Goal: Task Accomplishment & Management: Manage account settings

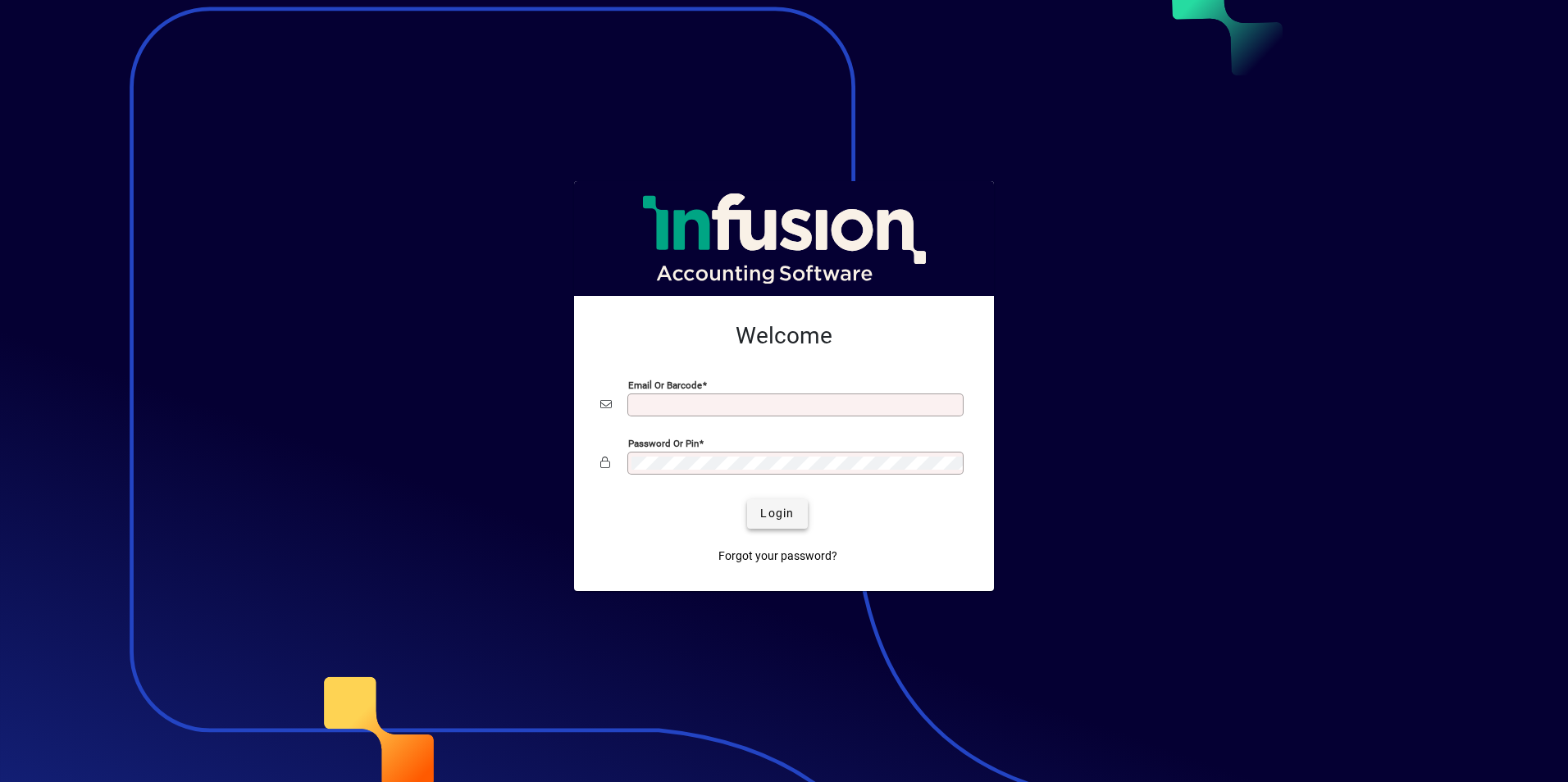
type input "**********"
click at [779, 516] on span "Login" at bounding box center [777, 513] width 33 height 17
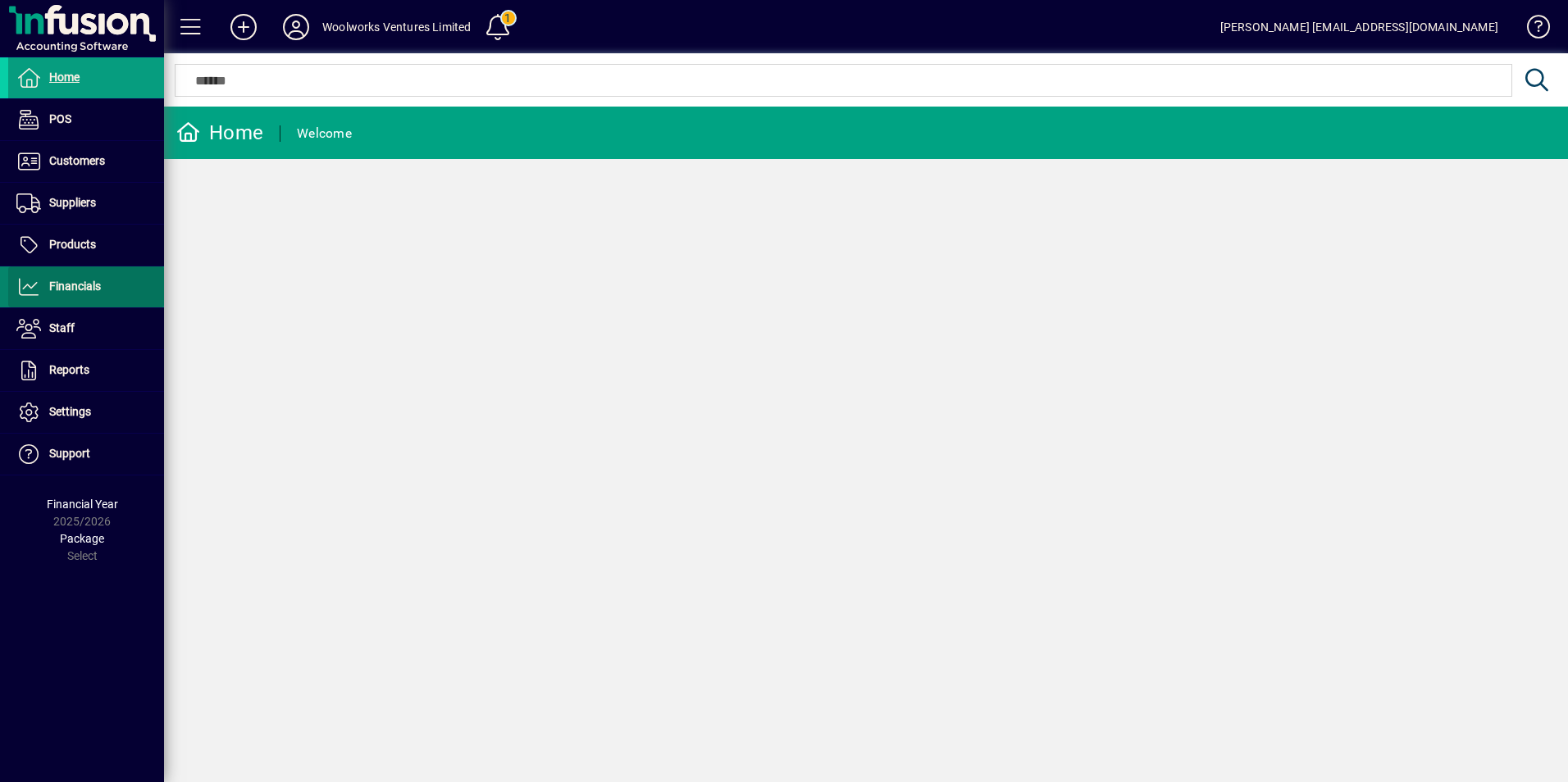
click at [86, 286] on span "Financials" at bounding box center [75, 286] width 51 height 14
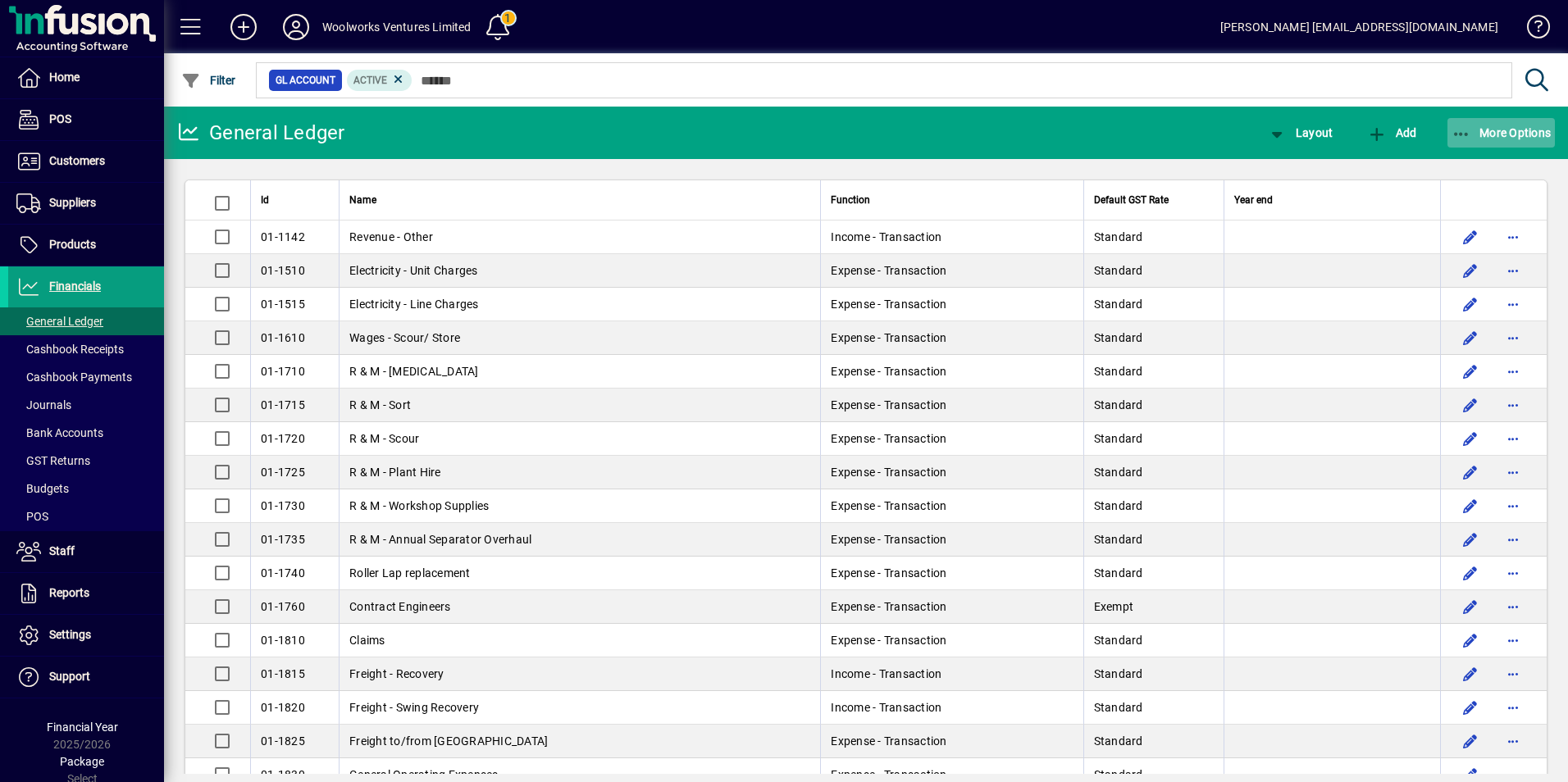
click at [1535, 129] on span "More Options" at bounding box center [1501, 133] width 100 height 14
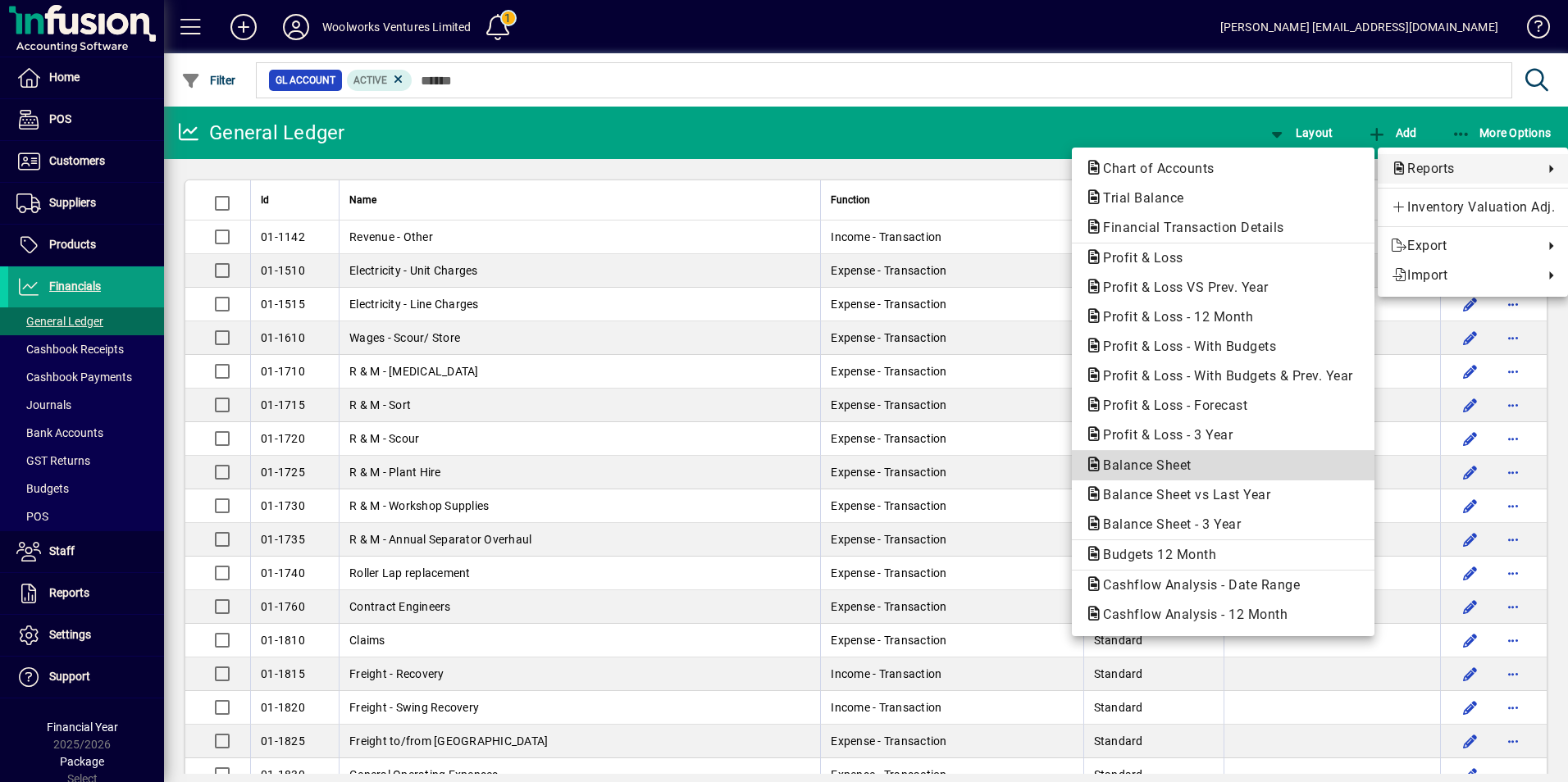
click at [1158, 459] on span "Balance Sheet" at bounding box center [1142, 465] width 115 height 15
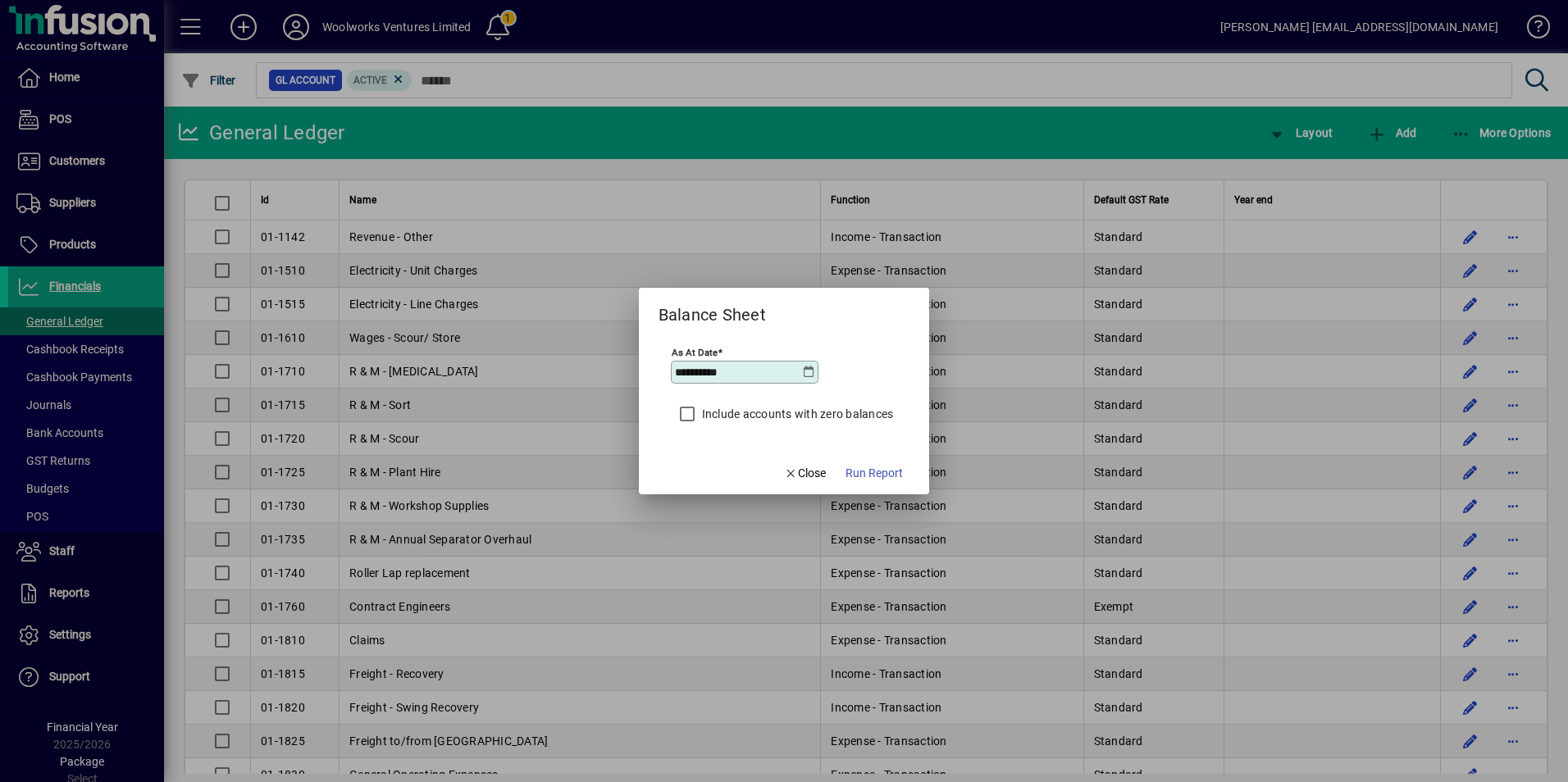
click at [806, 373] on icon at bounding box center [808, 372] width 14 height 14
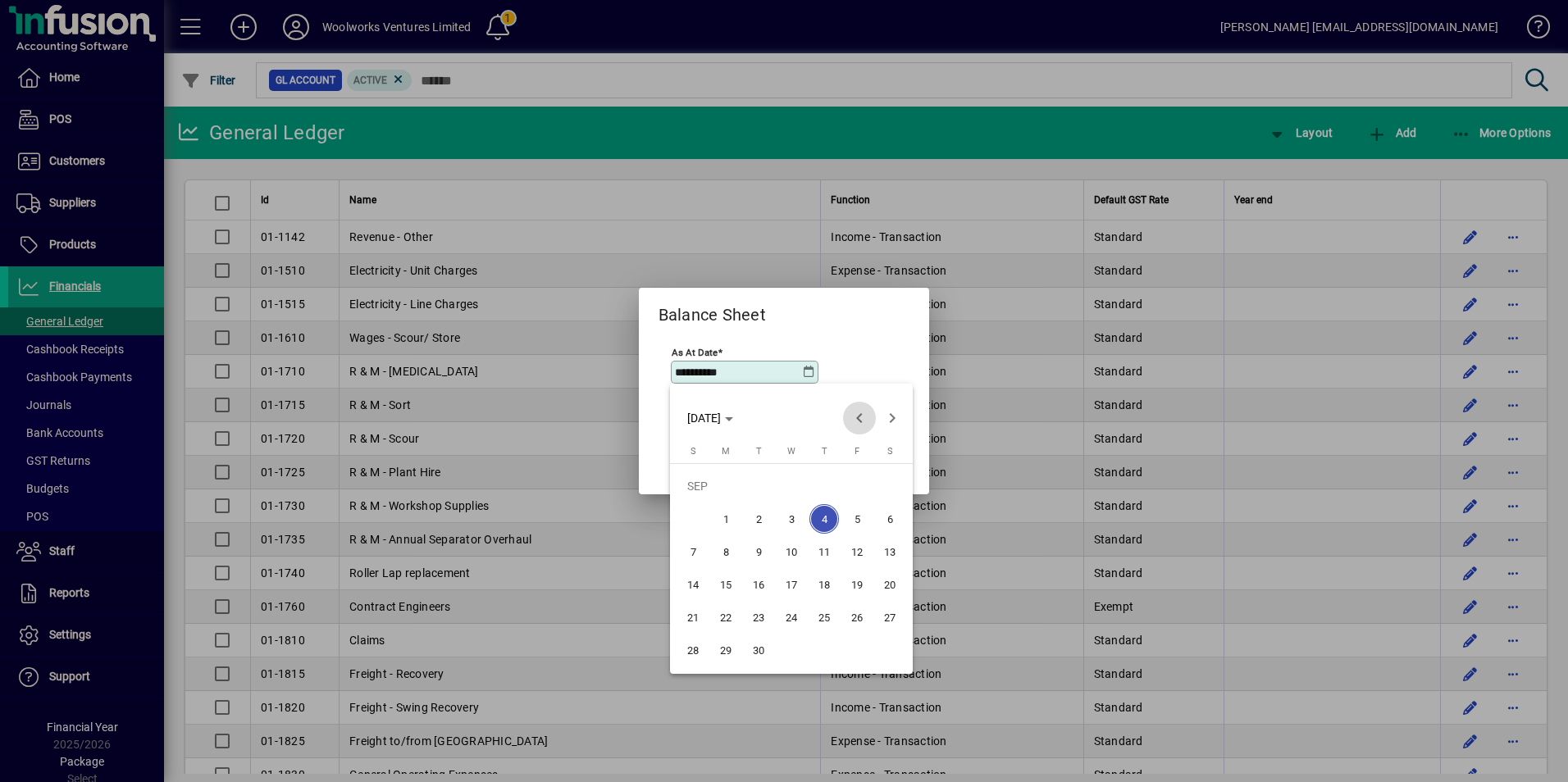
click at [862, 418] on span "Previous month" at bounding box center [859, 418] width 32 height 32
click at [862, 417] on span "Previous month" at bounding box center [859, 418] width 32 height 32
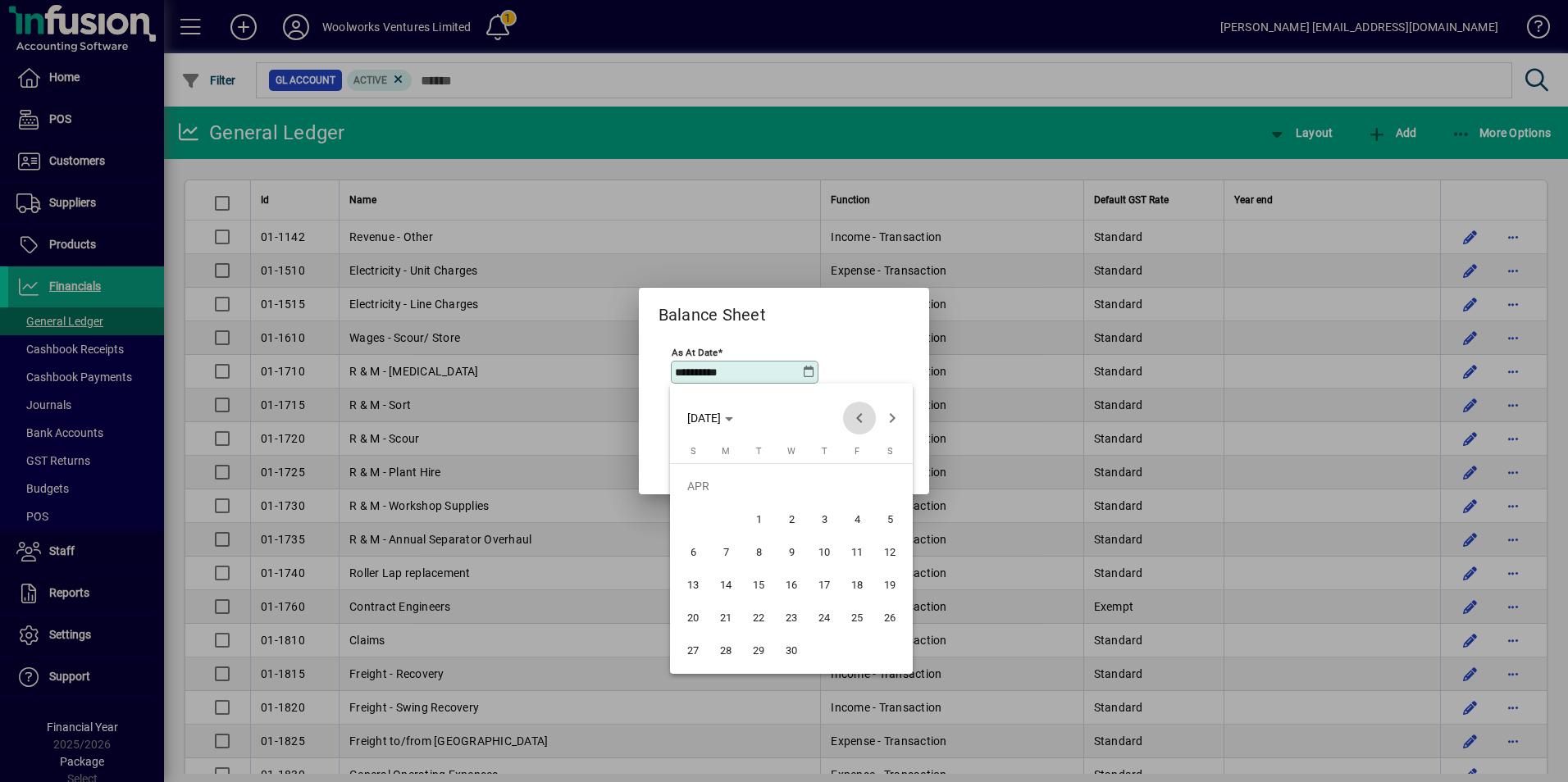
click at [862, 417] on span "Previous month" at bounding box center [859, 418] width 32 height 32
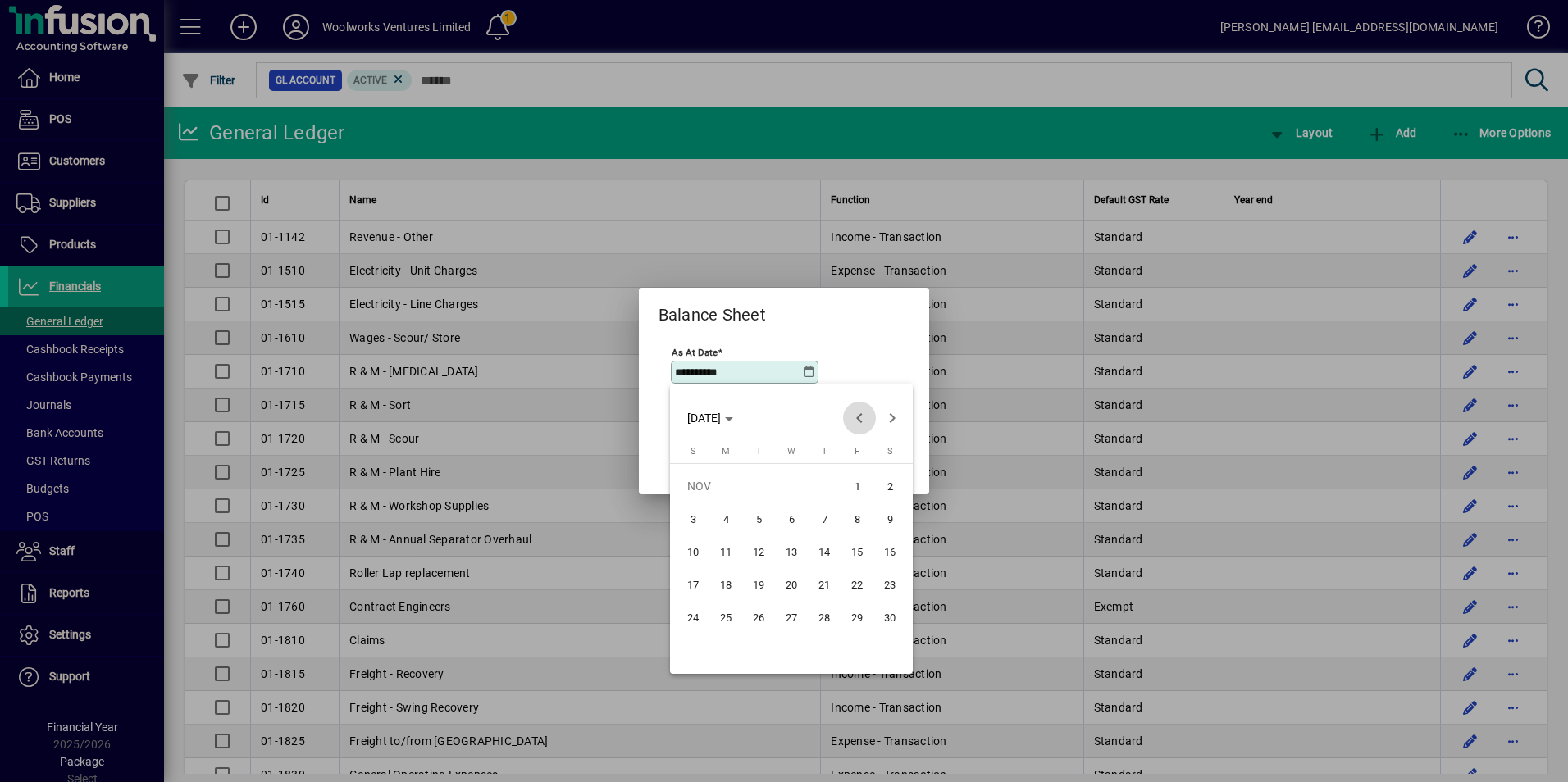
click at [862, 417] on span "Previous month" at bounding box center [859, 418] width 32 height 32
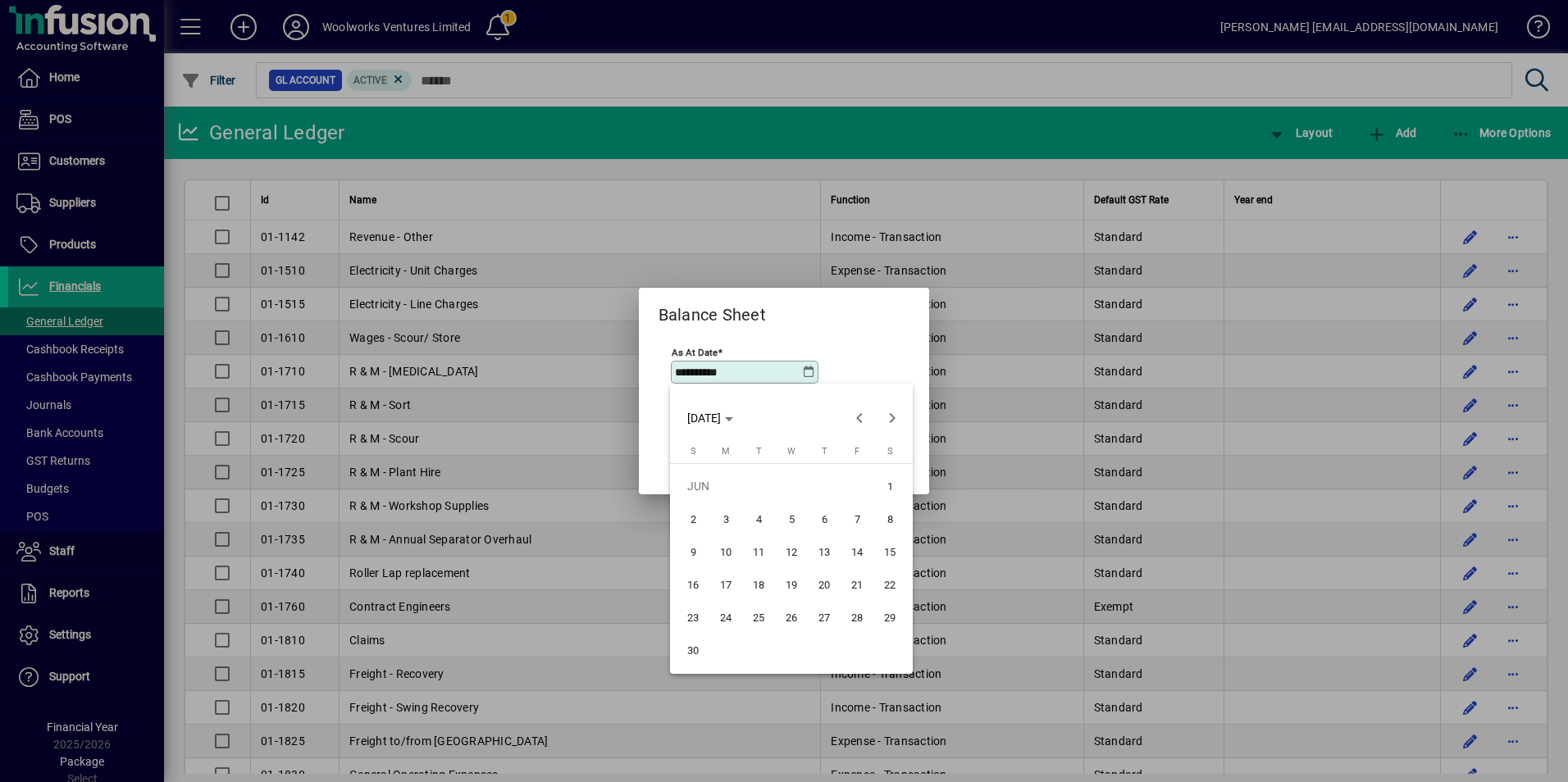
click at [689, 653] on span "30" at bounding box center [693, 649] width 30 height 30
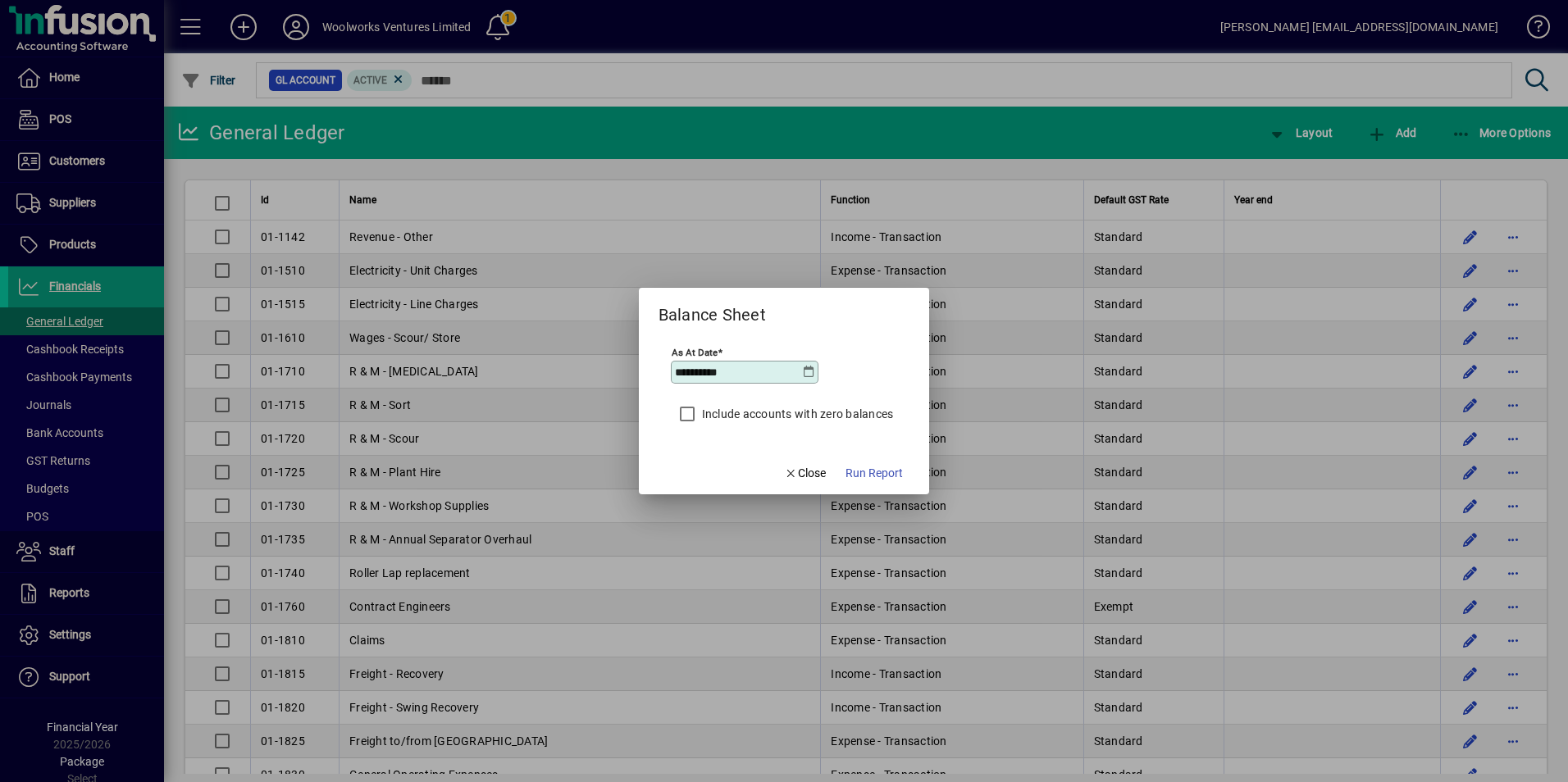
type input "**********"
click at [875, 473] on span "Run Report" at bounding box center [874, 473] width 58 height 17
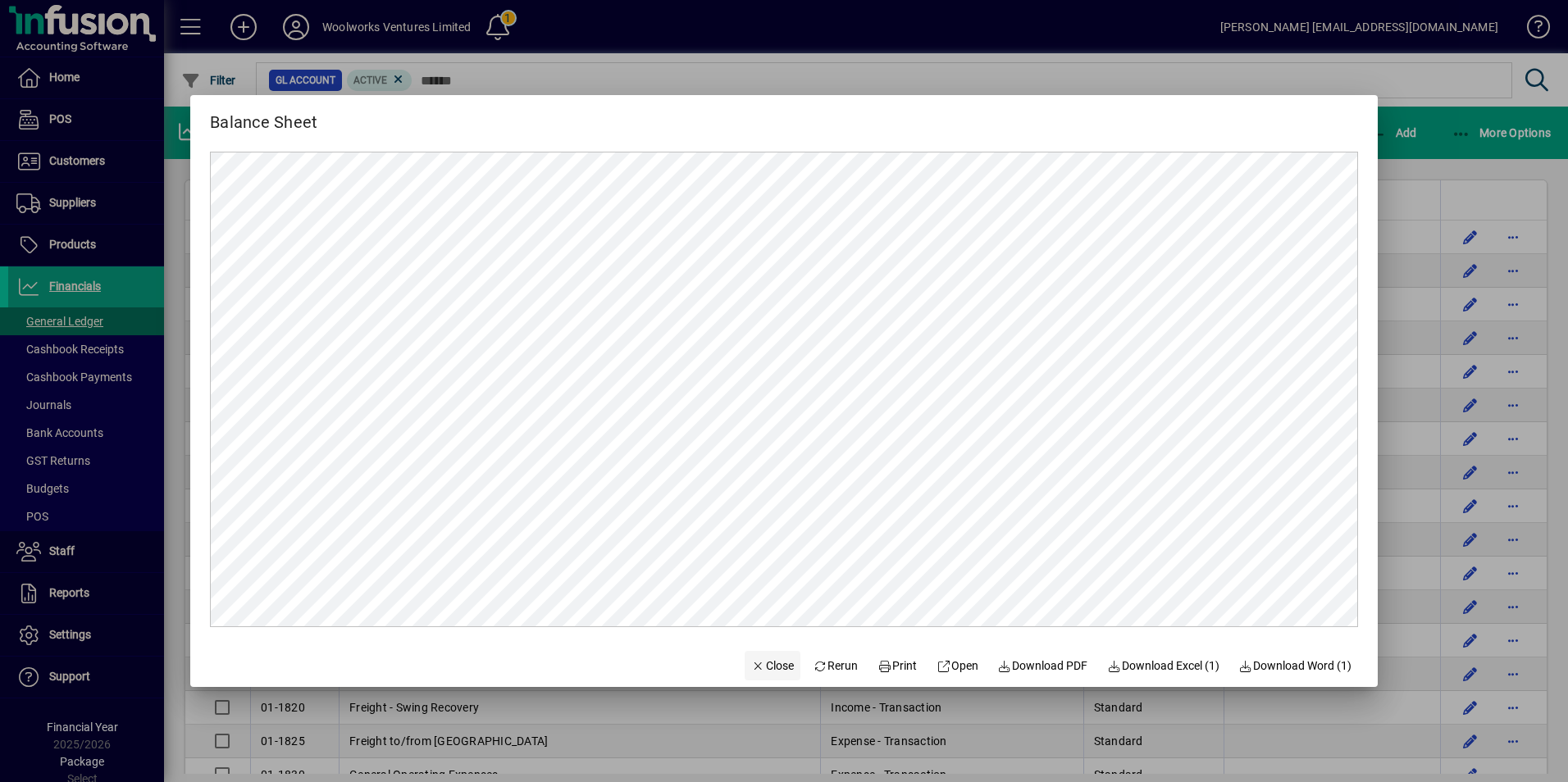
click at [756, 669] on span "Close" at bounding box center [772, 666] width 42 height 17
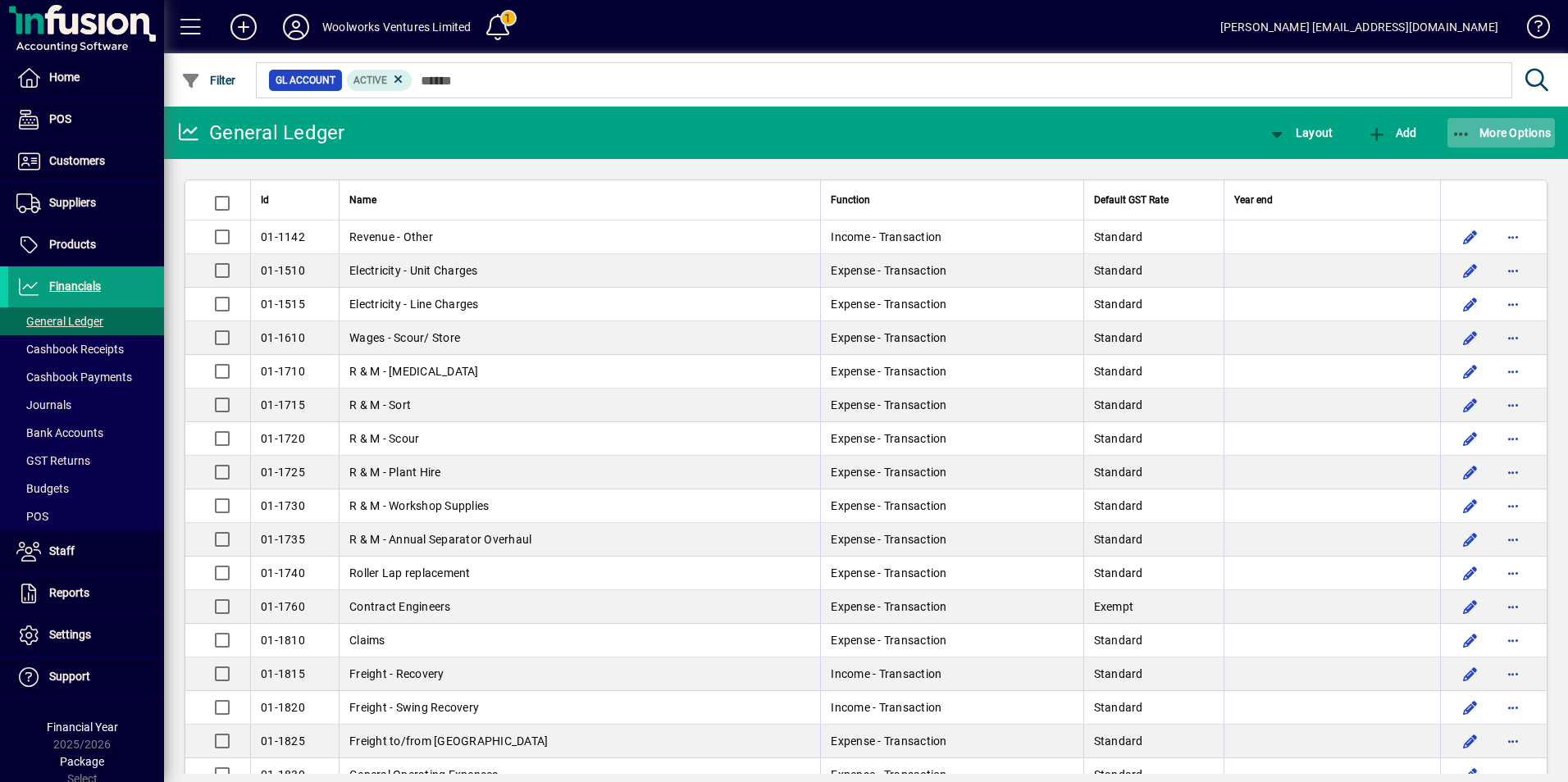
click at [1482, 131] on span "More Options" at bounding box center [1501, 133] width 100 height 14
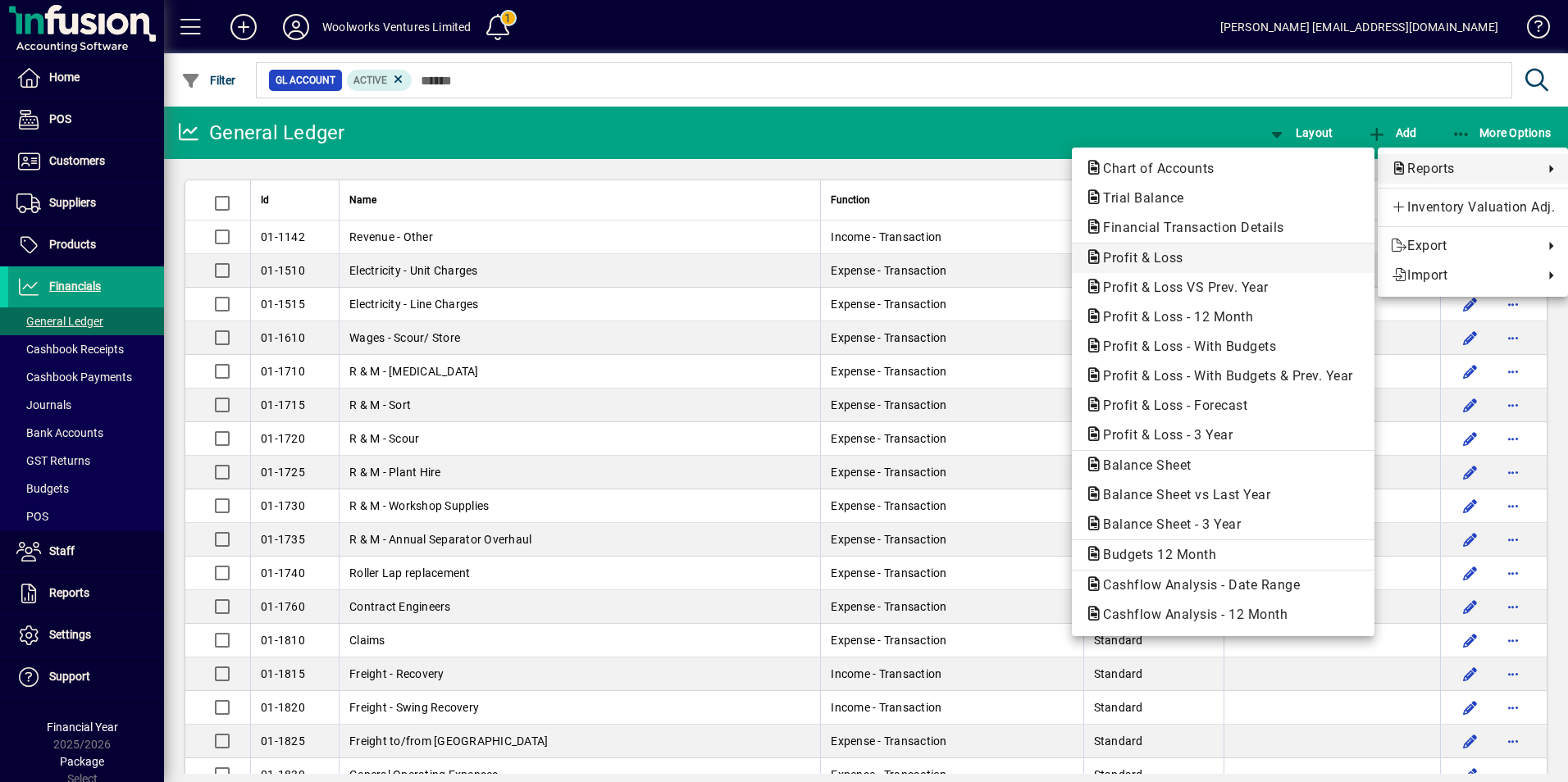
click at [1148, 254] on span "Profit & Loss" at bounding box center [1139, 257] width 106 height 15
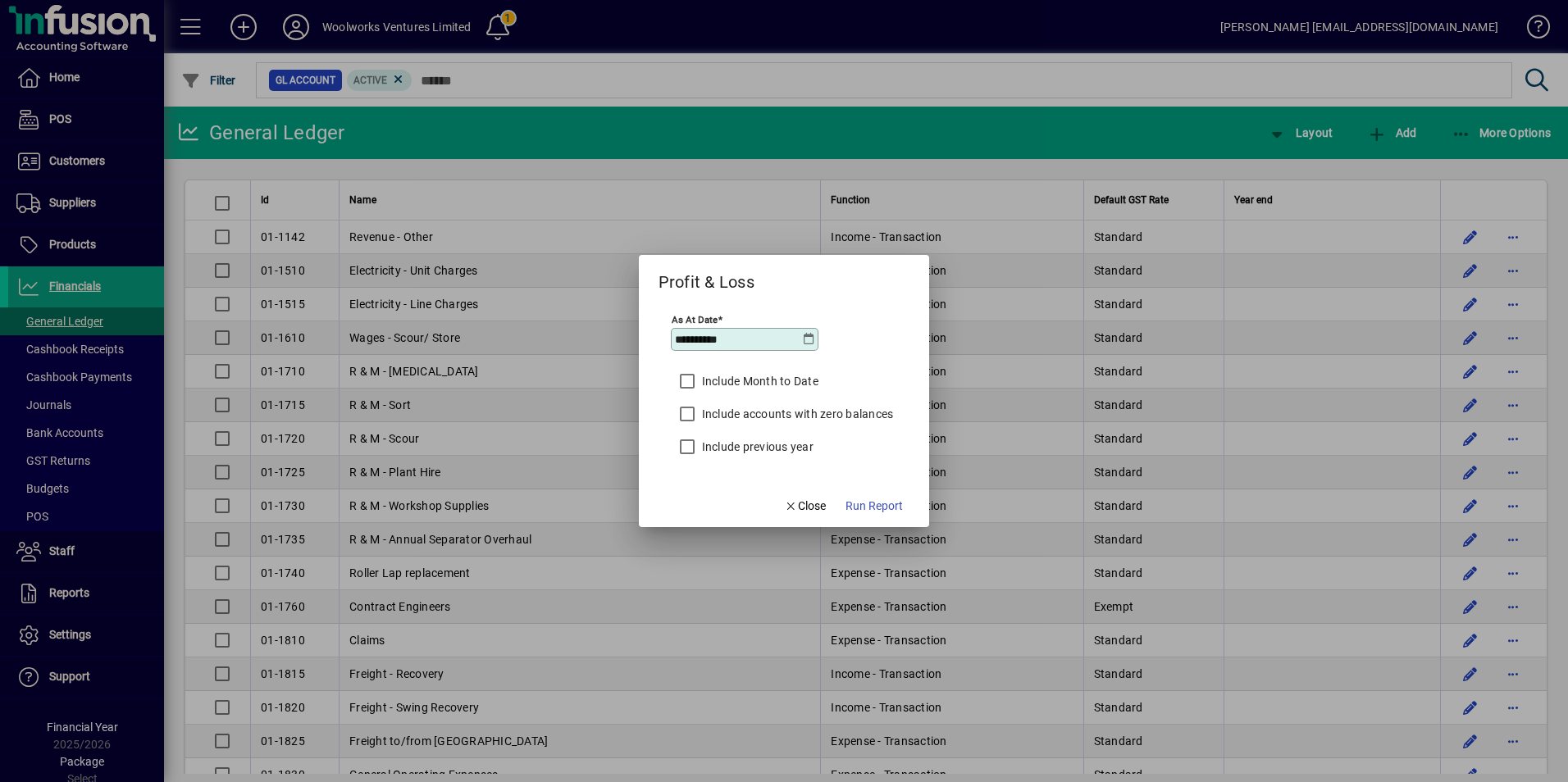
click at [805, 341] on icon at bounding box center [808, 339] width 14 height 14
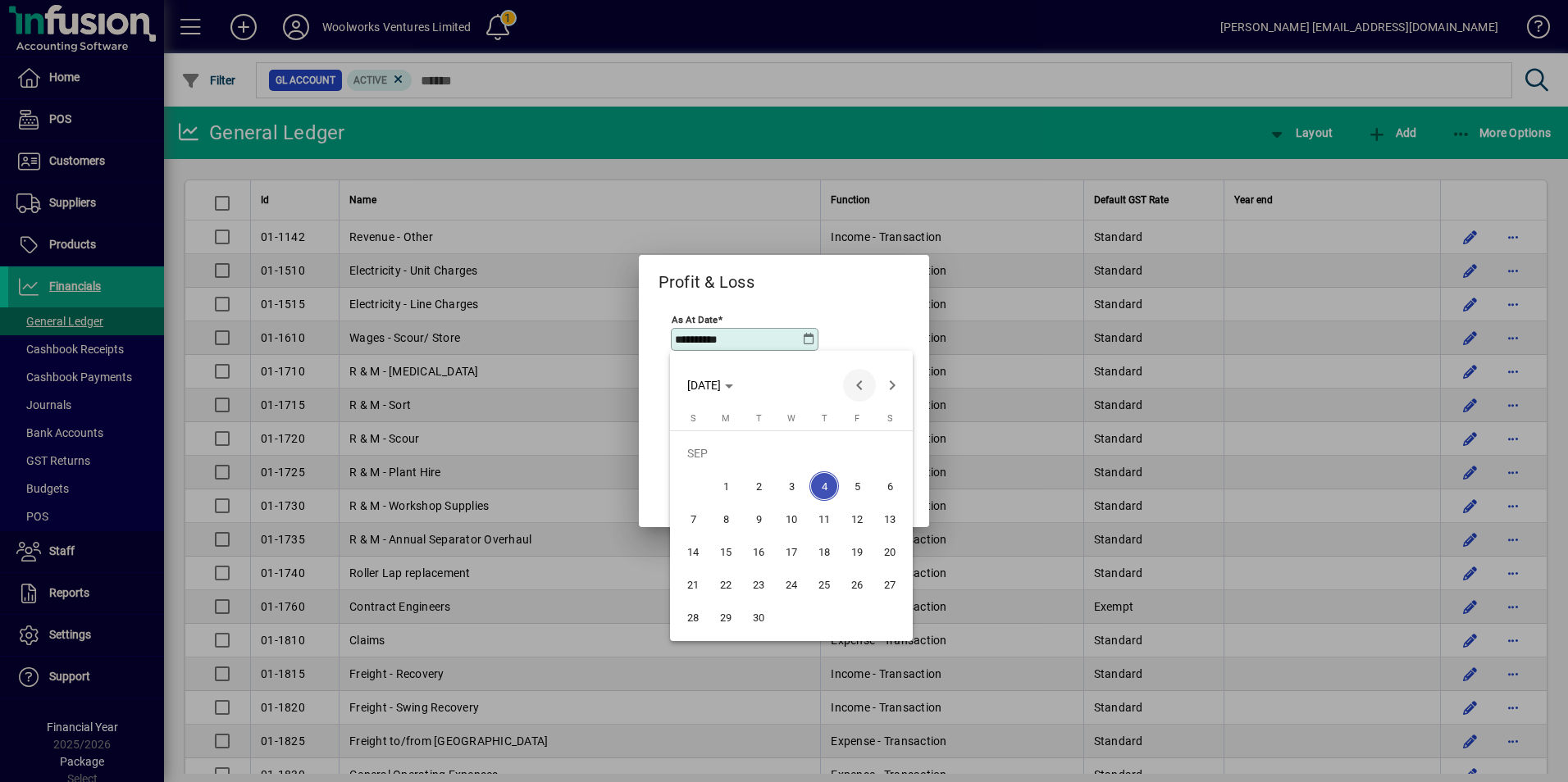
click at [862, 378] on span "Previous month" at bounding box center [859, 385] width 32 height 32
click at [858, 385] on span "Previous month" at bounding box center [859, 385] width 32 height 32
click at [858, 384] on span "Previous month" at bounding box center [859, 385] width 32 height 32
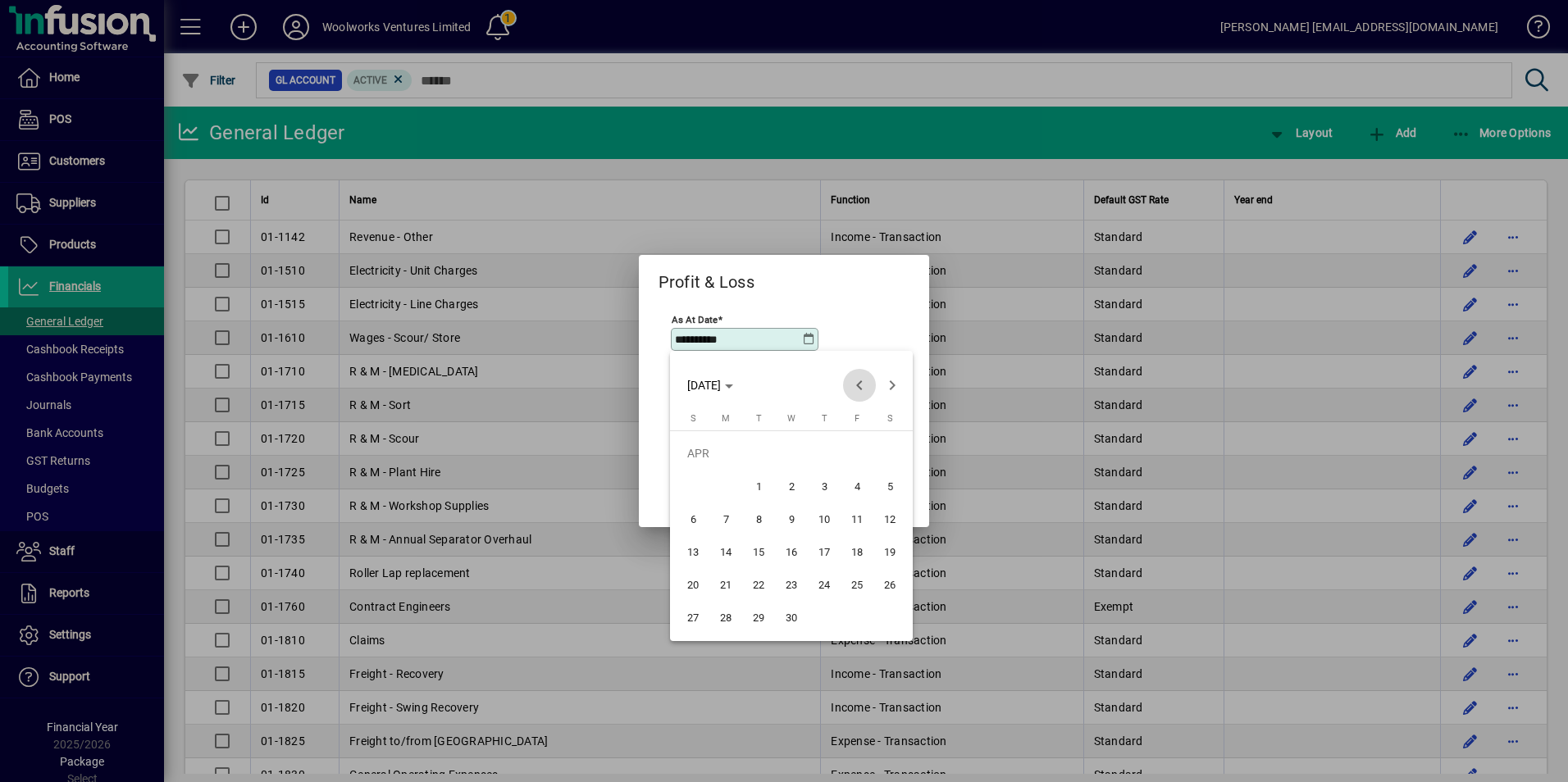
click at [858, 384] on span "Previous month" at bounding box center [859, 385] width 32 height 32
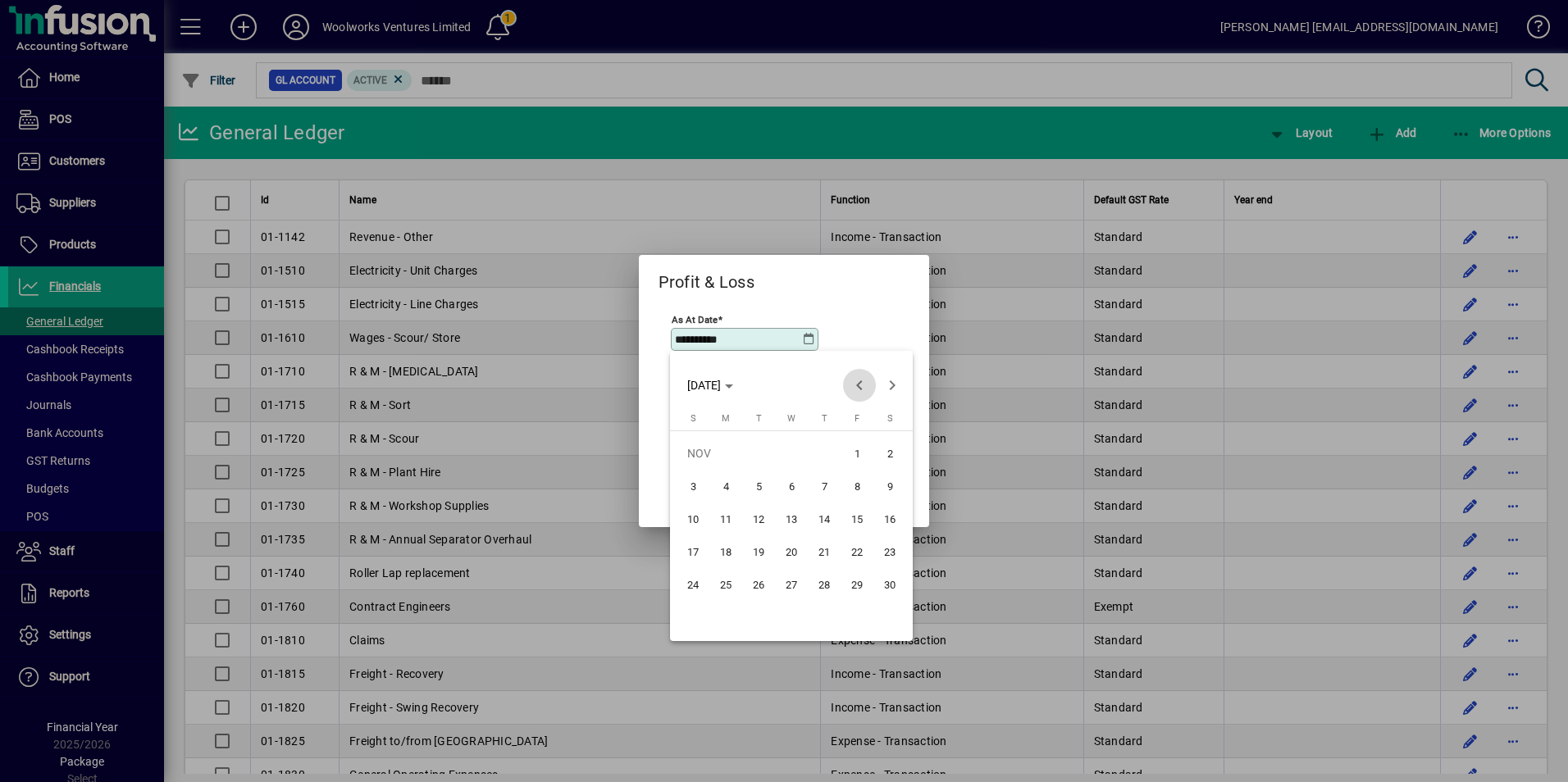
click at [858, 384] on span "Previous month" at bounding box center [859, 385] width 32 height 32
click at [853, 388] on span "Previous month" at bounding box center [859, 385] width 32 height 32
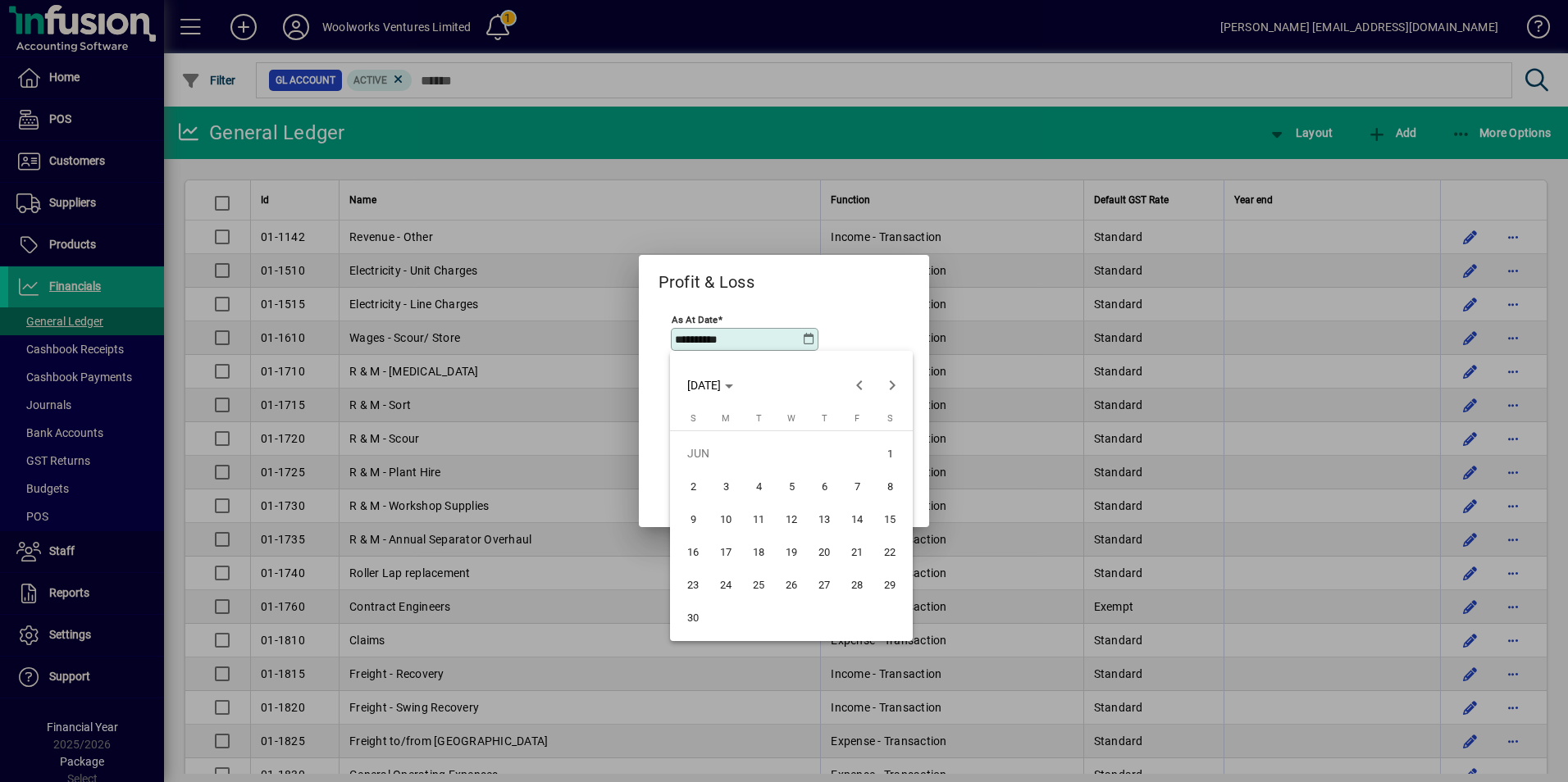
click at [689, 621] on span "30" at bounding box center [693, 617] width 30 height 30
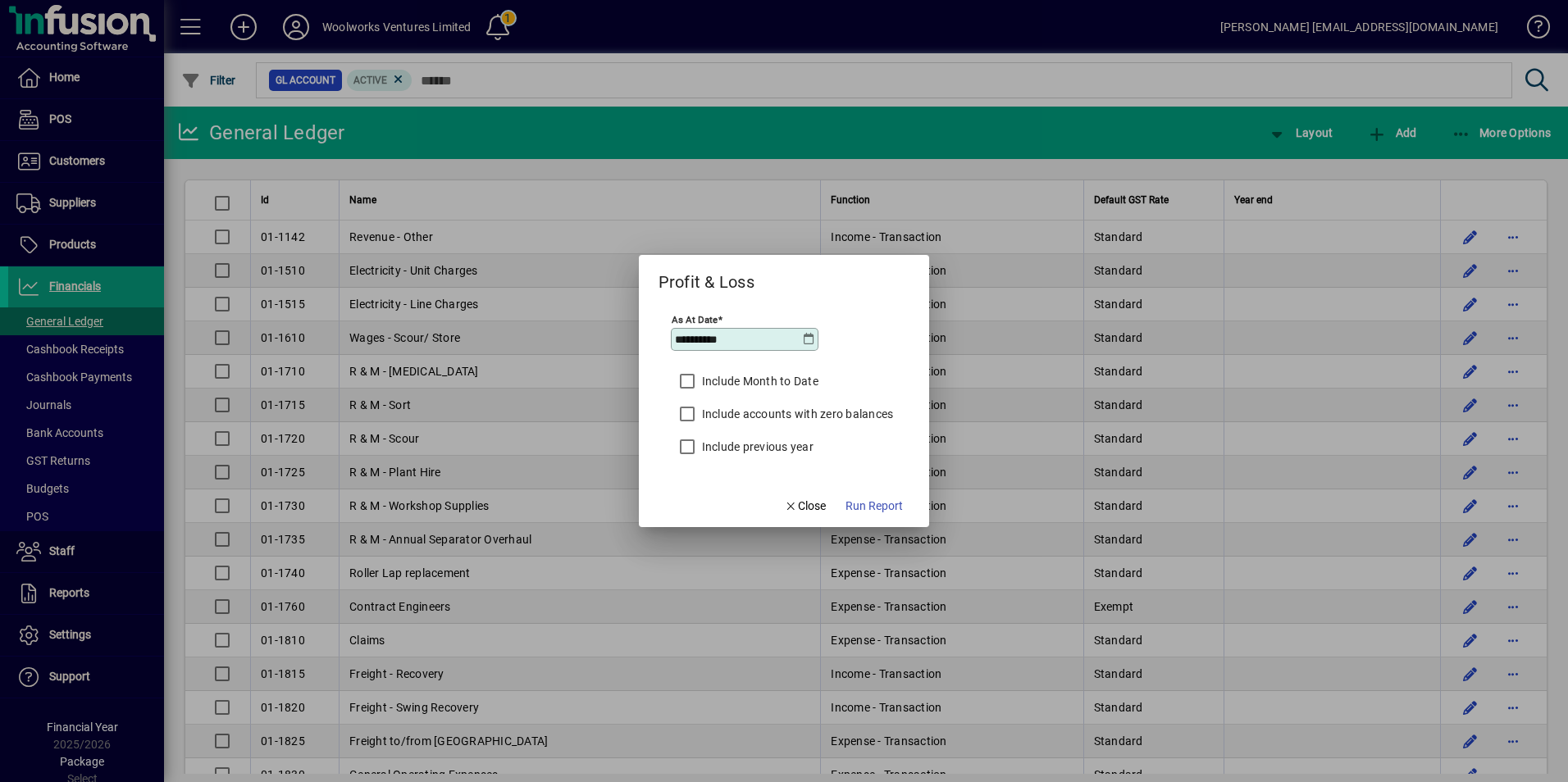
type input "**********"
click at [707, 381] on label "Include Month to Date" at bounding box center [758, 382] width 120 height 16
click at [885, 508] on span "Run Report" at bounding box center [874, 506] width 58 height 17
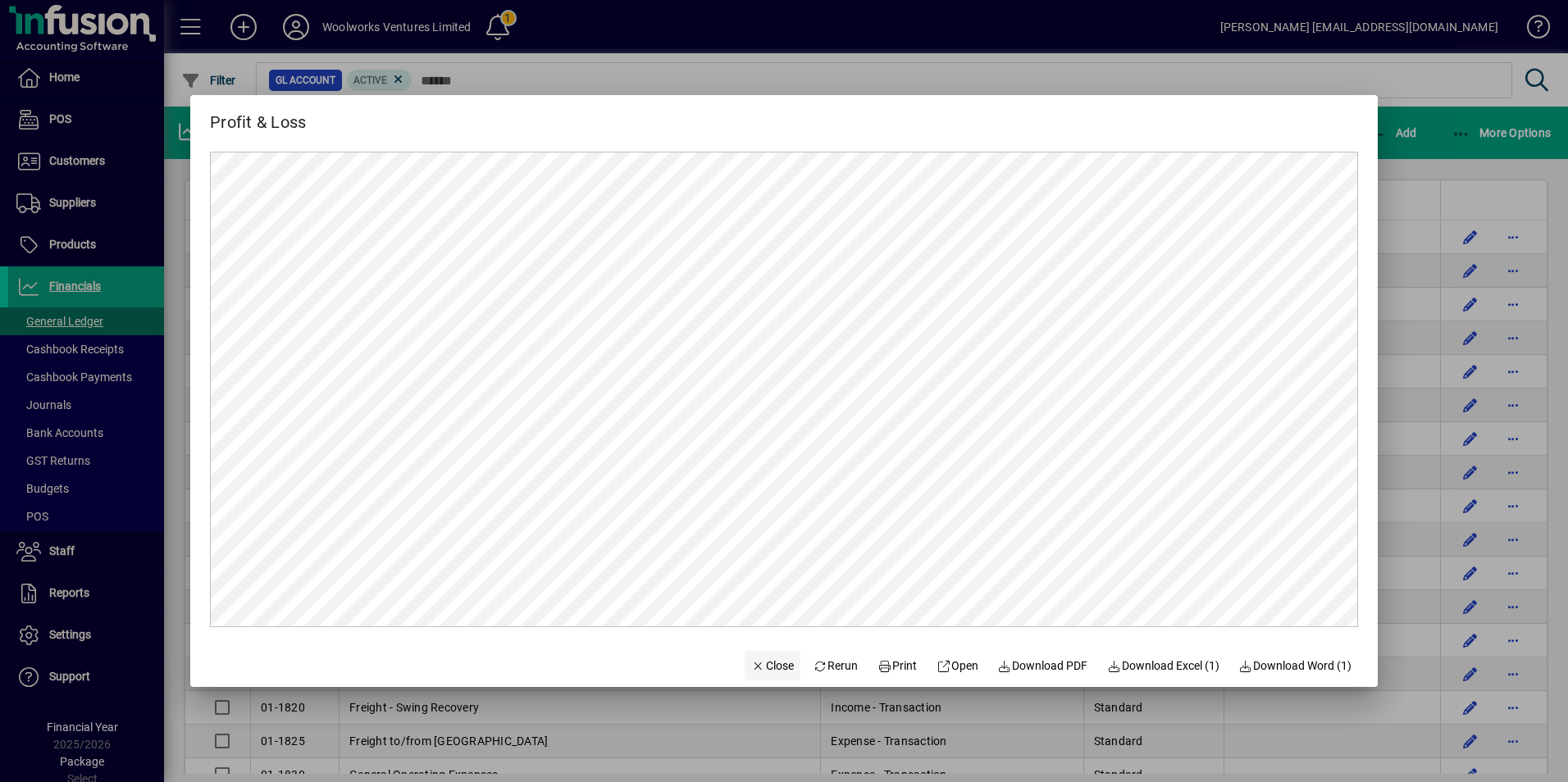
click at [752, 661] on span "Close" at bounding box center [772, 666] width 42 height 17
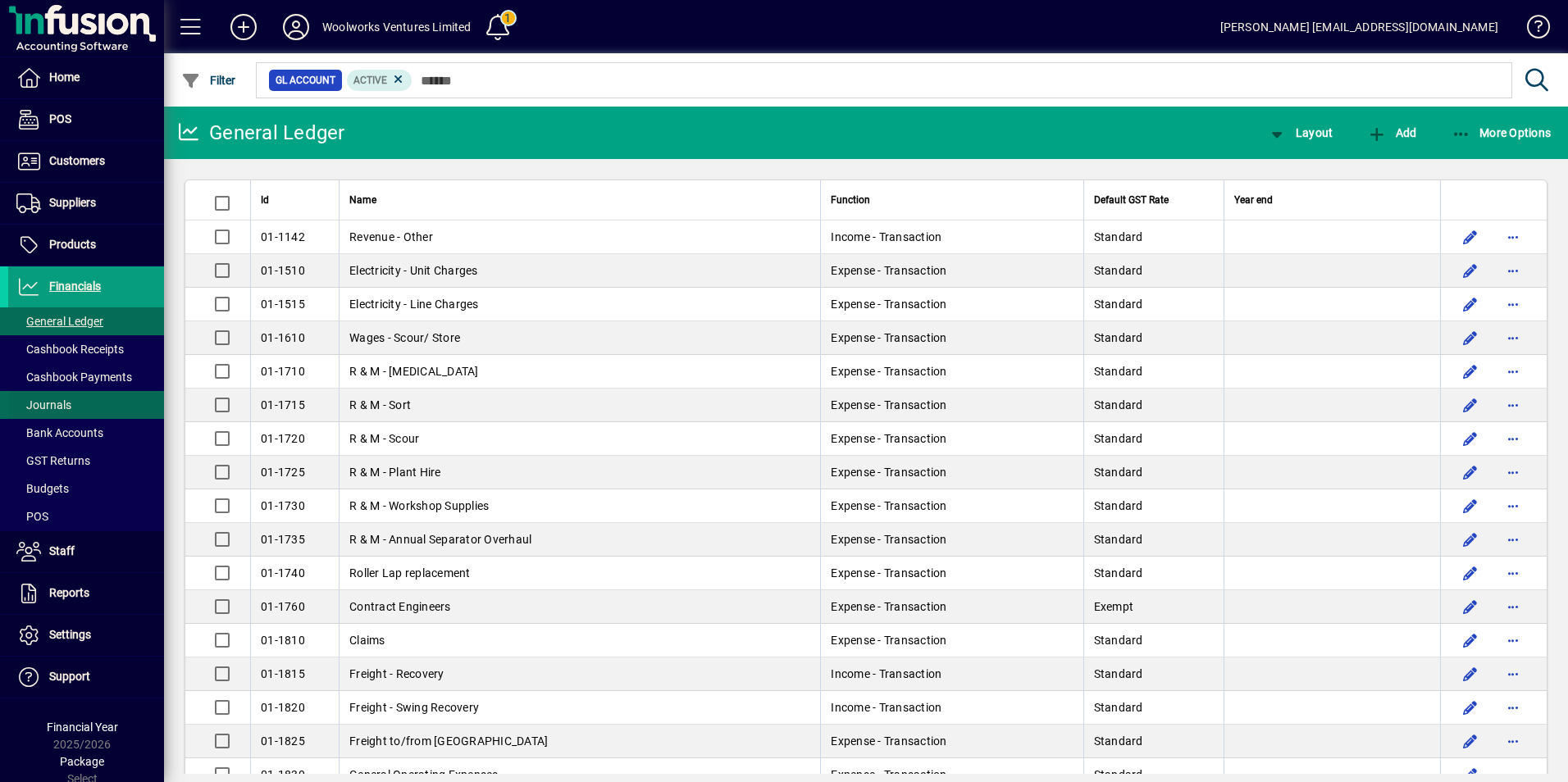
click at [53, 409] on span "Journals" at bounding box center [43, 405] width 55 height 14
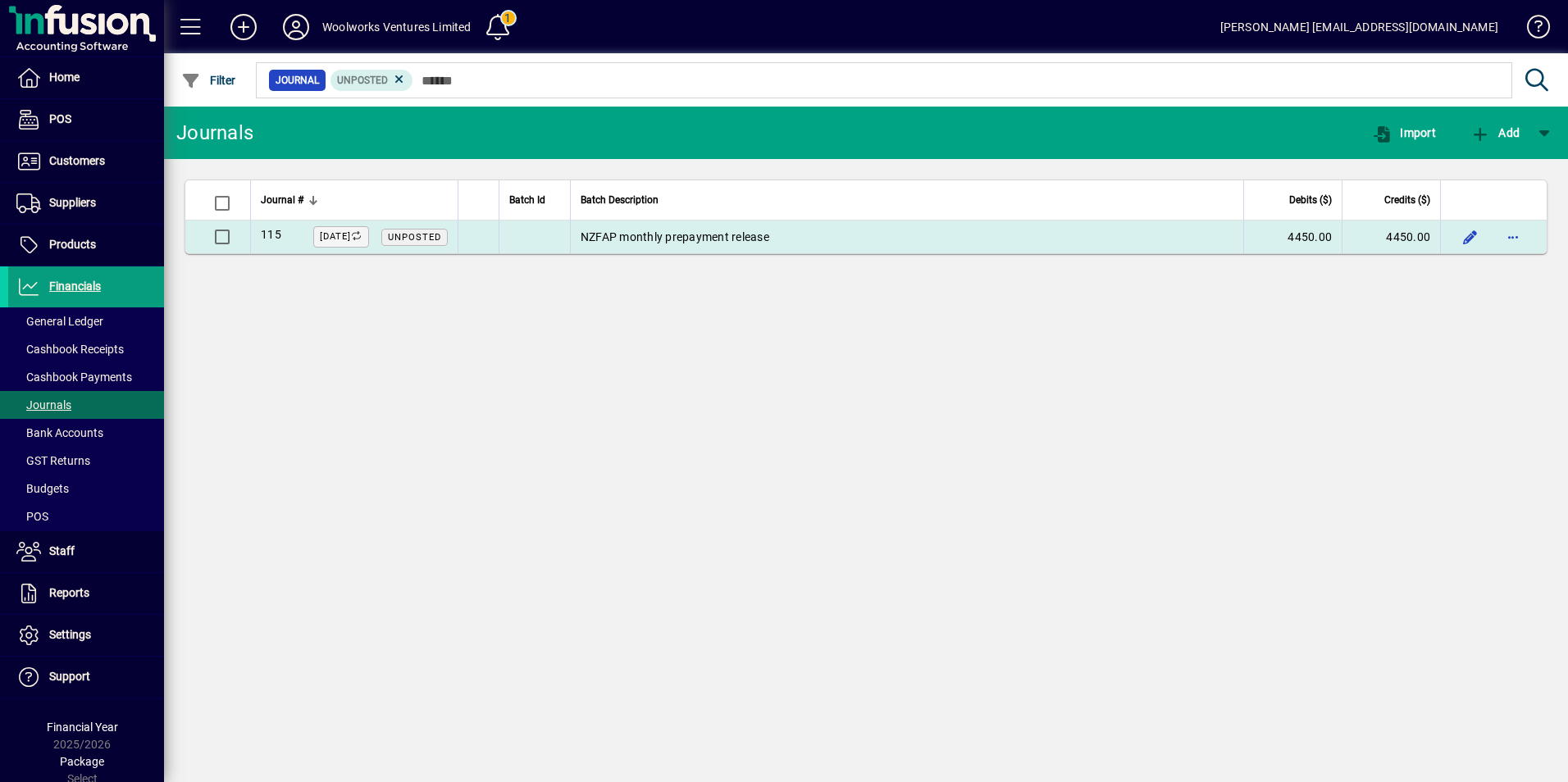
click at [841, 240] on td "NZFAP monthly prepayment release" at bounding box center [907, 237] width 673 height 32
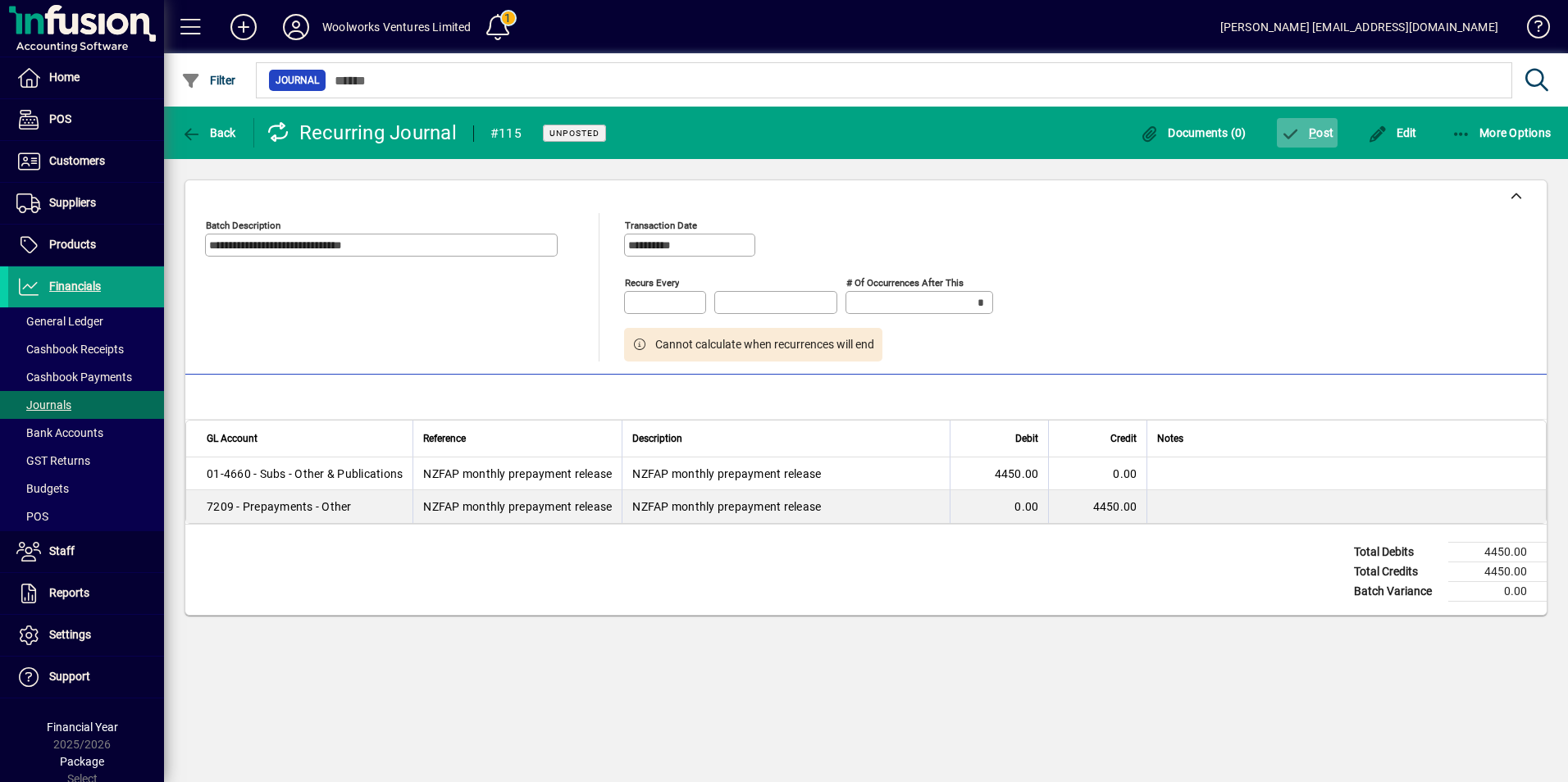
click at [1319, 133] on span "P ost" at bounding box center [1307, 133] width 53 height 14
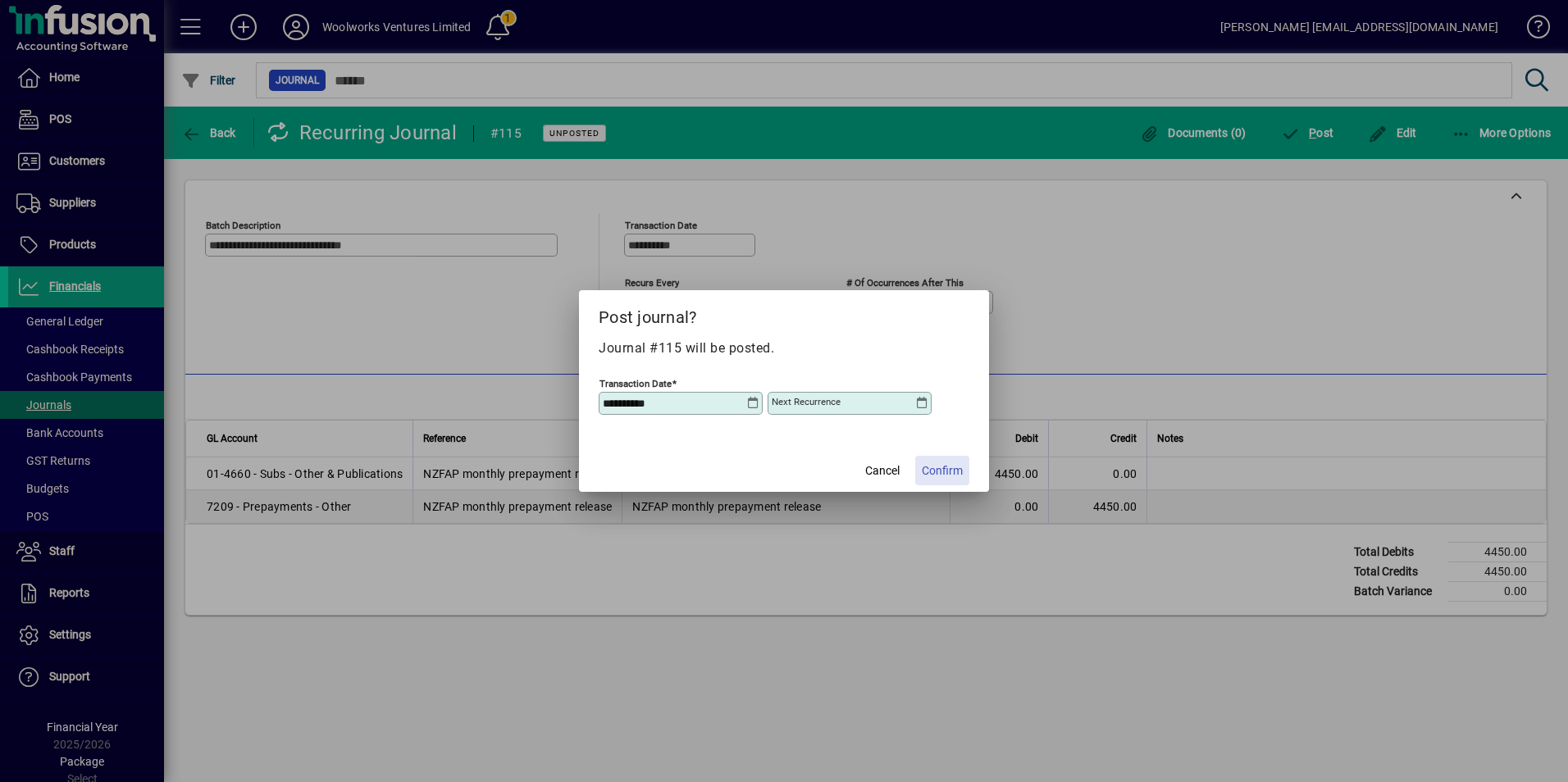
click at [948, 470] on span "Confirm" at bounding box center [942, 471] width 41 height 17
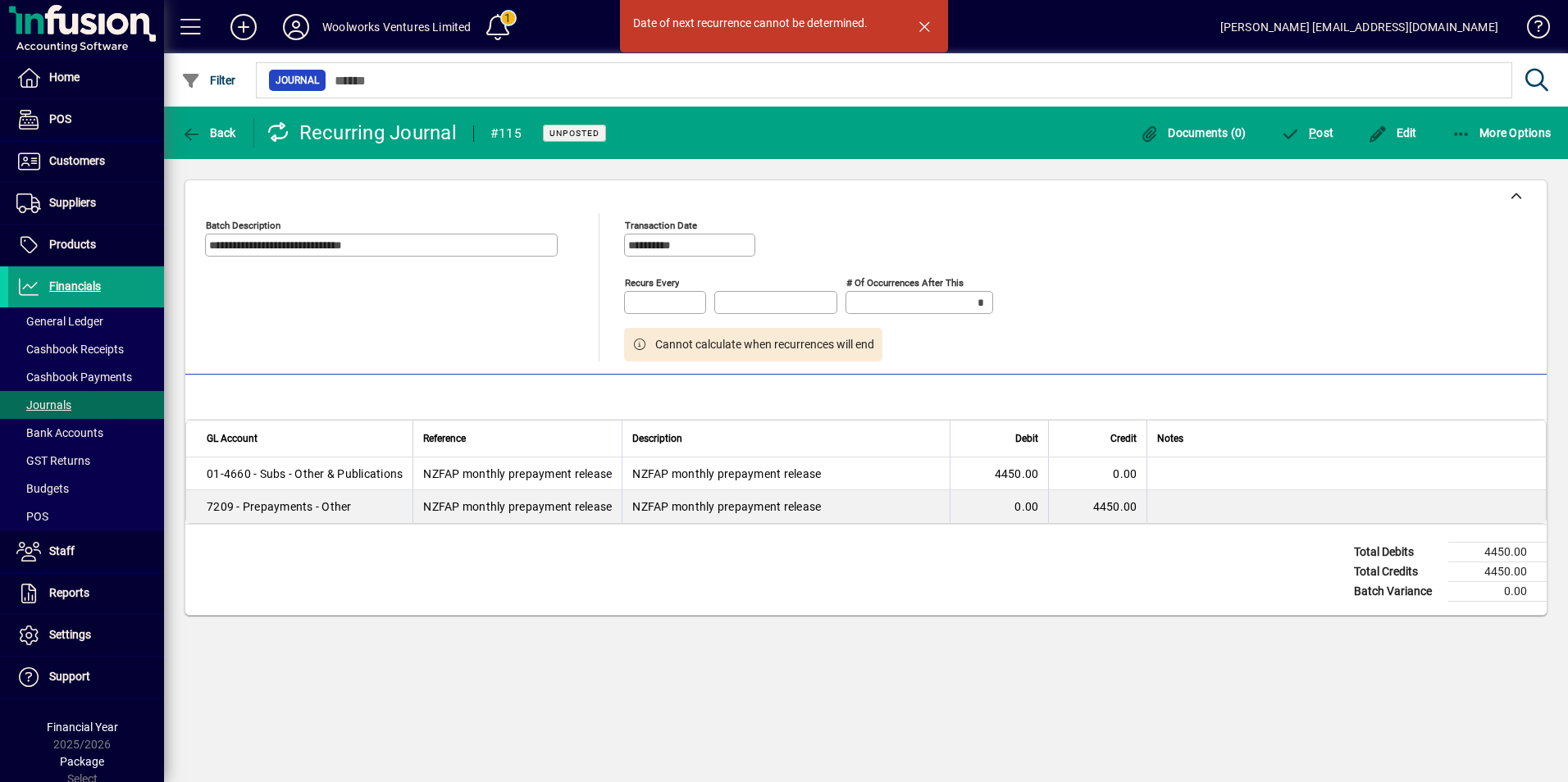
click at [667, 303] on input "Recurs every" at bounding box center [666, 302] width 77 height 14
click at [679, 301] on input "Recurs every" at bounding box center [666, 302] width 77 height 14
click at [1134, 284] on div "**********" at bounding box center [865, 287] width 1322 height 149
click at [1021, 277] on div "**********" at bounding box center [865, 287] width 1322 height 149
click at [1409, 126] on span "Edit" at bounding box center [1392, 133] width 50 height 14
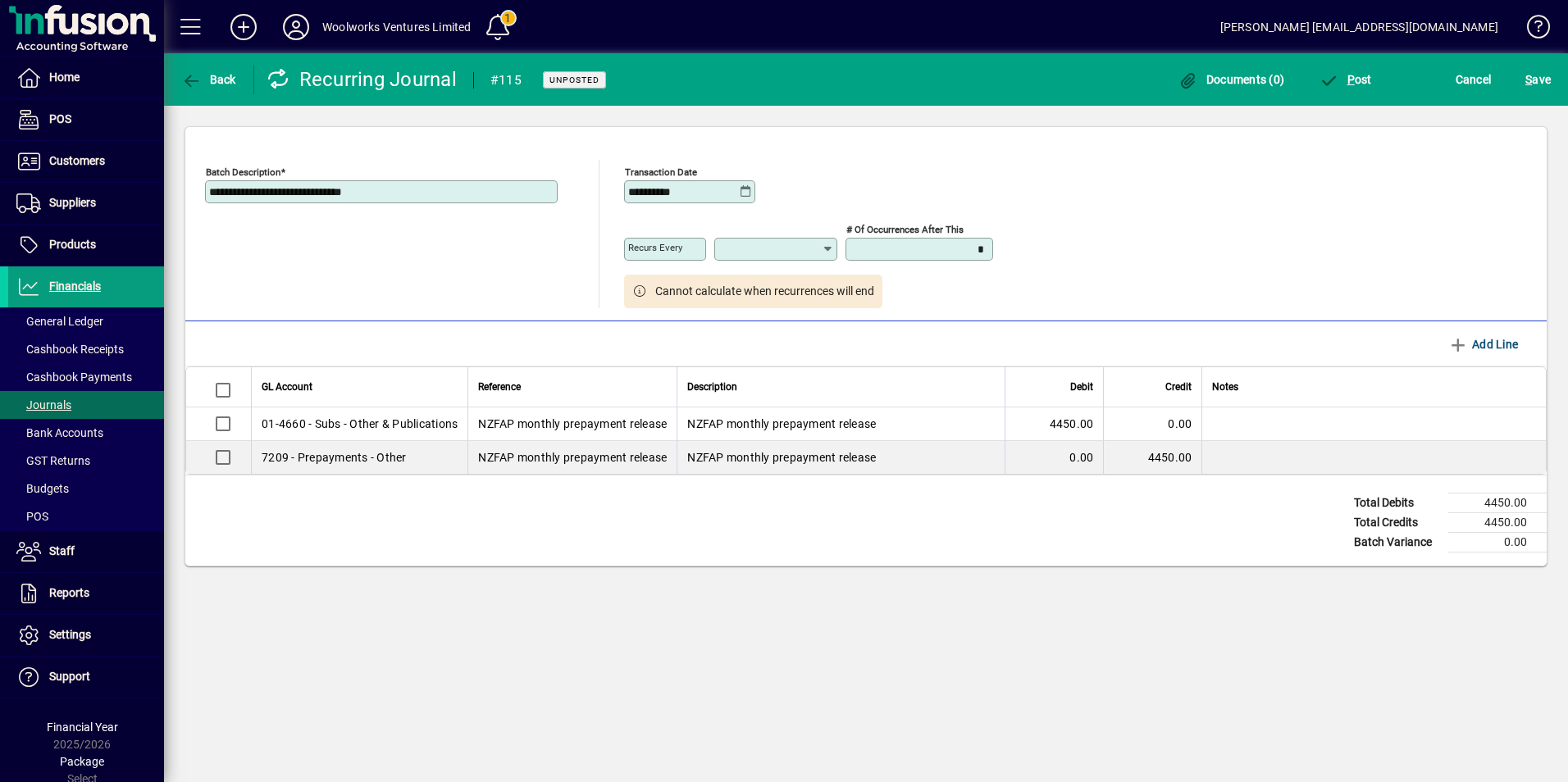
click at [822, 250] on icon at bounding box center [828, 249] width 13 height 14
click at [749, 372] on div "Month(s)" at bounding box center [752, 375] width 51 height 17
type input "********"
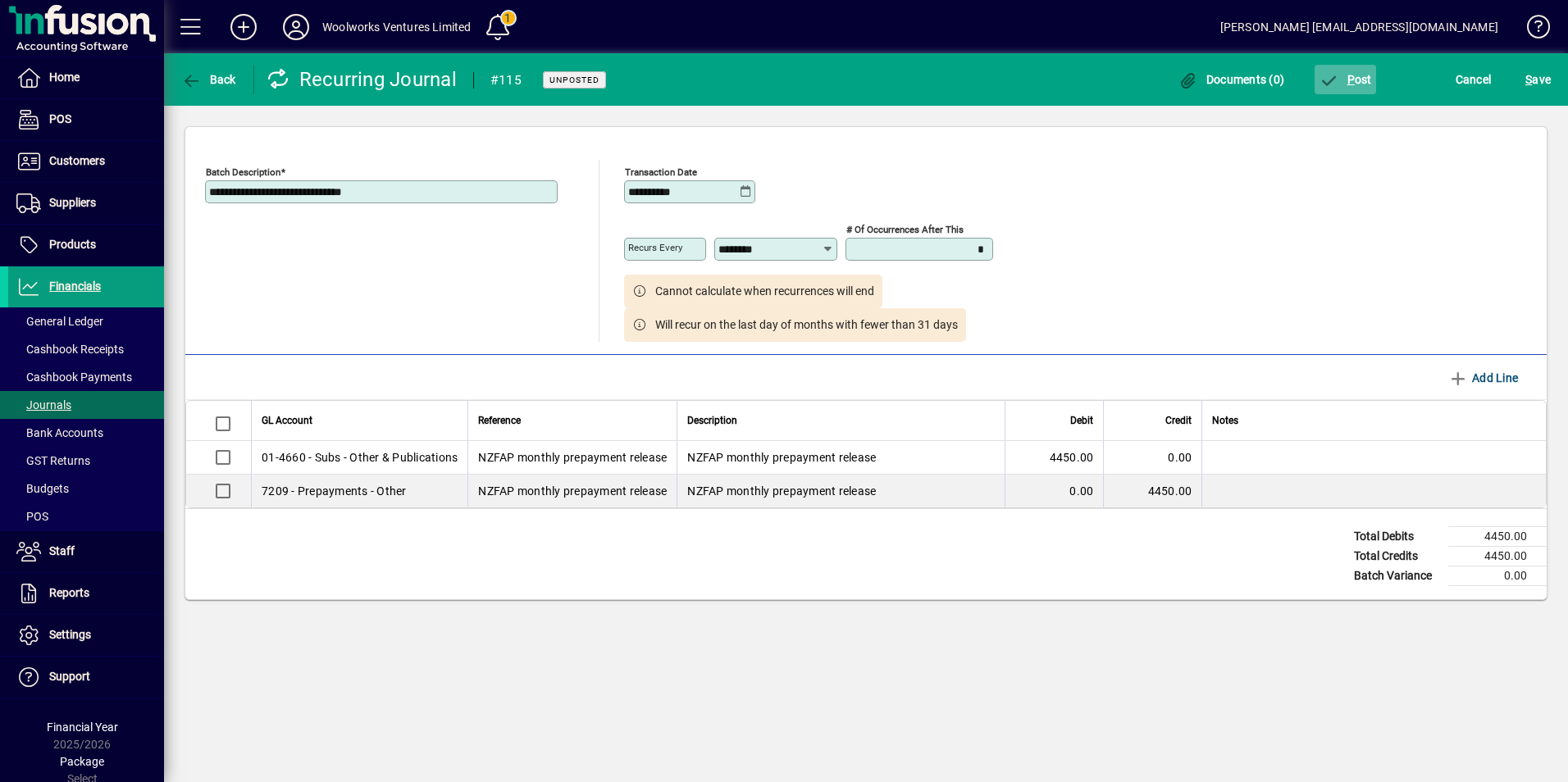
click at [1339, 78] on span "P ost" at bounding box center [1345, 79] width 53 height 14
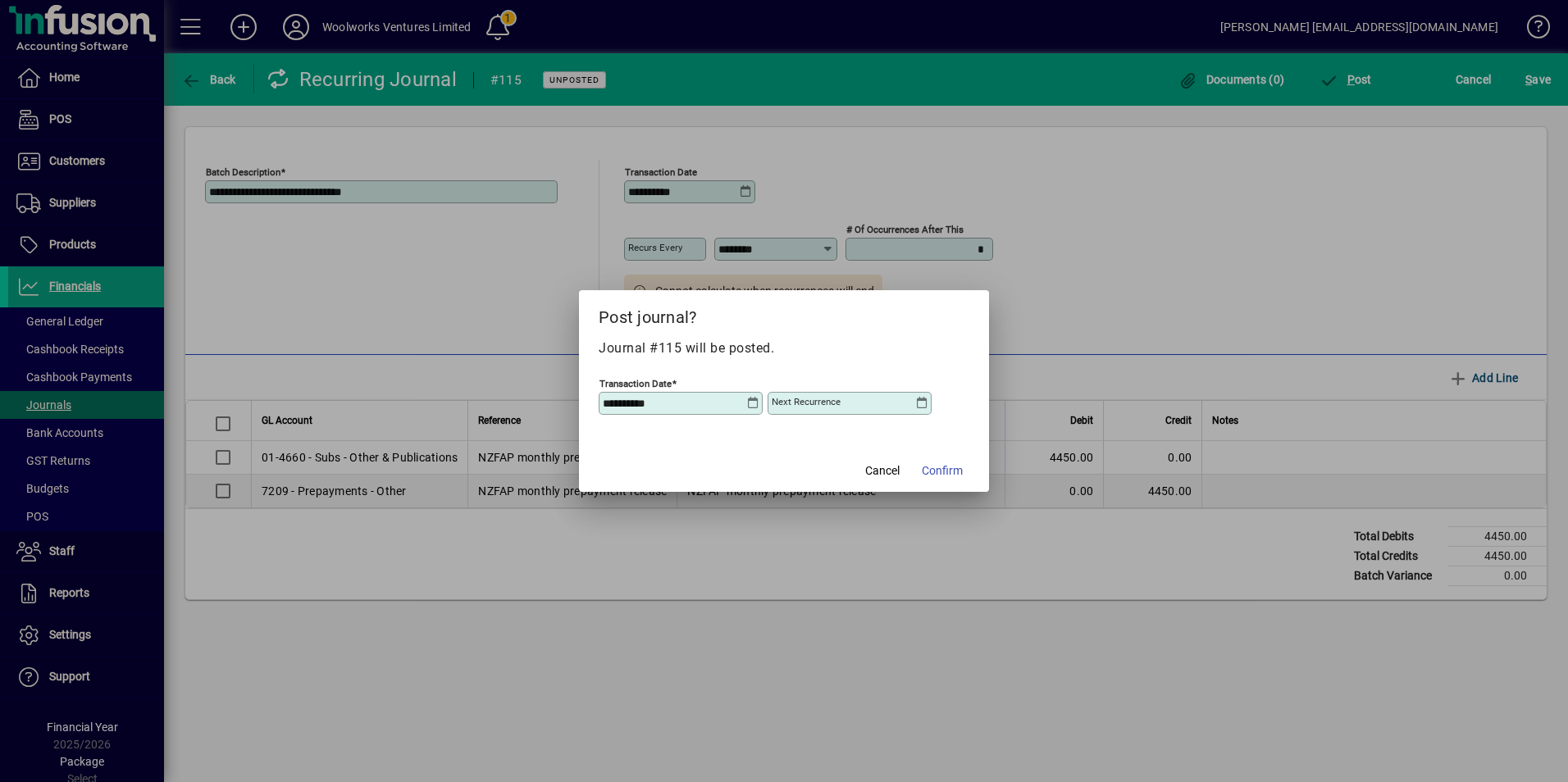
click at [922, 408] on icon at bounding box center [921, 403] width 14 height 14
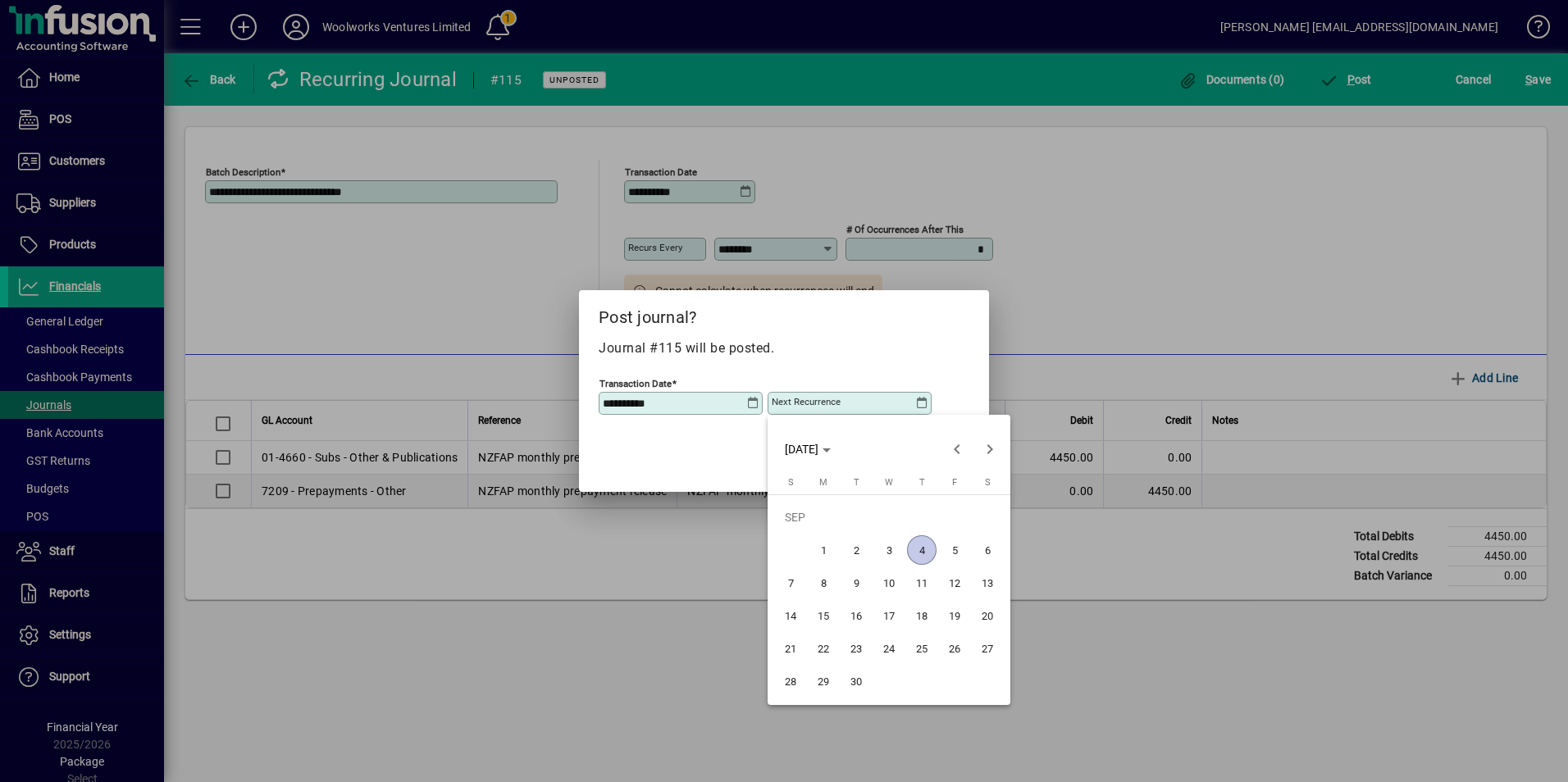
click at [865, 680] on span "30" at bounding box center [856, 681] width 30 height 30
type input "**********"
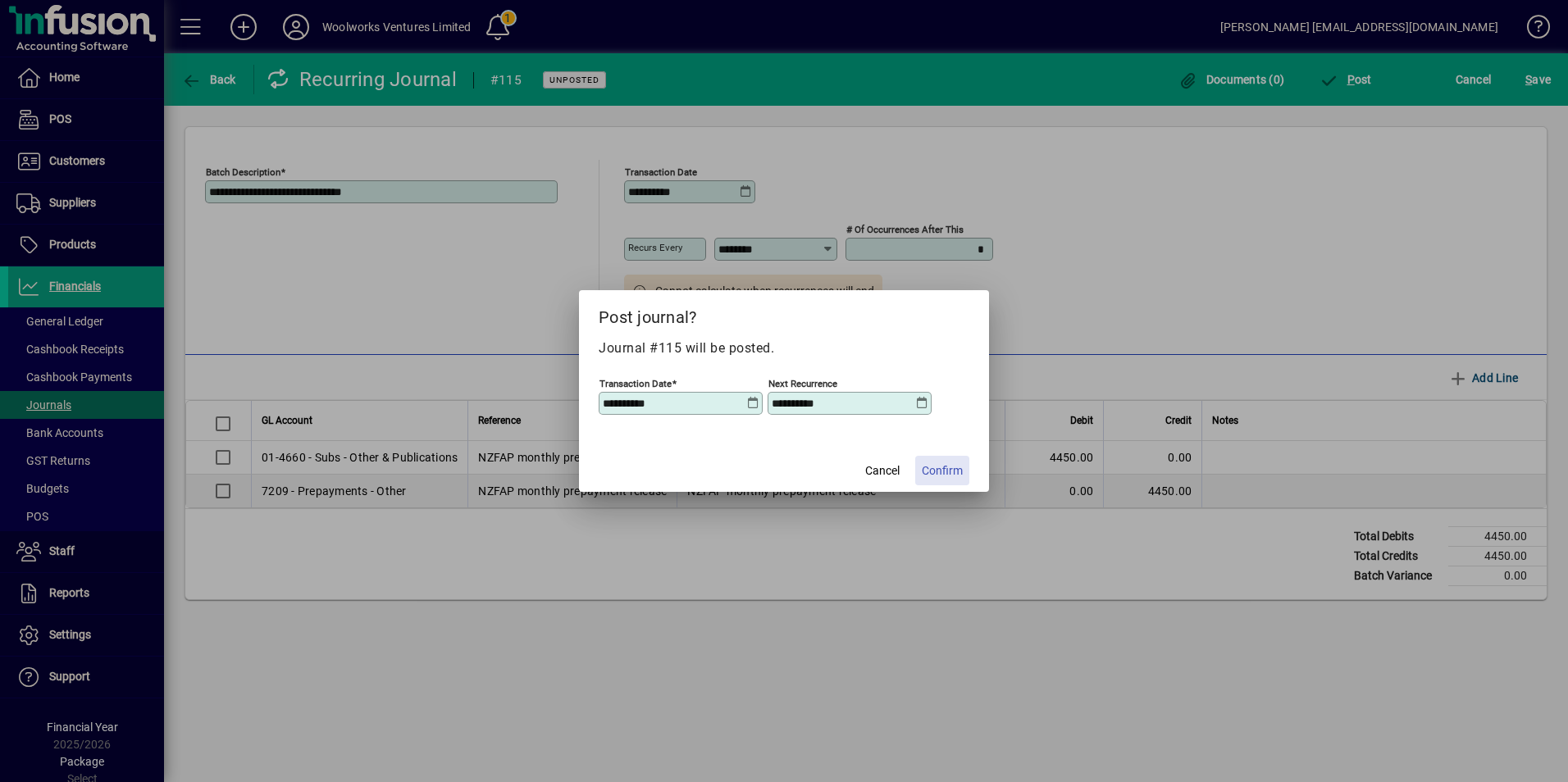
click at [936, 468] on span "Confirm" at bounding box center [942, 471] width 41 height 17
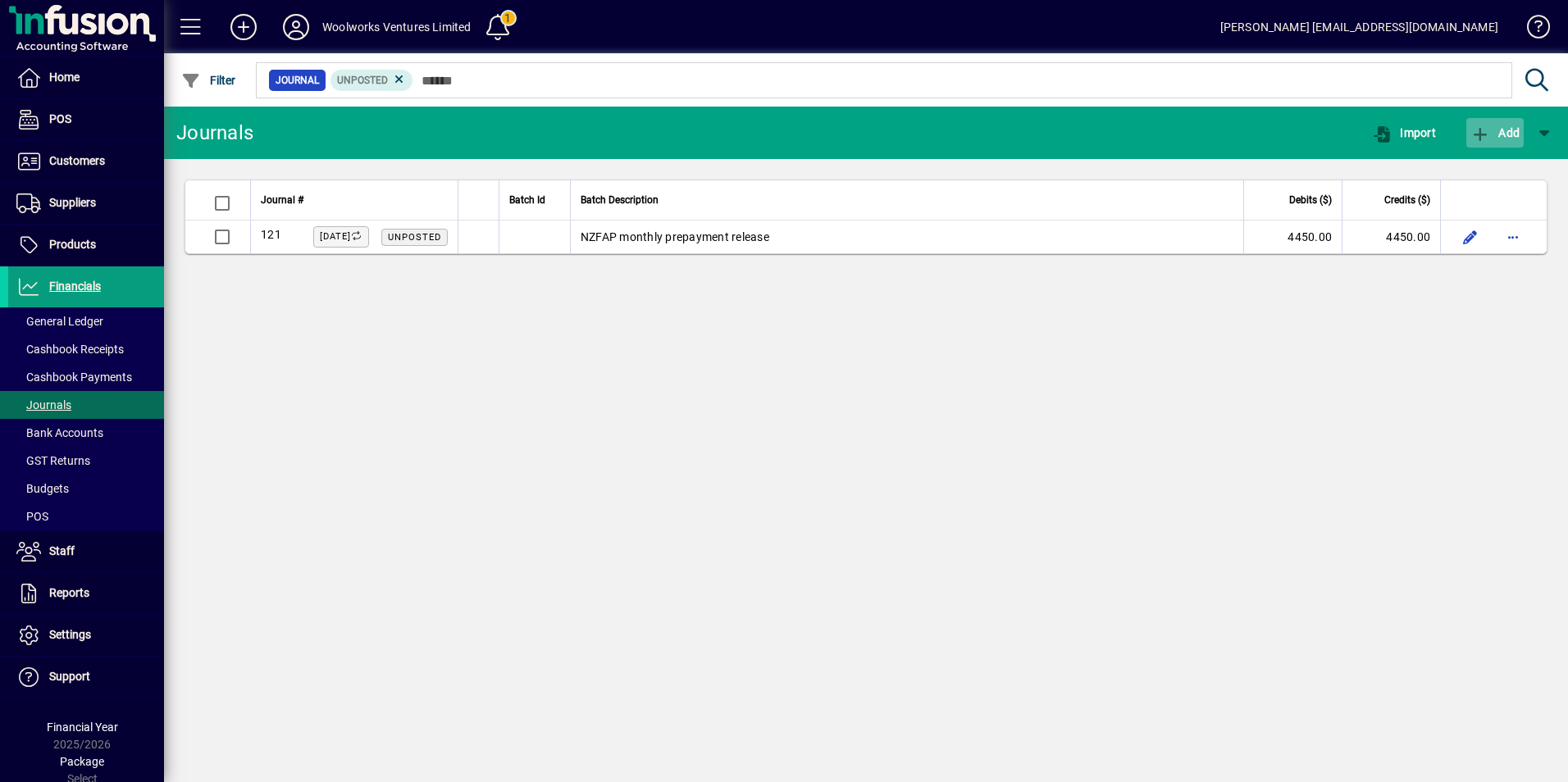
click at [1497, 130] on span "Add" at bounding box center [1495, 133] width 50 height 14
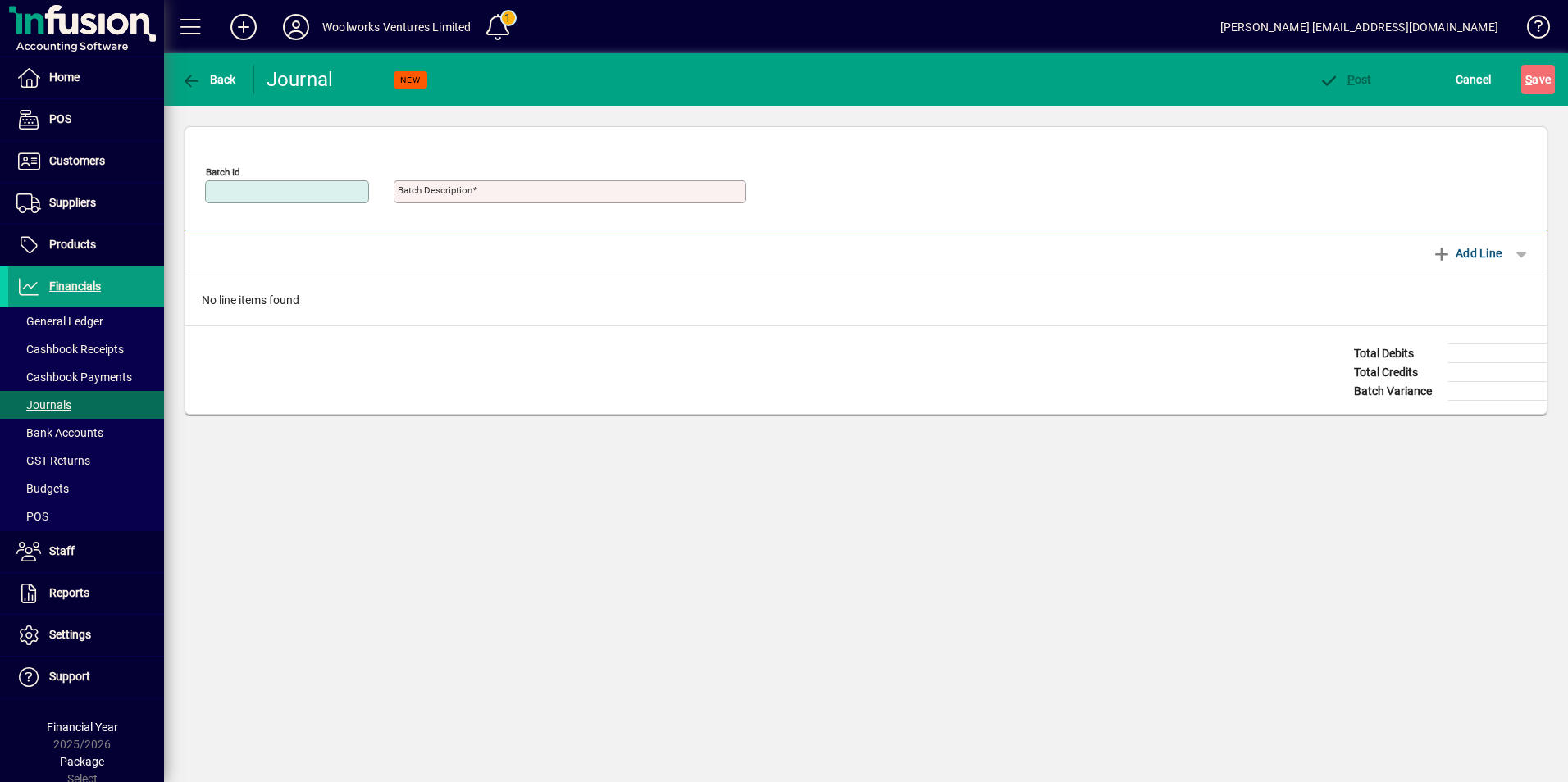
click at [309, 192] on input "Batch Id" at bounding box center [289, 191] width 159 height 14
type input "*"
type input "********"
type input "**********"
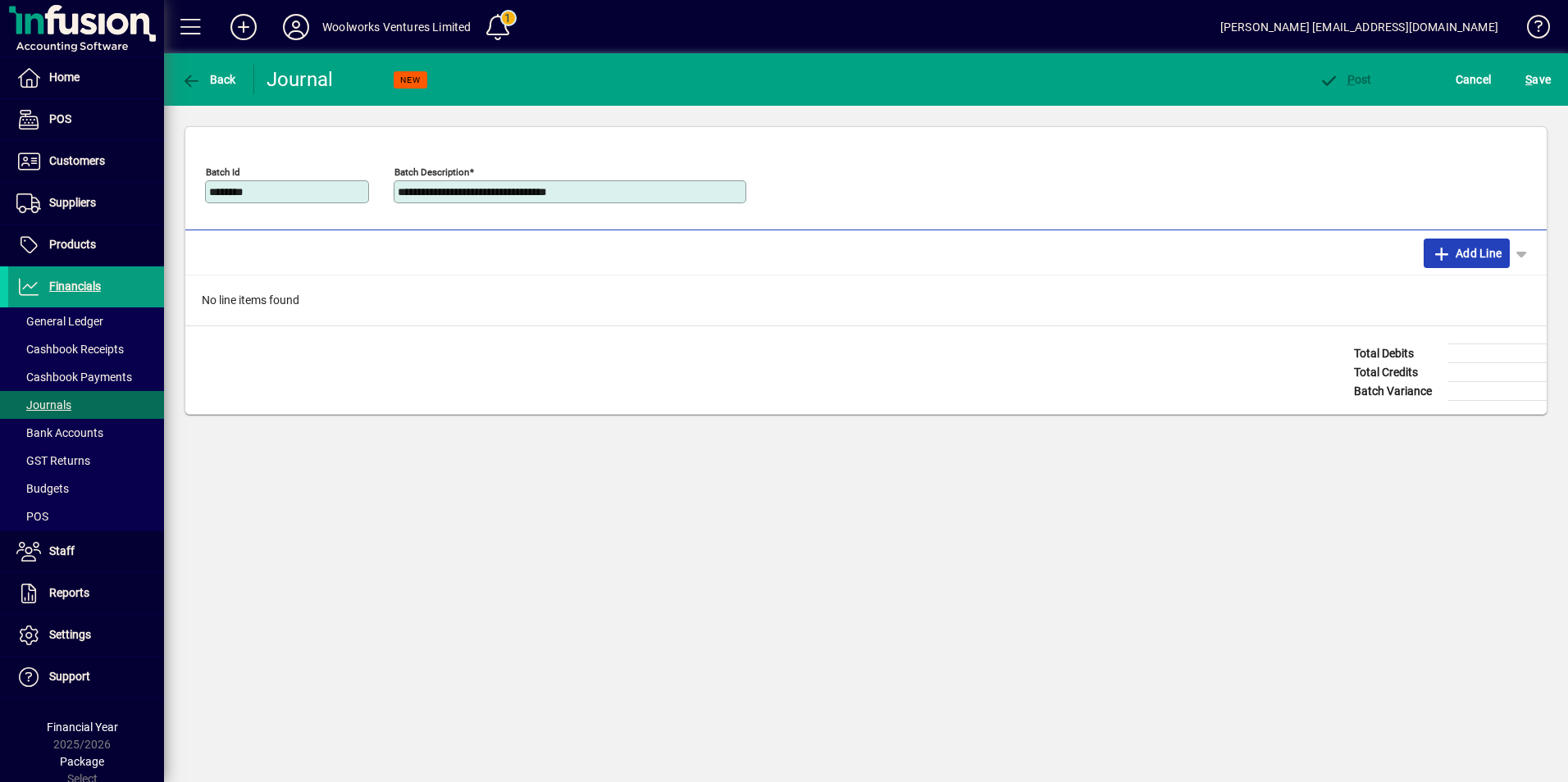
click at [1453, 254] on span "Add Line" at bounding box center [1467, 253] width 70 height 26
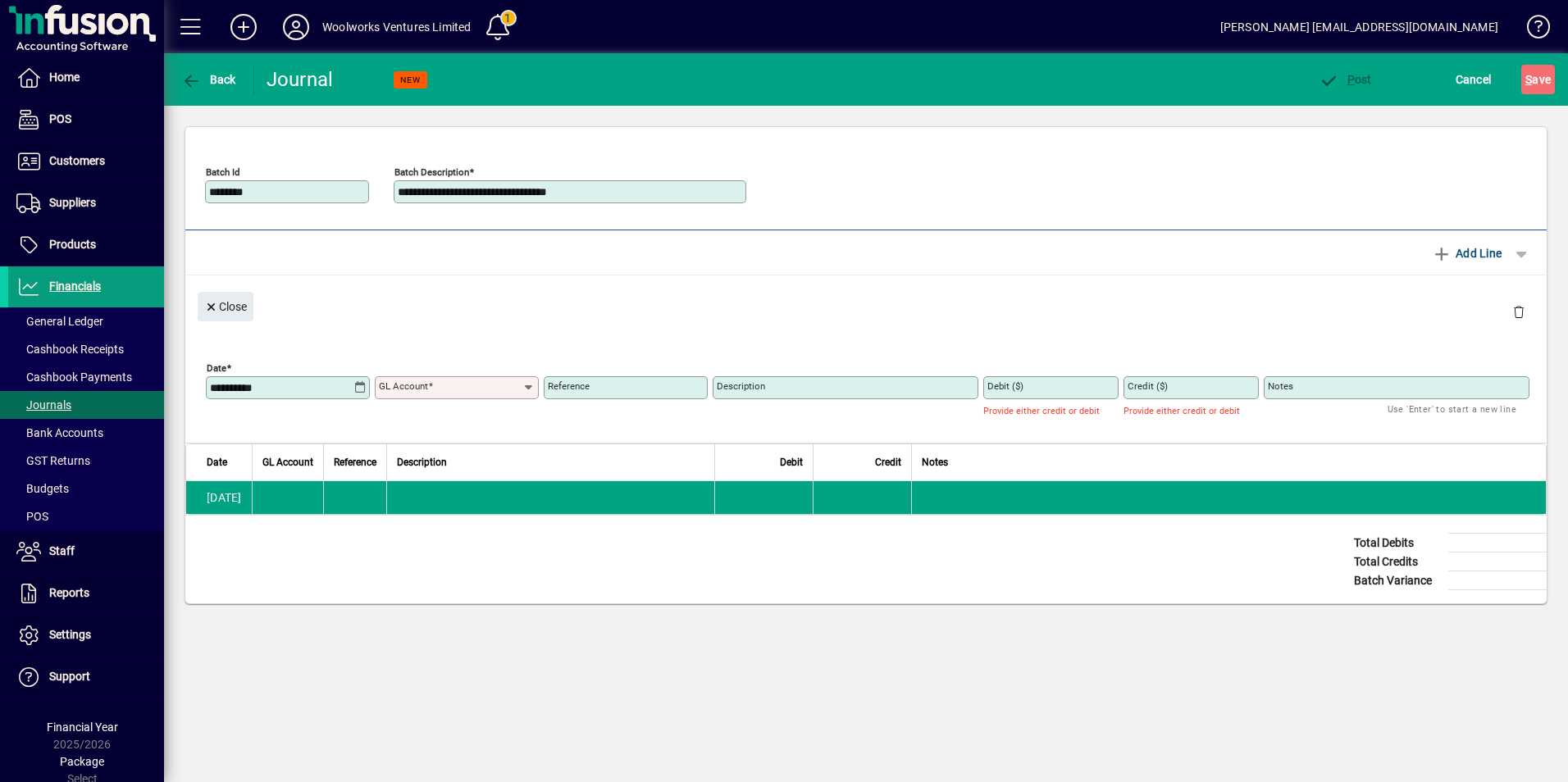
click at [362, 389] on icon at bounding box center [360, 388] width 14 height 14
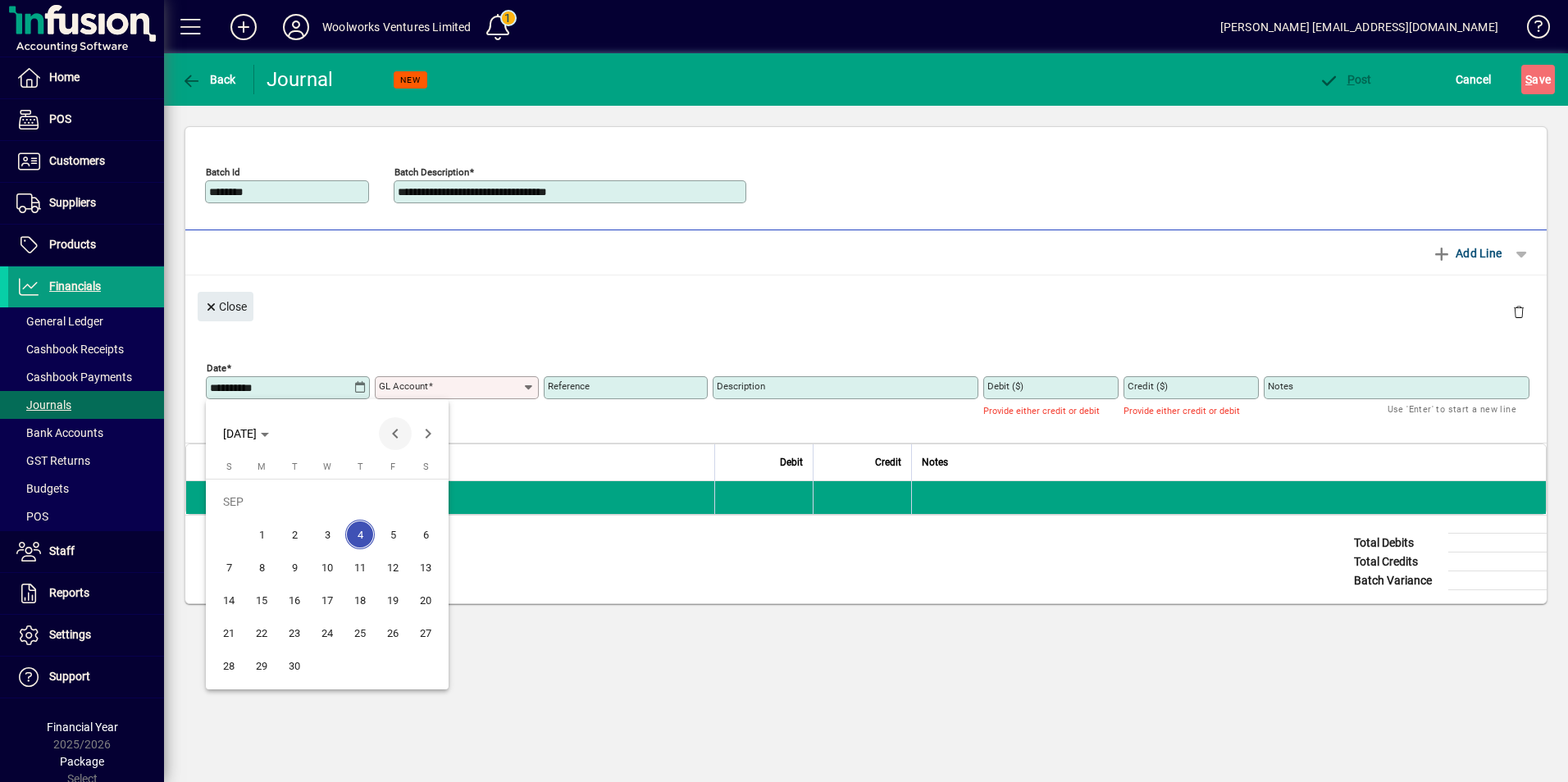
click at [396, 434] on span "Previous month" at bounding box center [395, 434] width 32 height 32
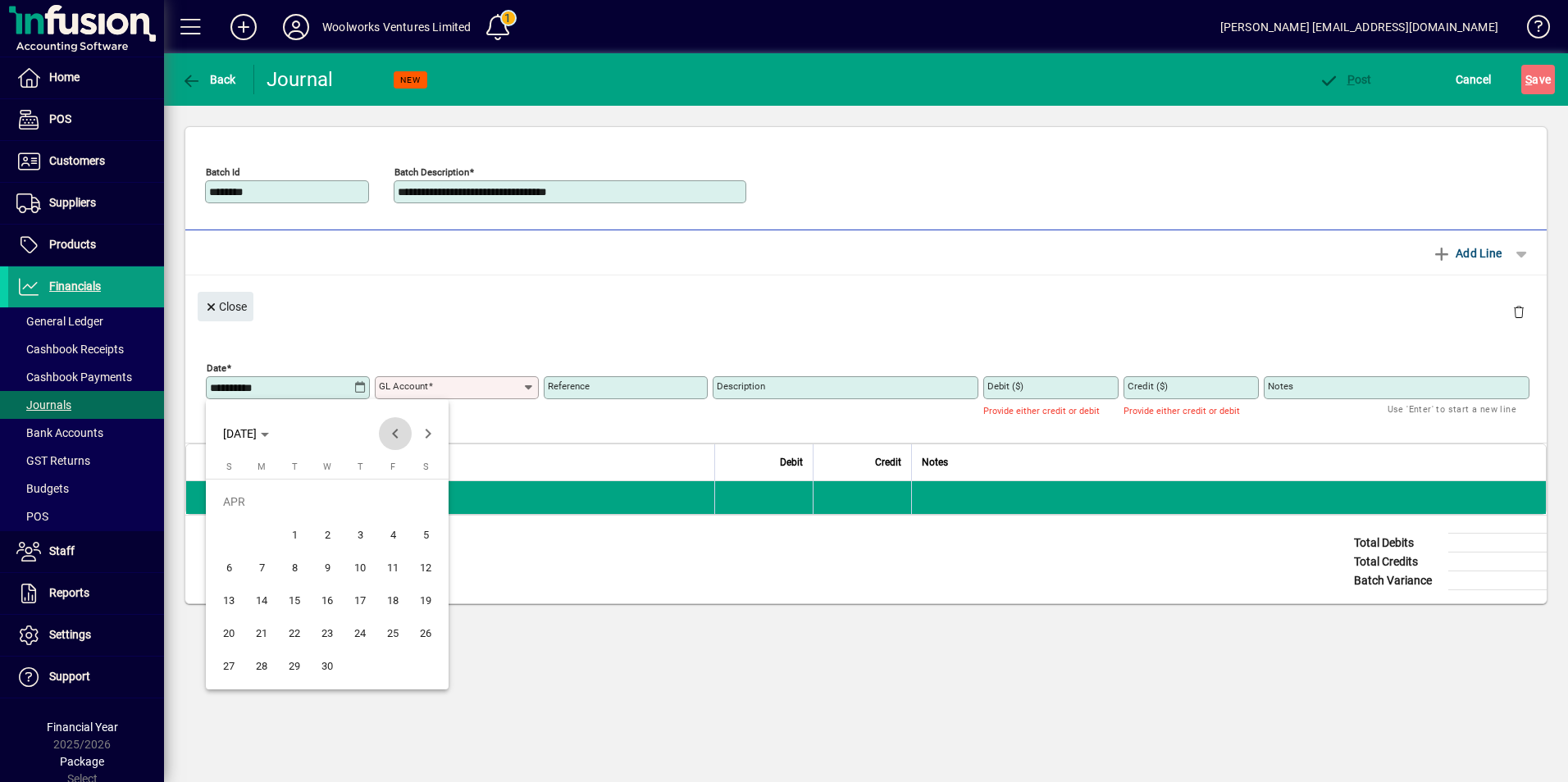
click at [396, 434] on span "Previous month" at bounding box center [395, 434] width 32 height 32
click at [395, 434] on span "Previous month" at bounding box center [395, 434] width 32 height 32
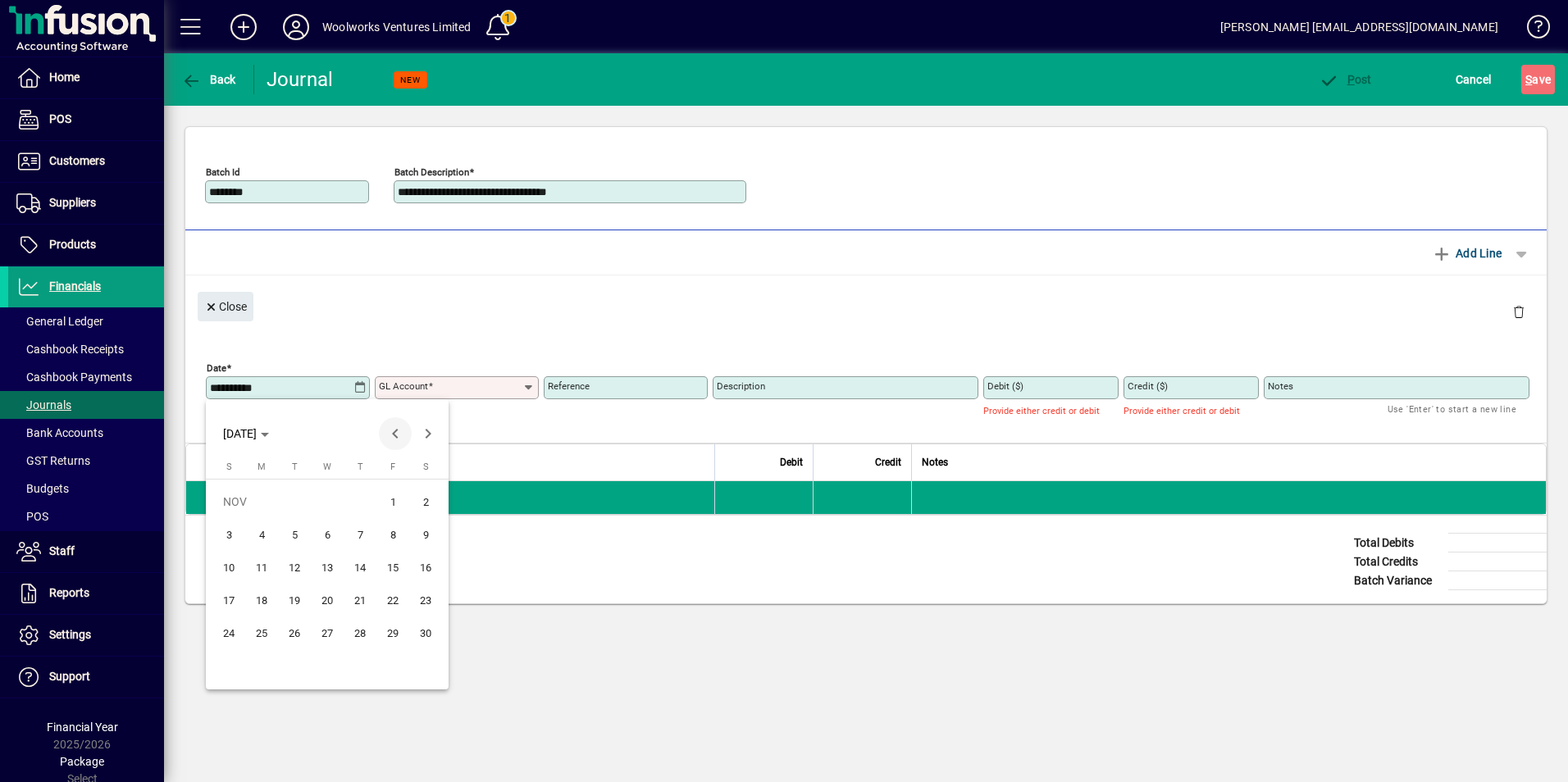
click at [395, 434] on span "Previous month" at bounding box center [395, 434] width 32 height 32
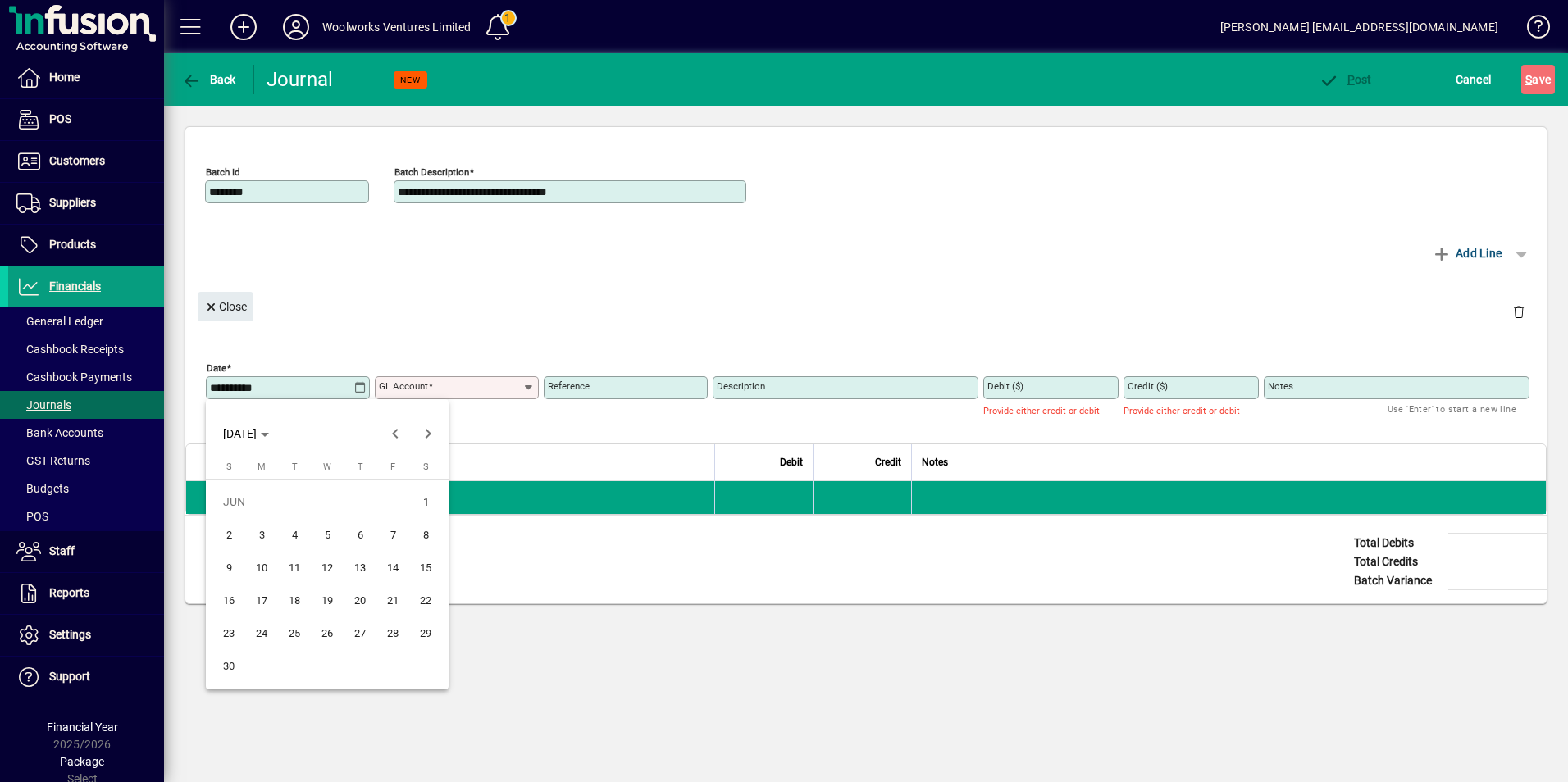
click at [227, 660] on span "30" at bounding box center [228, 666] width 30 height 30
type input "**********"
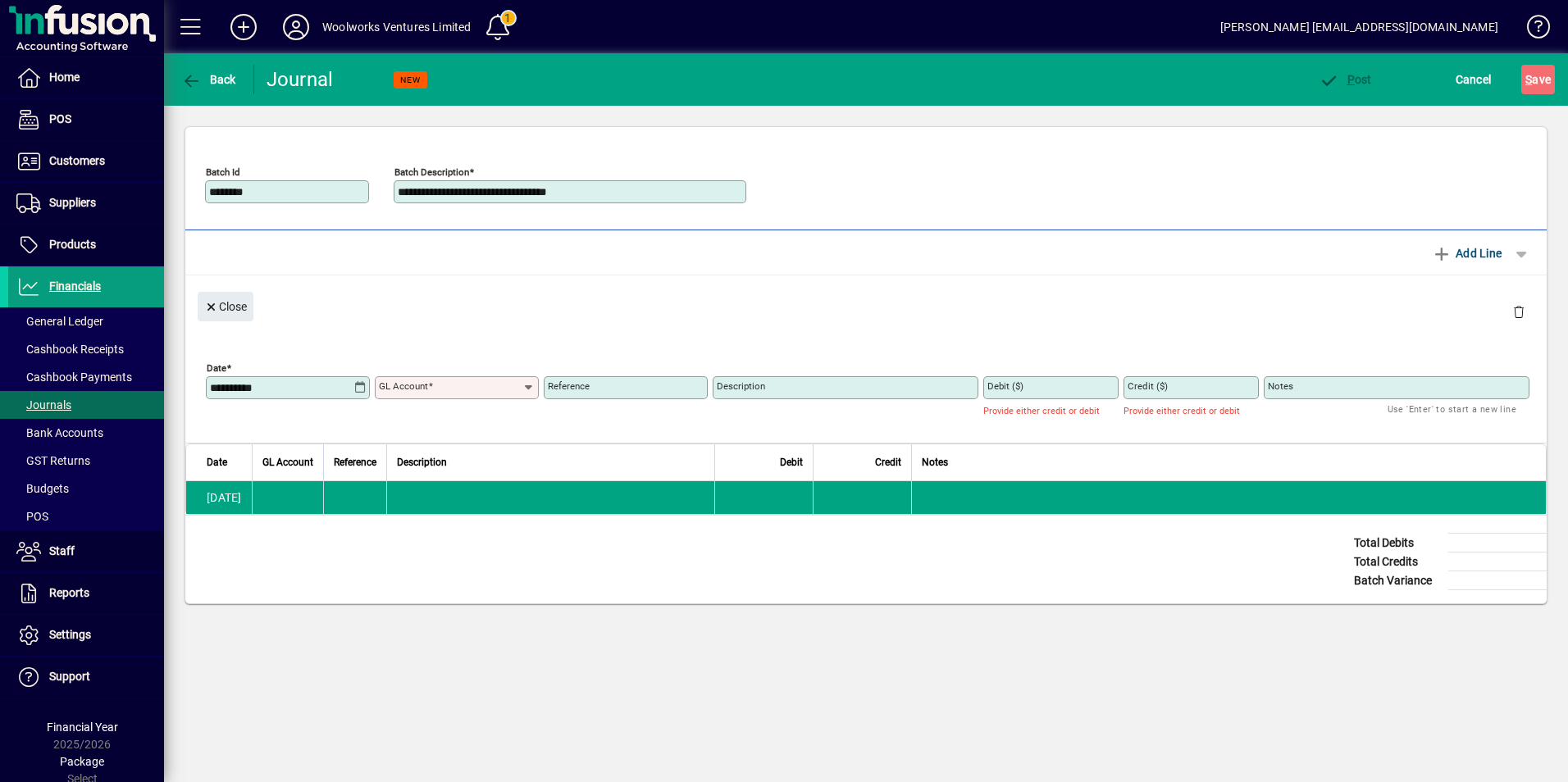
click at [465, 389] on input "GL Account" at bounding box center [450, 388] width 143 height 14
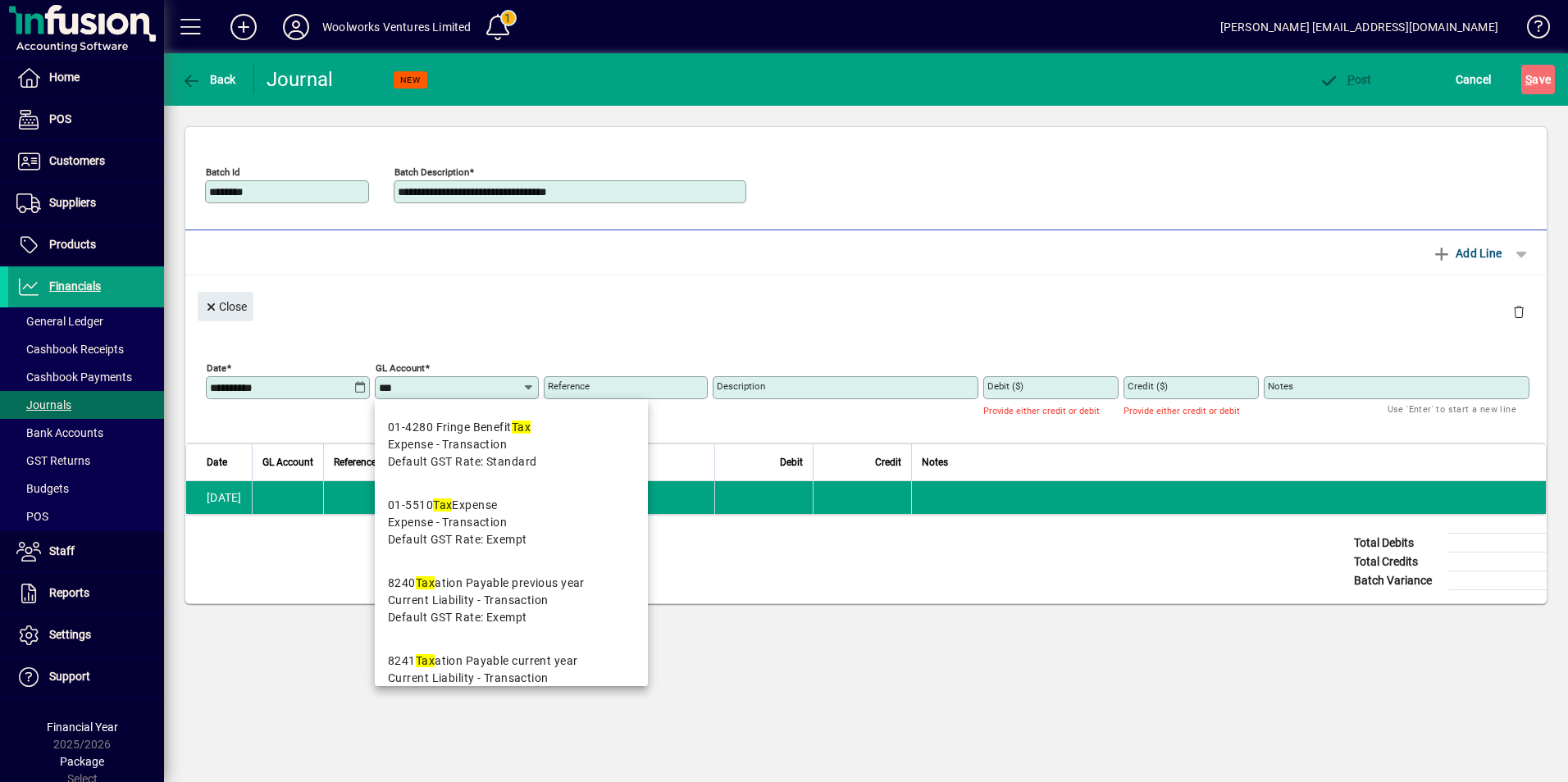
click at [469, 519] on span "Expense - Transaction" at bounding box center [447, 522] width 119 height 17
type input "**********"
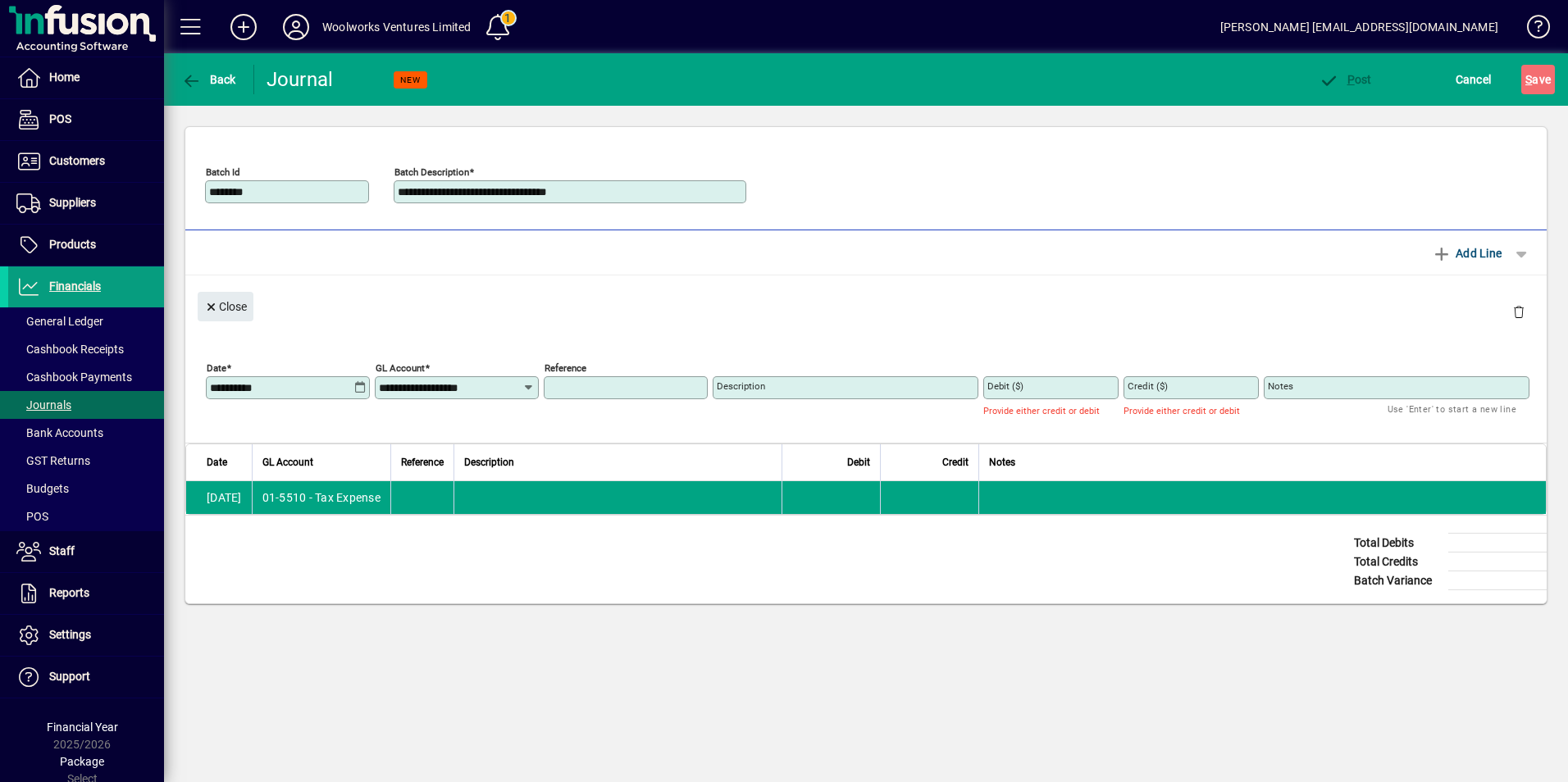
click at [619, 391] on input "Reference" at bounding box center [627, 388] width 159 height 14
click at [627, 190] on input "**********" at bounding box center [571, 191] width 347 height 14
drag, startPoint x: 589, startPoint y: 385, endPoint x: 577, endPoint y: 383, distance: 12.2
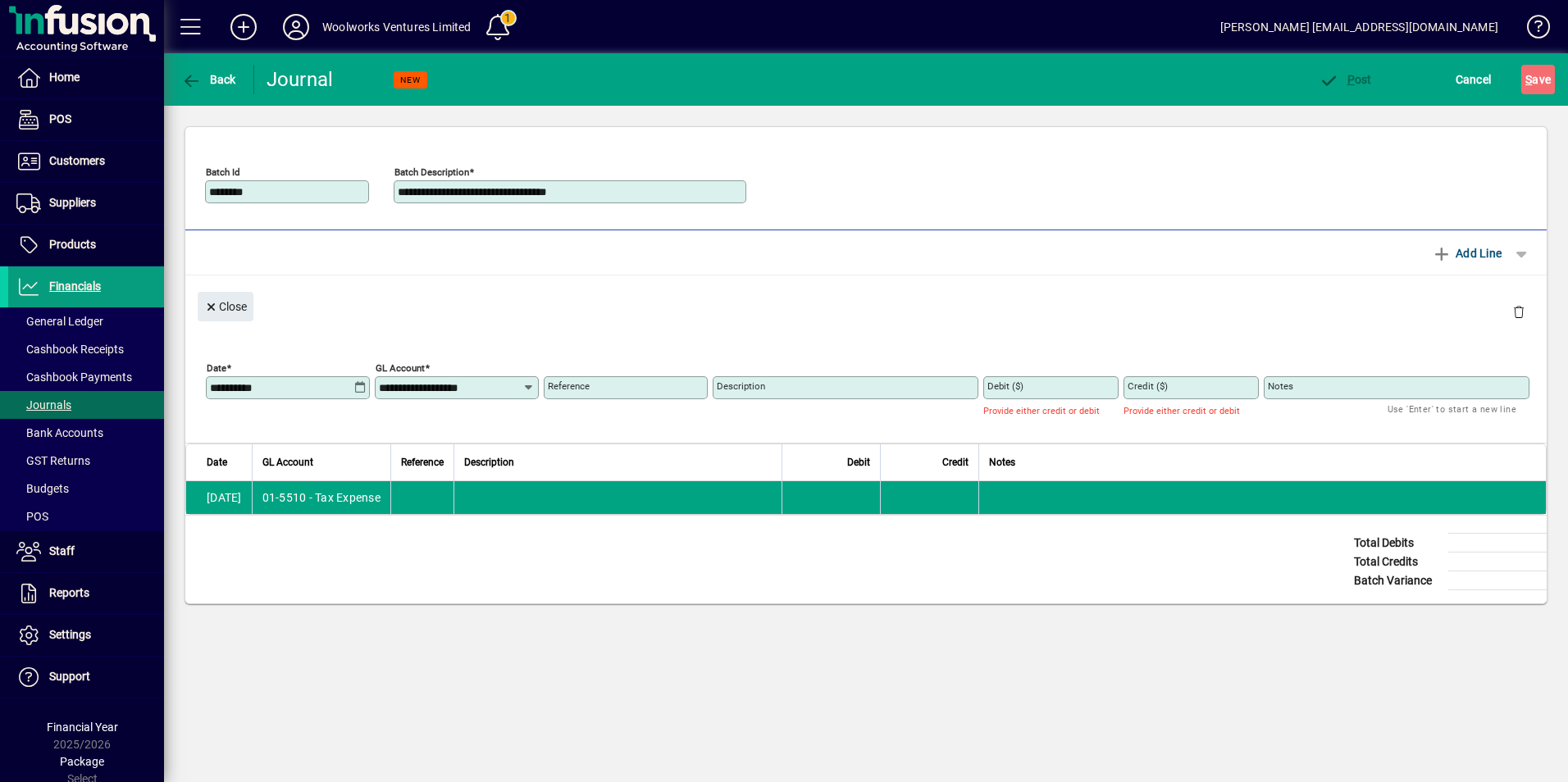
click at [577, 383] on mat-label "Reference" at bounding box center [568, 386] width 42 height 12
click at [577, 383] on input "Reference" at bounding box center [627, 388] width 159 height 14
paste input "**********"
type input "**********"
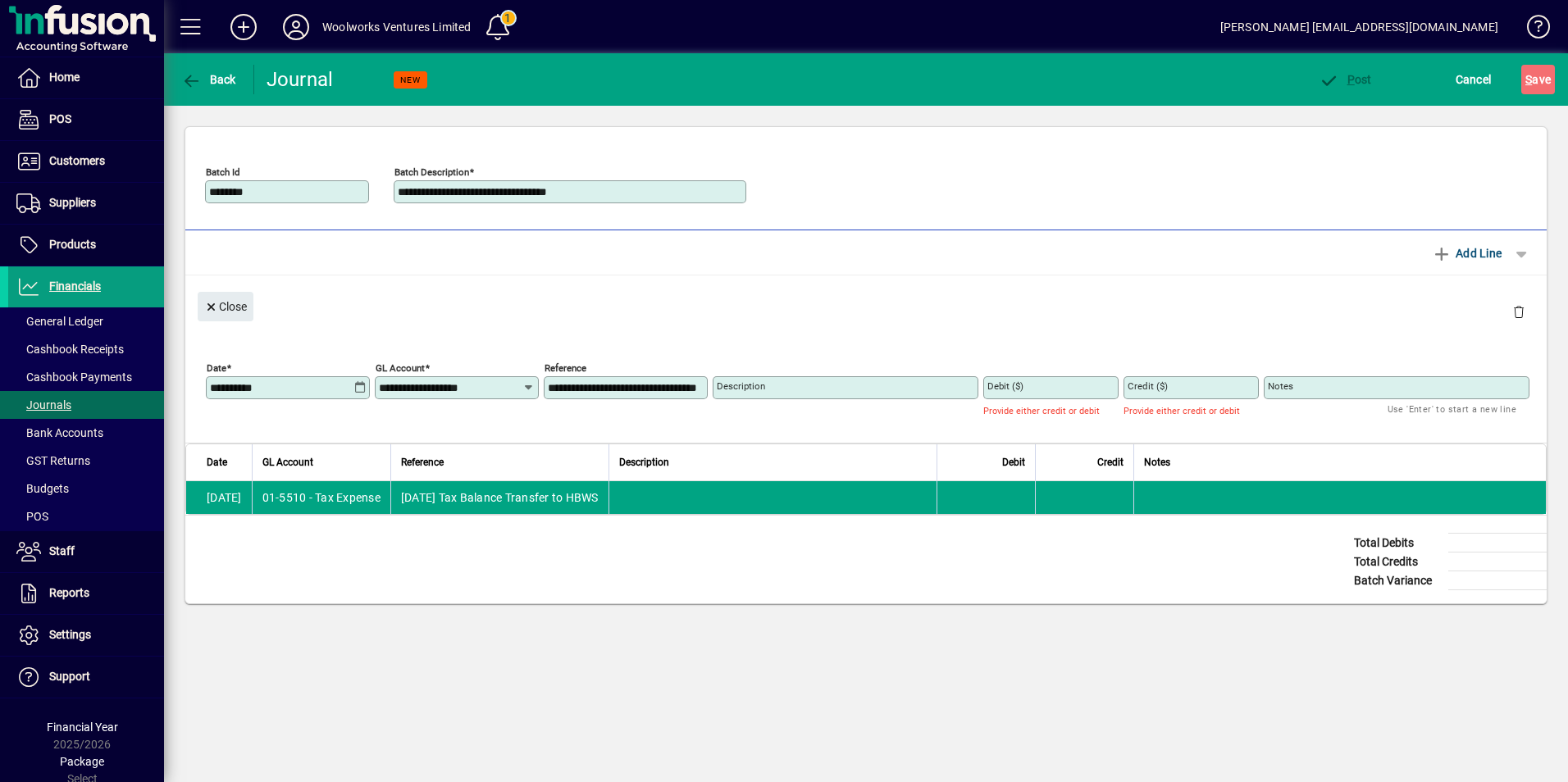
click at [774, 390] on input "Description" at bounding box center [846, 388] width 261 height 14
paste input "**********"
type input "**********"
click at [1056, 391] on input "Debit ($)" at bounding box center [1052, 388] width 131 height 14
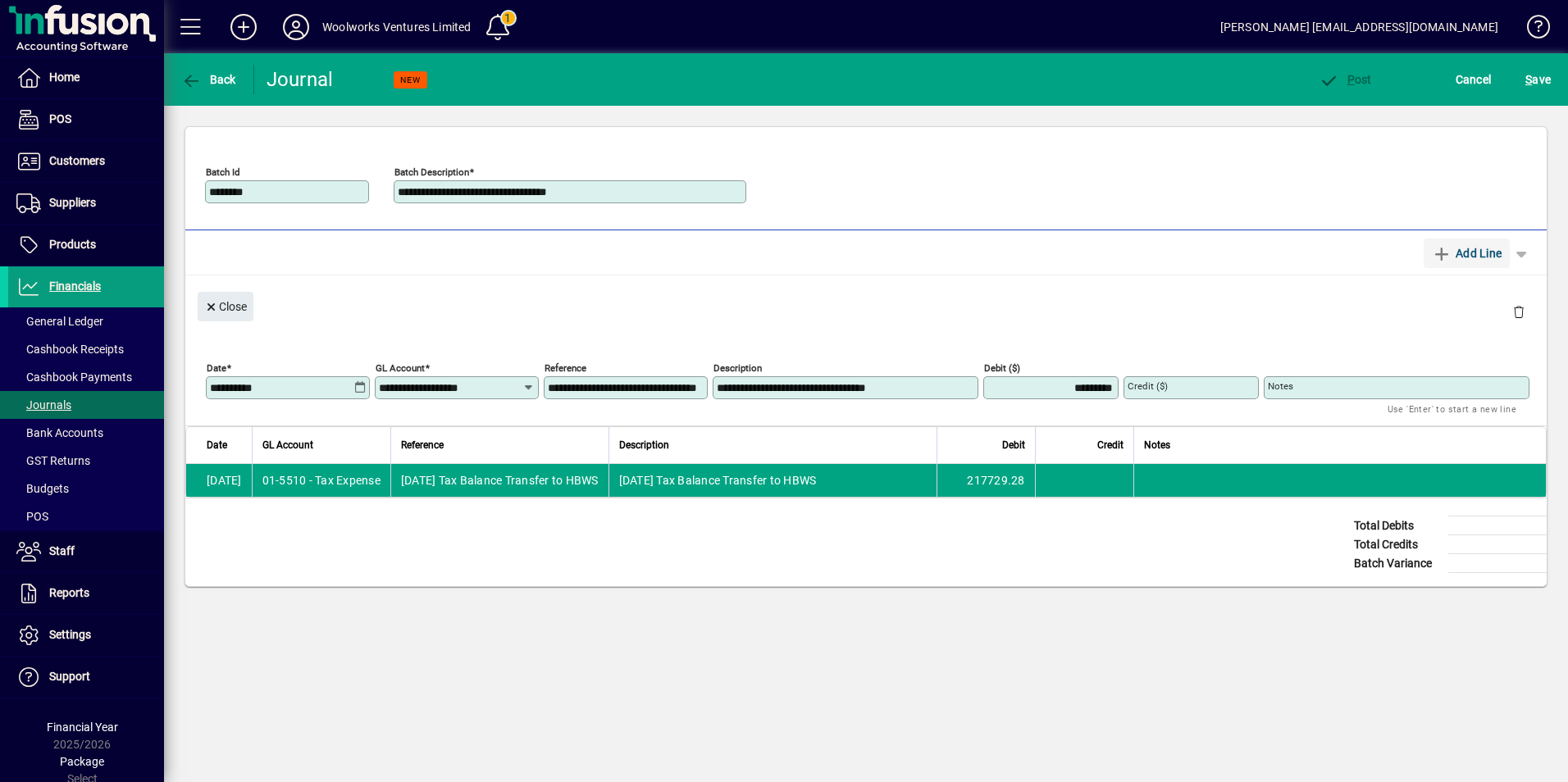
type input "*********"
click at [1480, 257] on span "Add Line" at bounding box center [1467, 253] width 70 height 26
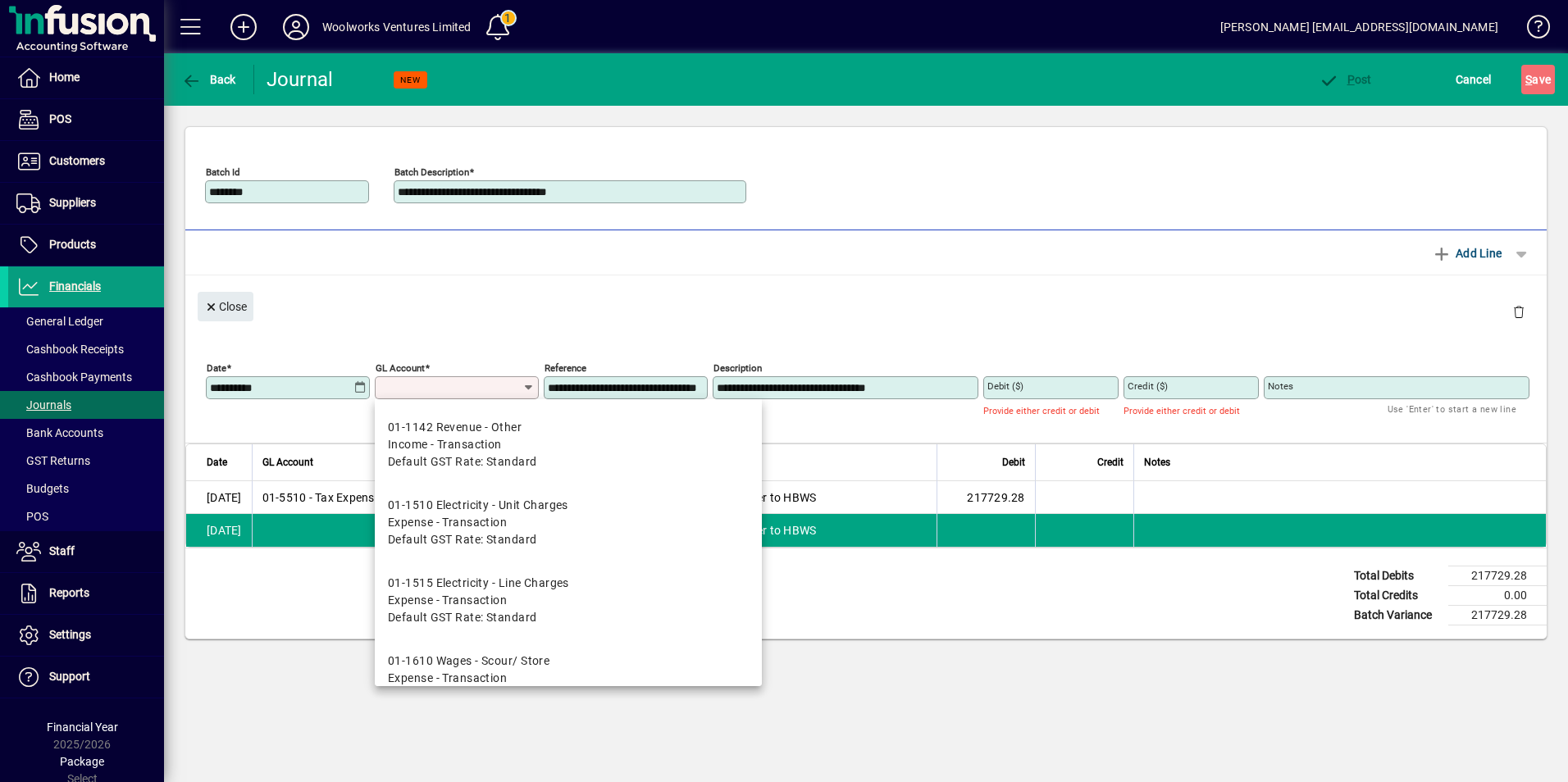
click at [473, 387] on input "GL Account" at bounding box center [450, 388] width 143 height 14
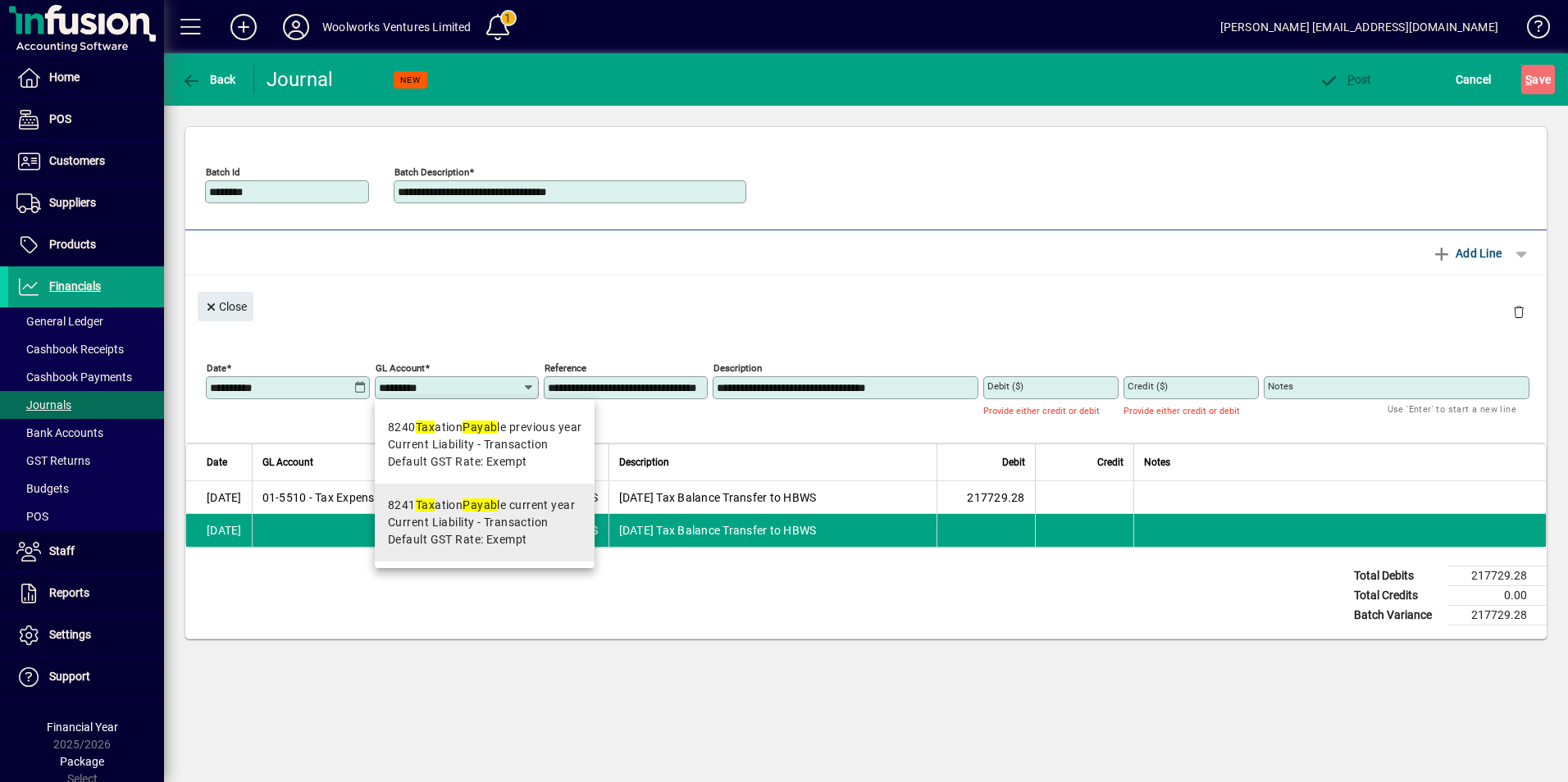
click at [494, 523] on span "Current Liability - Transaction" at bounding box center [468, 522] width 161 height 17
type input "**********"
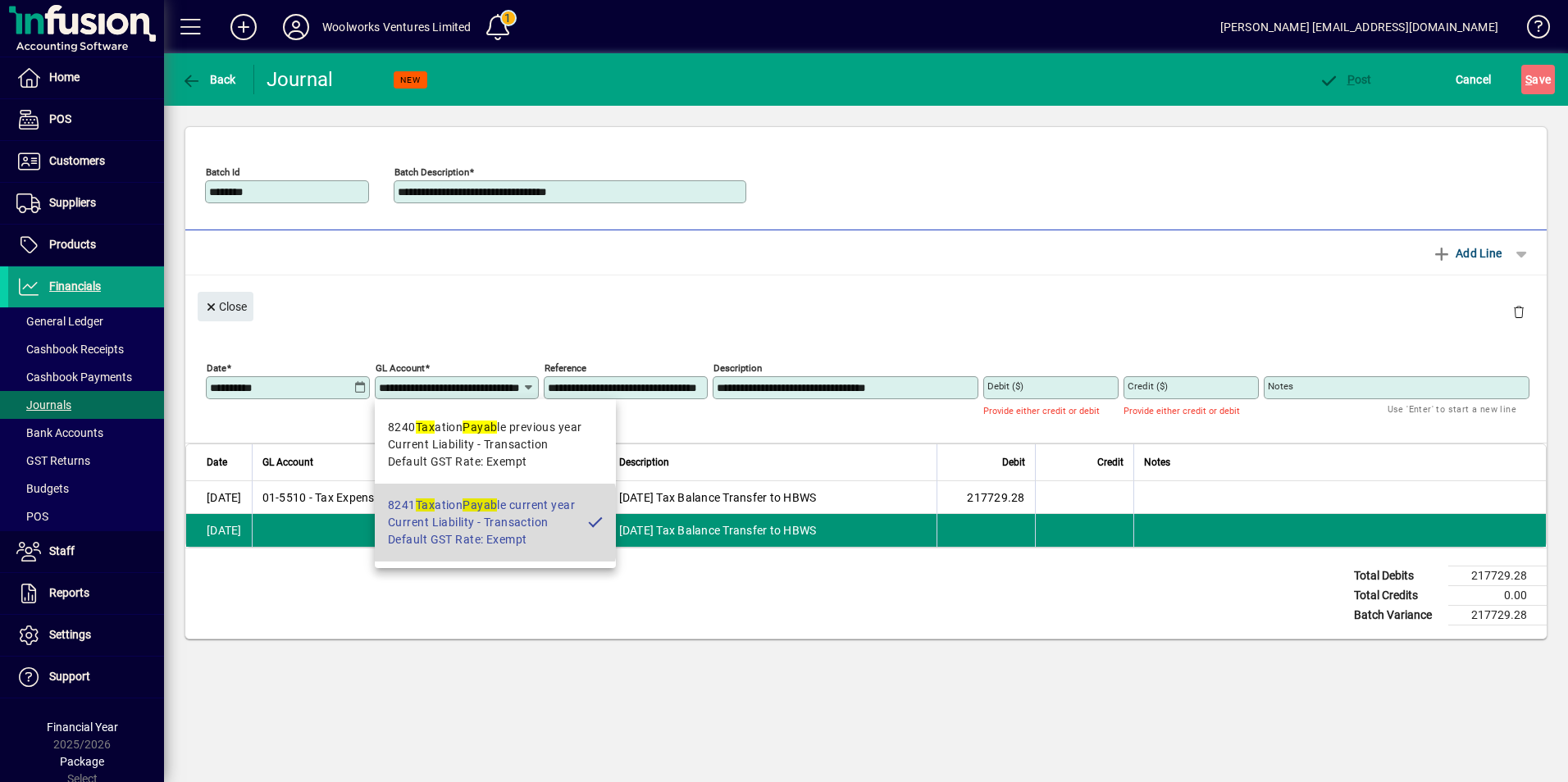
scroll to position [0, 44]
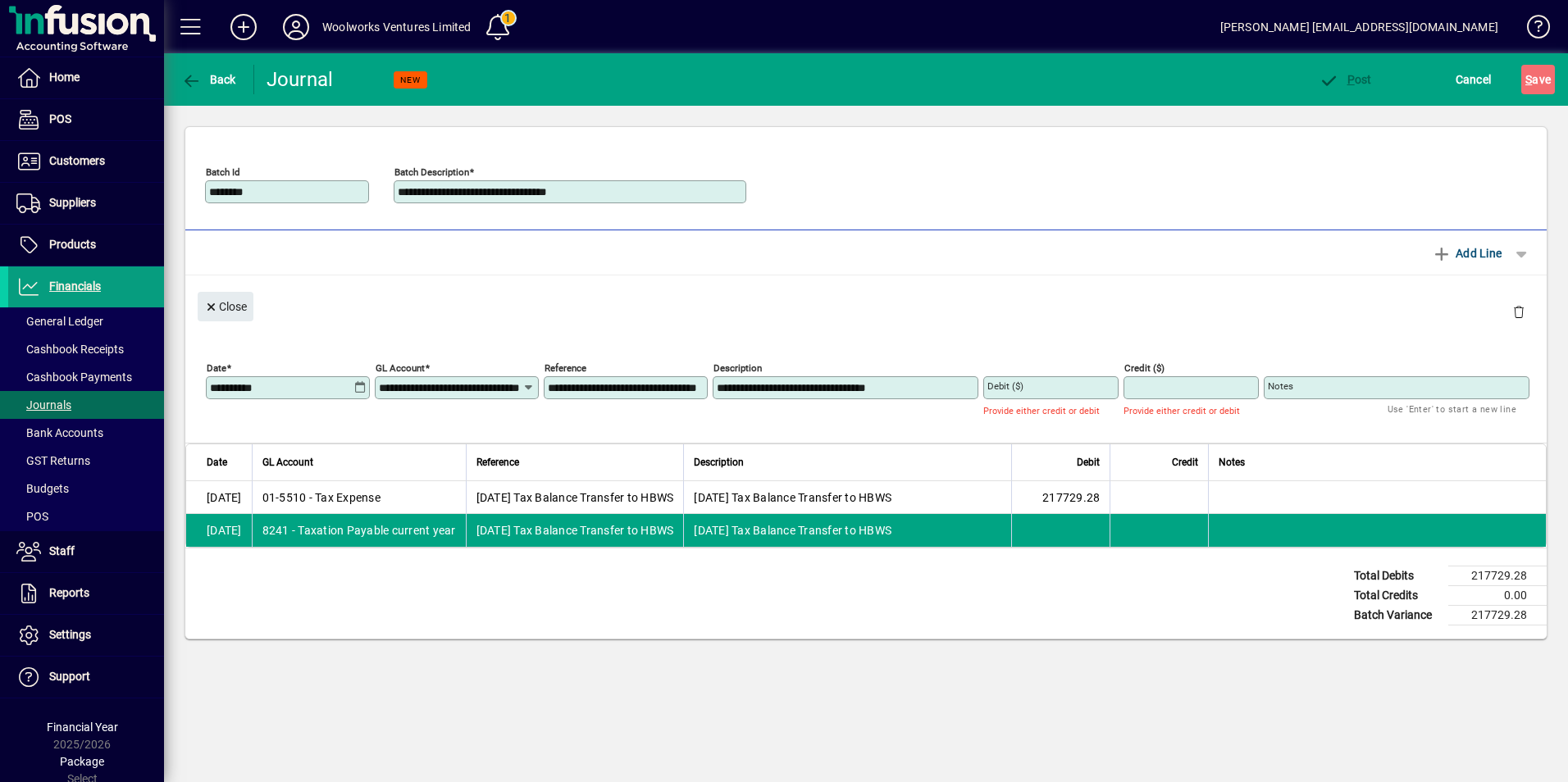
click at [1177, 386] on input "Credit ($)" at bounding box center [1193, 388] width 131 height 14
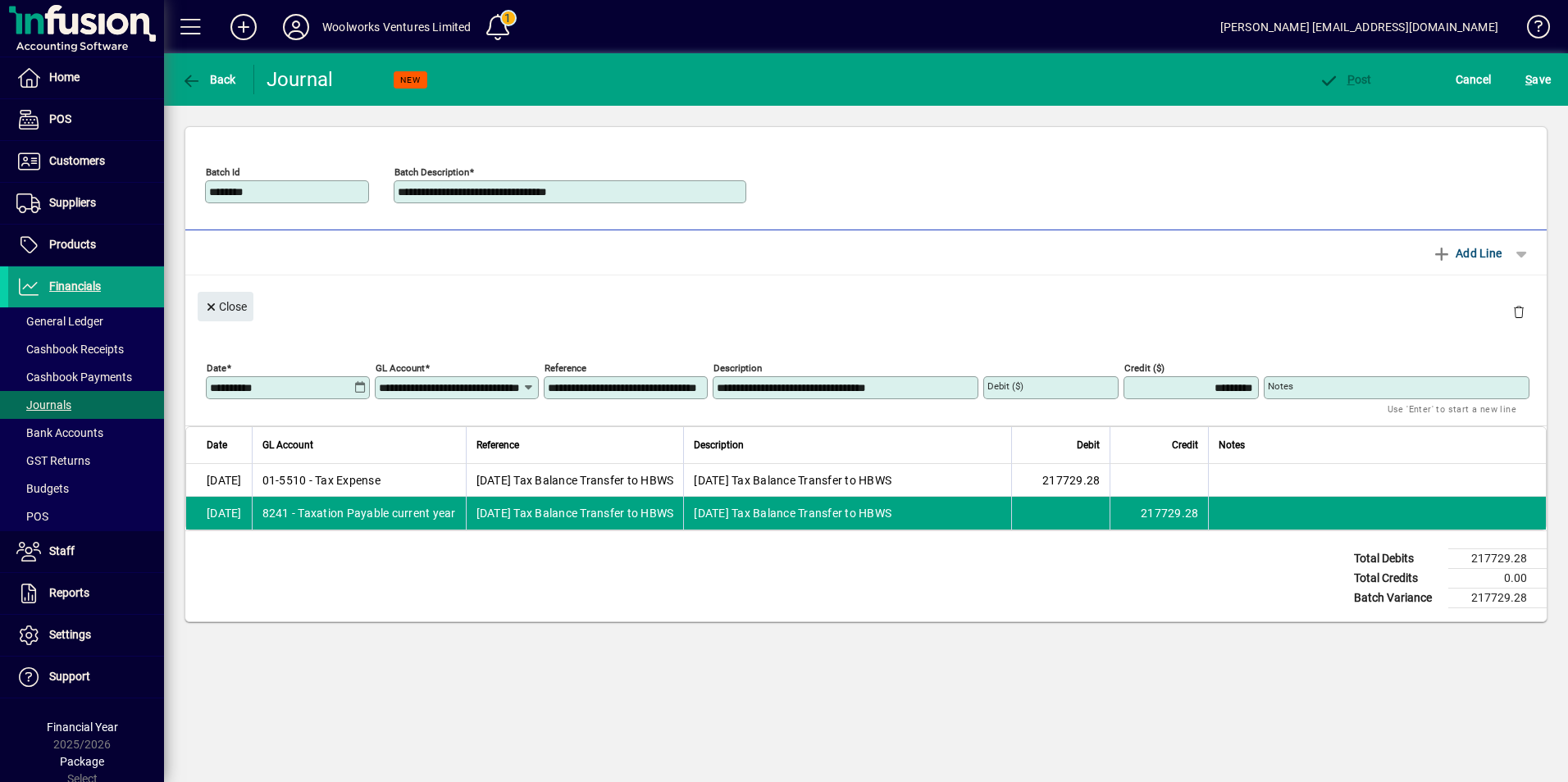
type input "*********"
click at [1339, 319] on div "Close" at bounding box center [865, 305] width 1361 height 60
click at [1456, 259] on span "Add Line" at bounding box center [1467, 253] width 70 height 26
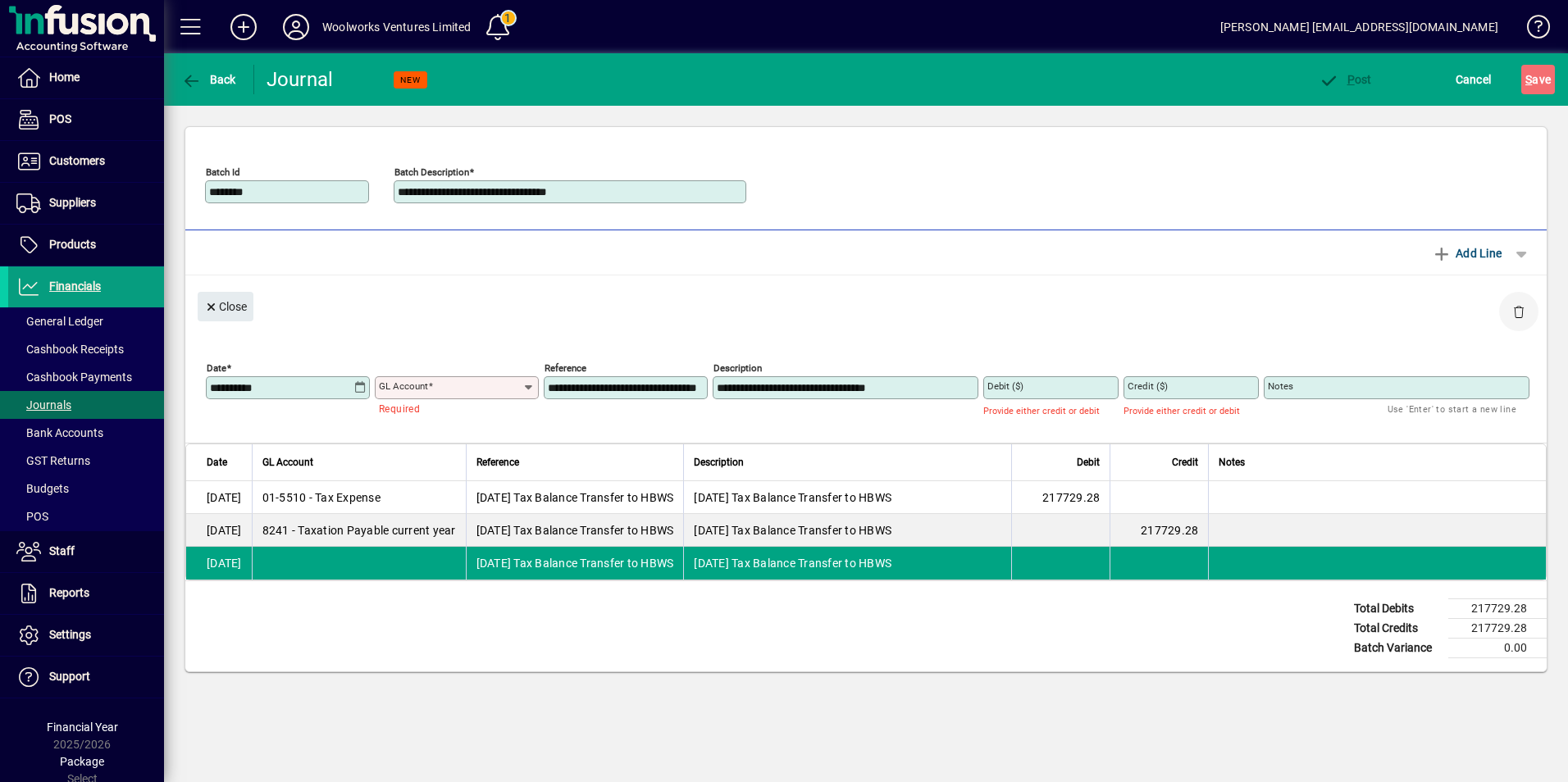
click at [1517, 311] on span "button" at bounding box center [1519, 312] width 40 height 40
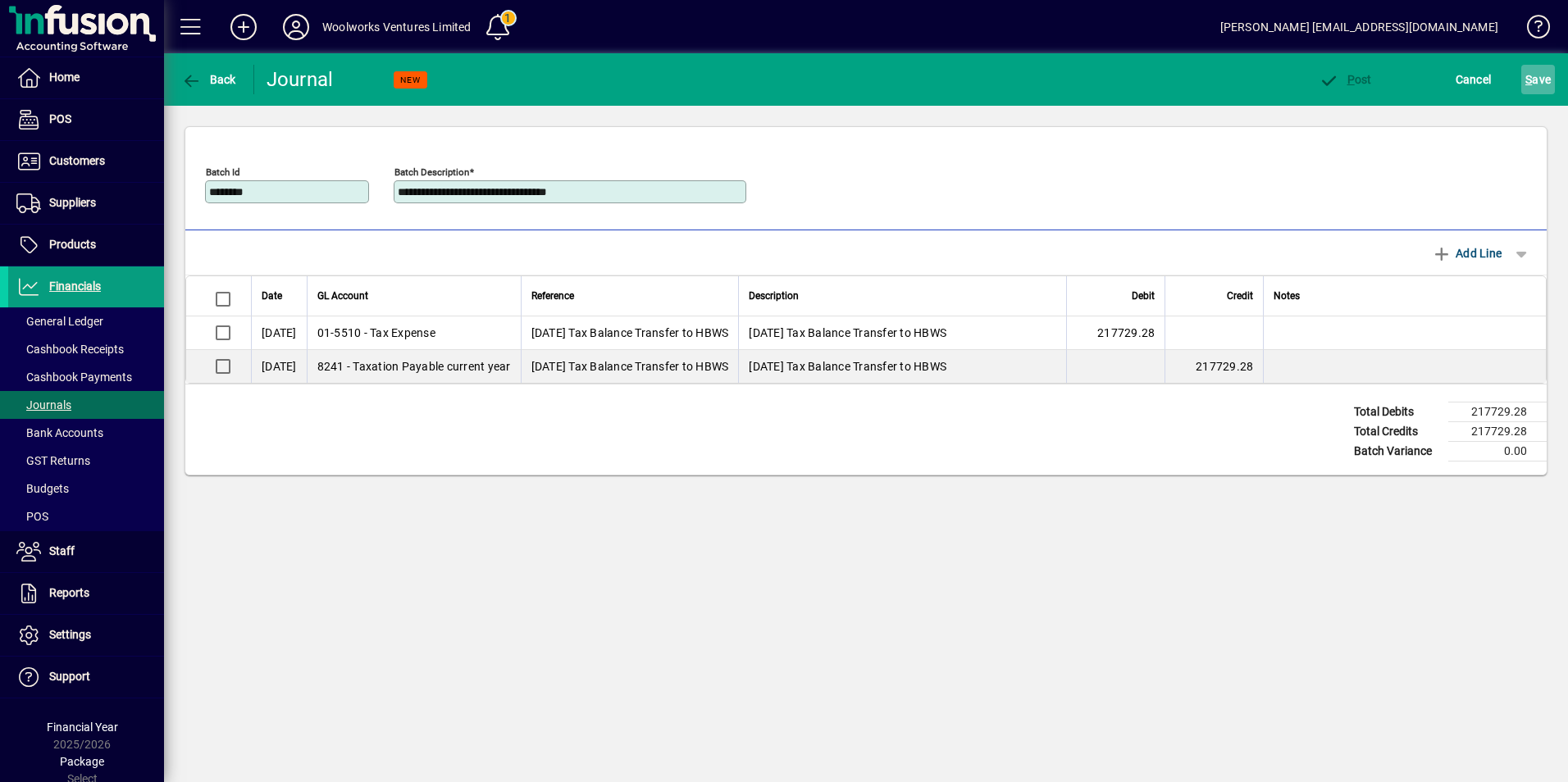
click at [1536, 80] on span "S ave" at bounding box center [1538, 79] width 25 height 26
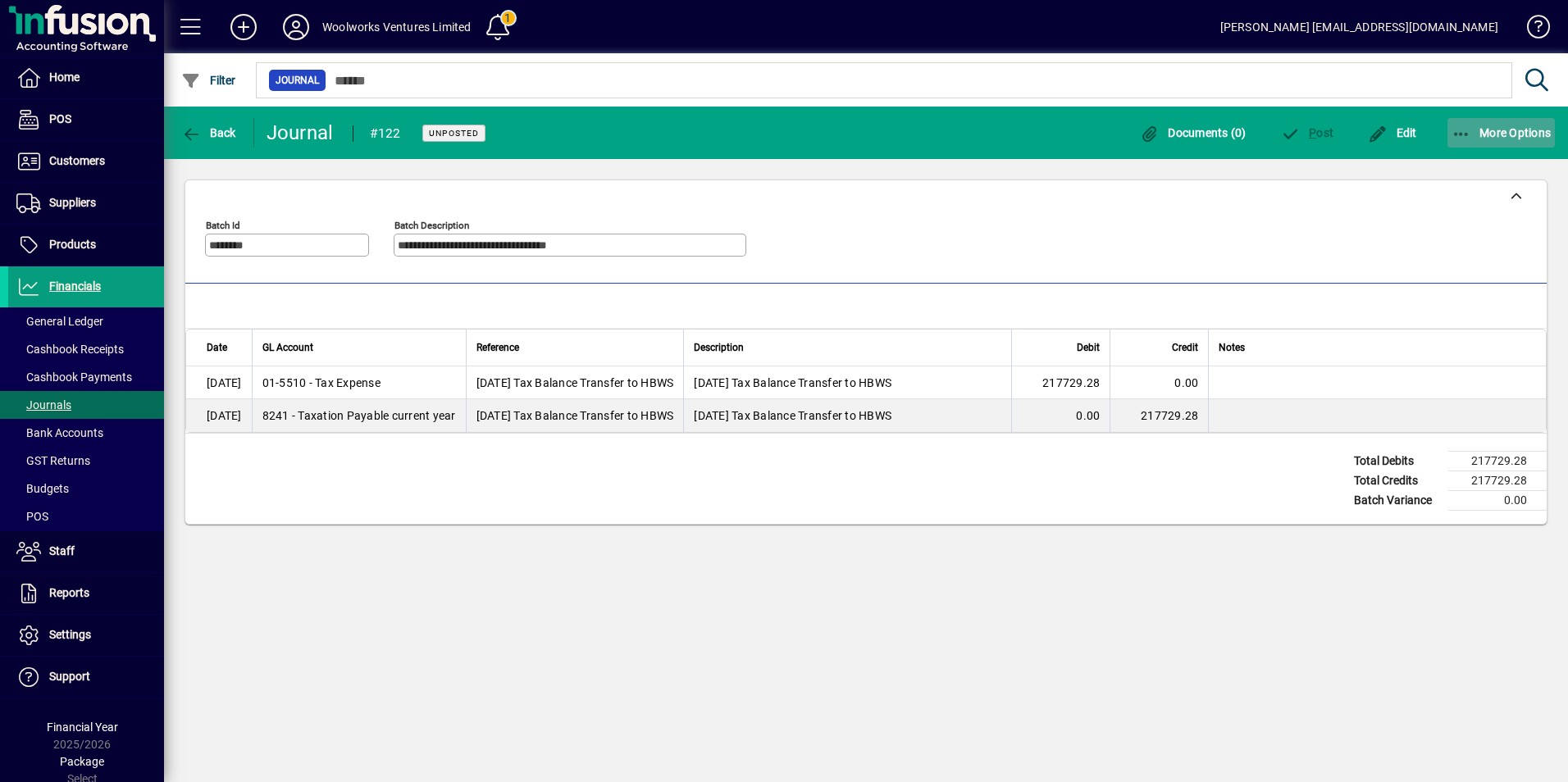
click at [1464, 130] on icon "button" at bounding box center [1462, 134] width 21 height 16
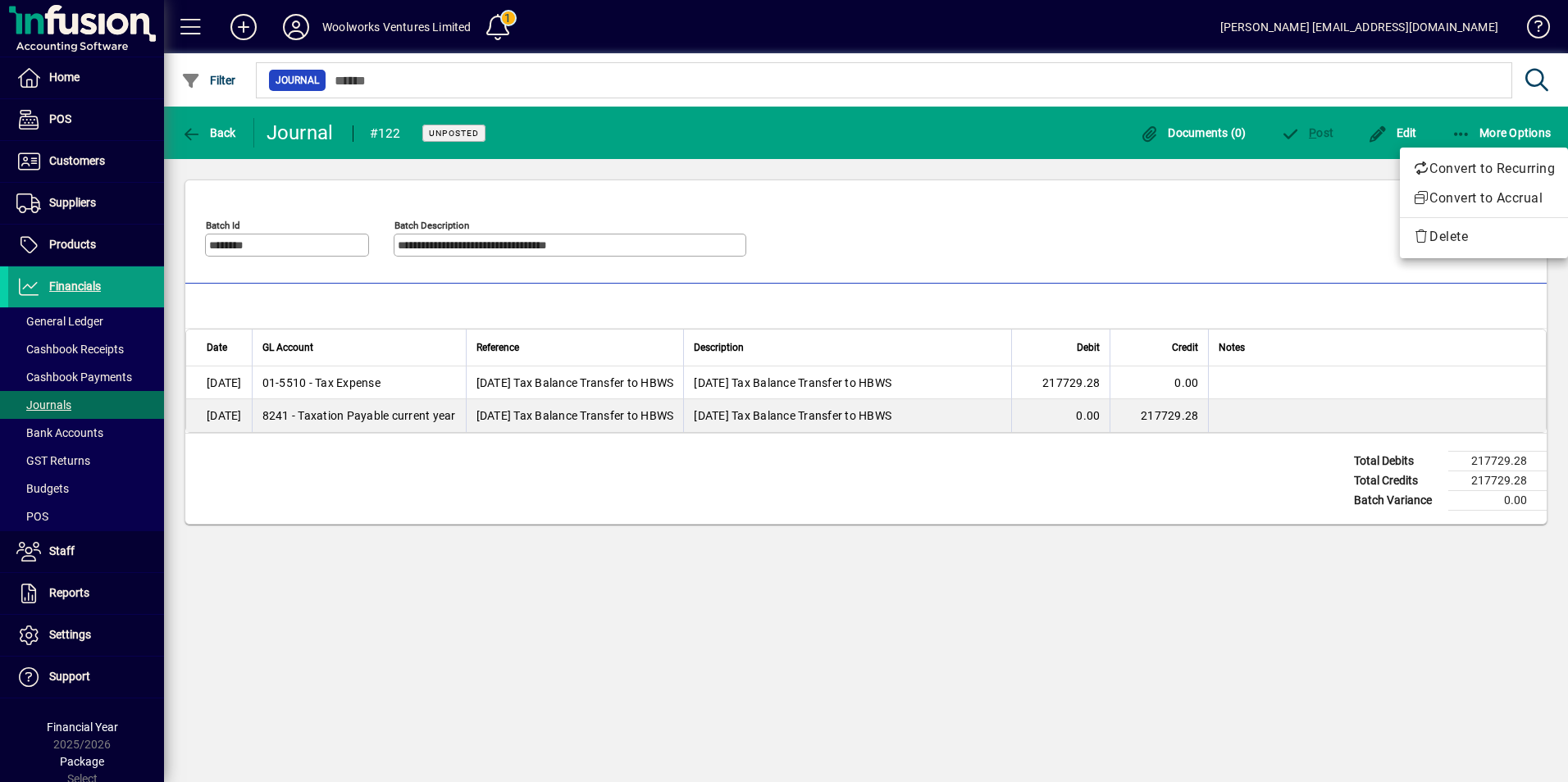
click at [1165, 223] on div at bounding box center [784, 391] width 1568 height 782
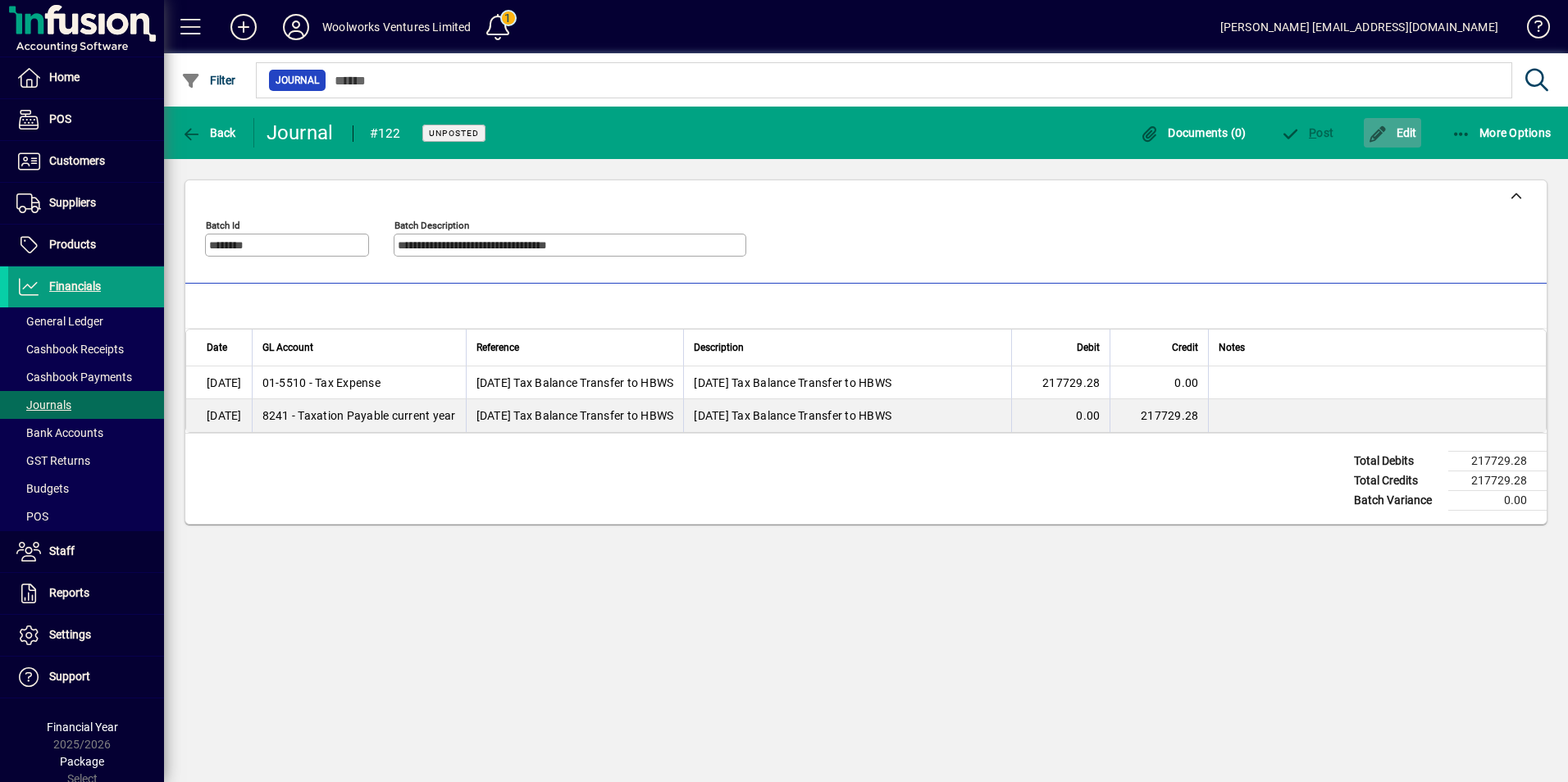
click at [1397, 133] on span "Edit" at bounding box center [1392, 133] width 50 height 14
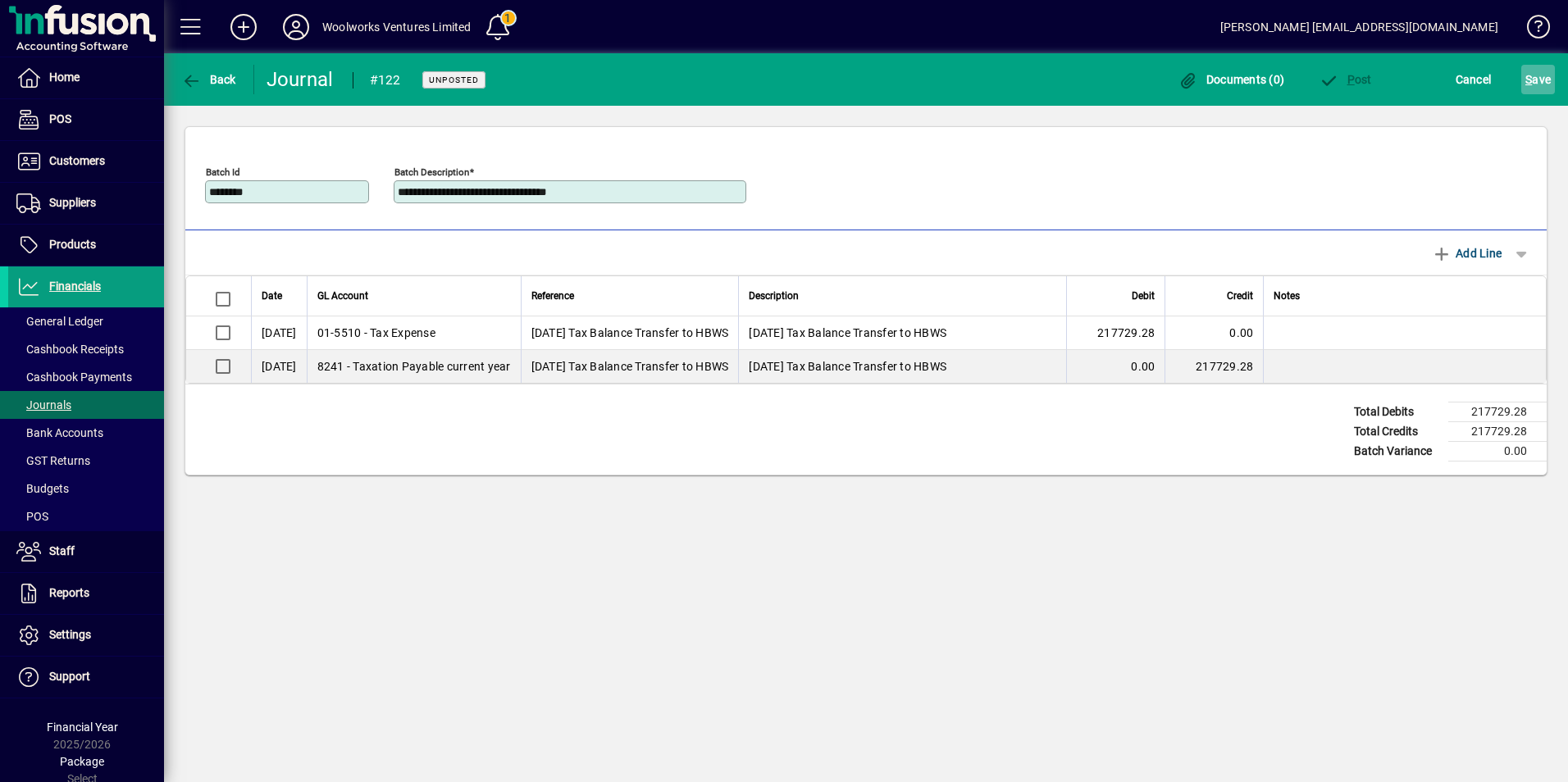
click at [1546, 87] on span "S ave" at bounding box center [1538, 79] width 25 height 26
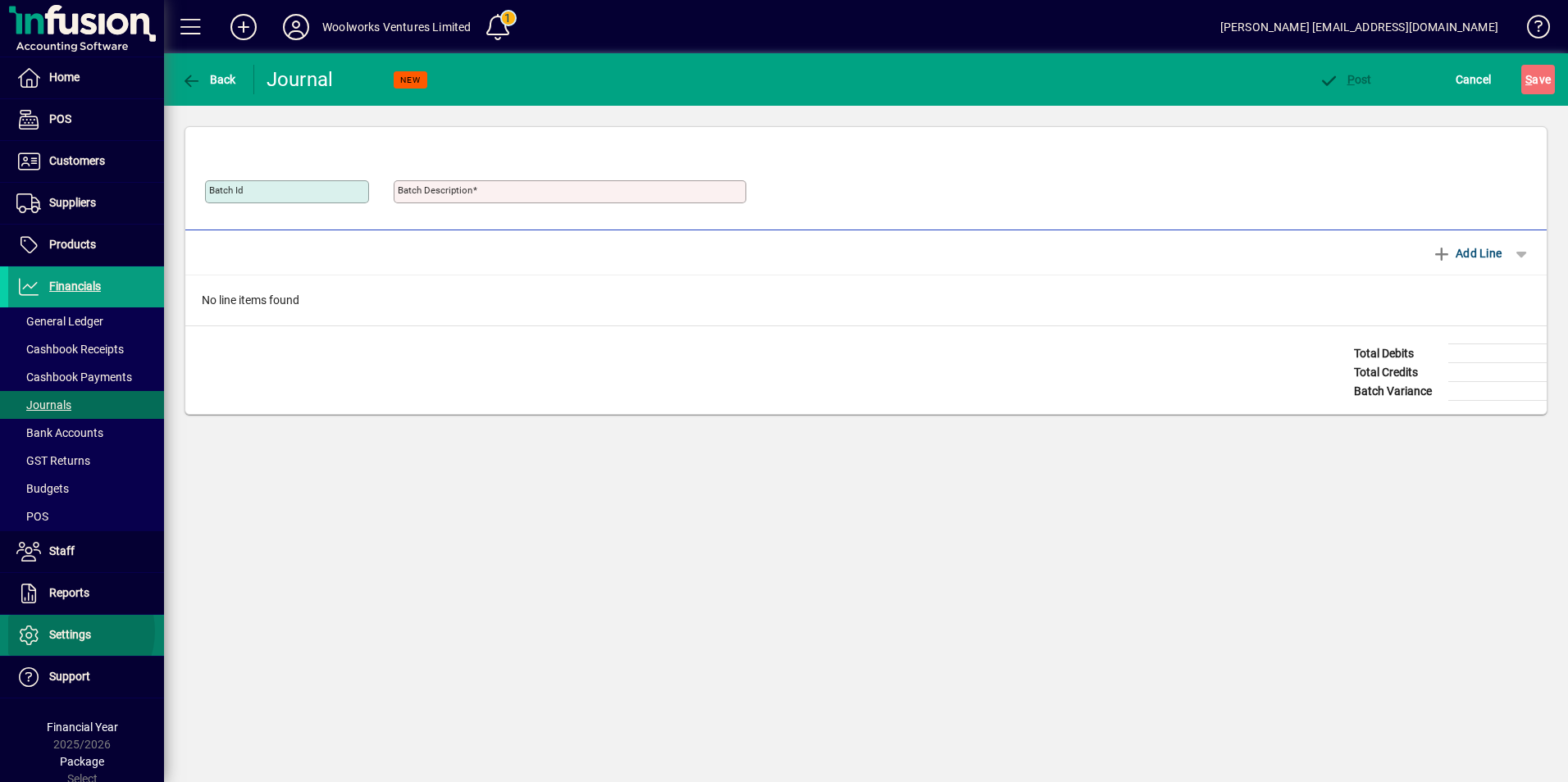
click at [69, 631] on span "Settings" at bounding box center [70, 634] width 42 height 14
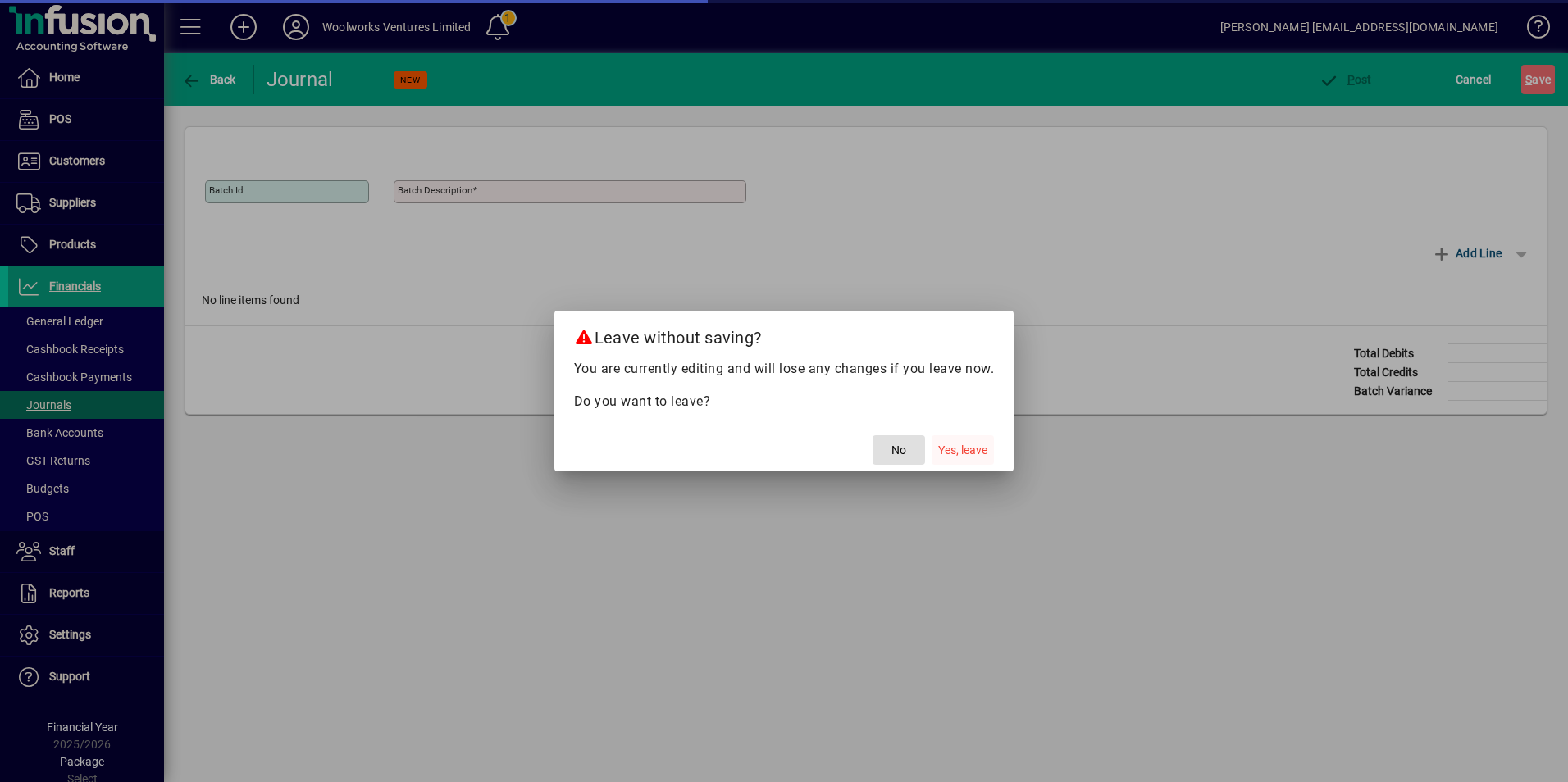
click at [958, 452] on span "Yes, leave" at bounding box center [963, 450] width 50 height 17
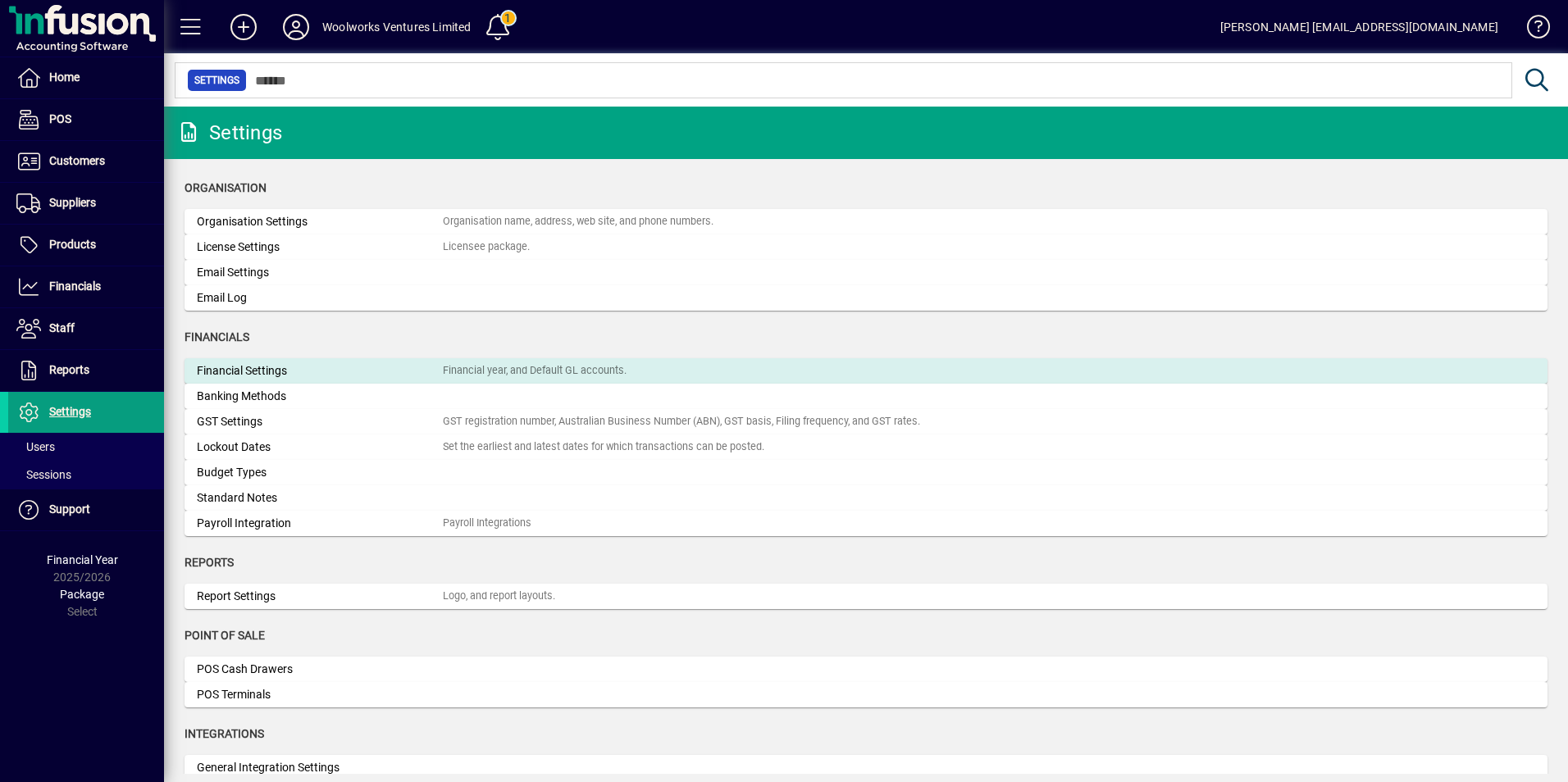
click at [272, 373] on div "Financial Settings" at bounding box center [319, 371] width 246 height 17
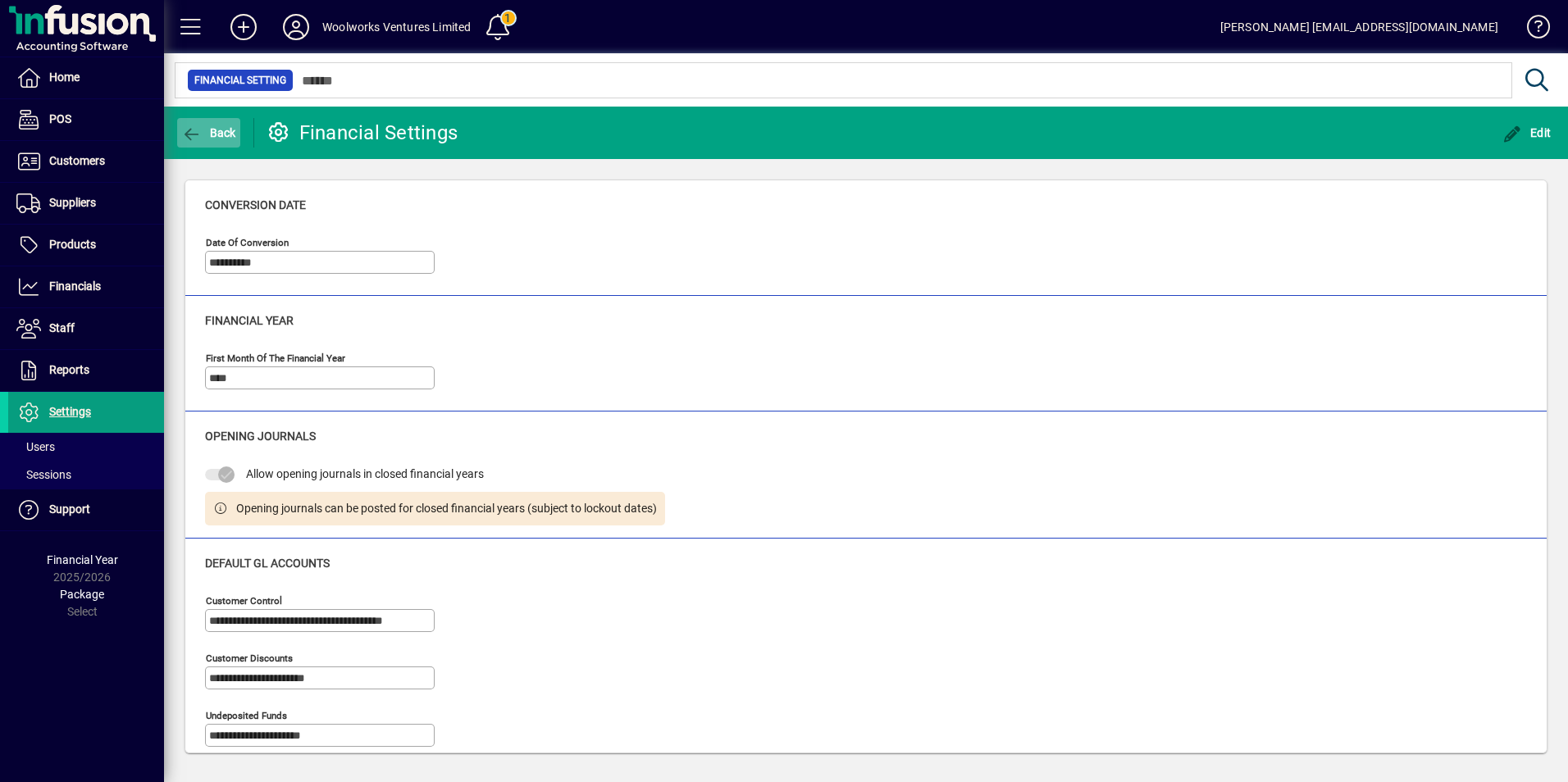
click at [212, 134] on span "Back" at bounding box center [208, 133] width 55 height 14
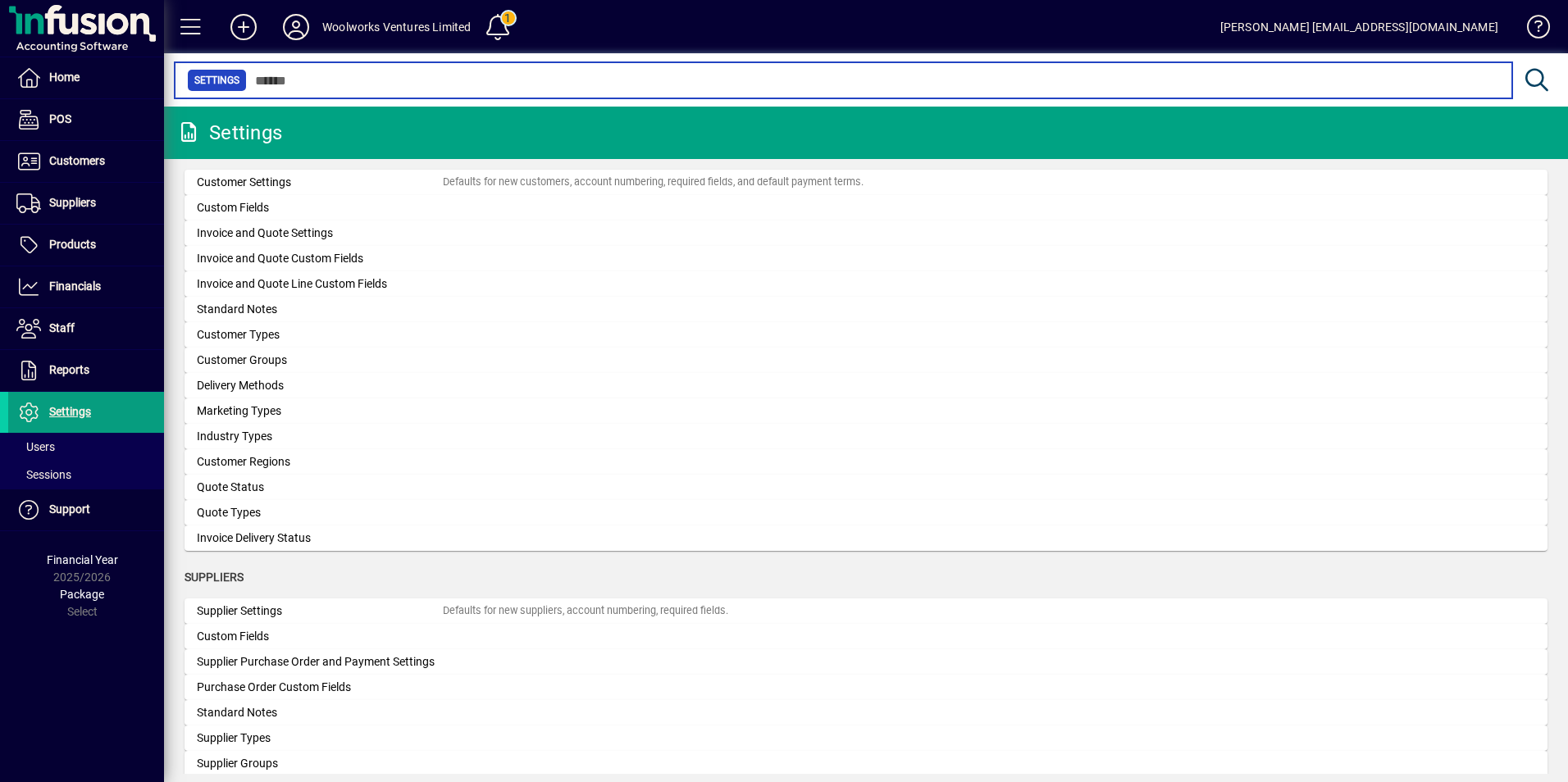
scroll to position [1311, 0]
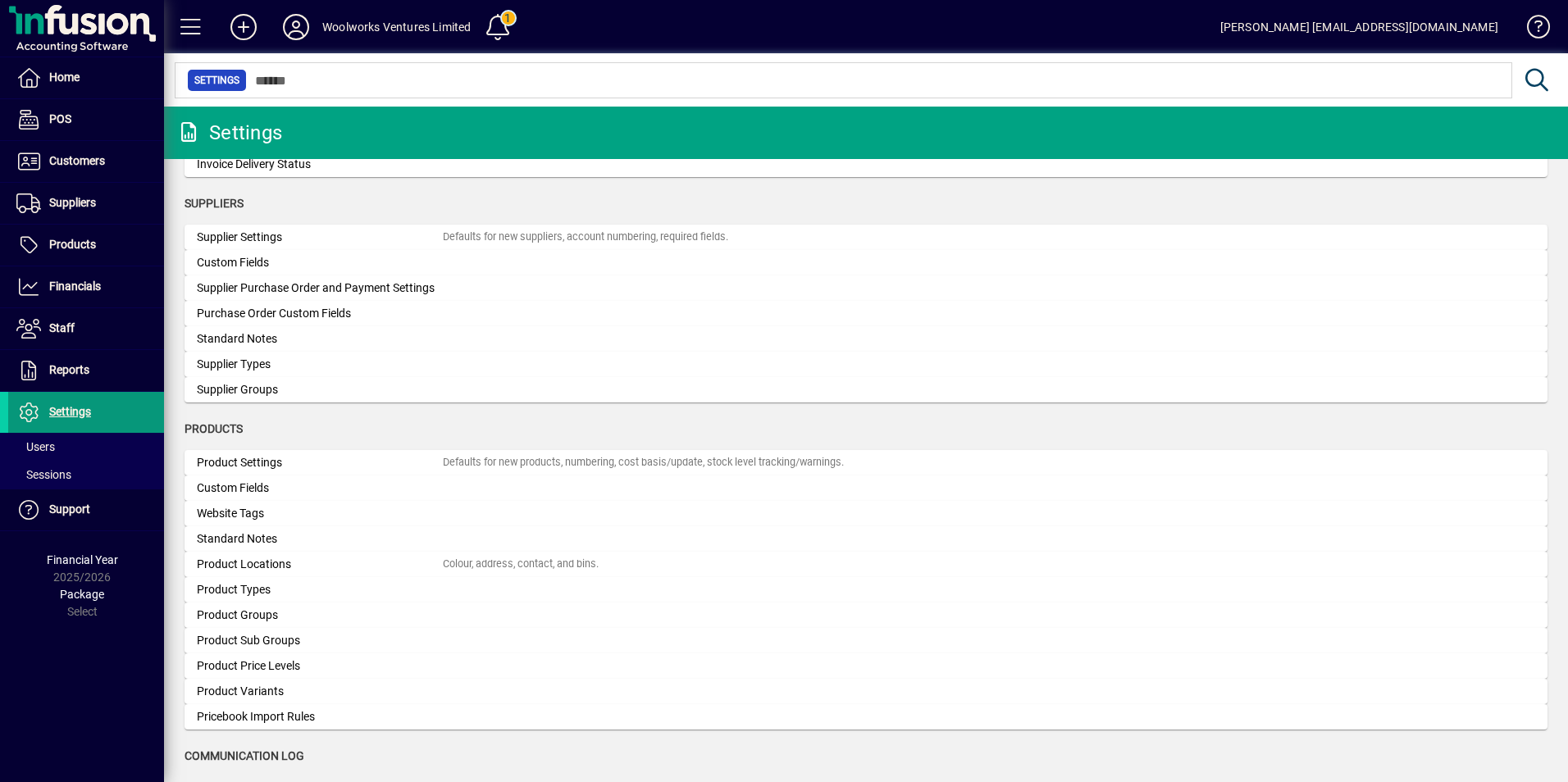
click at [68, 412] on span "Settings" at bounding box center [70, 411] width 42 height 14
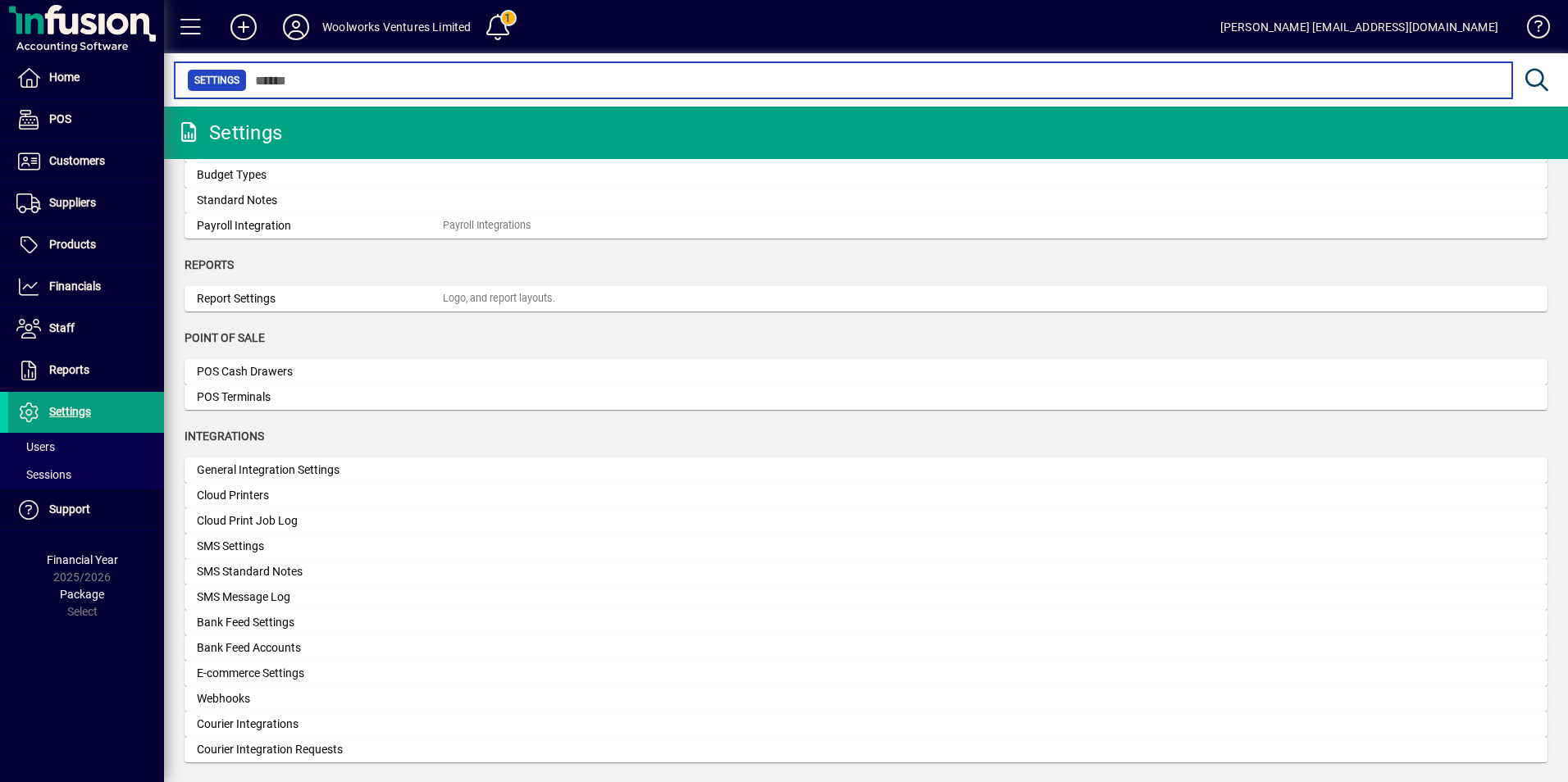
scroll to position [93, 0]
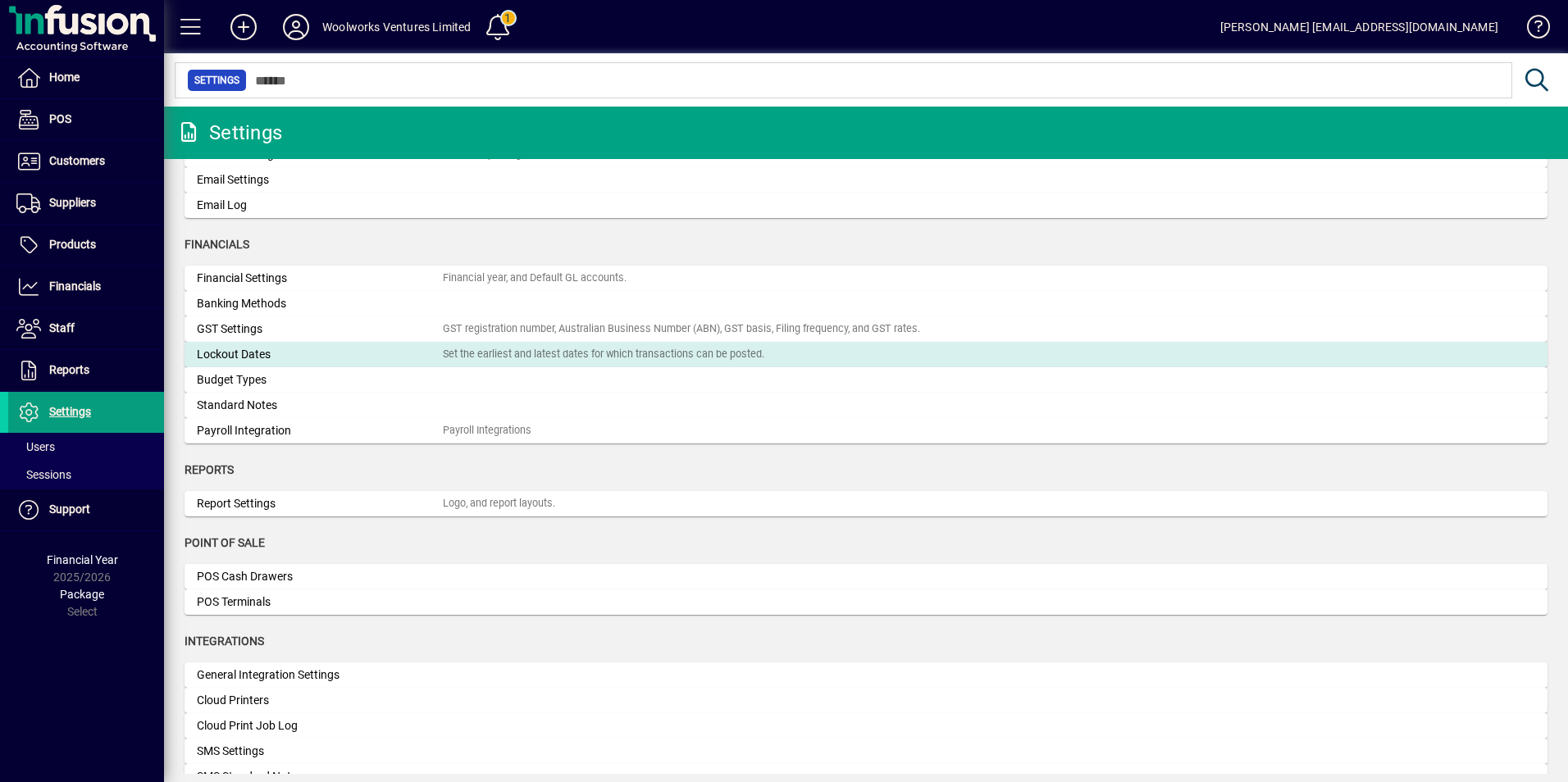
click at [256, 351] on div "Lockout Dates" at bounding box center [319, 354] width 246 height 17
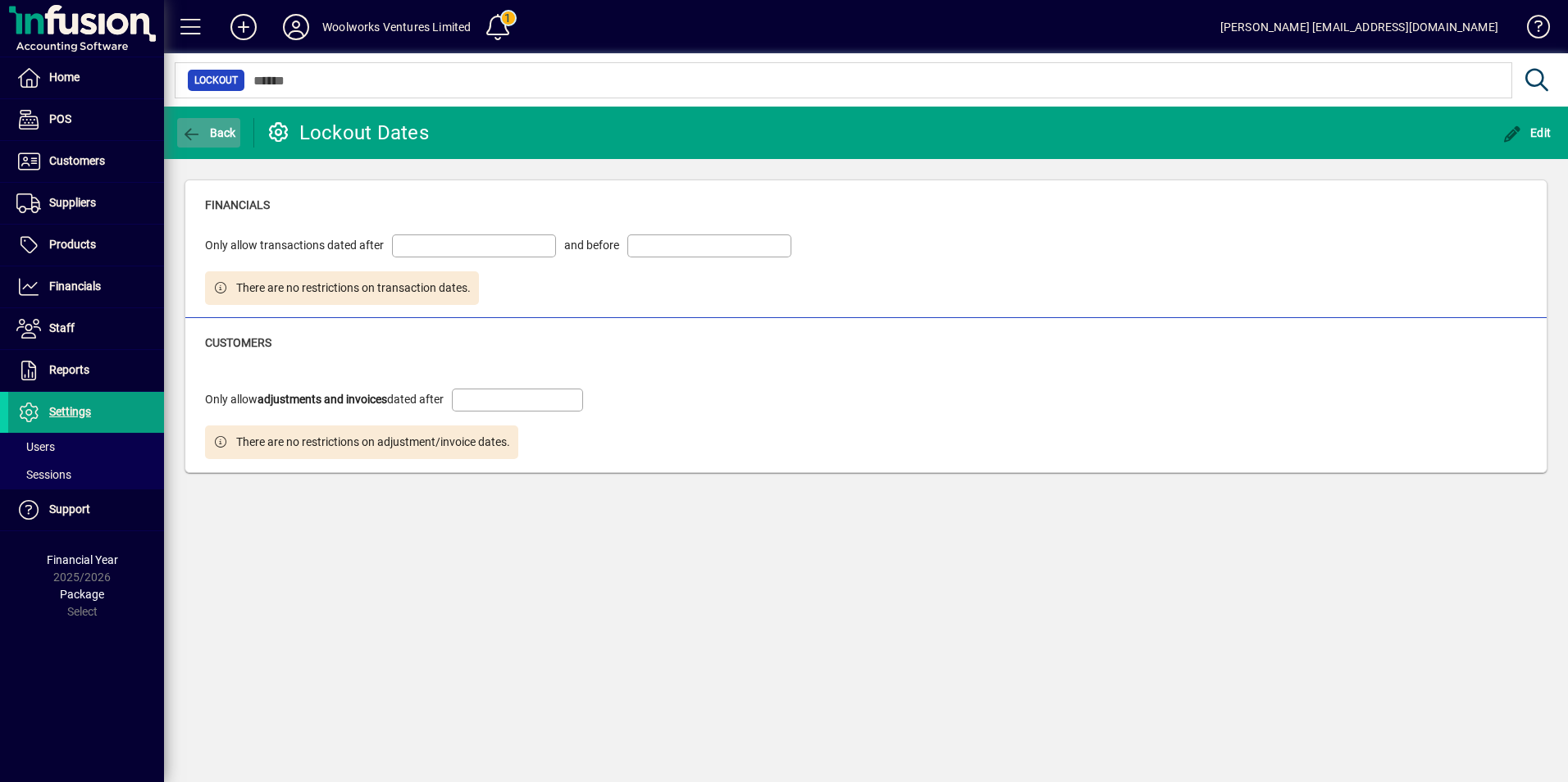
click at [208, 131] on span "Back" at bounding box center [208, 133] width 55 height 14
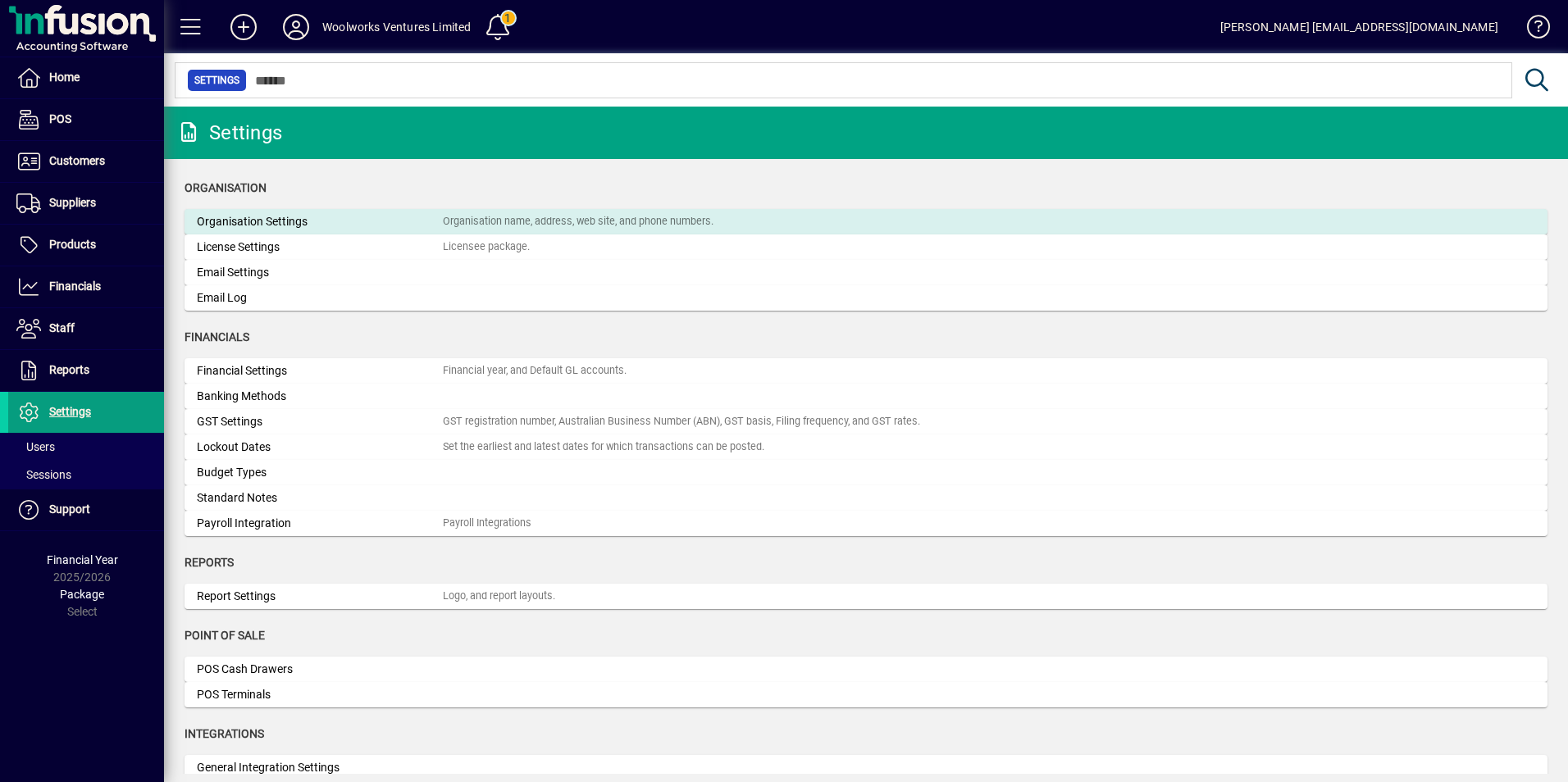
click at [292, 229] on div "Organisation Settings" at bounding box center [319, 221] width 246 height 17
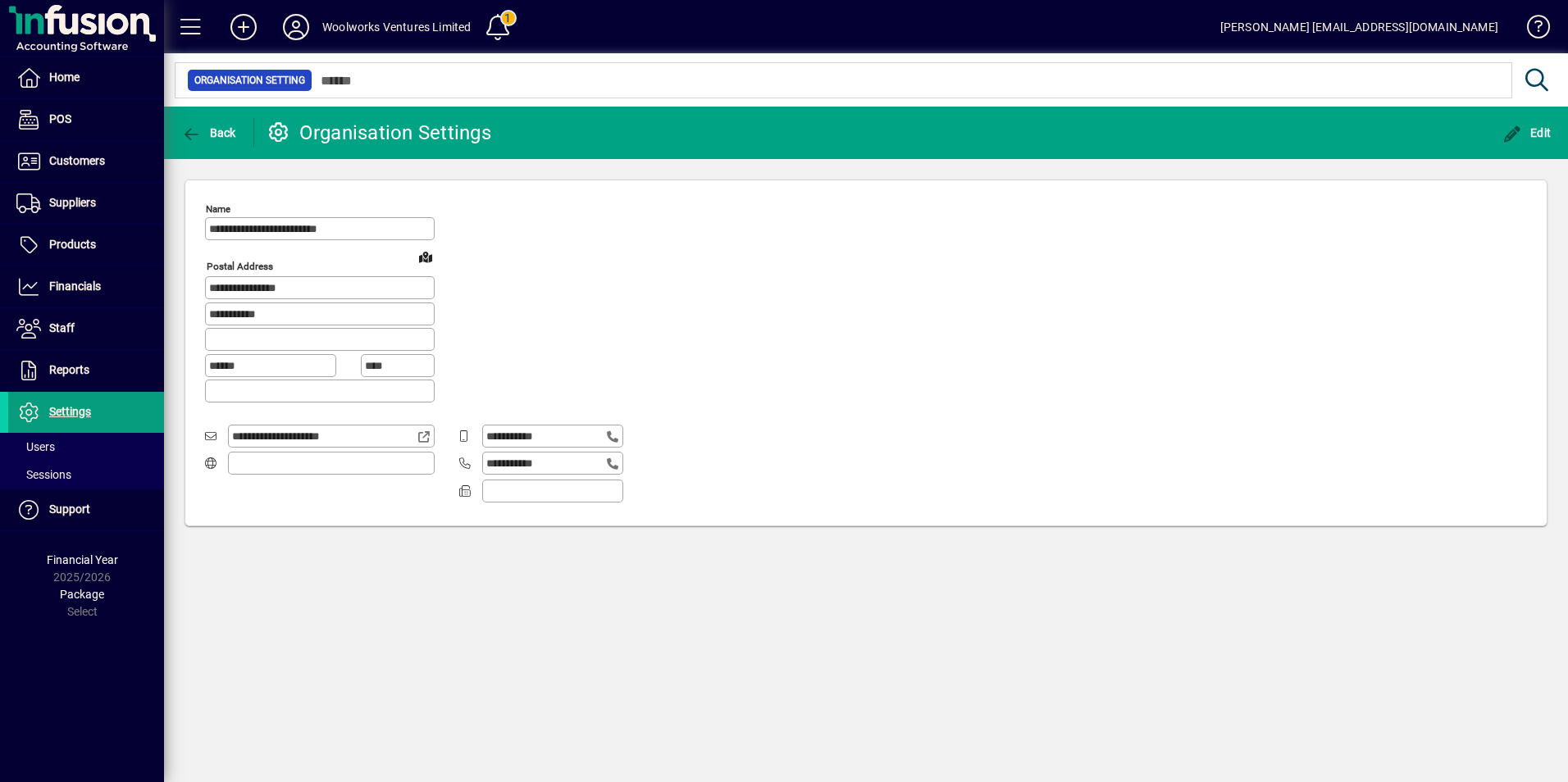
type input "**********"
click at [200, 135] on icon "button" at bounding box center [191, 134] width 21 height 16
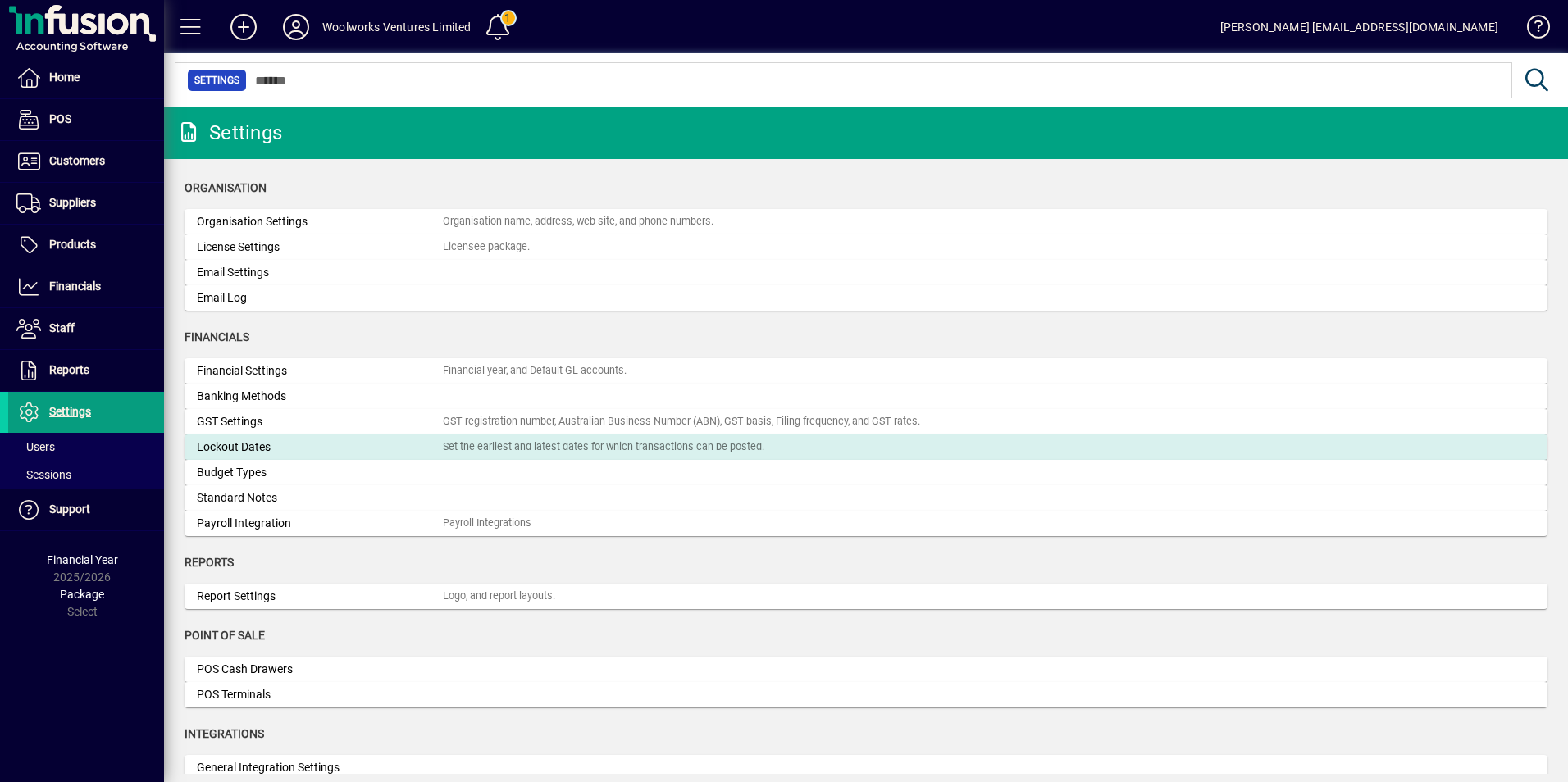
click at [226, 446] on div "Lockout Dates" at bounding box center [319, 446] width 246 height 17
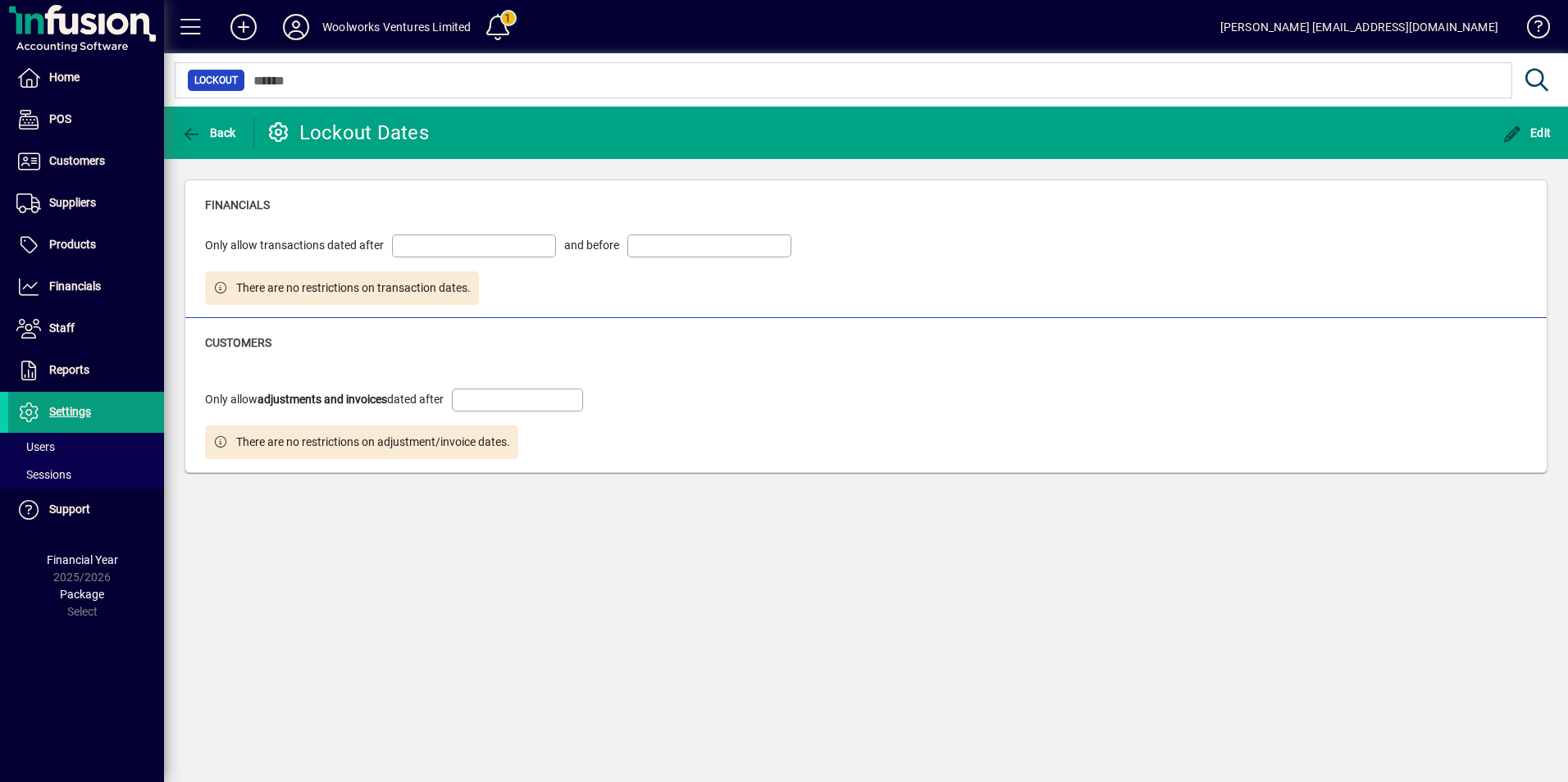
click at [431, 242] on input at bounding box center [475, 245] width 159 height 14
click at [459, 250] on input at bounding box center [475, 245] width 159 height 14
click at [1545, 122] on span "button" at bounding box center [1527, 133] width 58 height 40
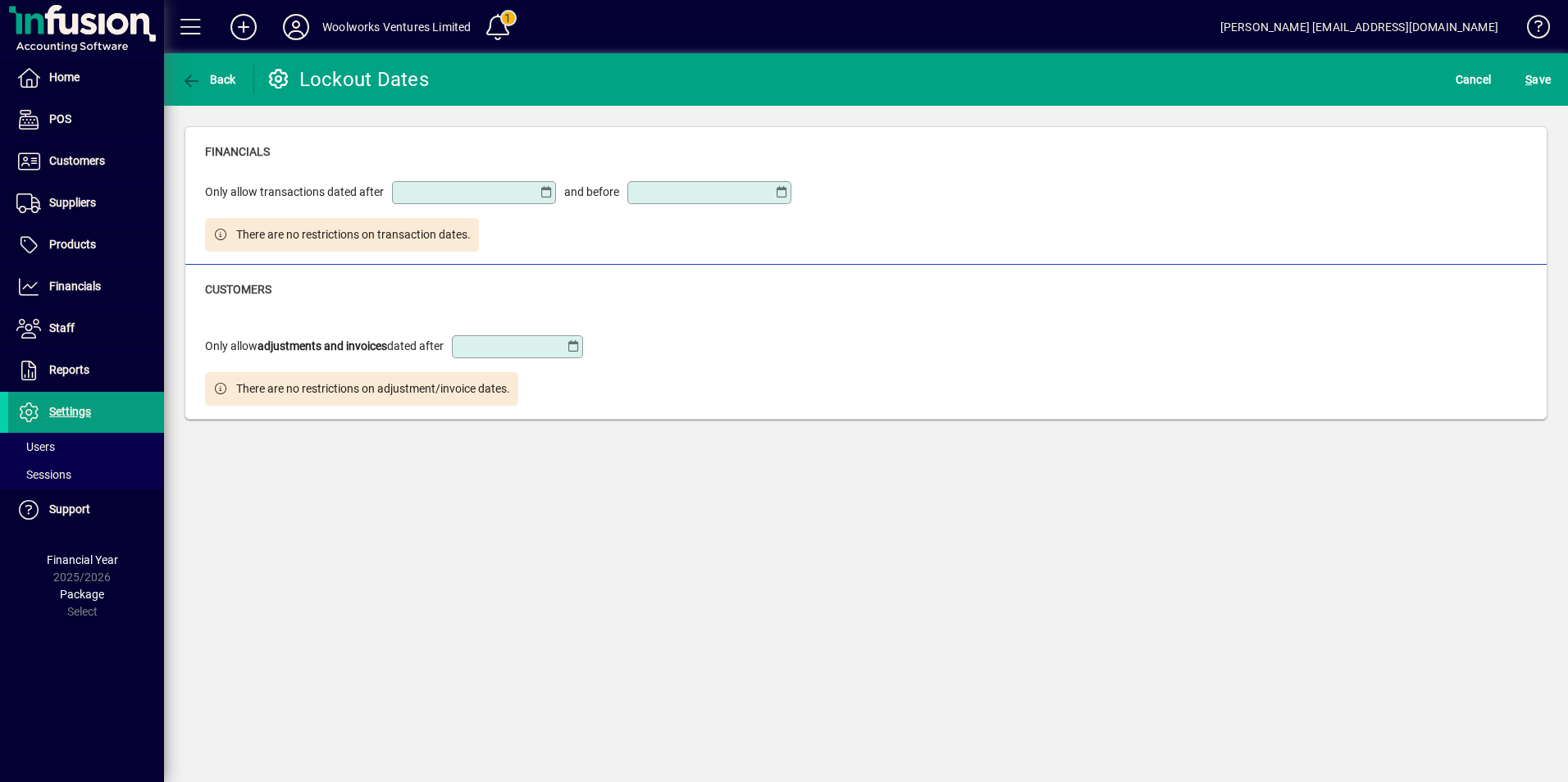
click at [543, 190] on icon at bounding box center [546, 192] width 14 height 14
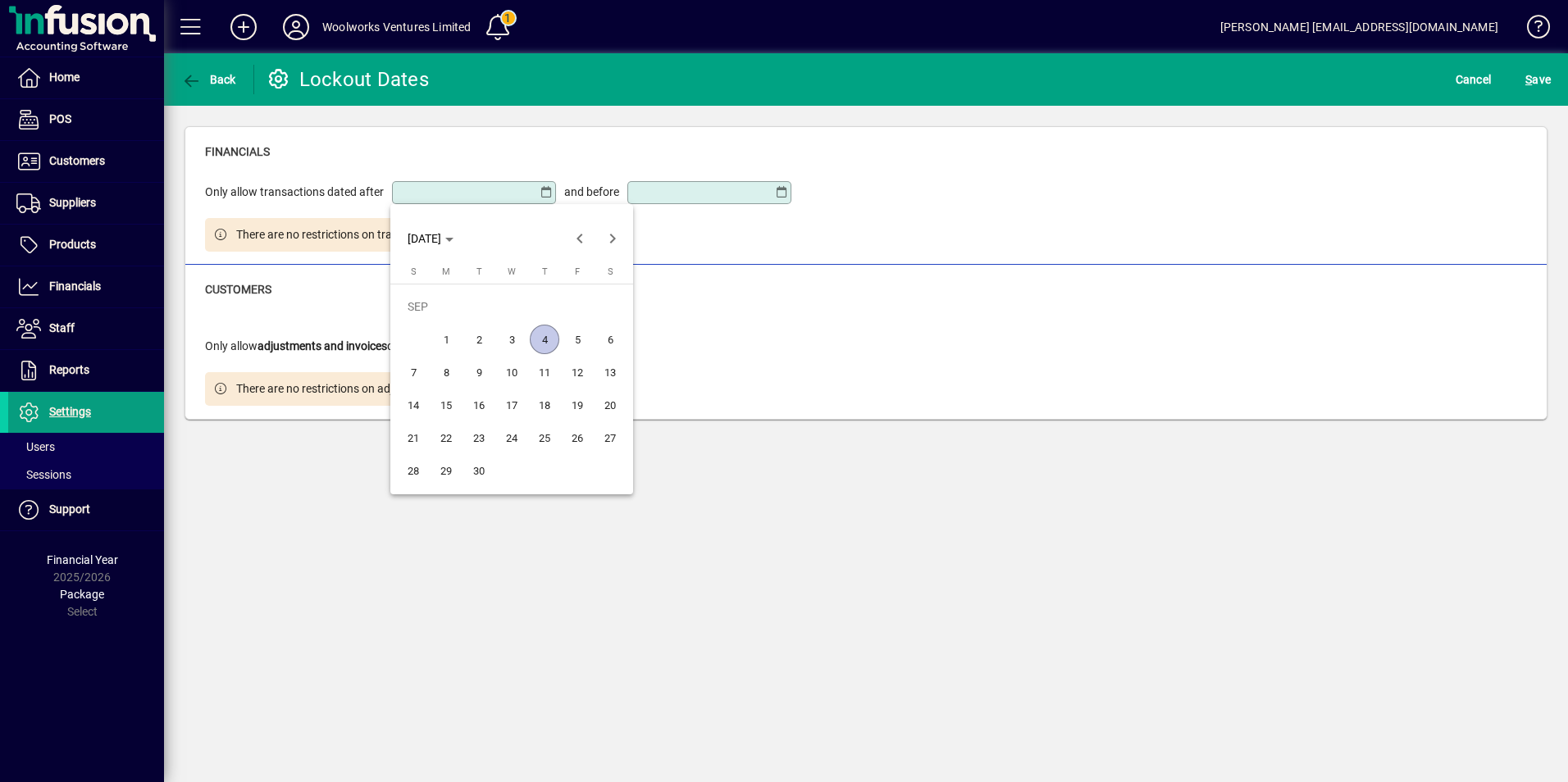
click at [1000, 344] on div at bounding box center [784, 391] width 1568 height 782
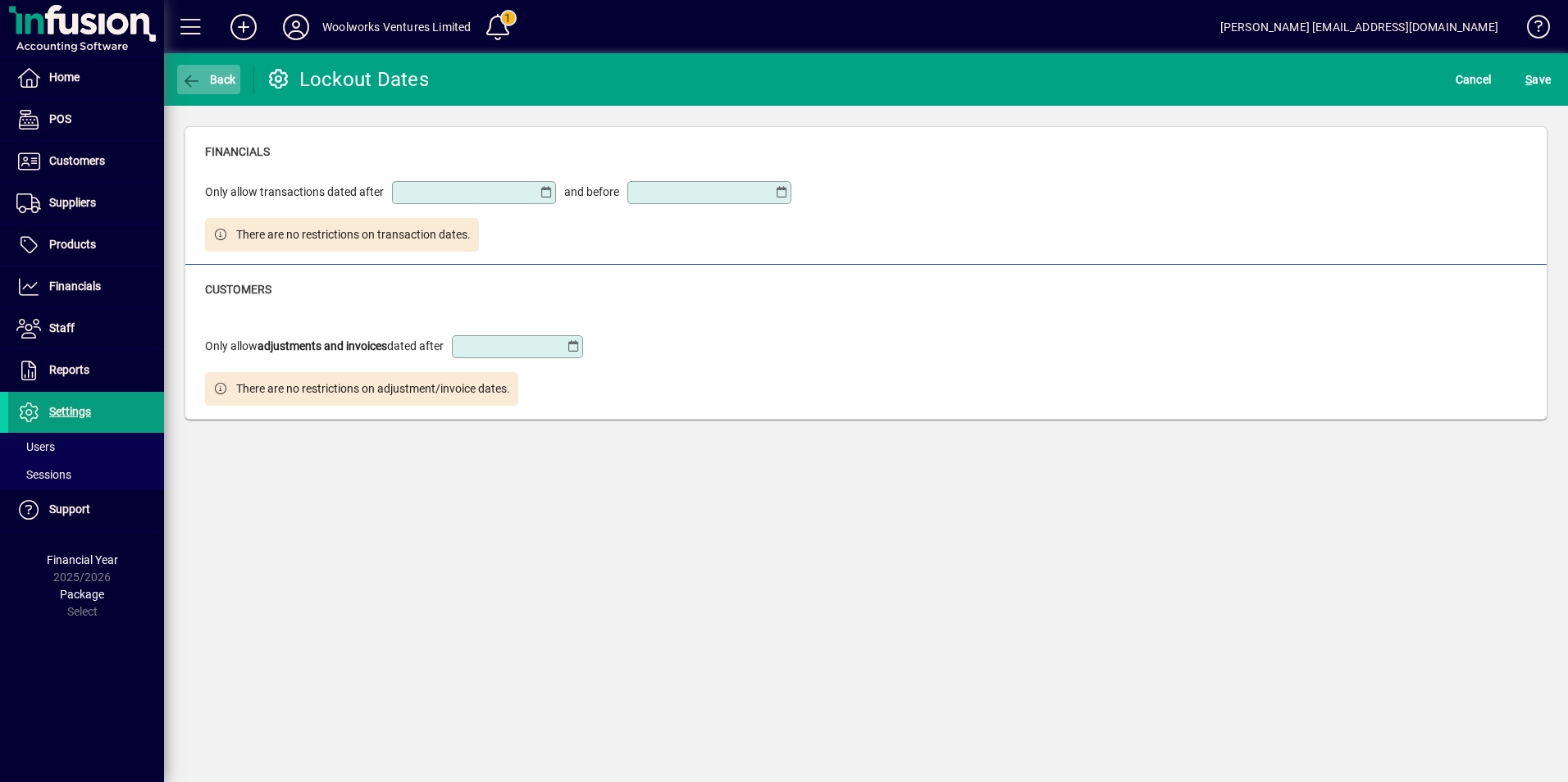
click at [217, 79] on span "Back" at bounding box center [208, 79] width 55 height 14
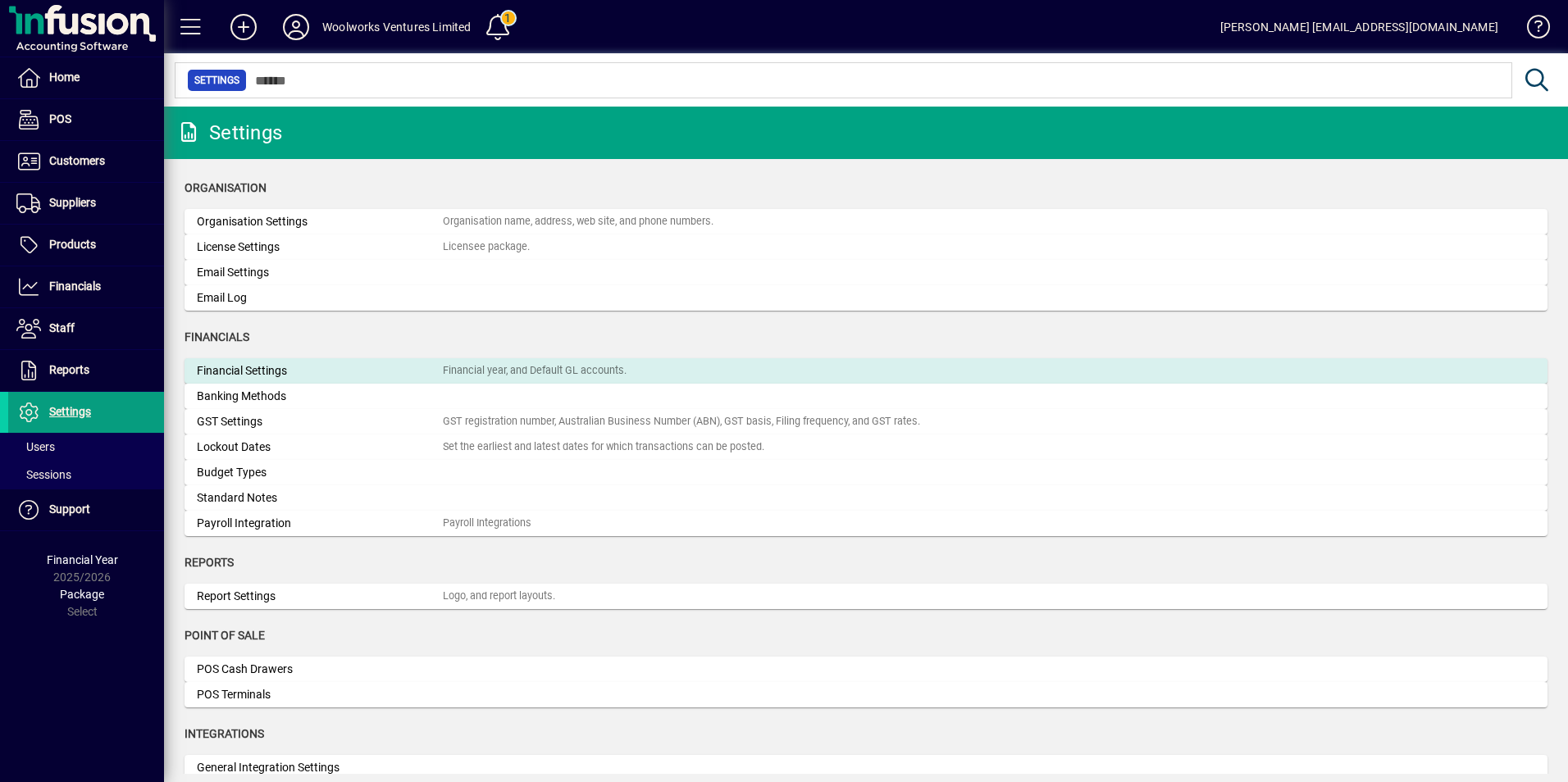
click at [230, 373] on div "Financial Settings" at bounding box center [319, 371] width 246 height 17
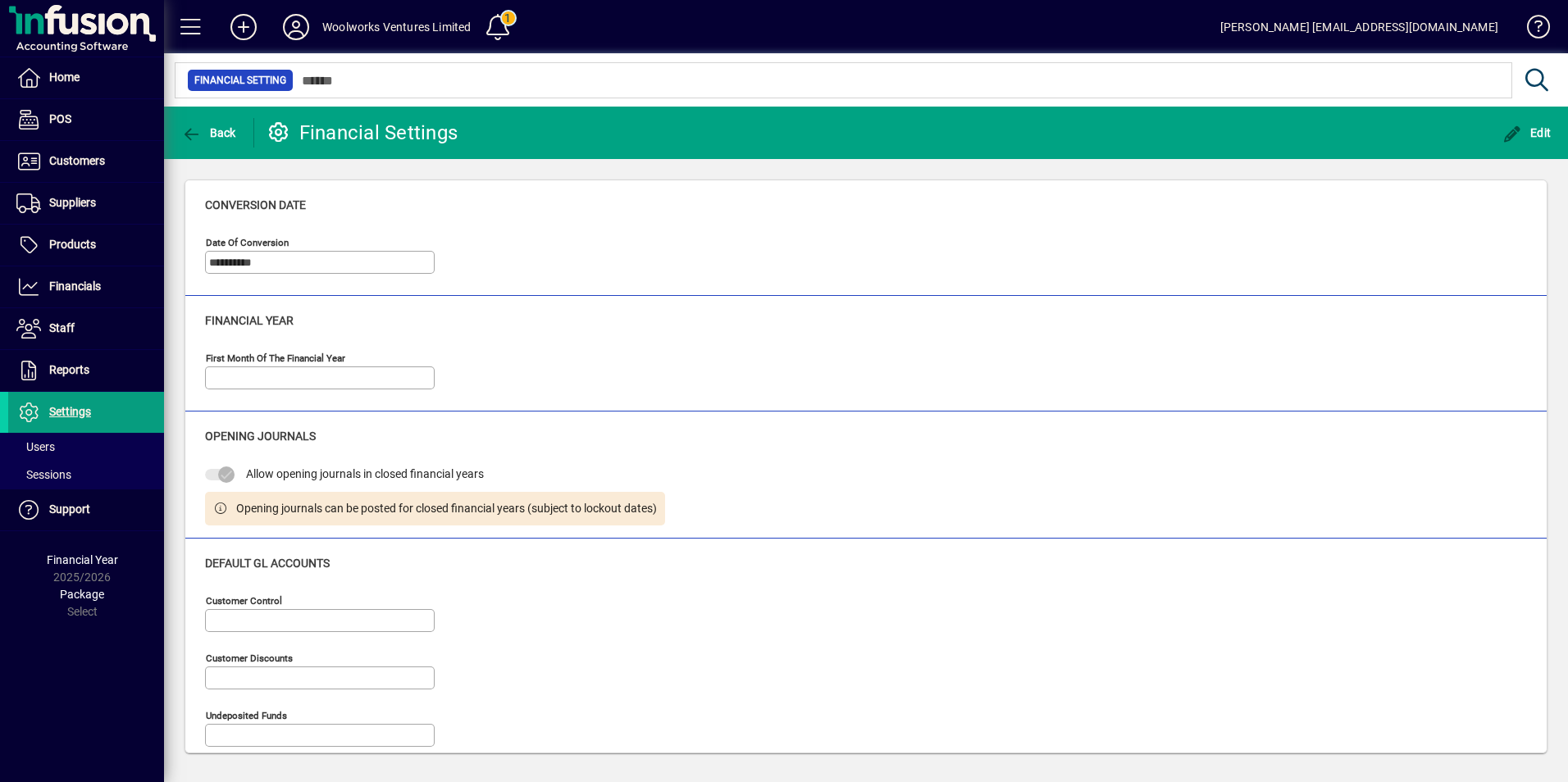
type input "**********"
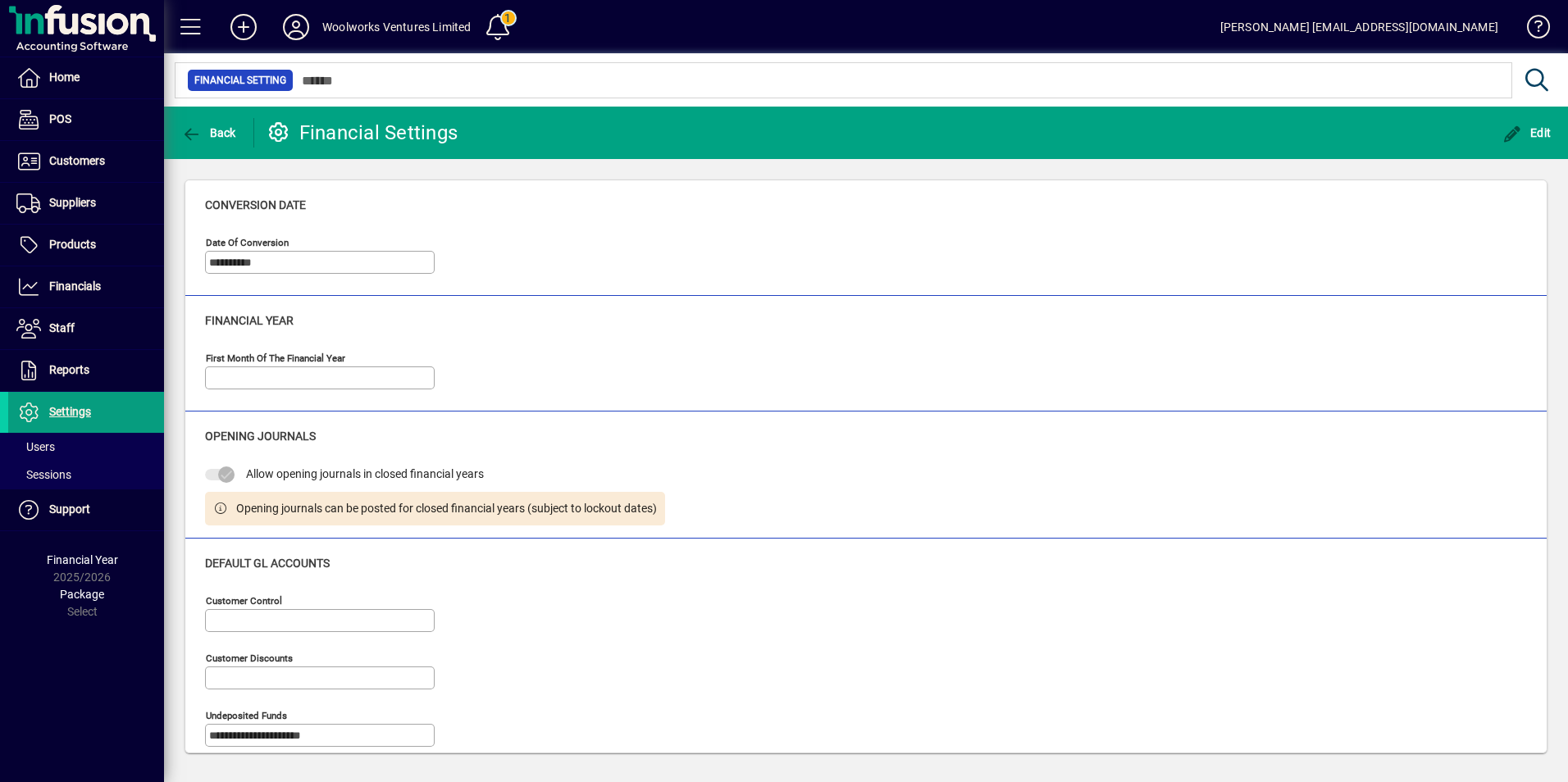
type input "**********"
type input "****"
type input "**********"
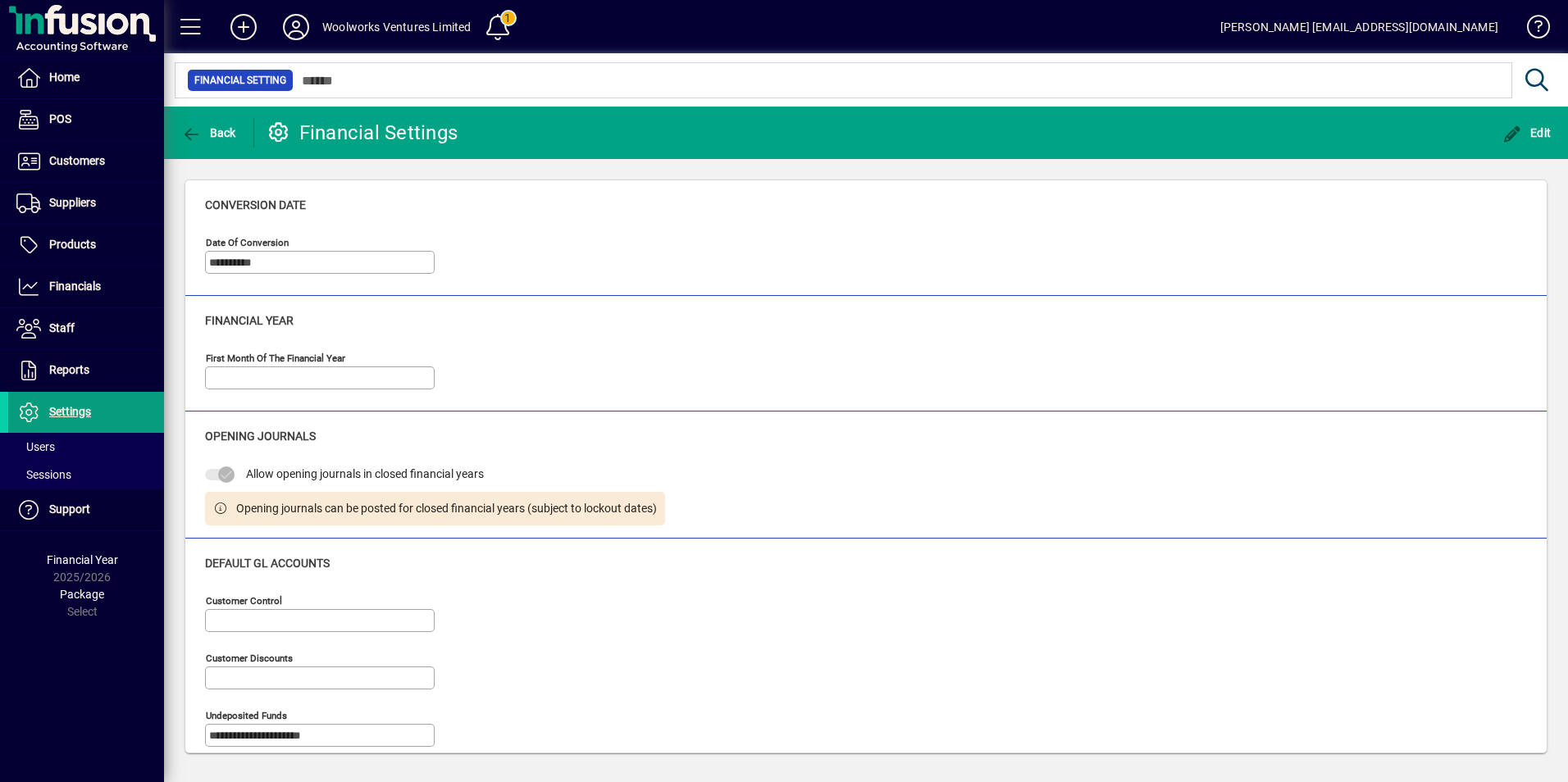
type input "**********"
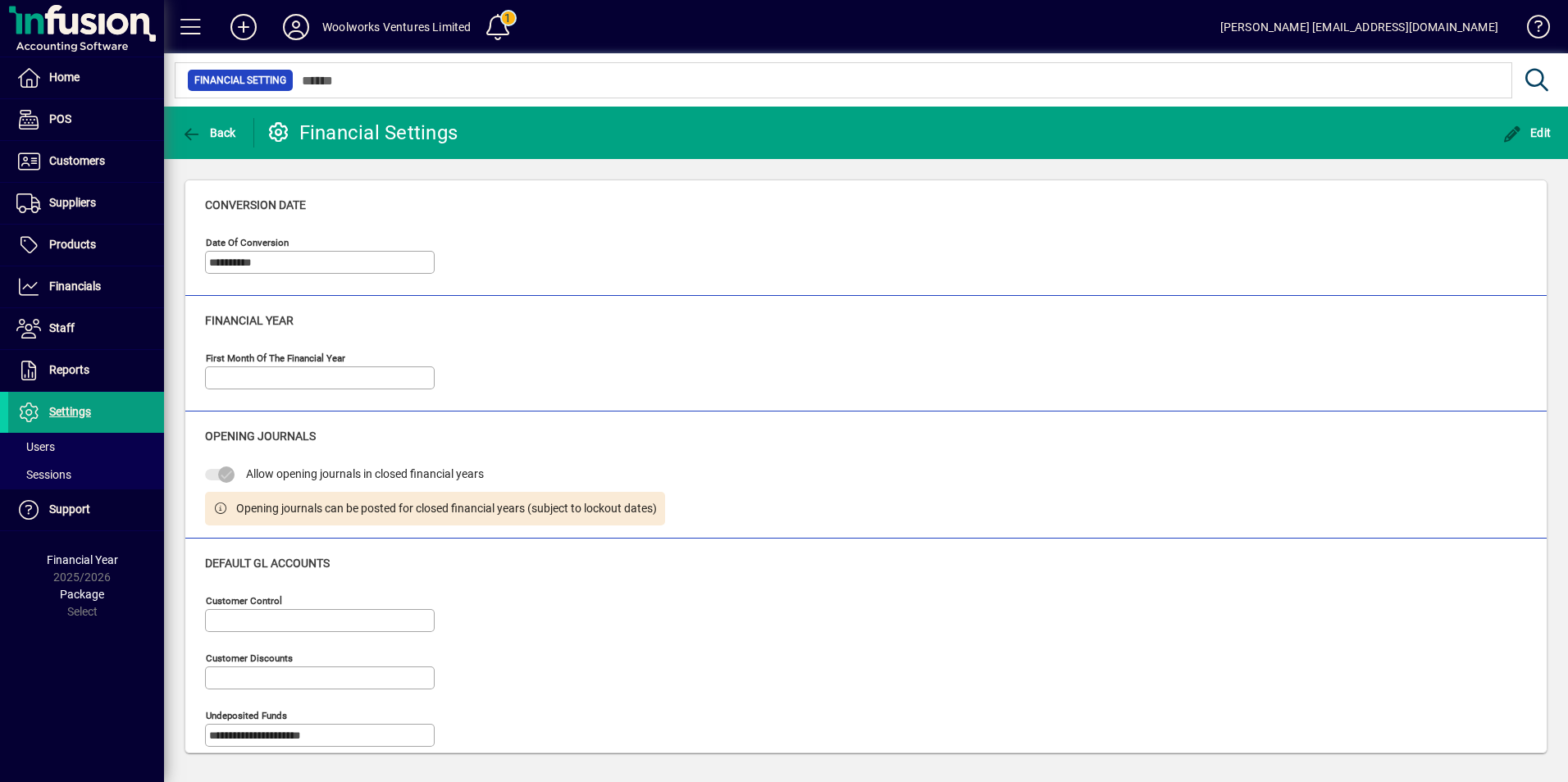
type input "**********"
click at [1542, 134] on span "Edit" at bounding box center [1526, 133] width 50 height 14
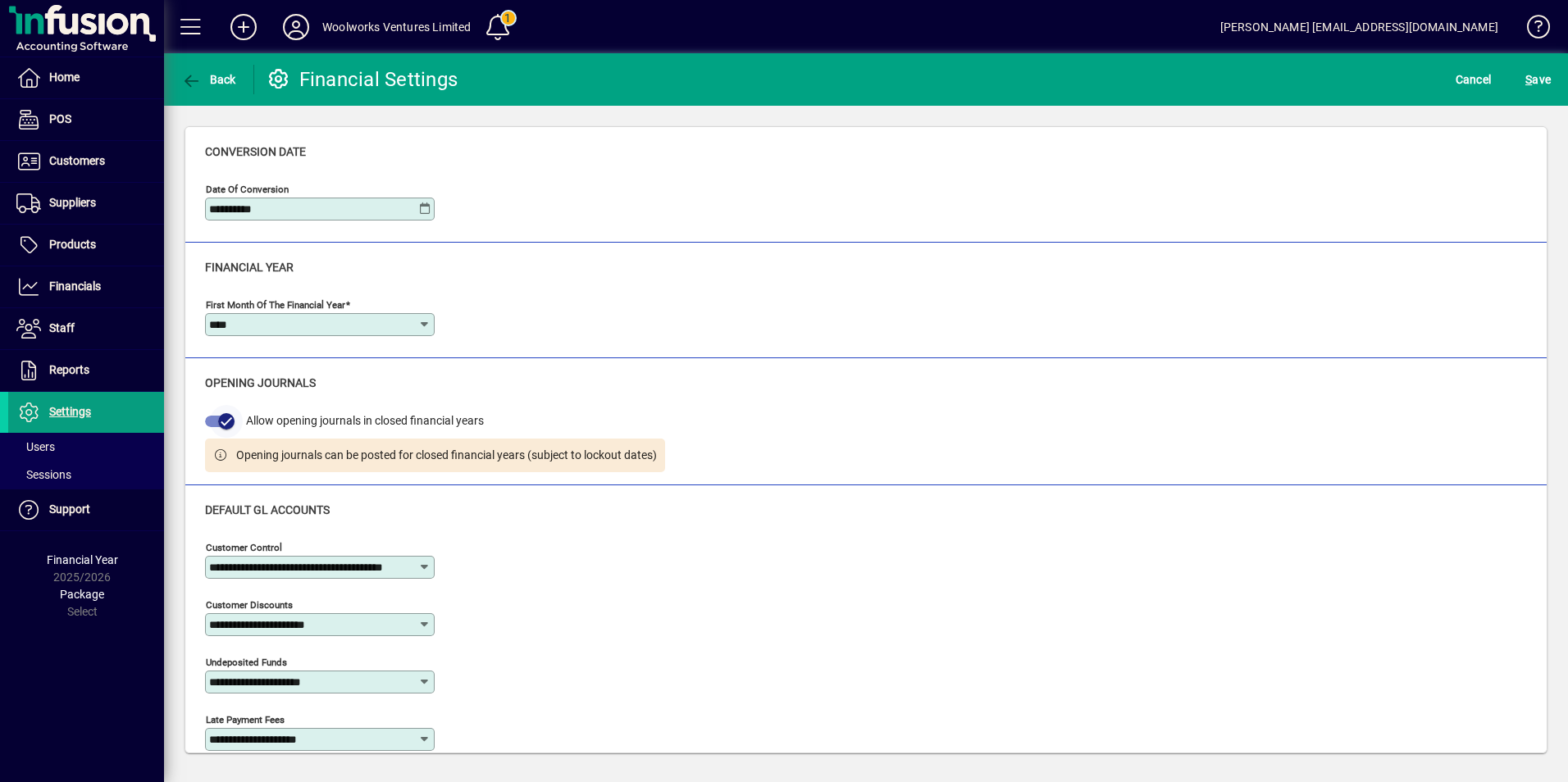
click at [226, 420] on icon "button" at bounding box center [226, 421] width 14 height 14
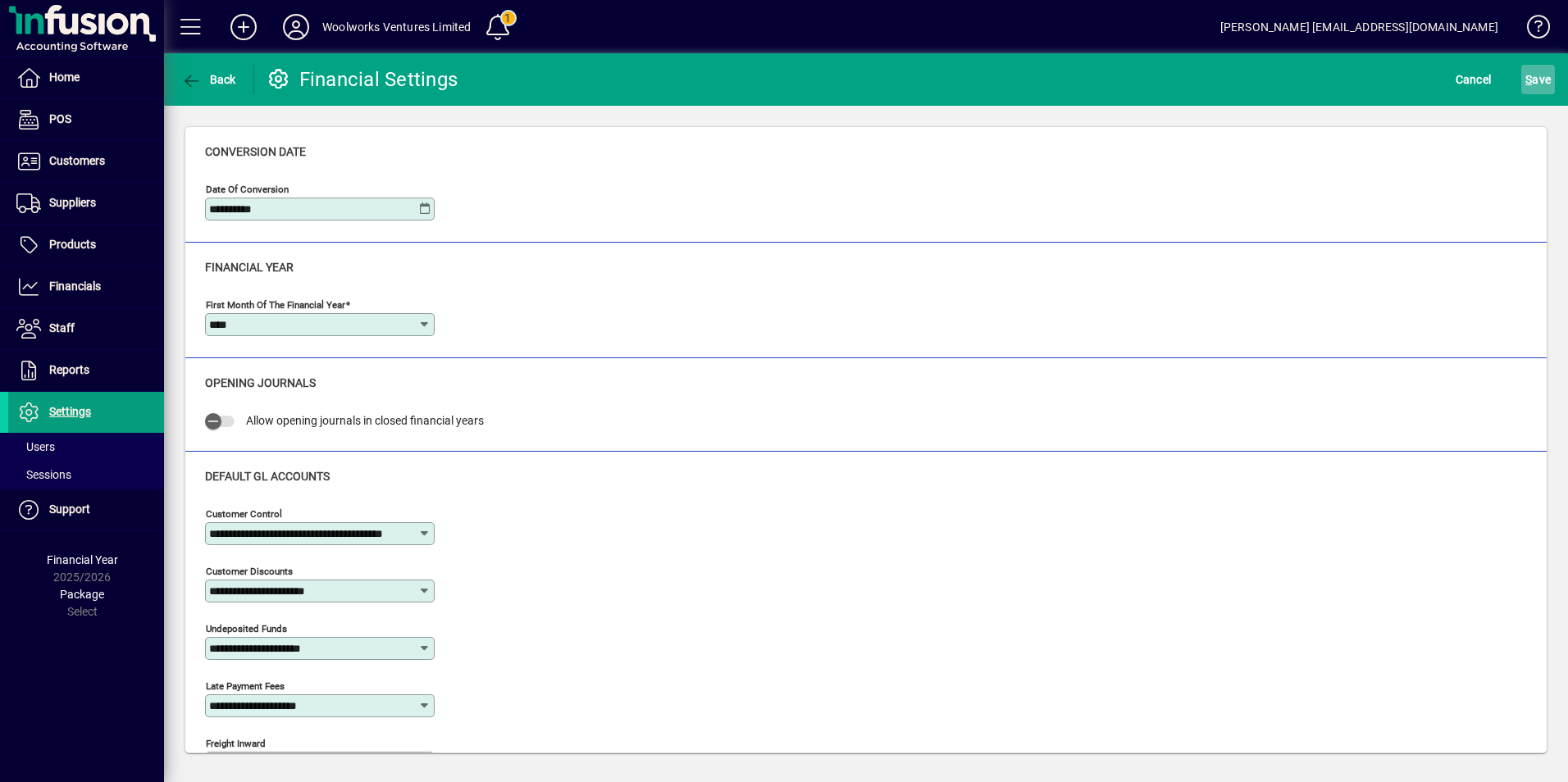
click at [1546, 79] on span "S ave" at bounding box center [1538, 79] width 25 height 26
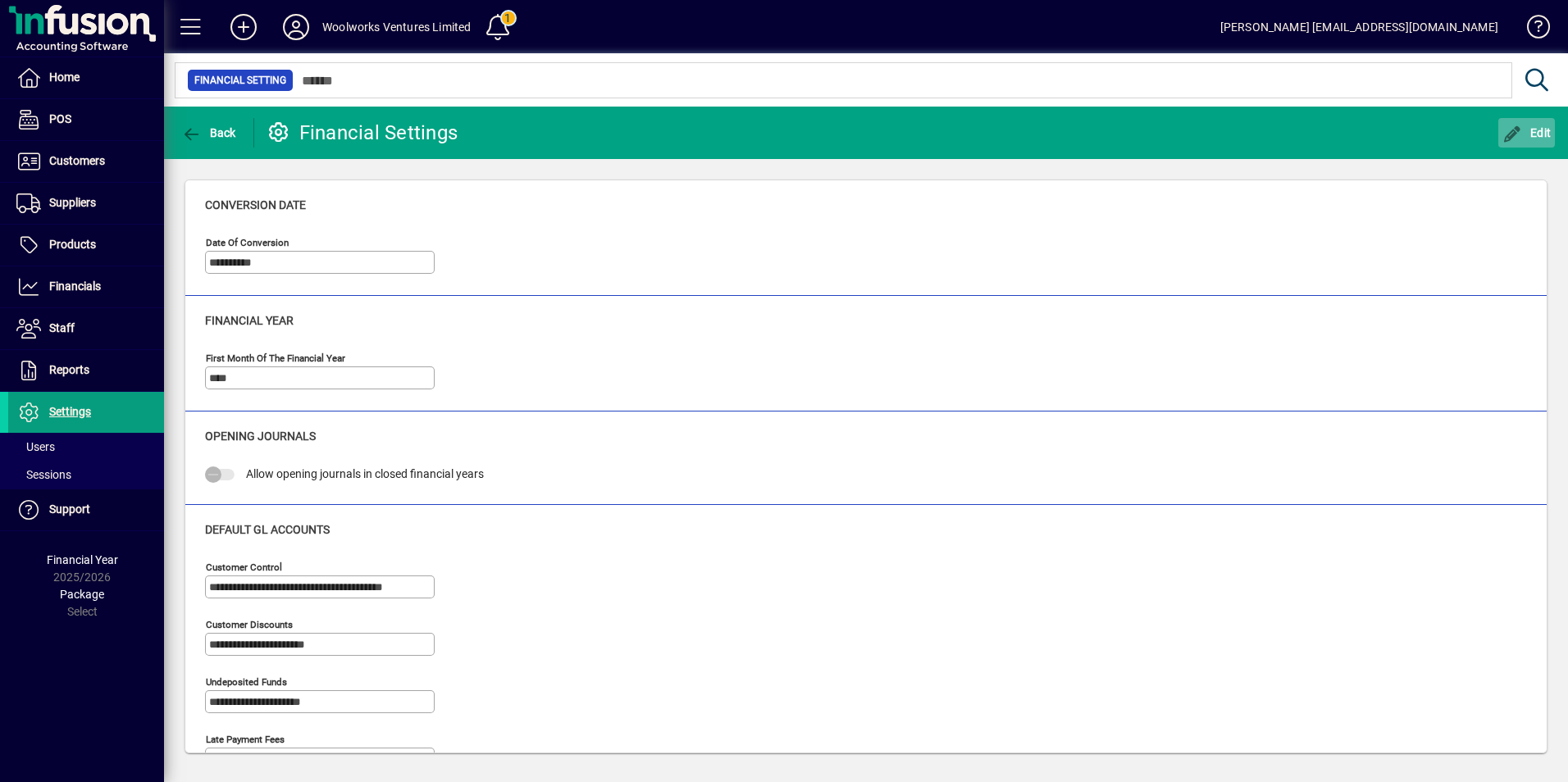
click at [1540, 131] on span "Edit" at bounding box center [1526, 133] width 50 height 14
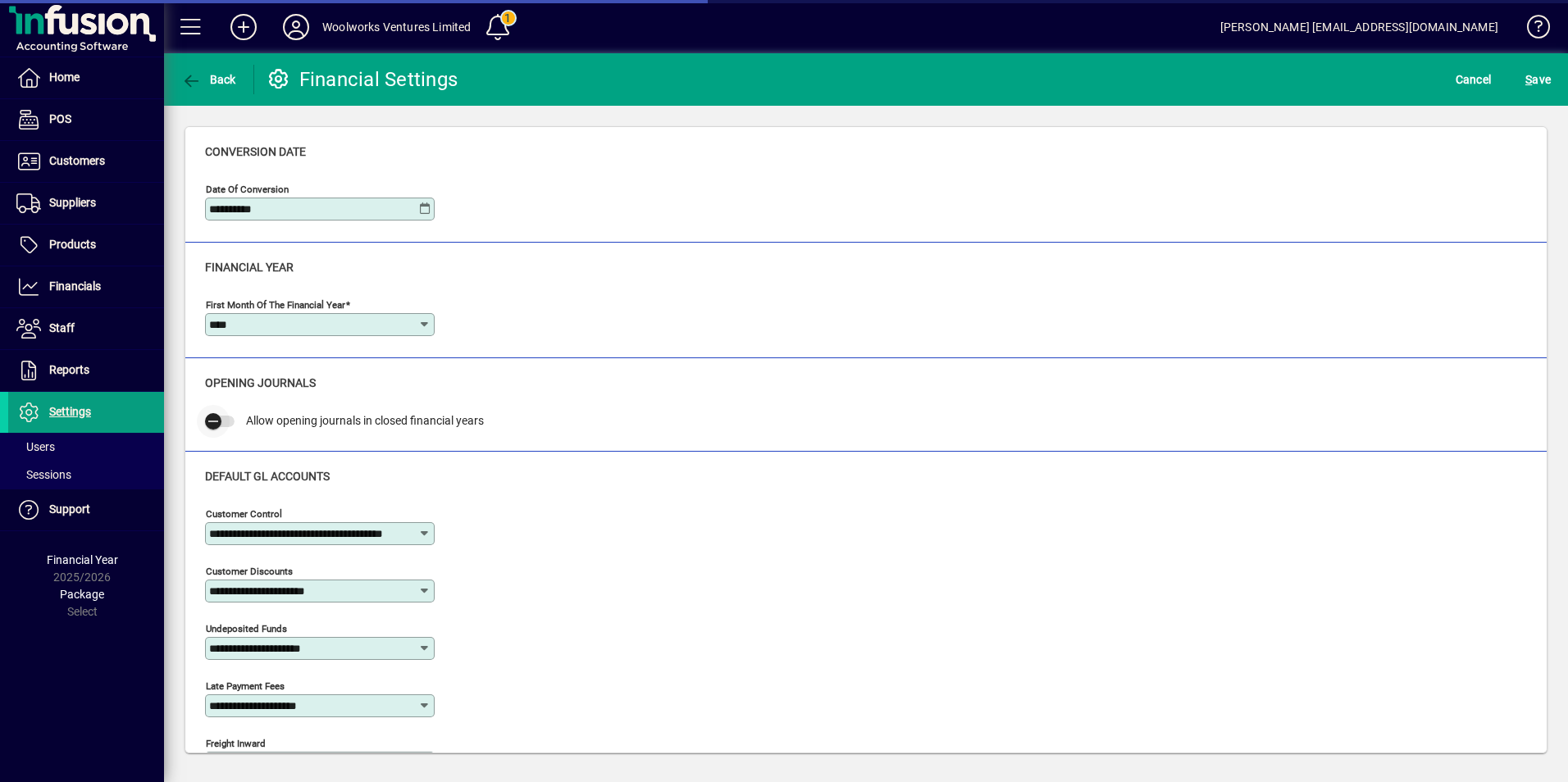
click at [215, 427] on icon "button" at bounding box center [213, 421] width 14 height 14
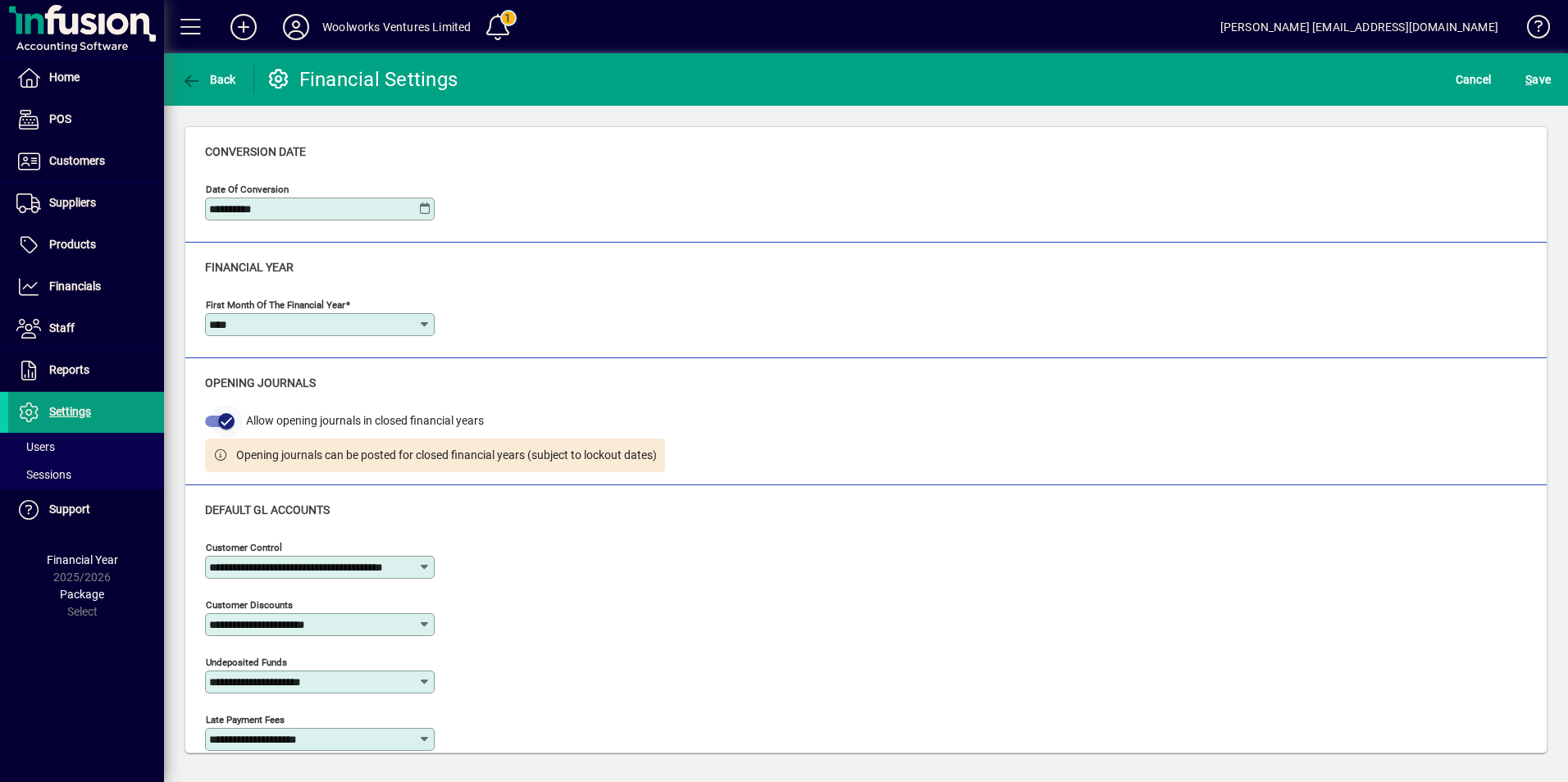
click at [225, 421] on icon "button" at bounding box center [226, 422] width 10 height 2
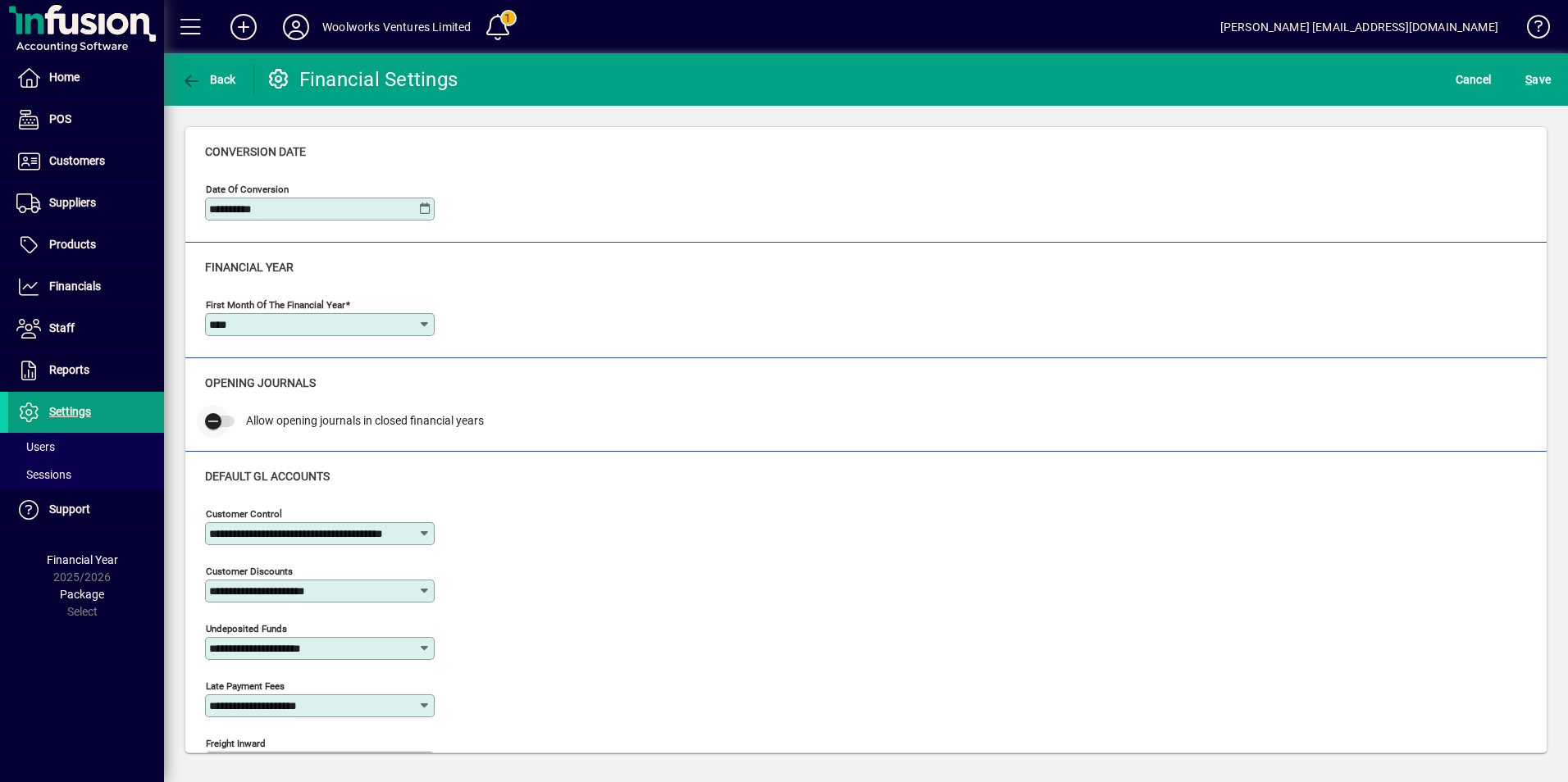
click at [209, 423] on icon "button" at bounding box center [213, 421] width 14 height 14
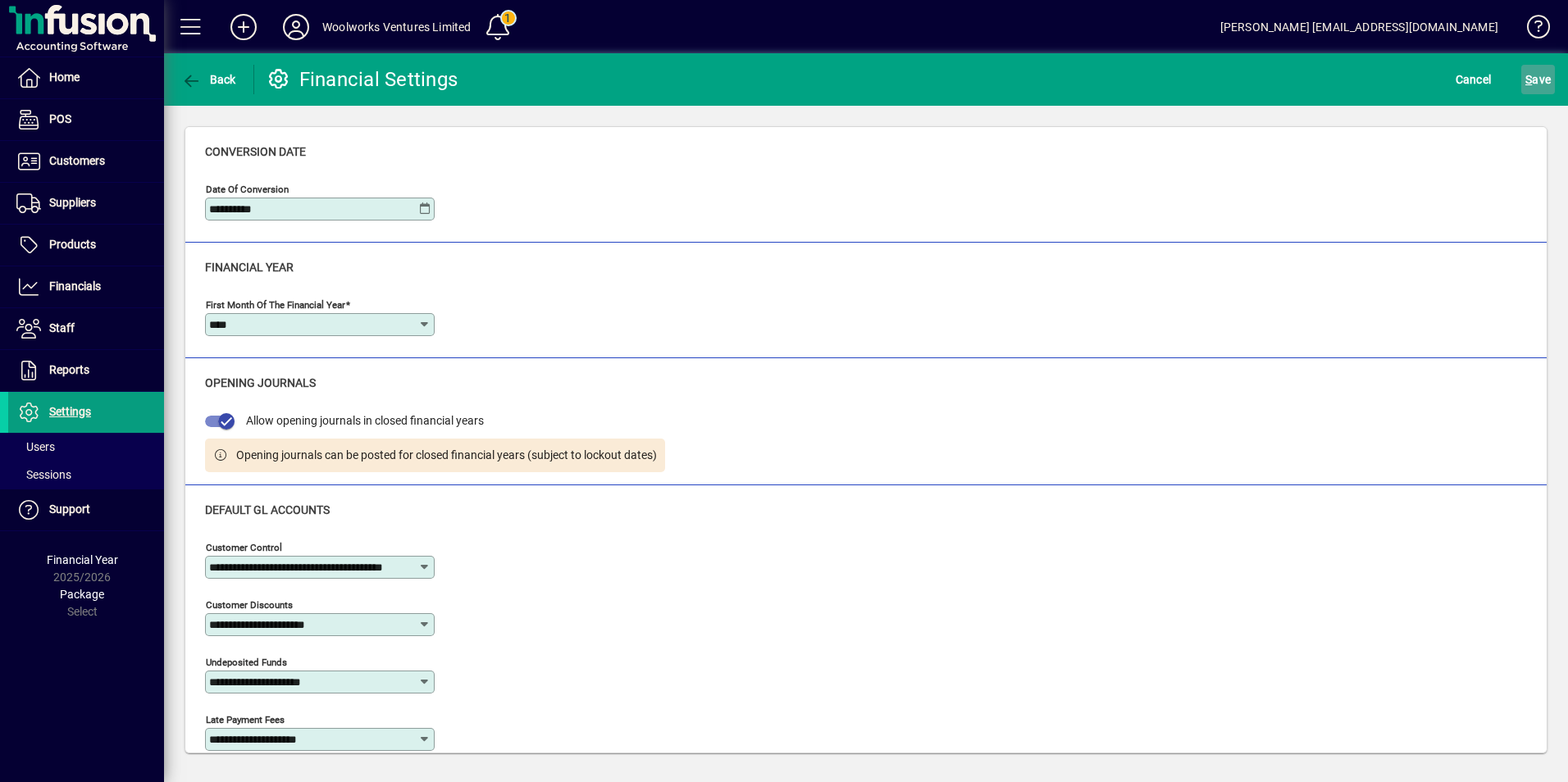
click at [1542, 82] on span "S ave" at bounding box center [1538, 79] width 25 height 26
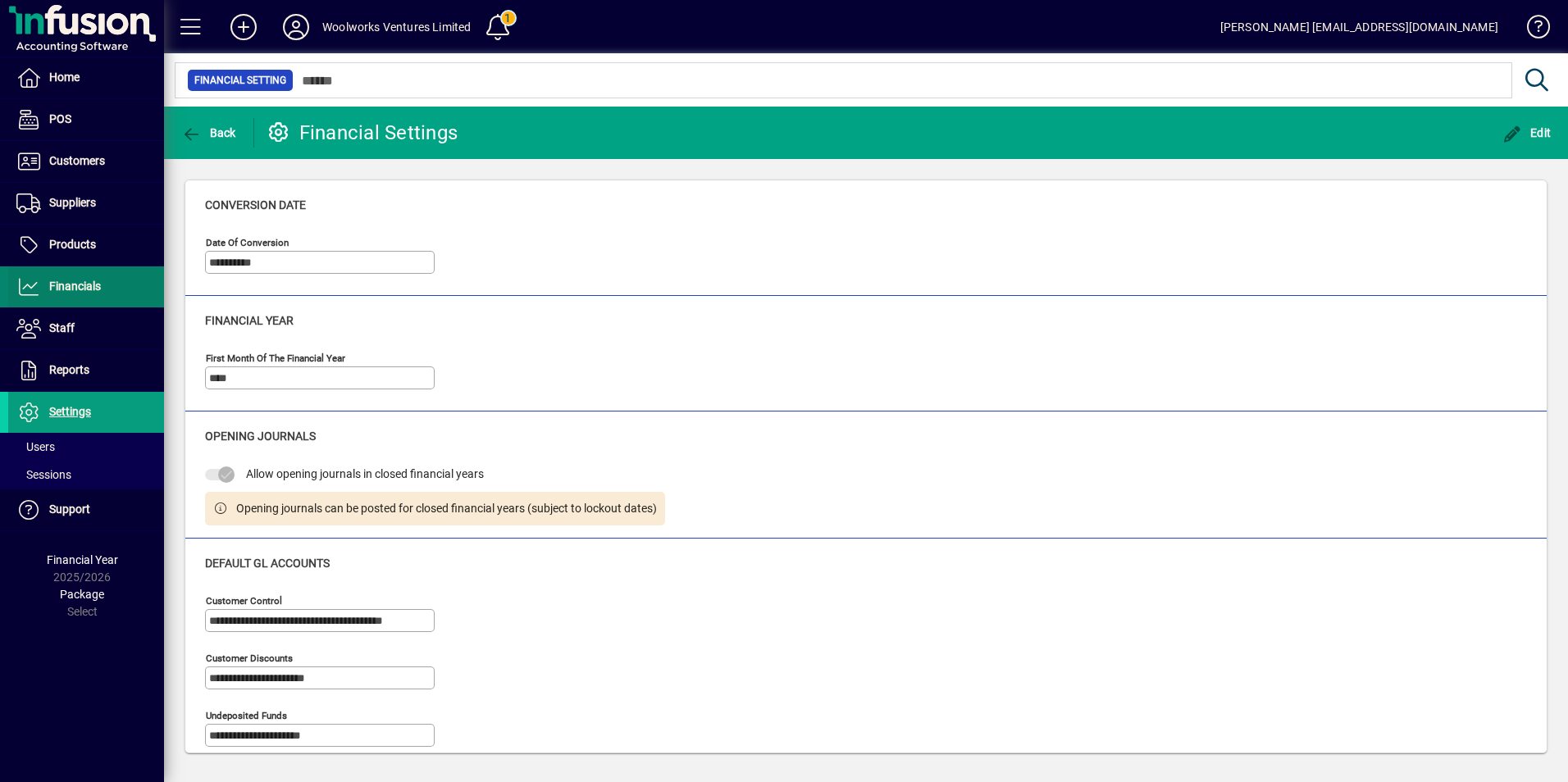
click at [82, 288] on span "Financials" at bounding box center [75, 286] width 51 height 14
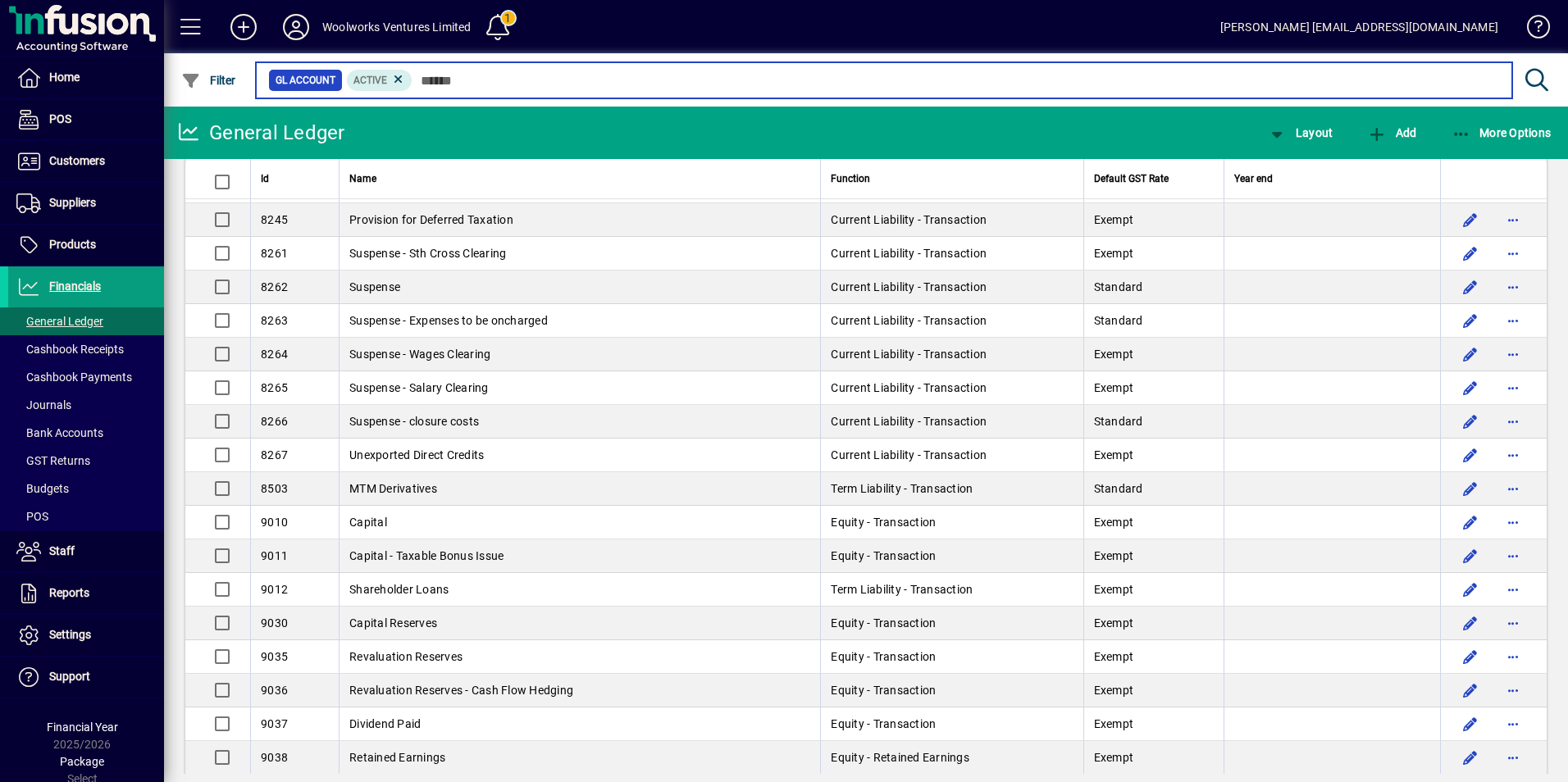
scroll to position [4946, 0]
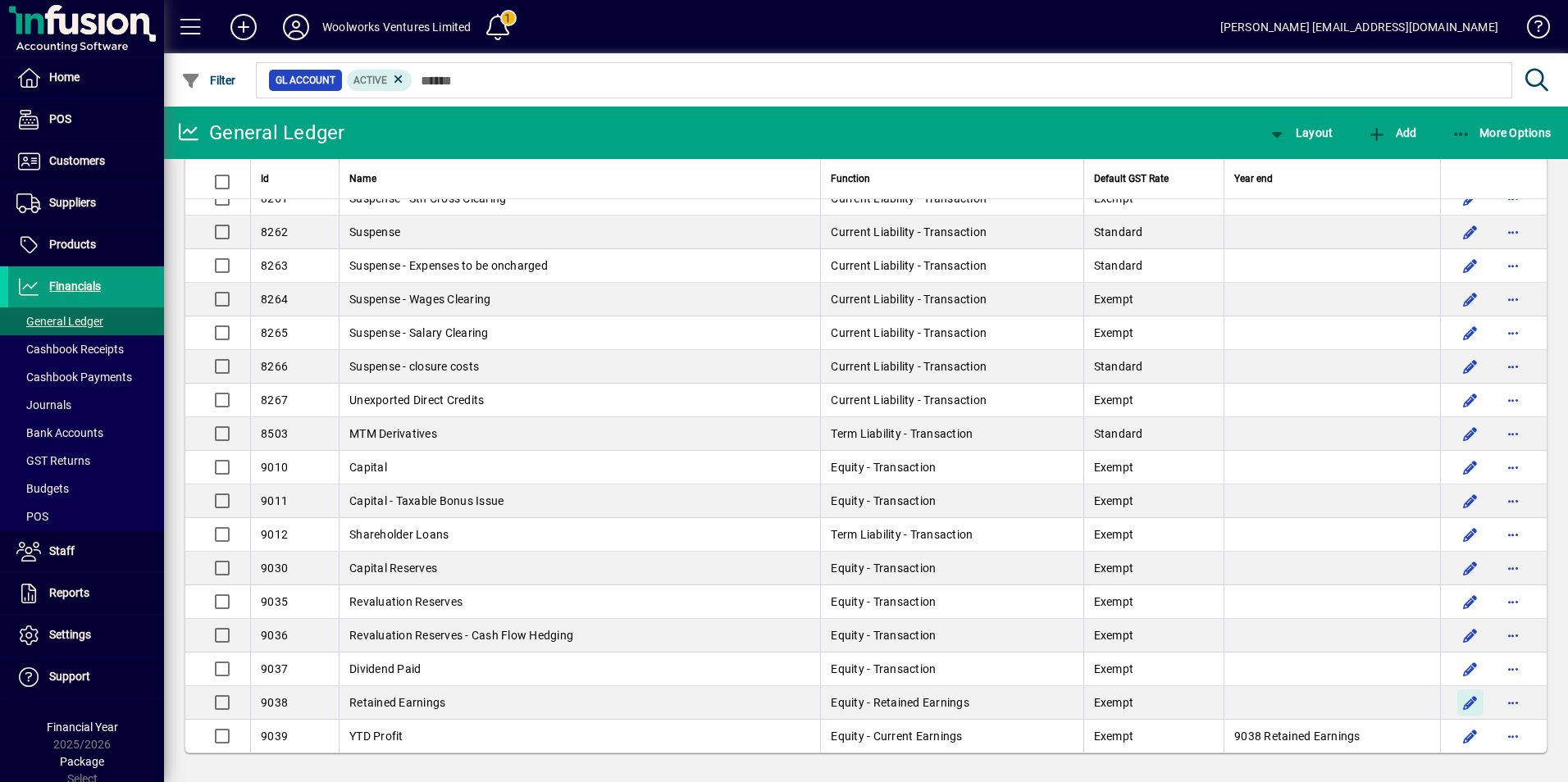
click at [1455, 702] on span "button" at bounding box center [1471, 703] width 40 height 40
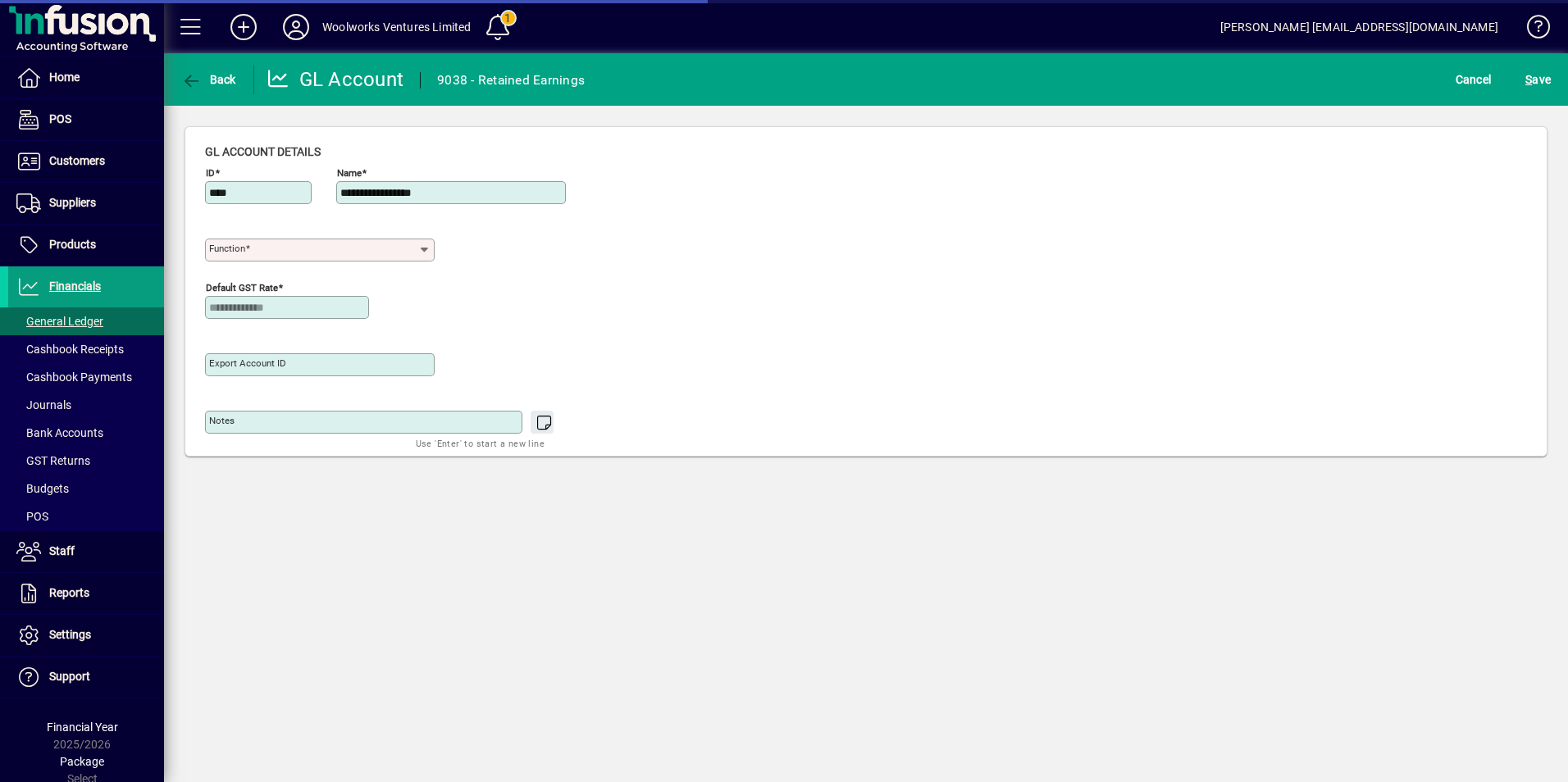
type input "**********"
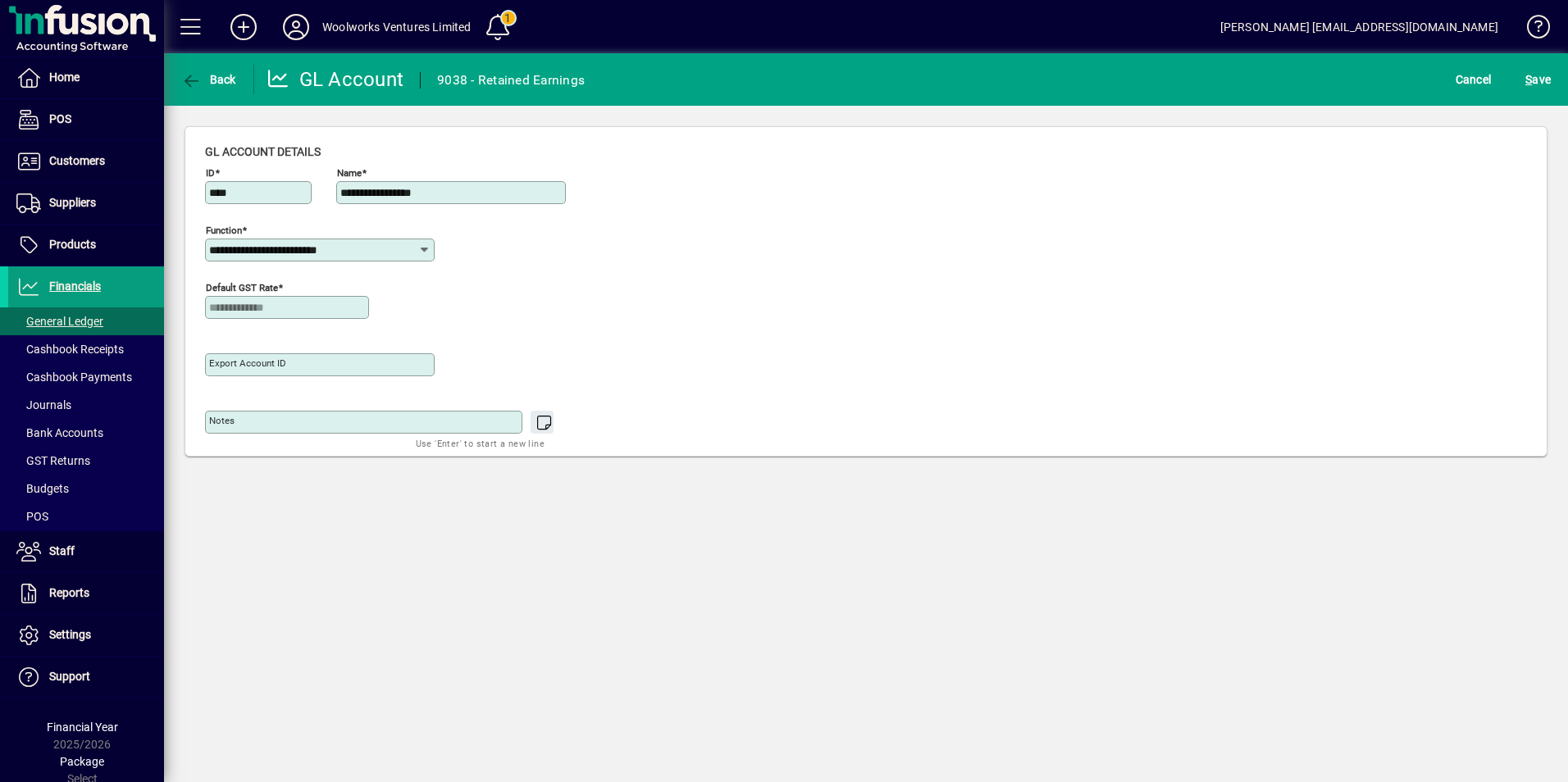
click at [425, 250] on icon at bounding box center [425, 250] width 14 height 14
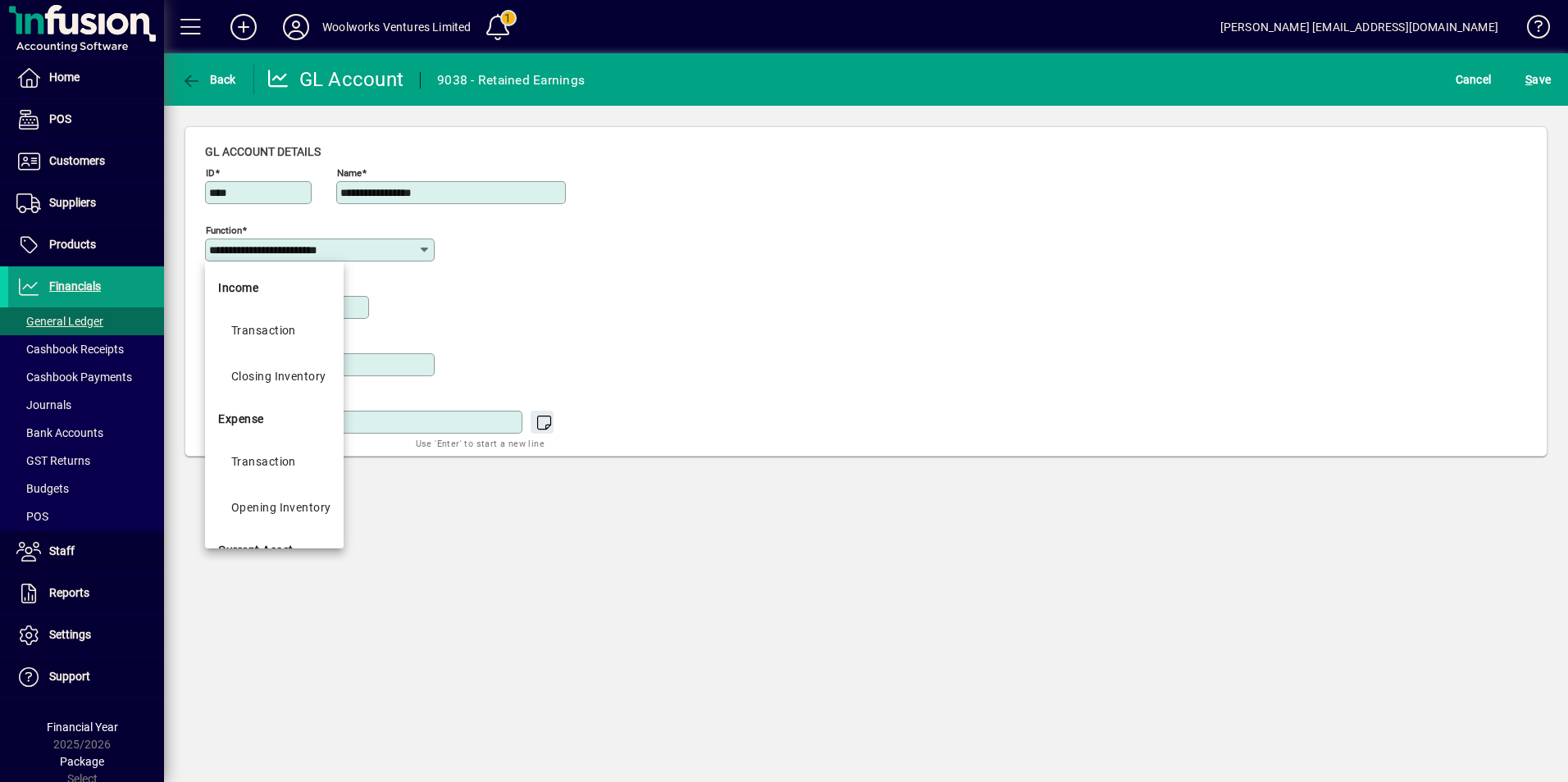
click at [607, 285] on div "**********" at bounding box center [865, 295] width 1322 height 304
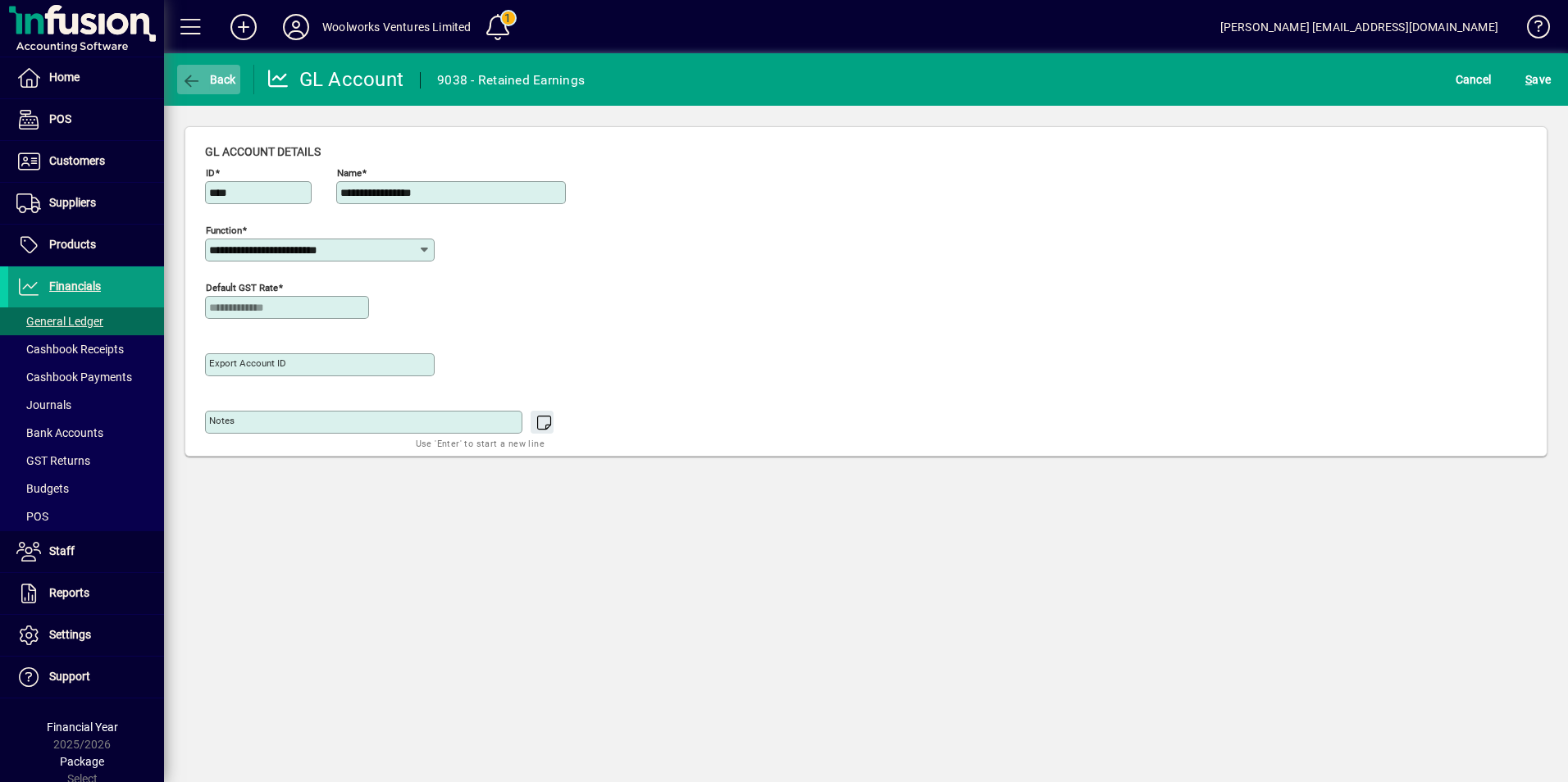
click at [202, 80] on span "Back" at bounding box center [208, 79] width 55 height 14
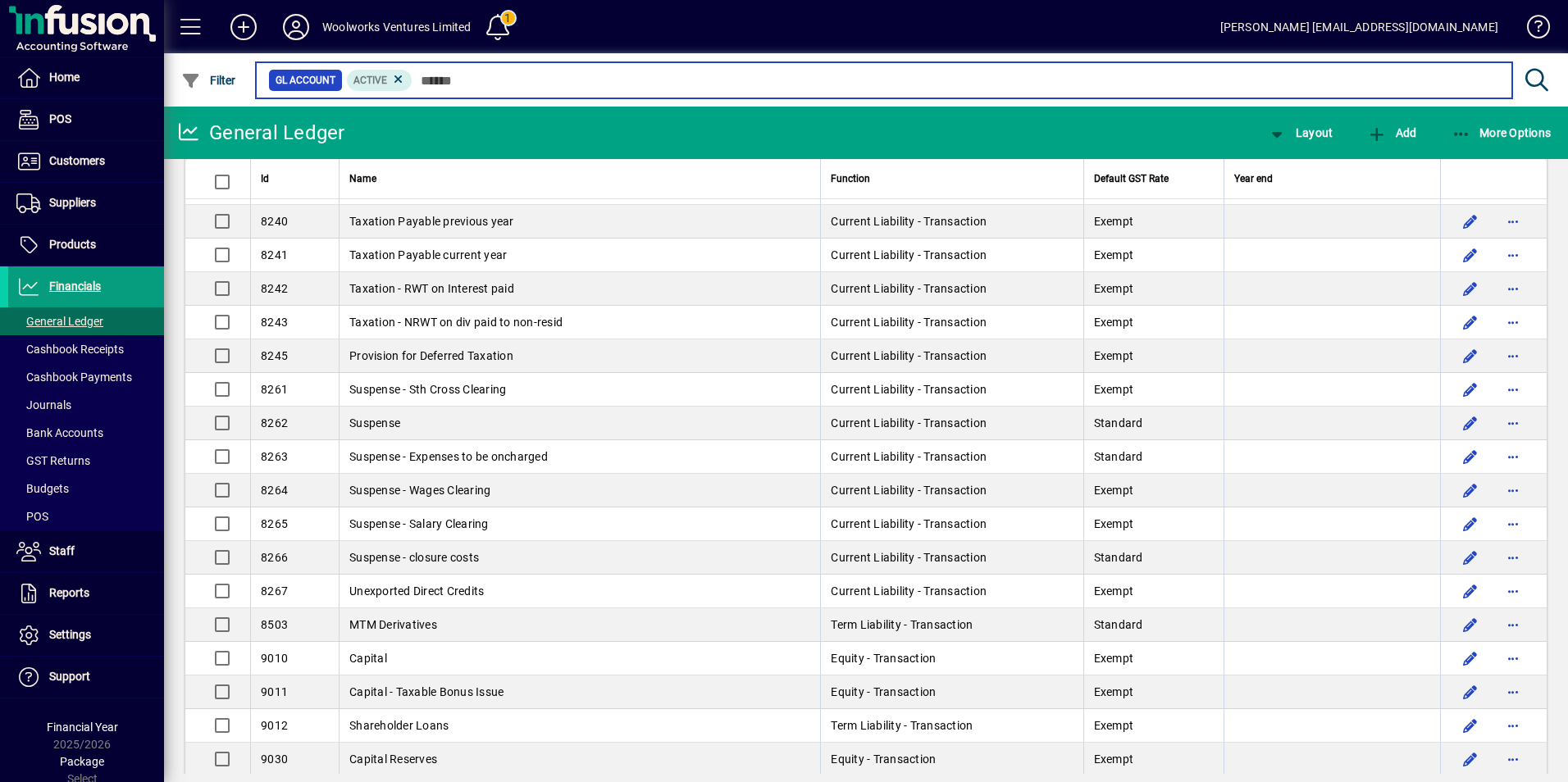
scroll to position [4946, 0]
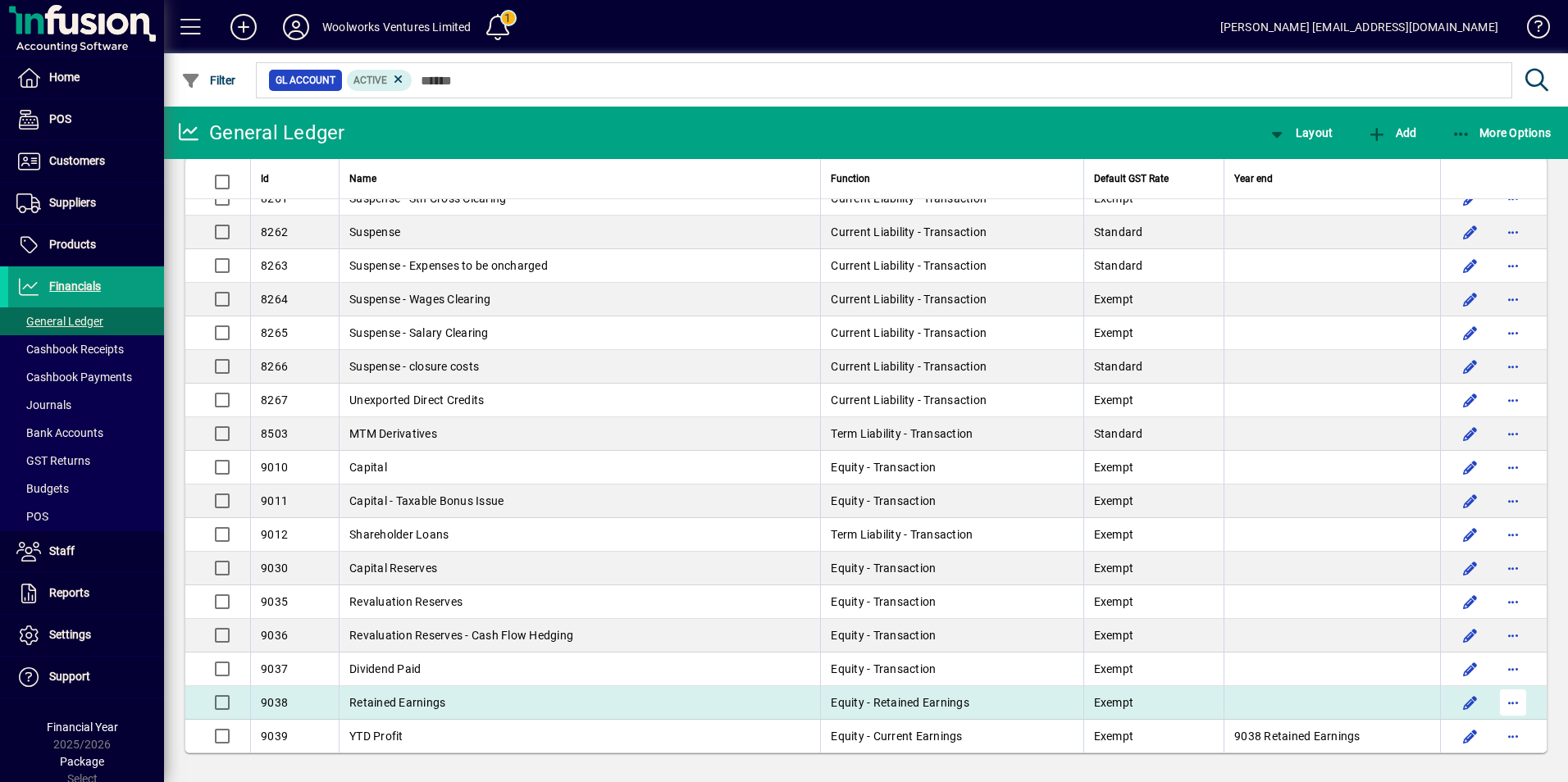
click at [1501, 702] on span "button" at bounding box center [1513, 703] width 40 height 40
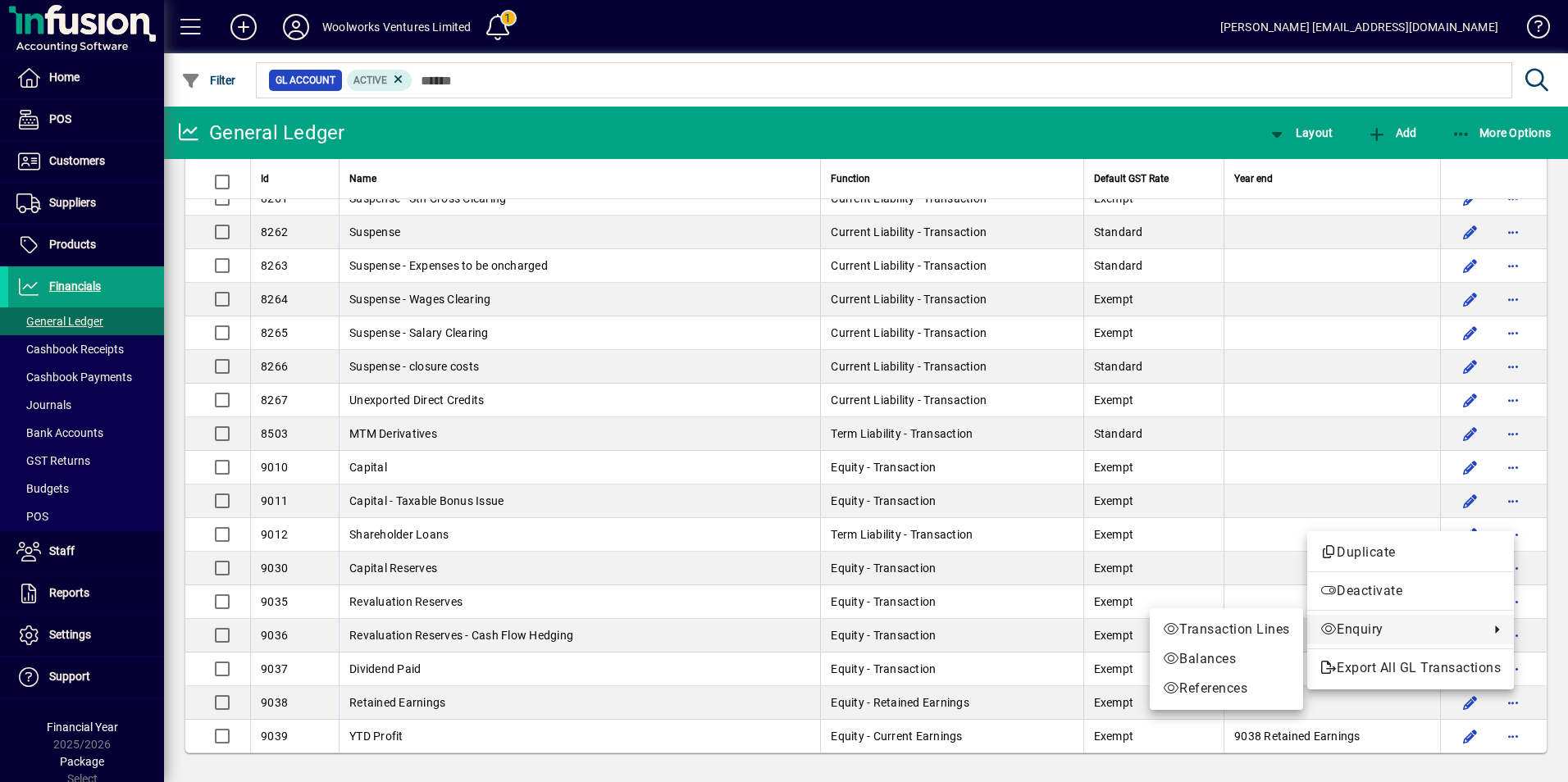
click at [406, 700] on div at bounding box center [784, 391] width 1568 height 782
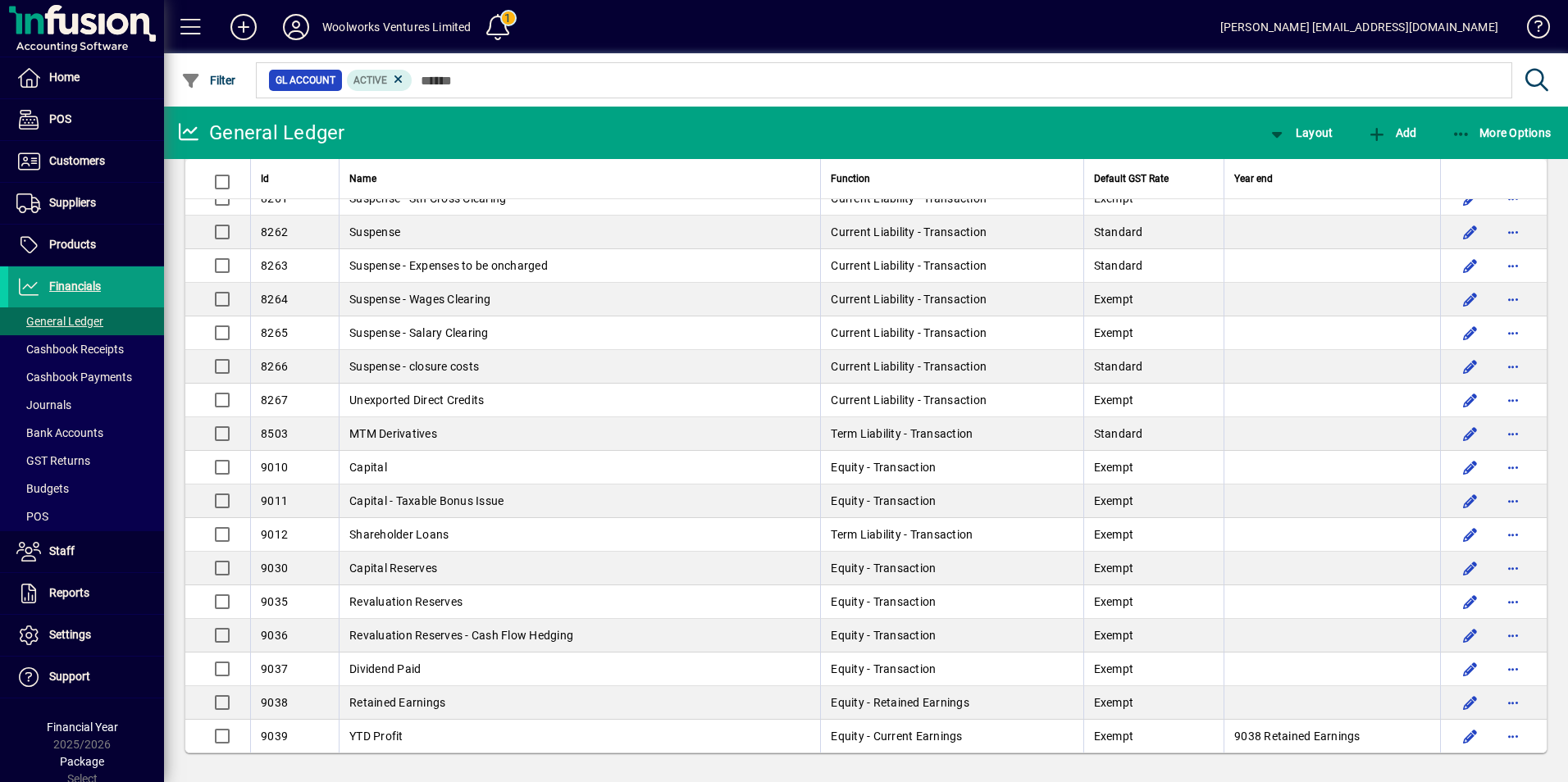
click at [406, 700] on span "Retained Earnings" at bounding box center [397, 703] width 96 height 14
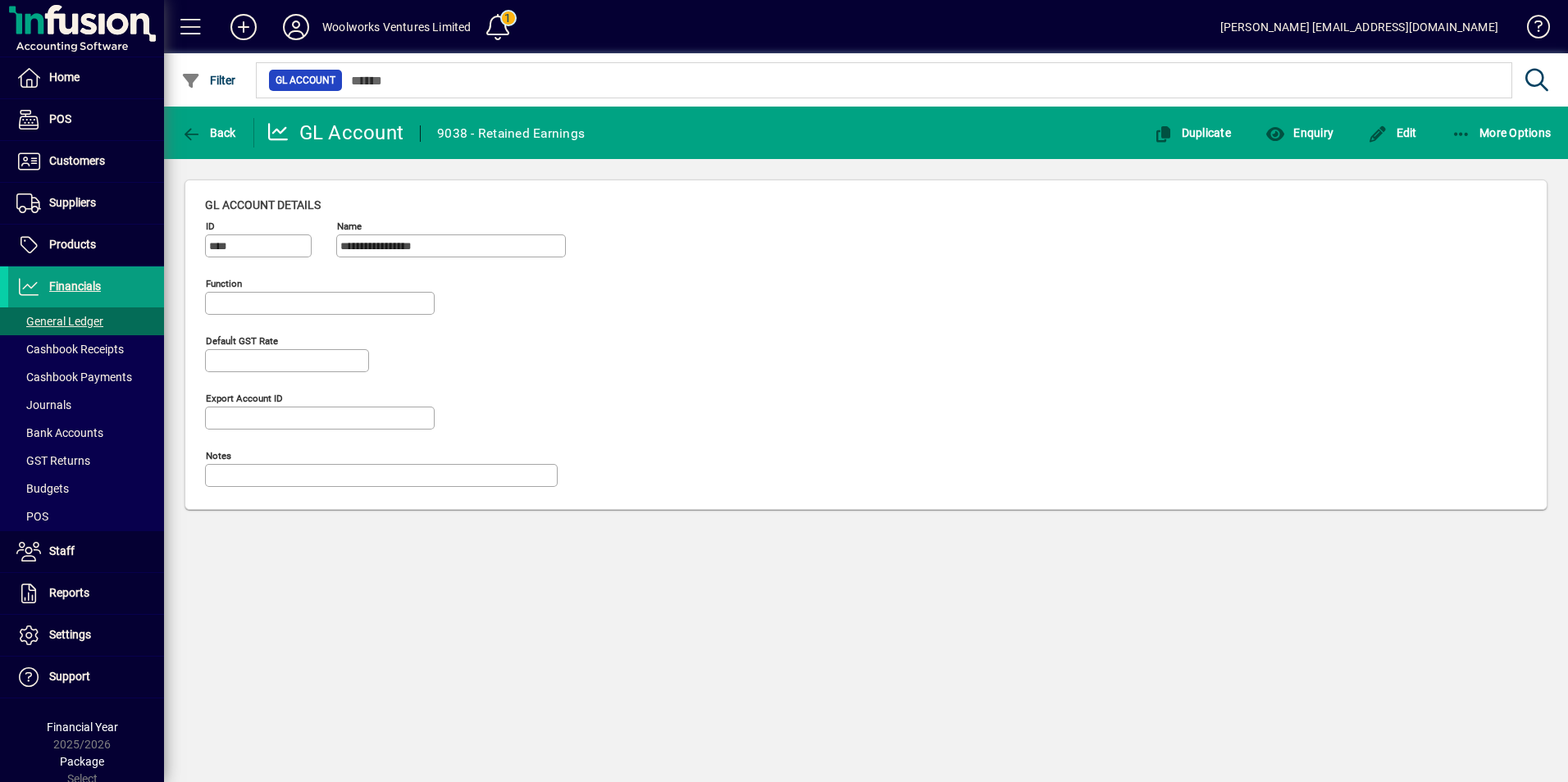
type input "**********"
click at [1400, 131] on span "Edit" at bounding box center [1392, 133] width 50 height 14
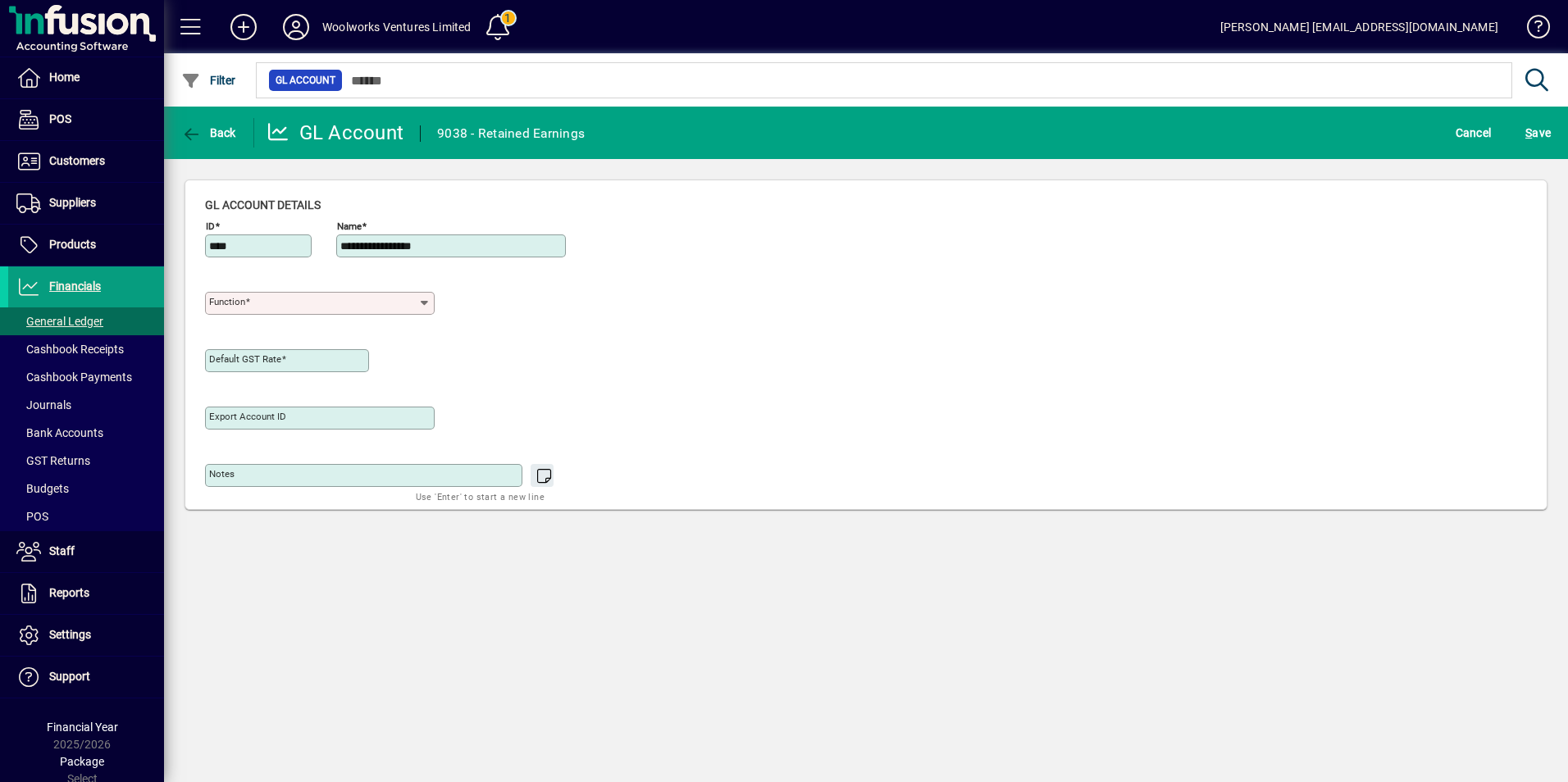
type input "**********"
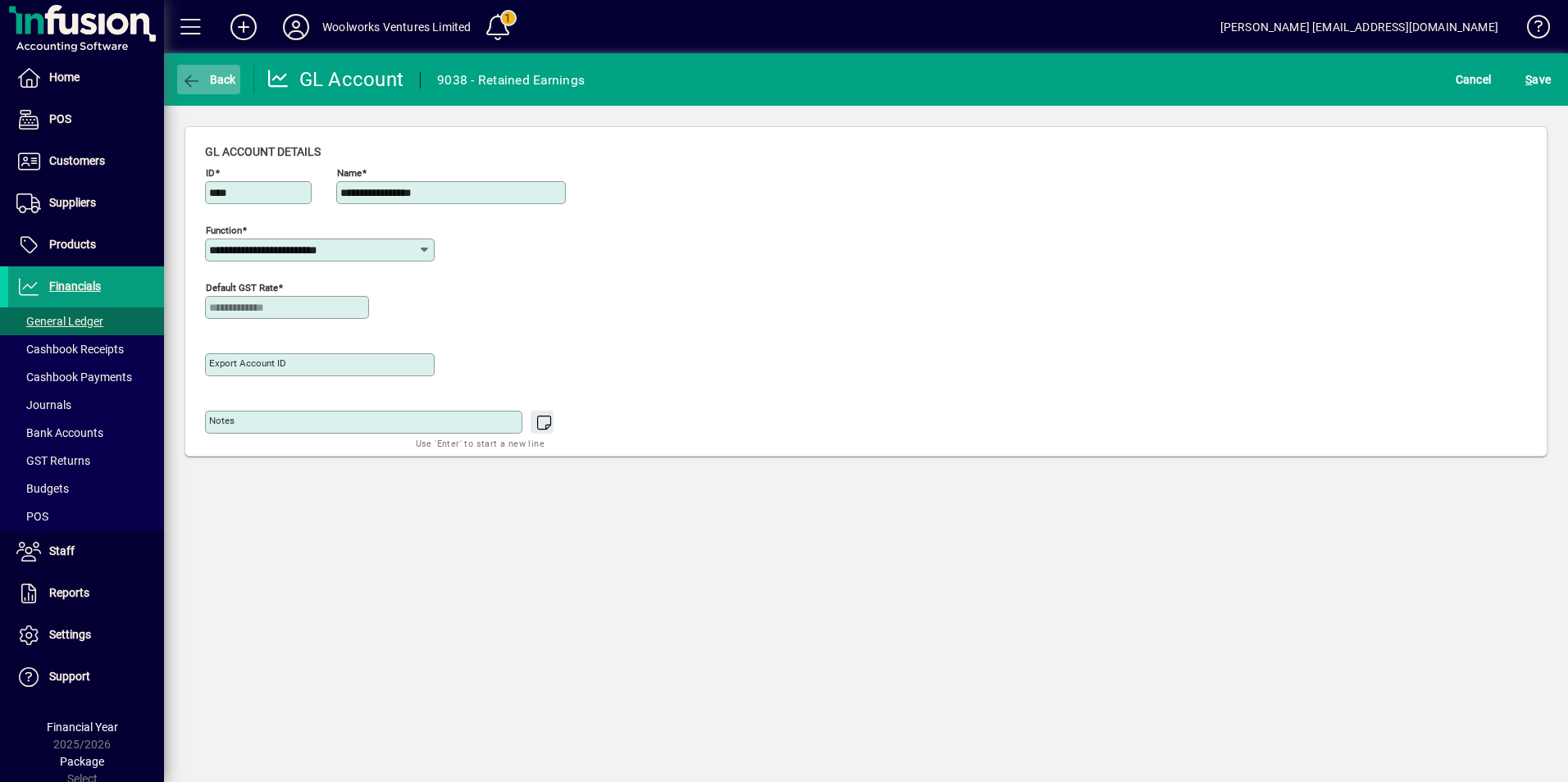
click at [198, 77] on icon "button" at bounding box center [191, 81] width 21 height 16
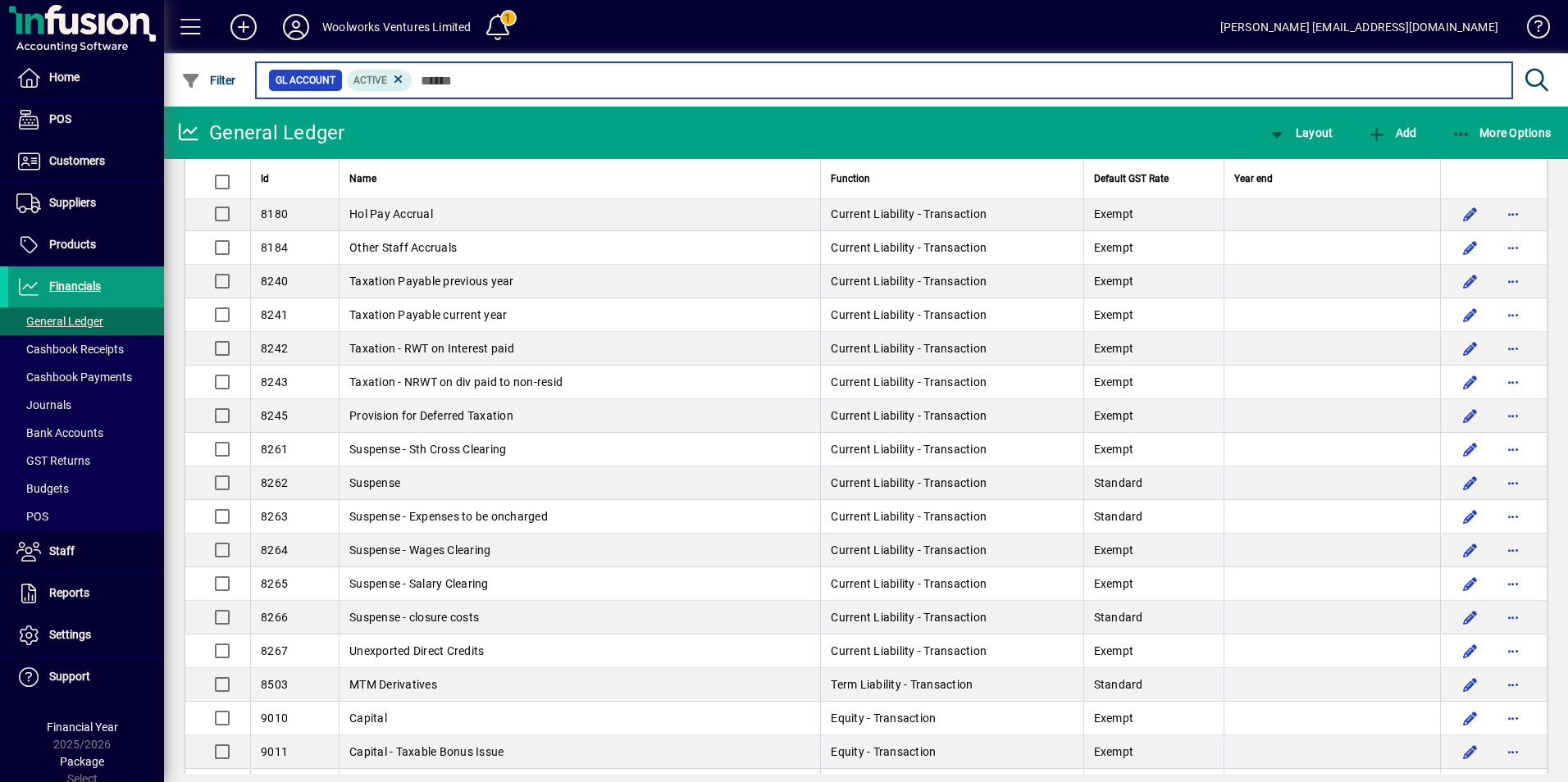
scroll to position [4946, 0]
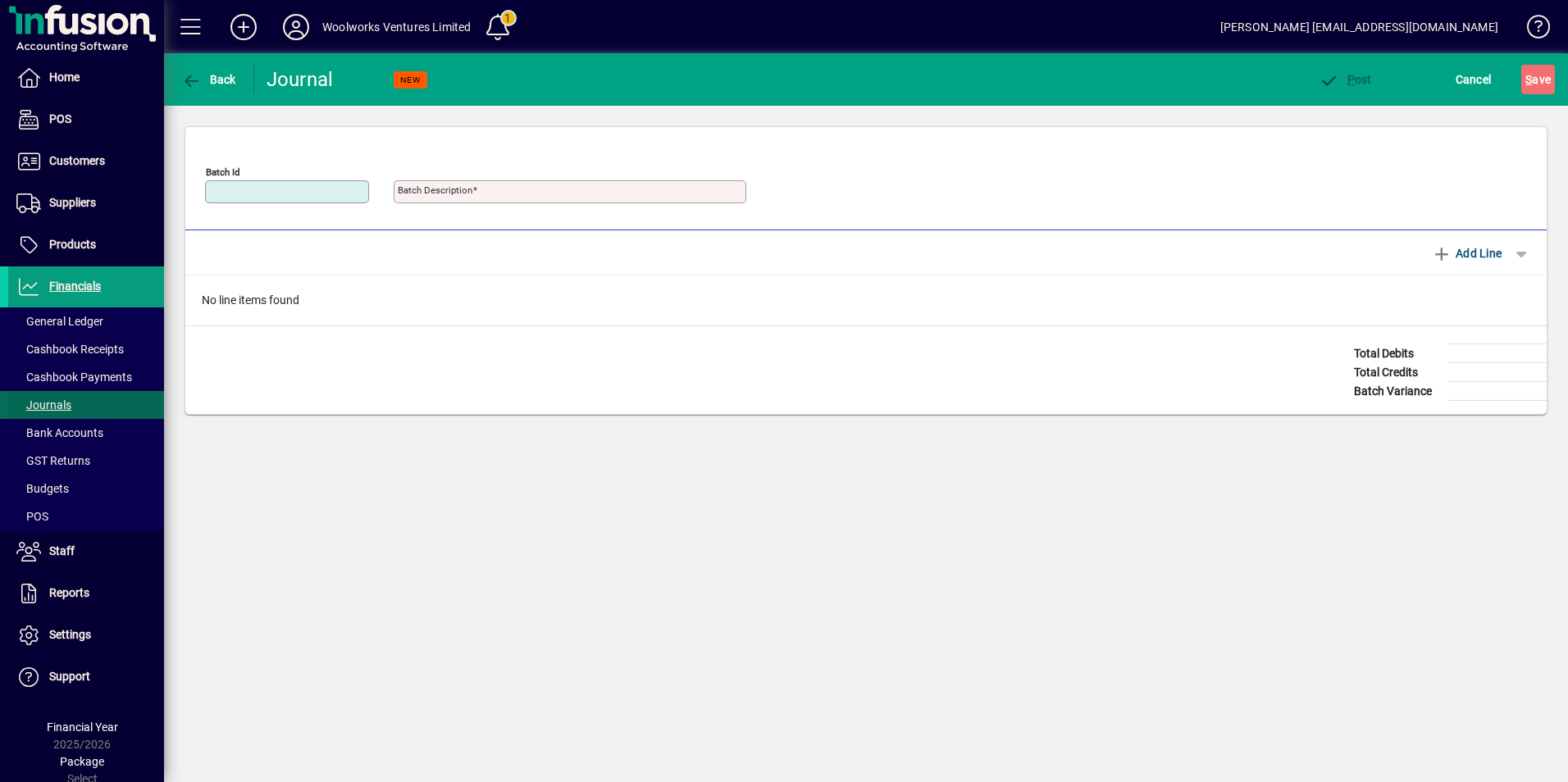
click at [46, 400] on span "Journals" at bounding box center [43, 405] width 55 height 14
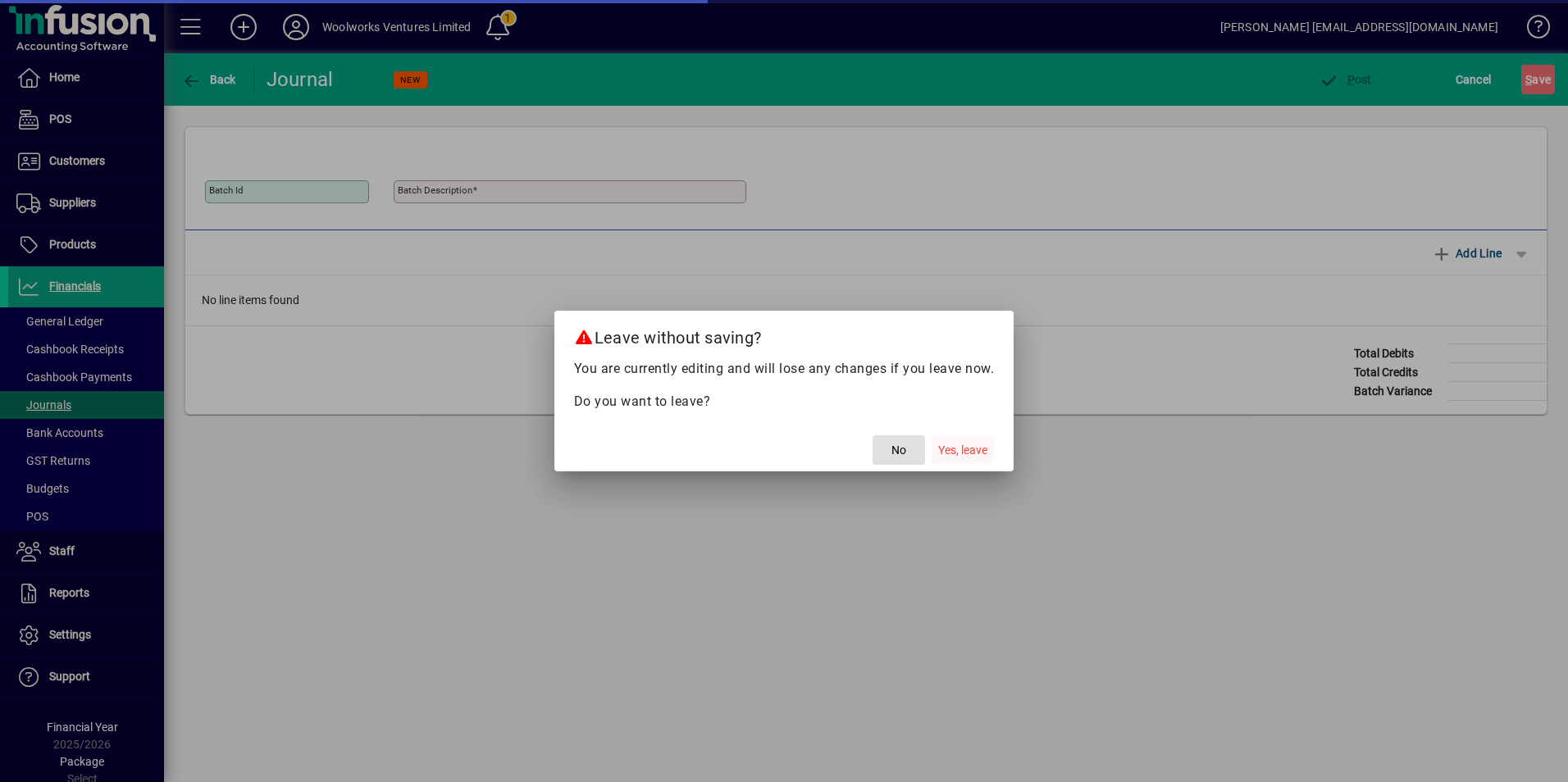
click at [963, 447] on span "Yes, leave" at bounding box center [963, 450] width 50 height 17
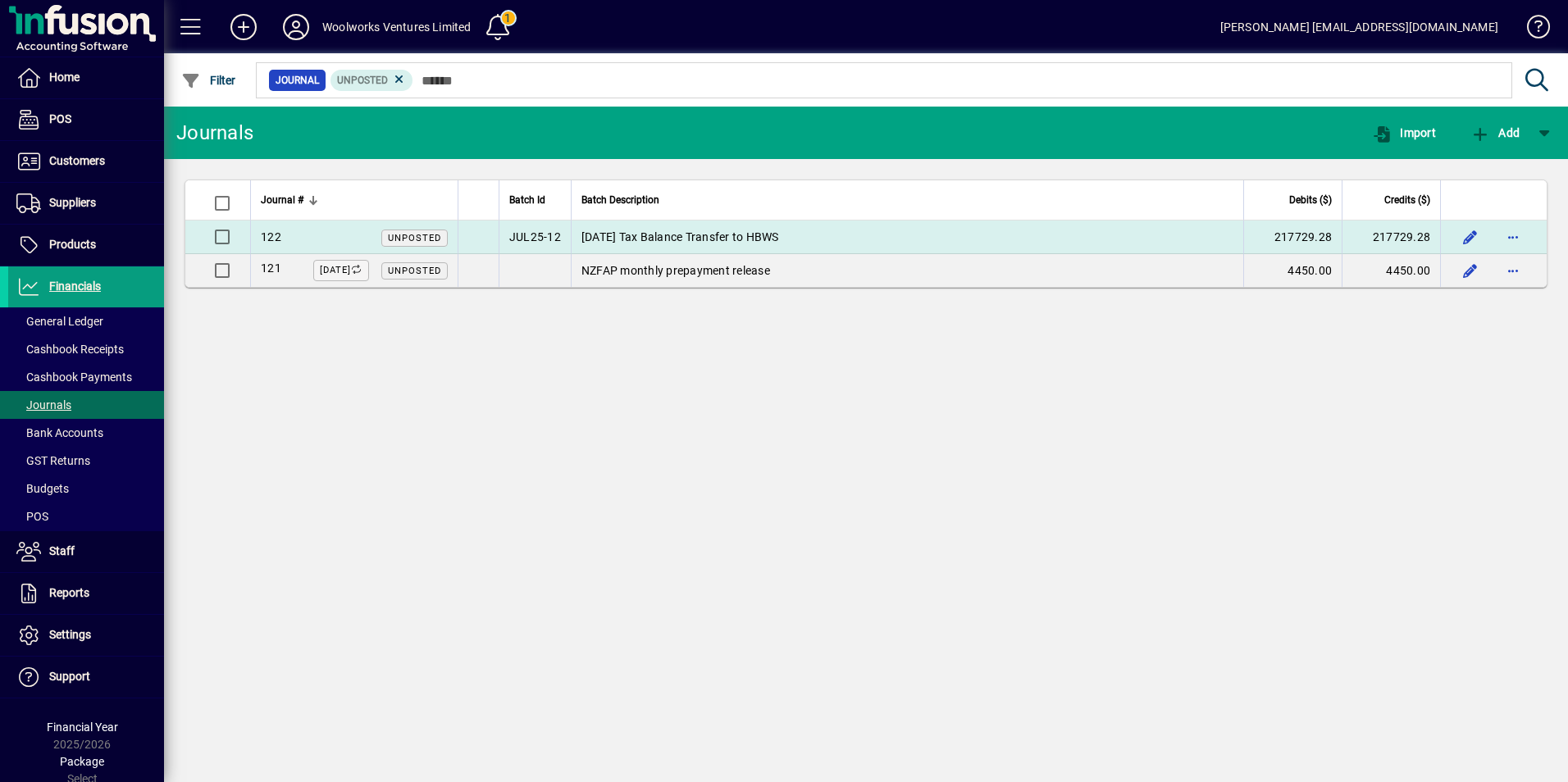
click at [724, 239] on td "June 24 Tax Balance Transfer to HBWS" at bounding box center [907, 237] width 672 height 33
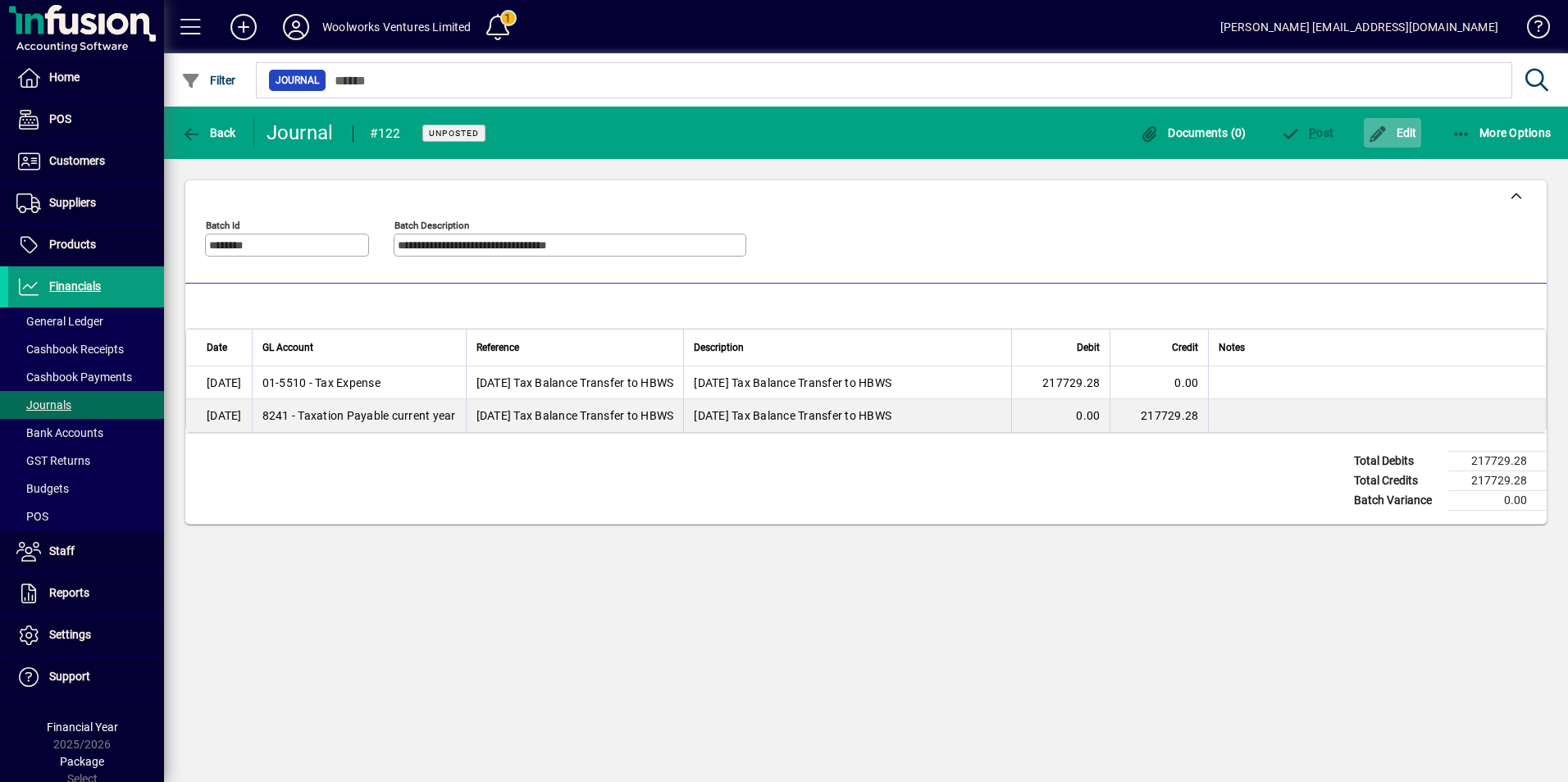
click at [1402, 129] on span "Edit" at bounding box center [1392, 133] width 50 height 14
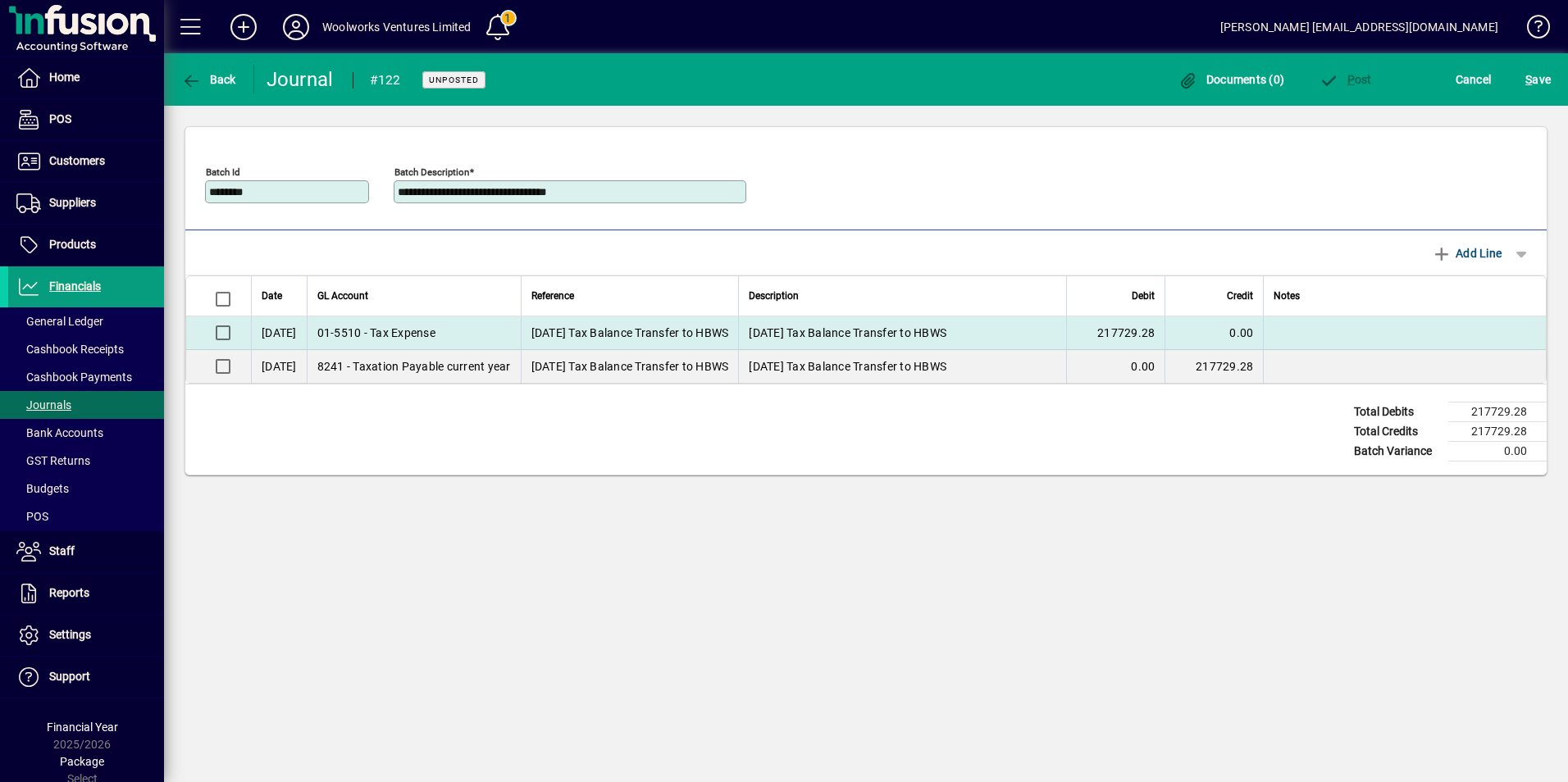
click at [307, 336] on td "30/06/2024" at bounding box center [279, 333] width 56 height 33
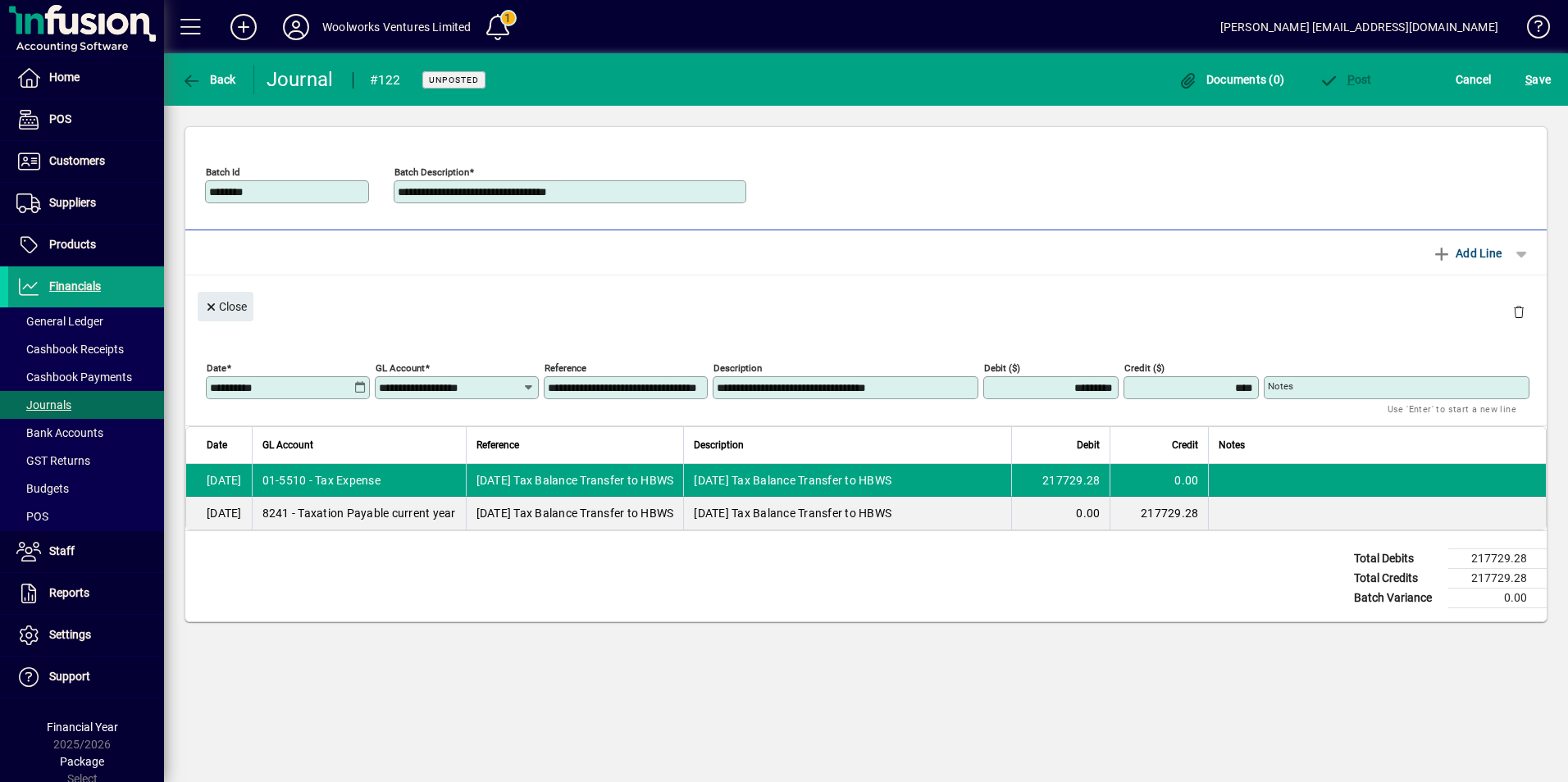
click at [358, 389] on icon at bounding box center [360, 388] width 14 height 14
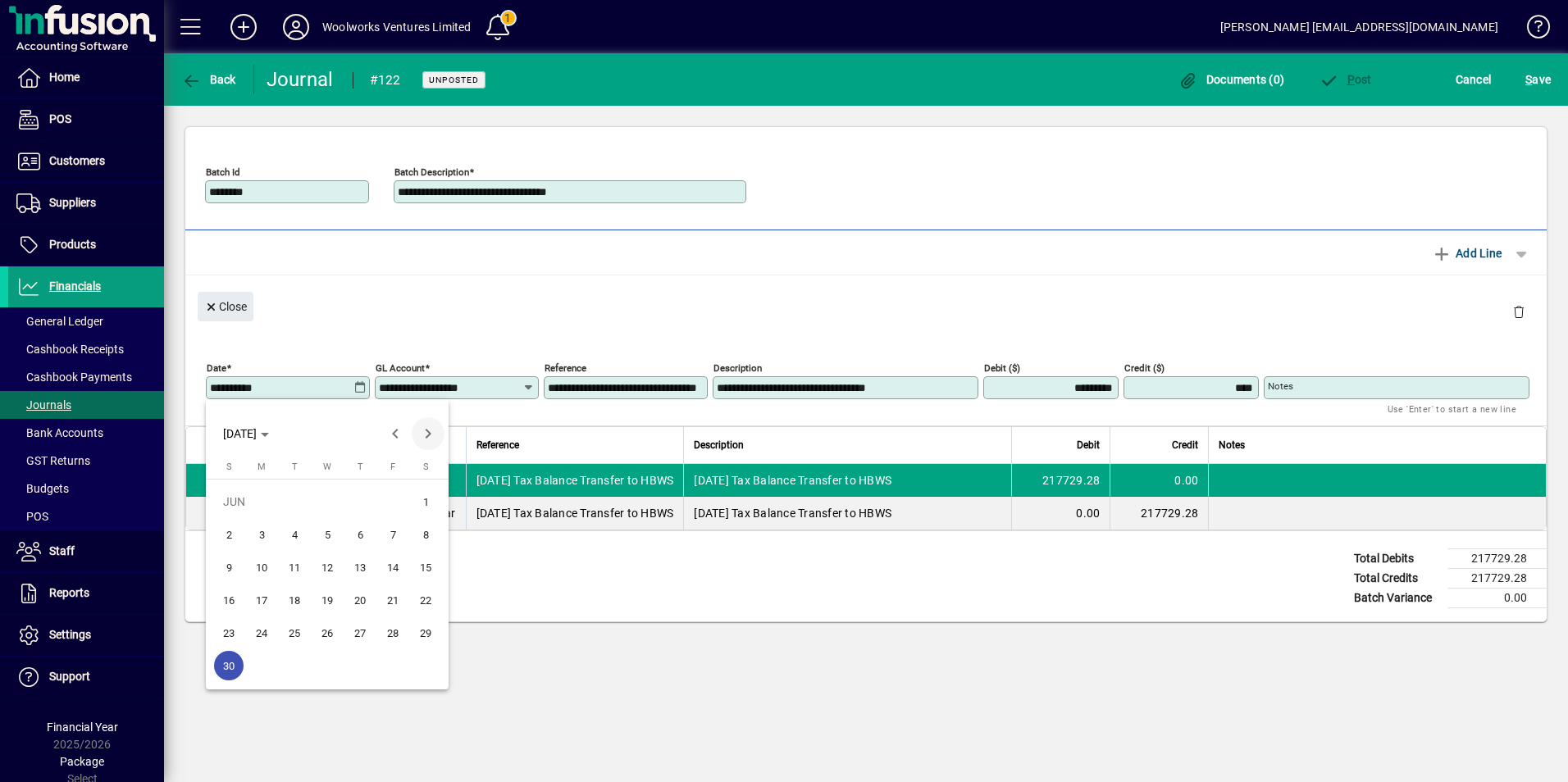
click at [427, 430] on span "Next month" at bounding box center [428, 434] width 32 height 32
click at [258, 532] on span "1" at bounding box center [262, 534] width 30 height 30
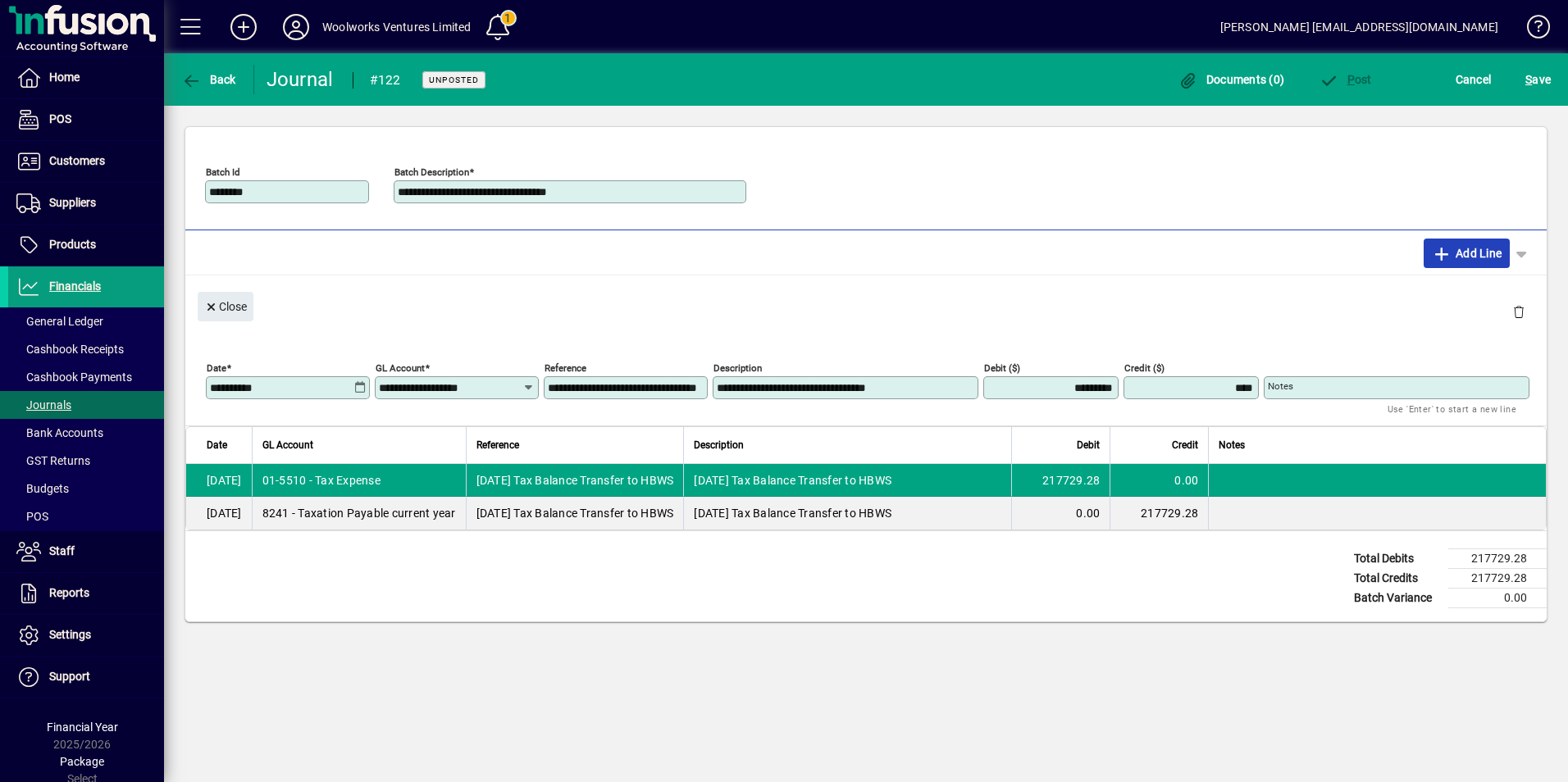
click at [1472, 257] on span "Add Line" at bounding box center [1467, 253] width 70 height 26
type input "**********"
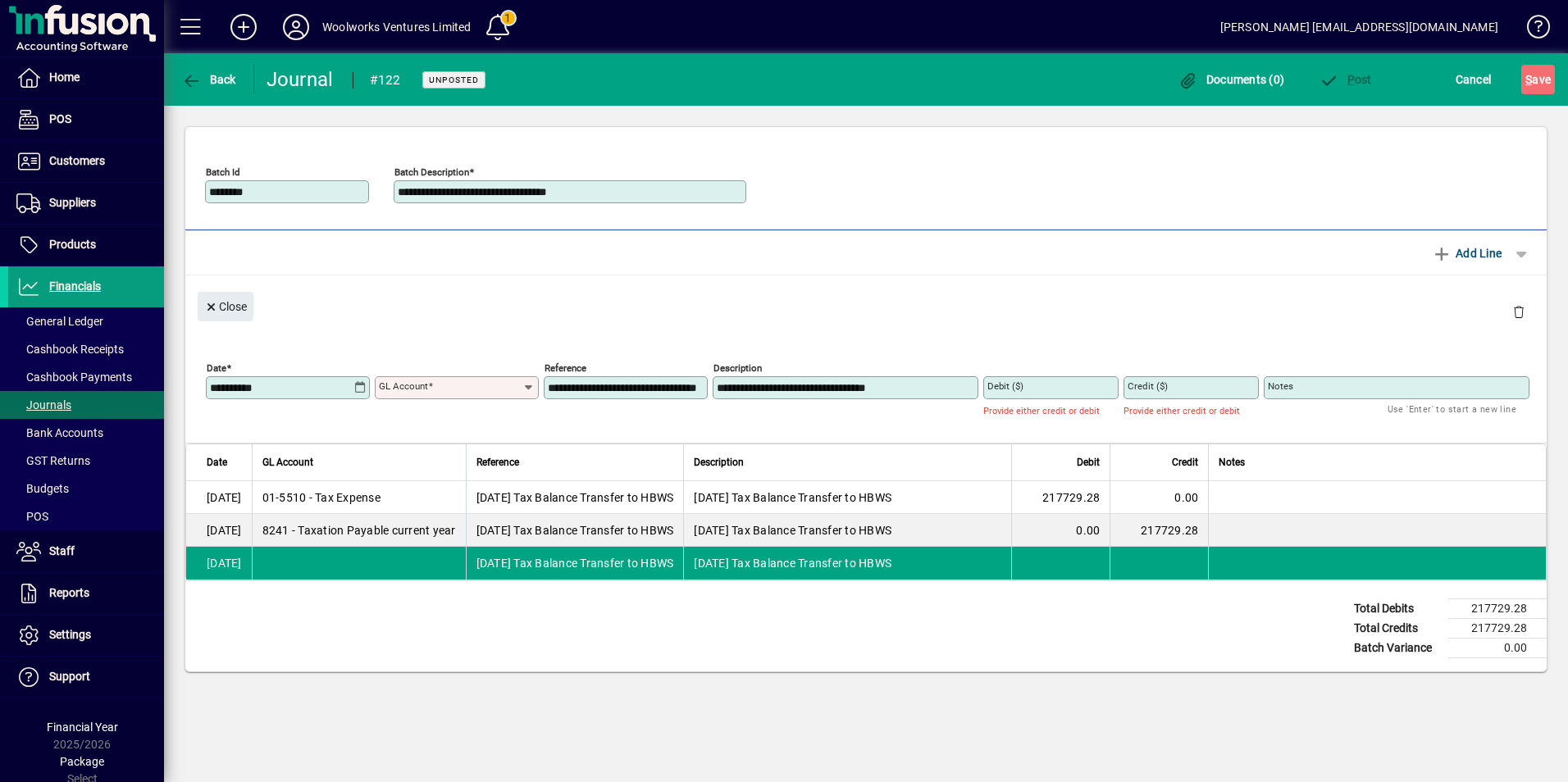
click at [237, 526] on td "30/06/2024" at bounding box center [218, 530] width 66 height 32
click at [1519, 312] on span "button" at bounding box center [1519, 312] width 40 height 40
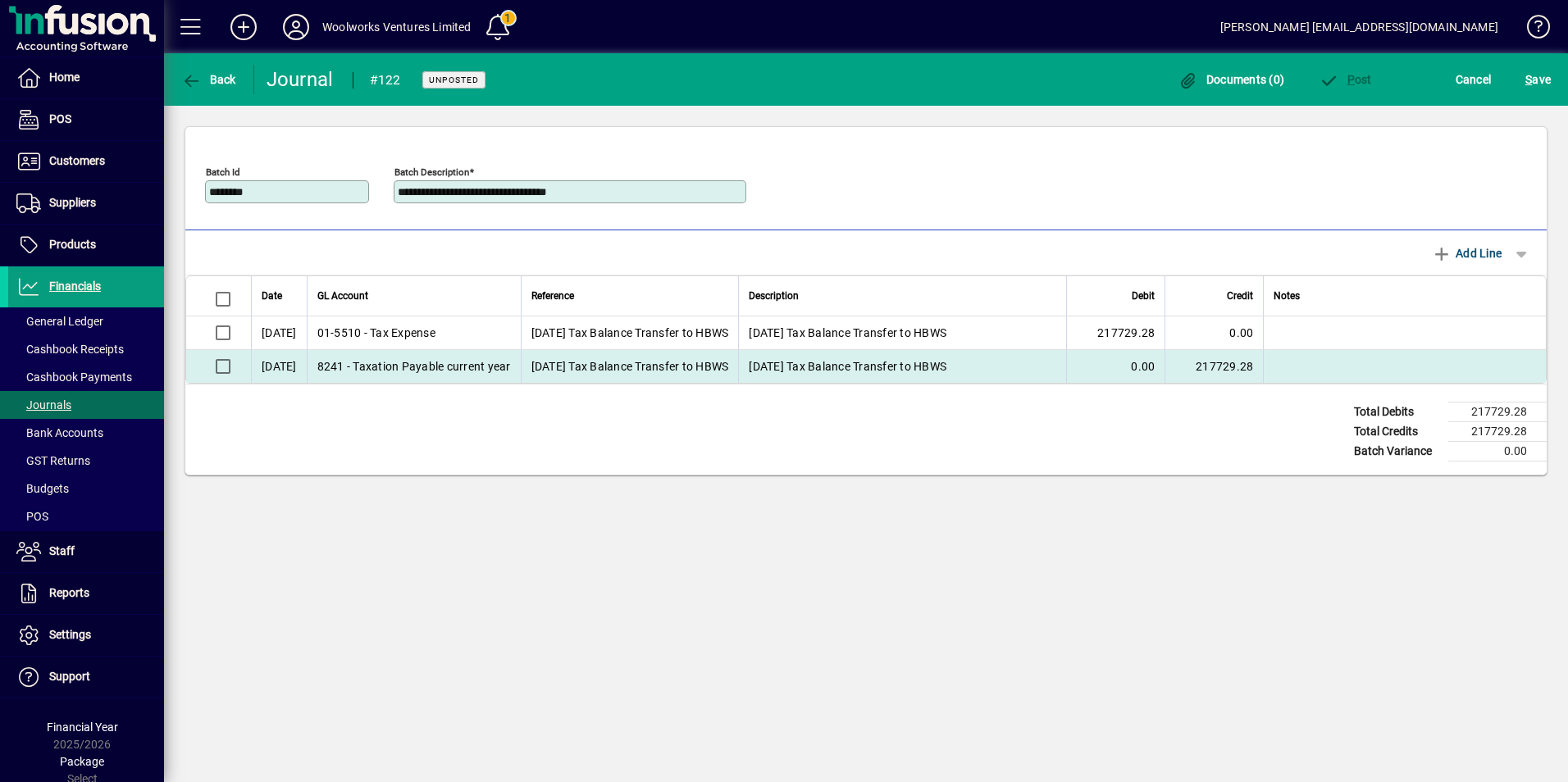
click at [307, 367] on td "30/06/2024" at bounding box center [279, 366] width 56 height 32
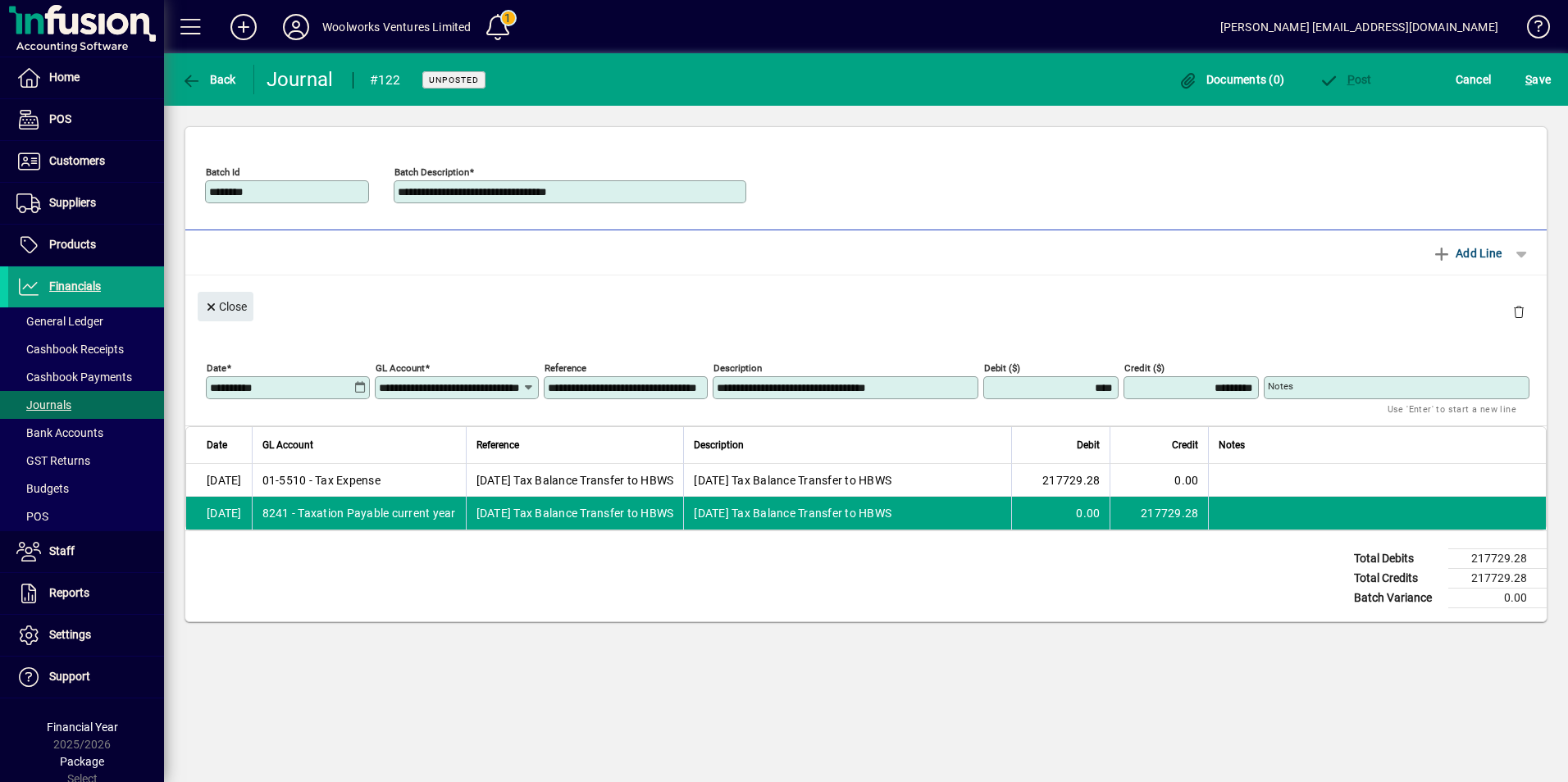
click at [358, 388] on icon at bounding box center [360, 388] width 14 height 14
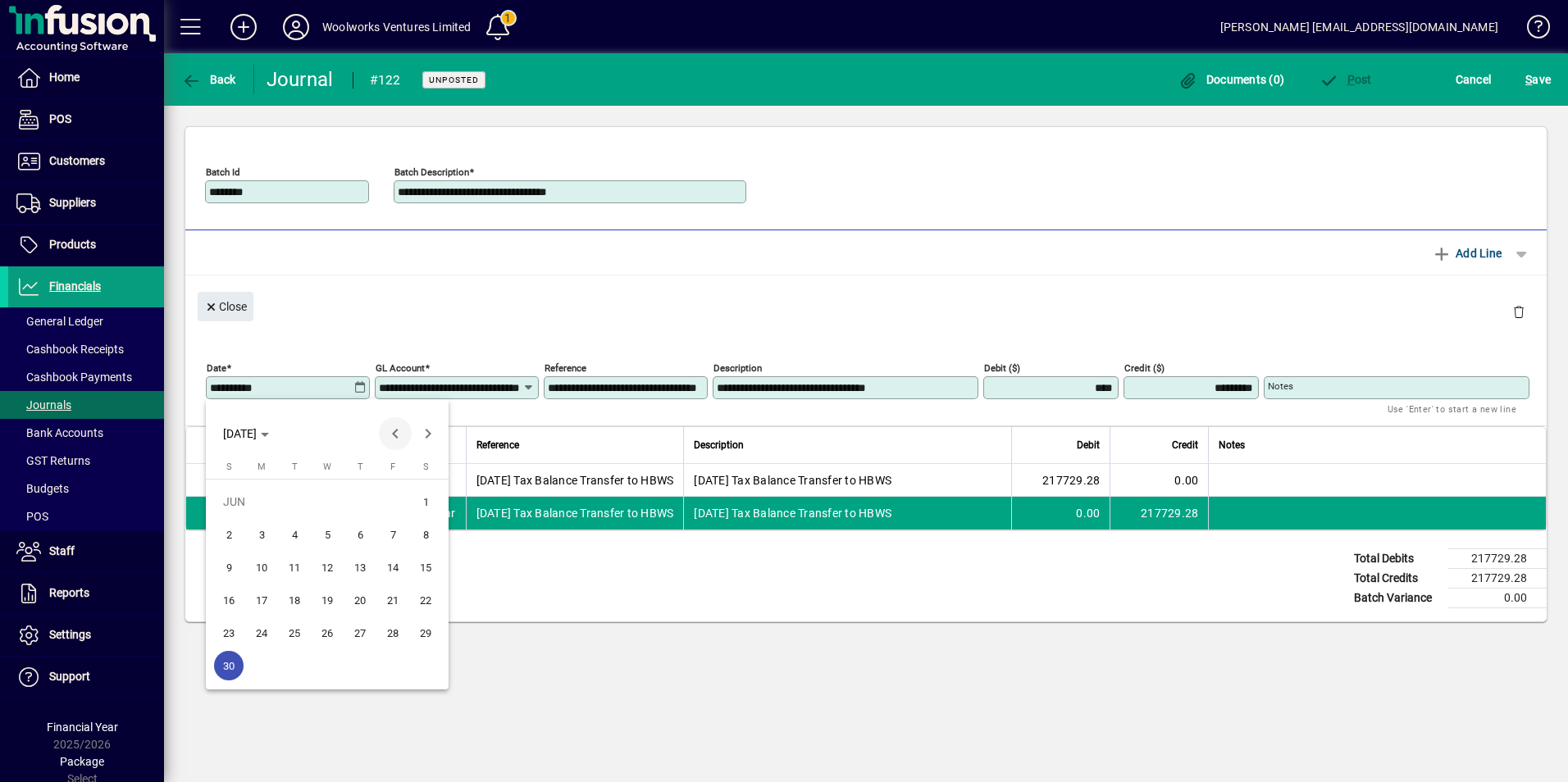
click at [393, 433] on span "Previous month" at bounding box center [395, 434] width 32 height 32
click at [394, 433] on span "Previous month" at bounding box center [395, 434] width 32 height 32
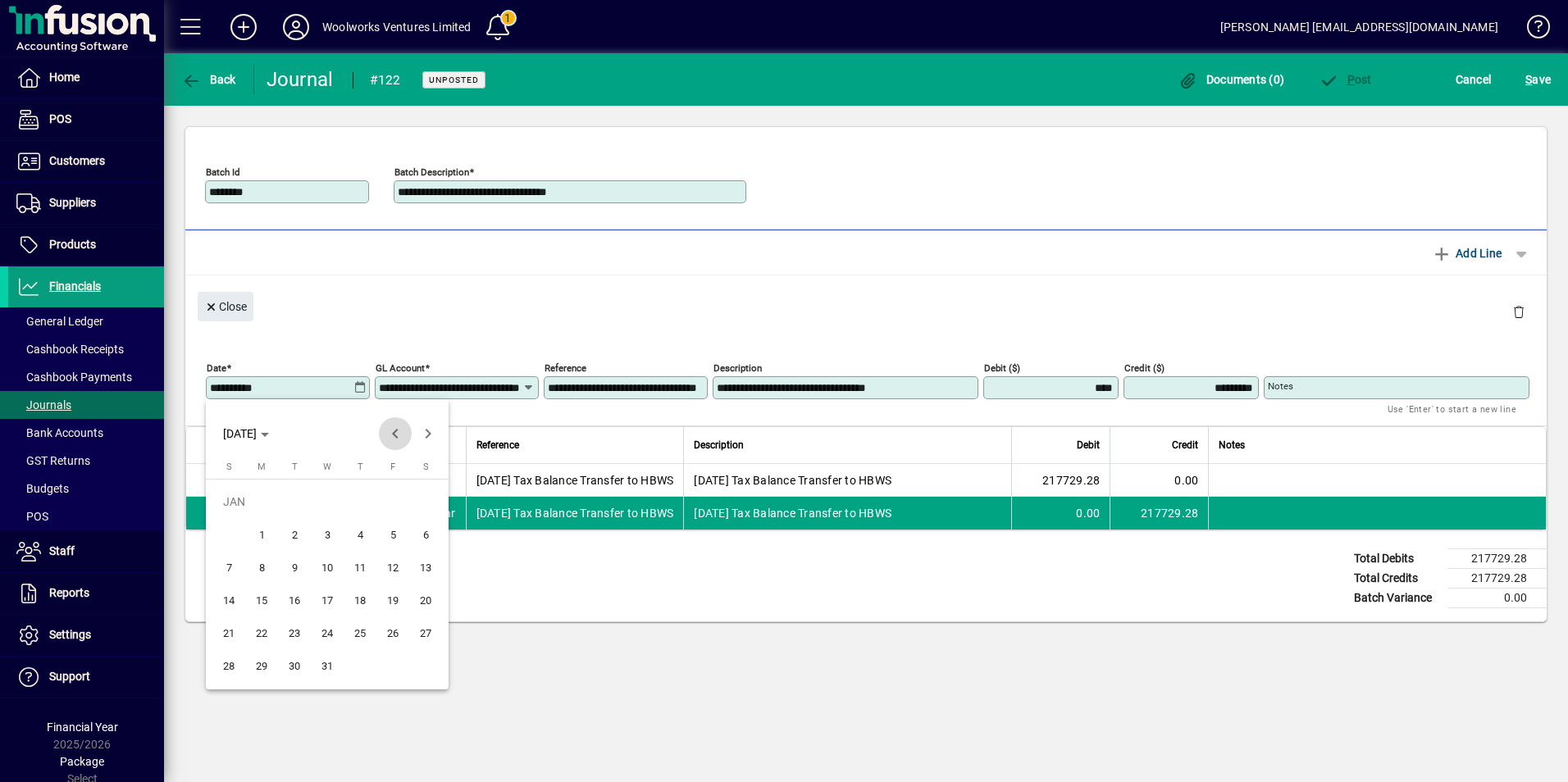
click at [394, 433] on span "Previous month" at bounding box center [395, 434] width 32 height 32
click at [416, 436] on span "Next month" at bounding box center [428, 434] width 32 height 32
click at [419, 436] on span "Next month" at bounding box center [428, 434] width 32 height 32
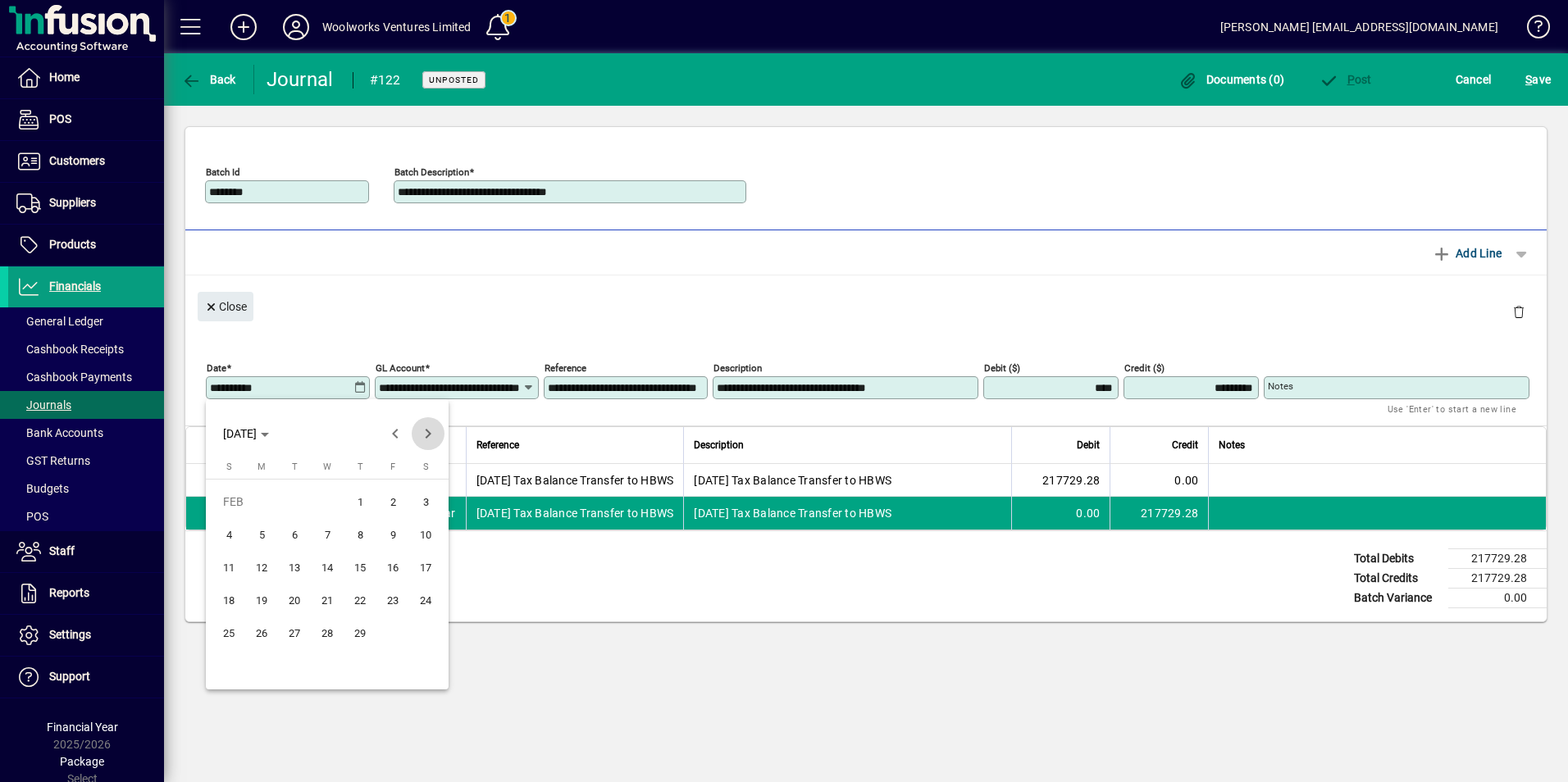
click at [419, 436] on span "Next month" at bounding box center [428, 434] width 32 height 32
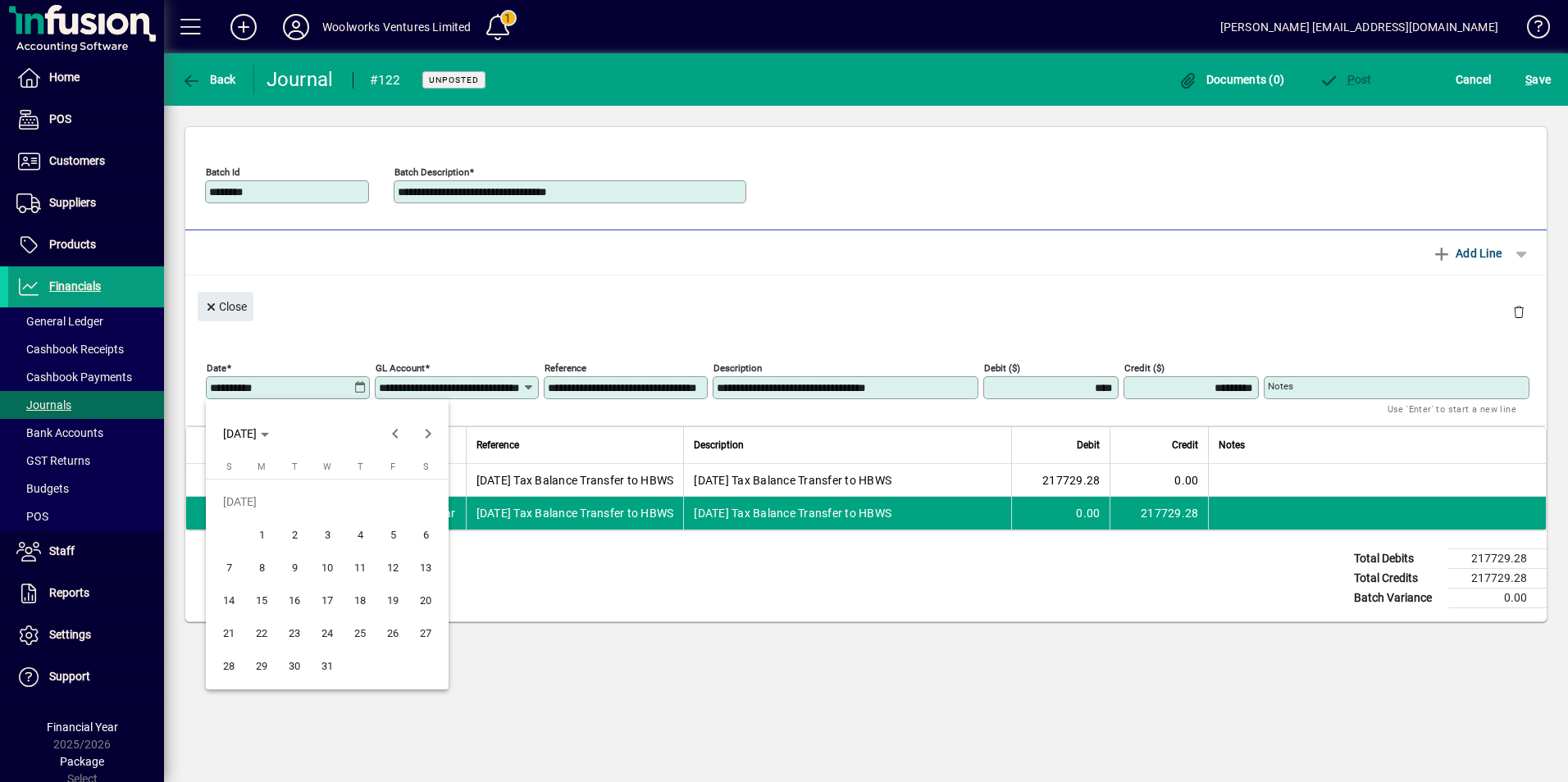
click at [259, 536] on span "1" at bounding box center [262, 534] width 30 height 30
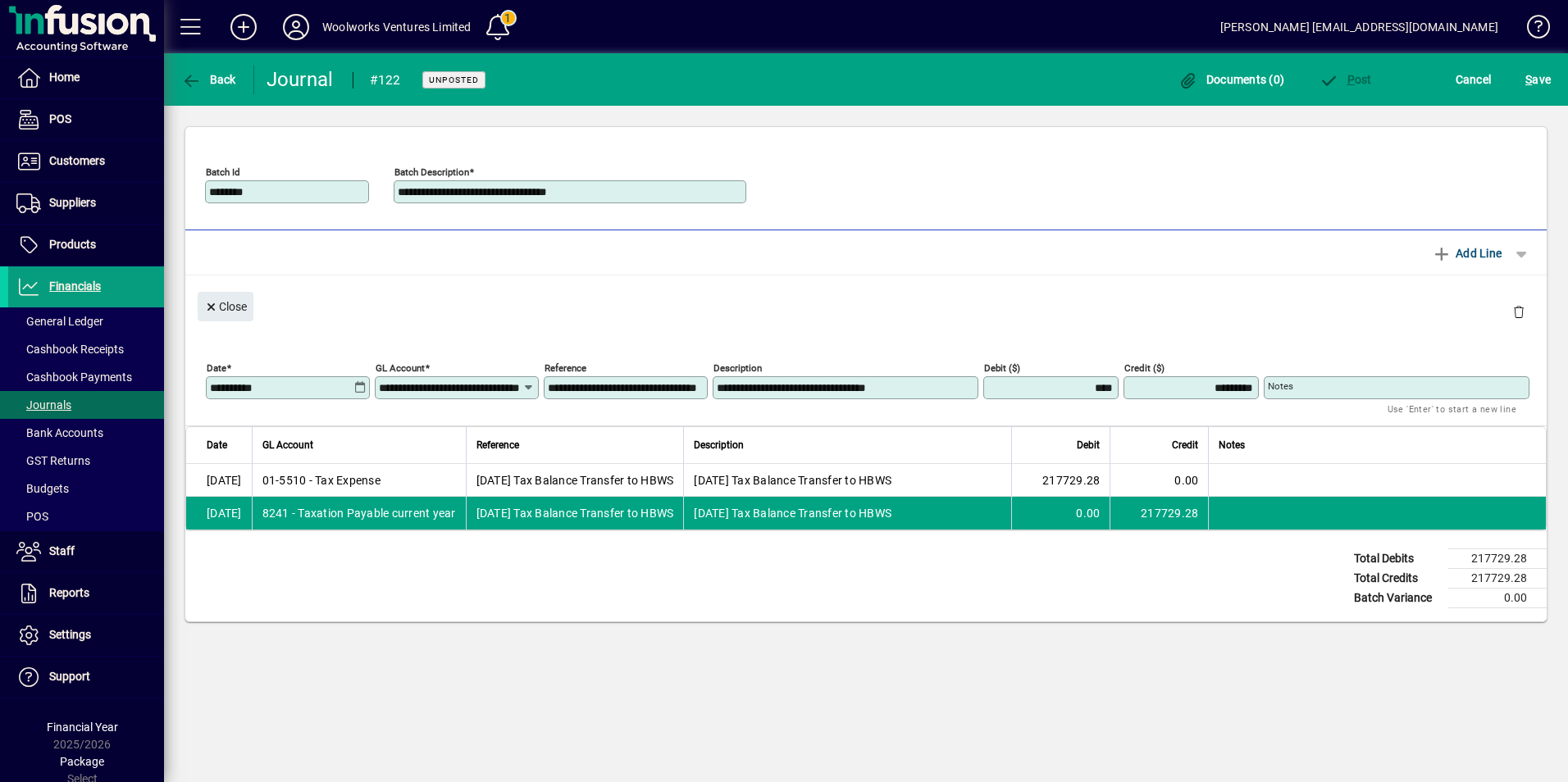
type input "**********"
click at [1486, 260] on span "Add Line" at bounding box center [1467, 253] width 70 height 26
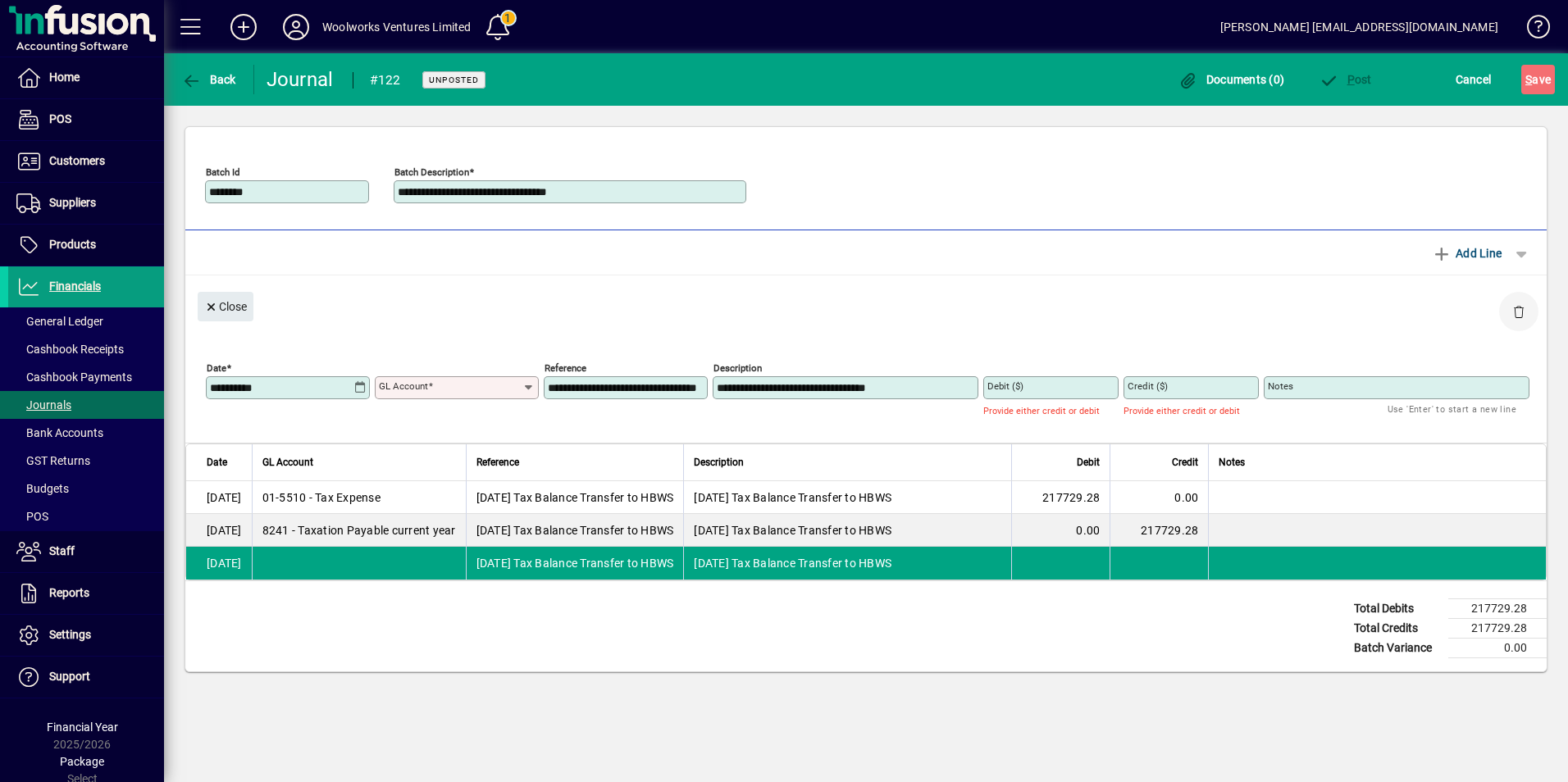
click at [1514, 308] on span "button" at bounding box center [1519, 312] width 40 height 40
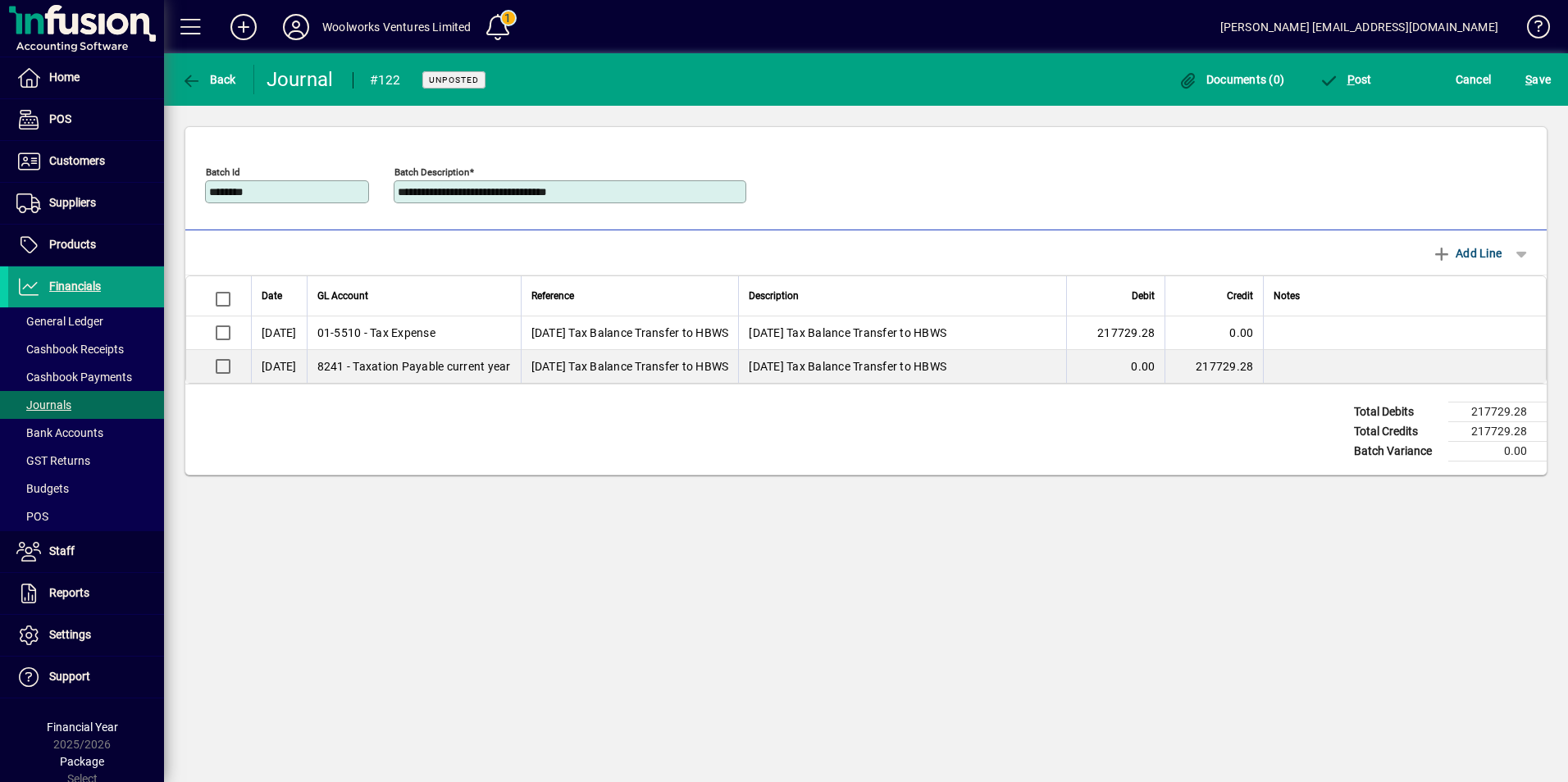
click at [626, 439] on div "Total Debits 217729.28 Total Credits 217729.28 Batch Variance 0.00" at bounding box center [865, 429] width 1361 height 90
drag, startPoint x: 1350, startPoint y: 82, endPoint x: 1318, endPoint y: 157, distance: 81.5
click at [1318, 157] on app-page-header "**********" at bounding box center [866, 274] width 1404 height 443
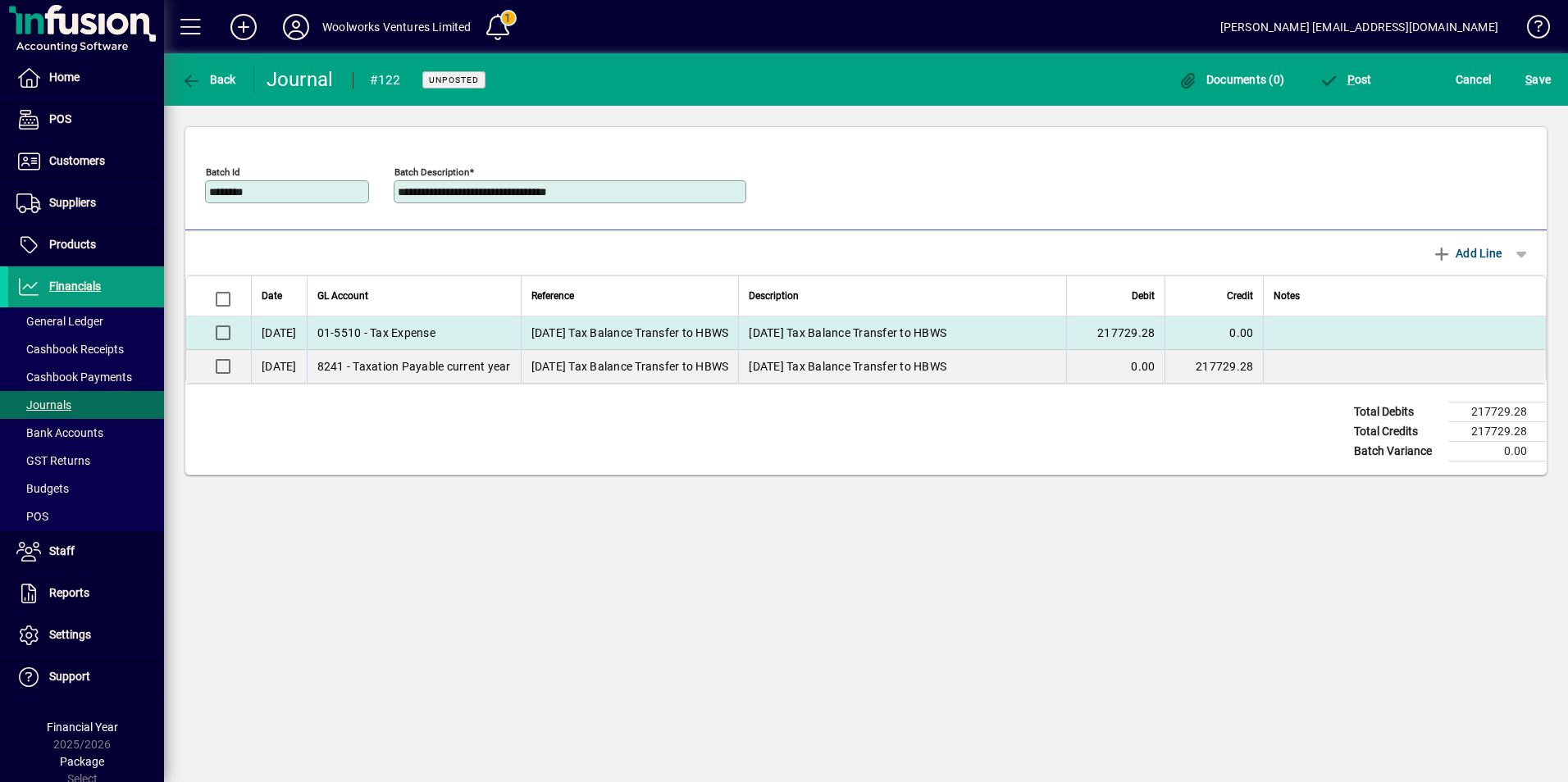
click at [436, 333] on span "01-5510 - Tax Expense" at bounding box center [376, 333] width 118 height 16
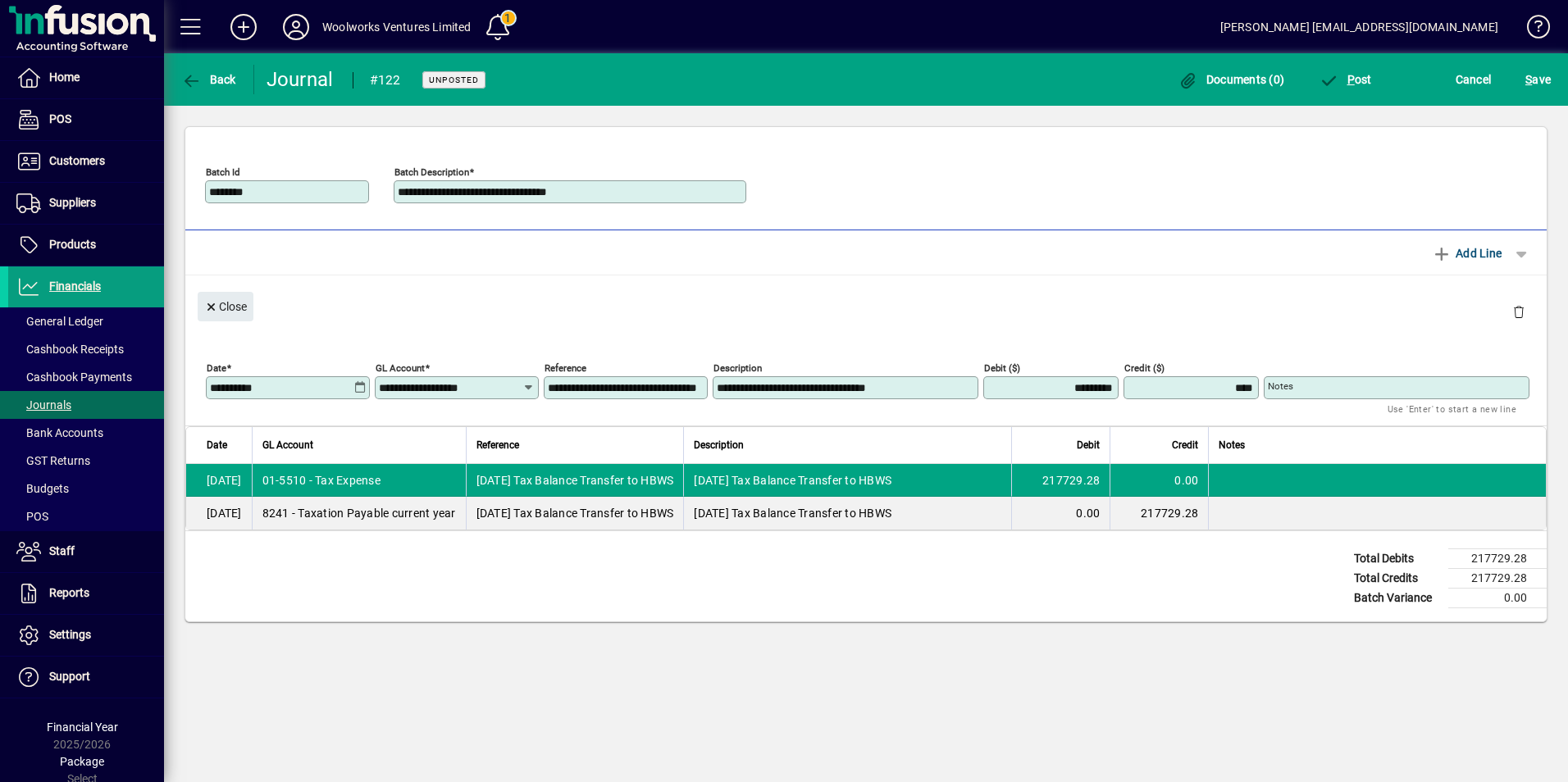
click at [506, 389] on input "**********" at bounding box center [450, 388] width 143 height 14
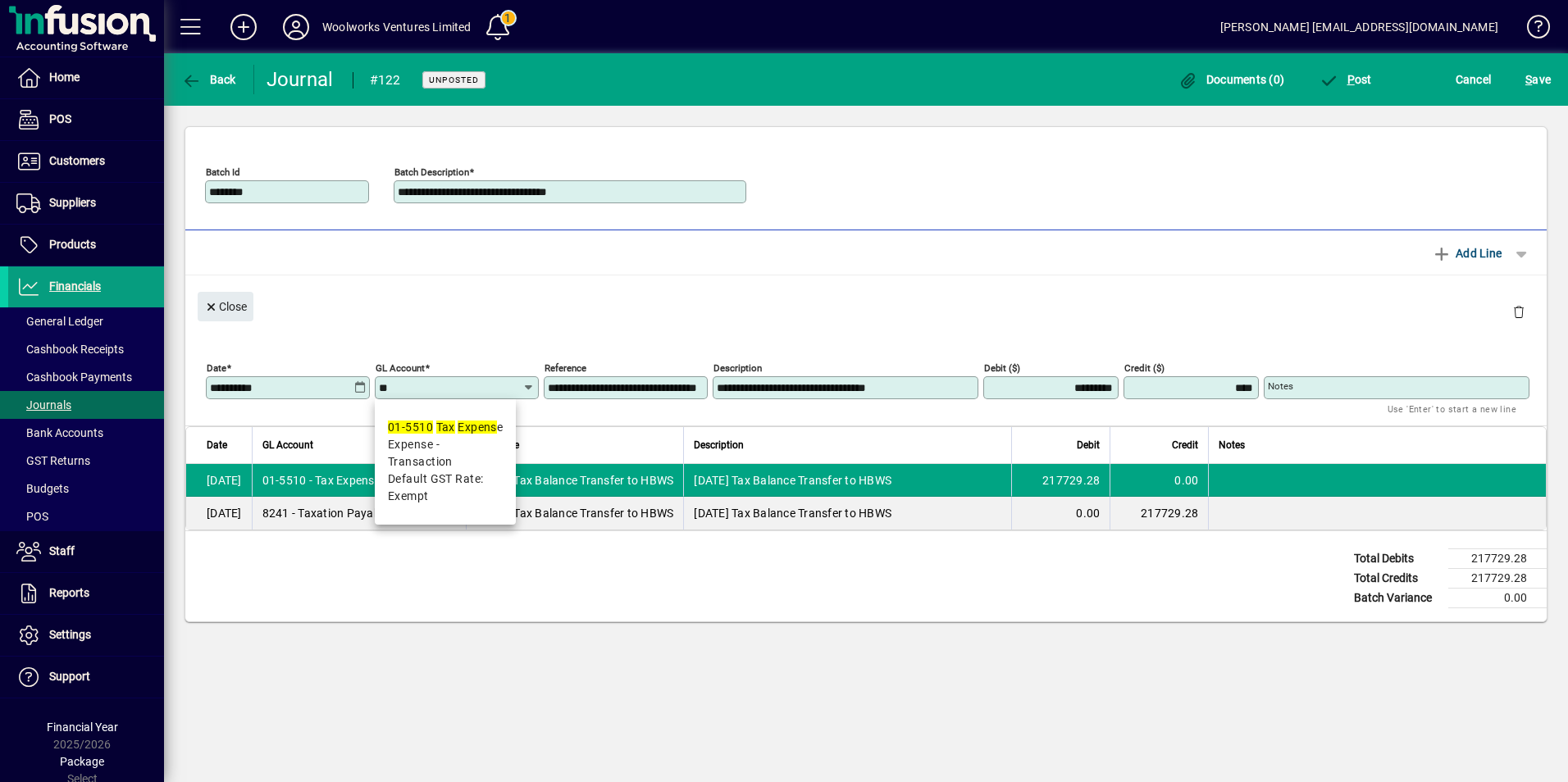
type input "*"
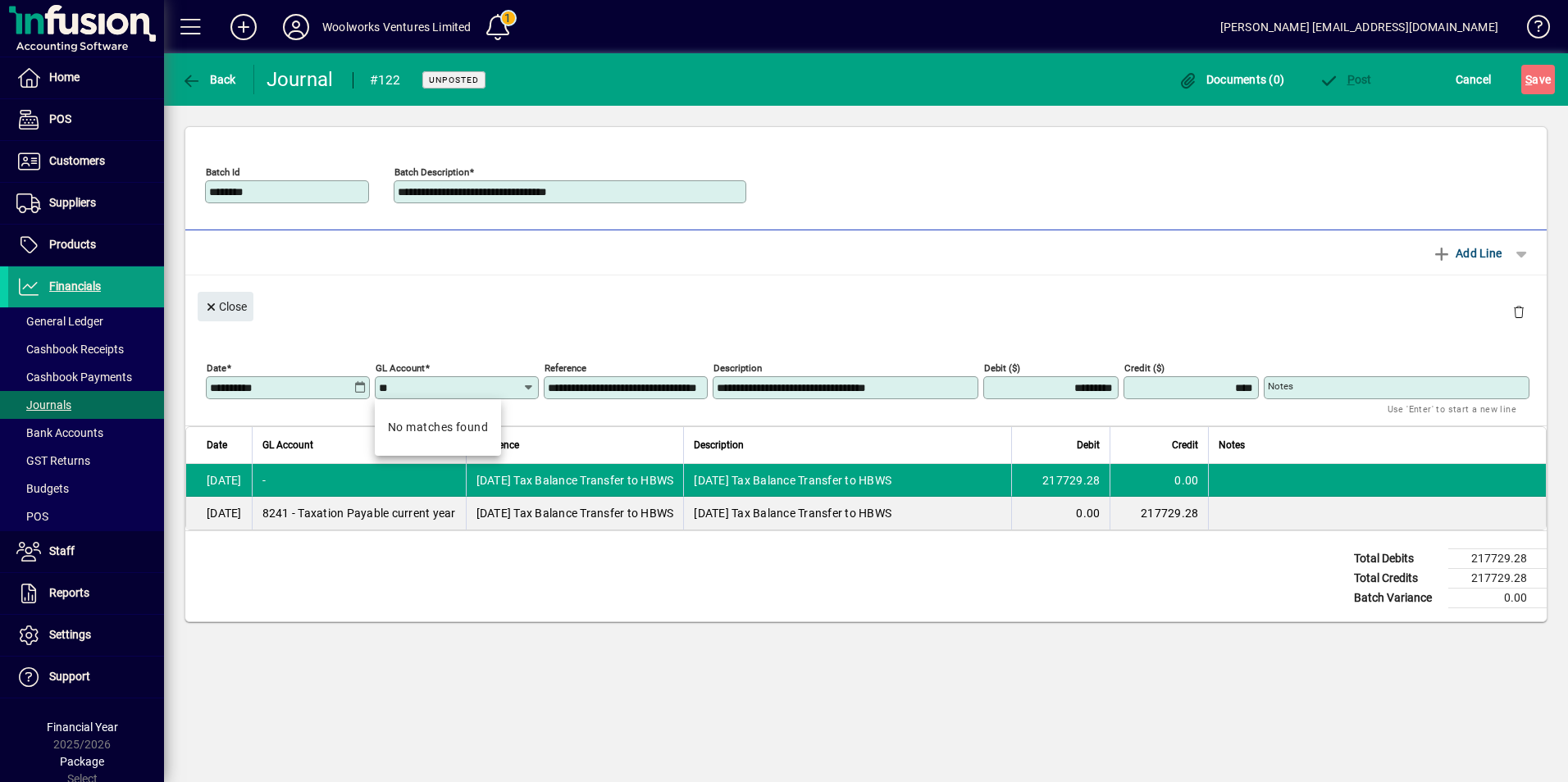
type input "*"
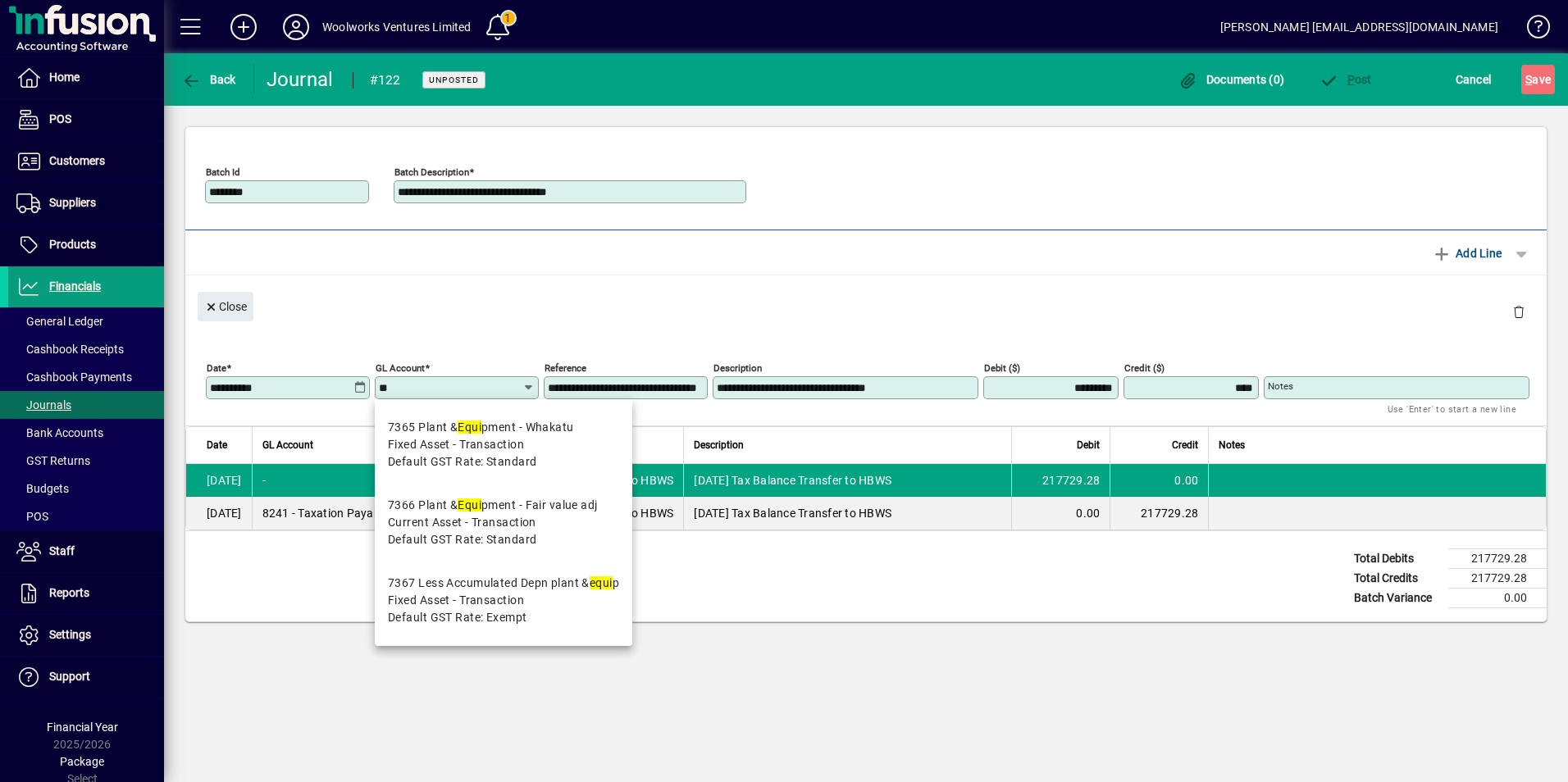
type input "*"
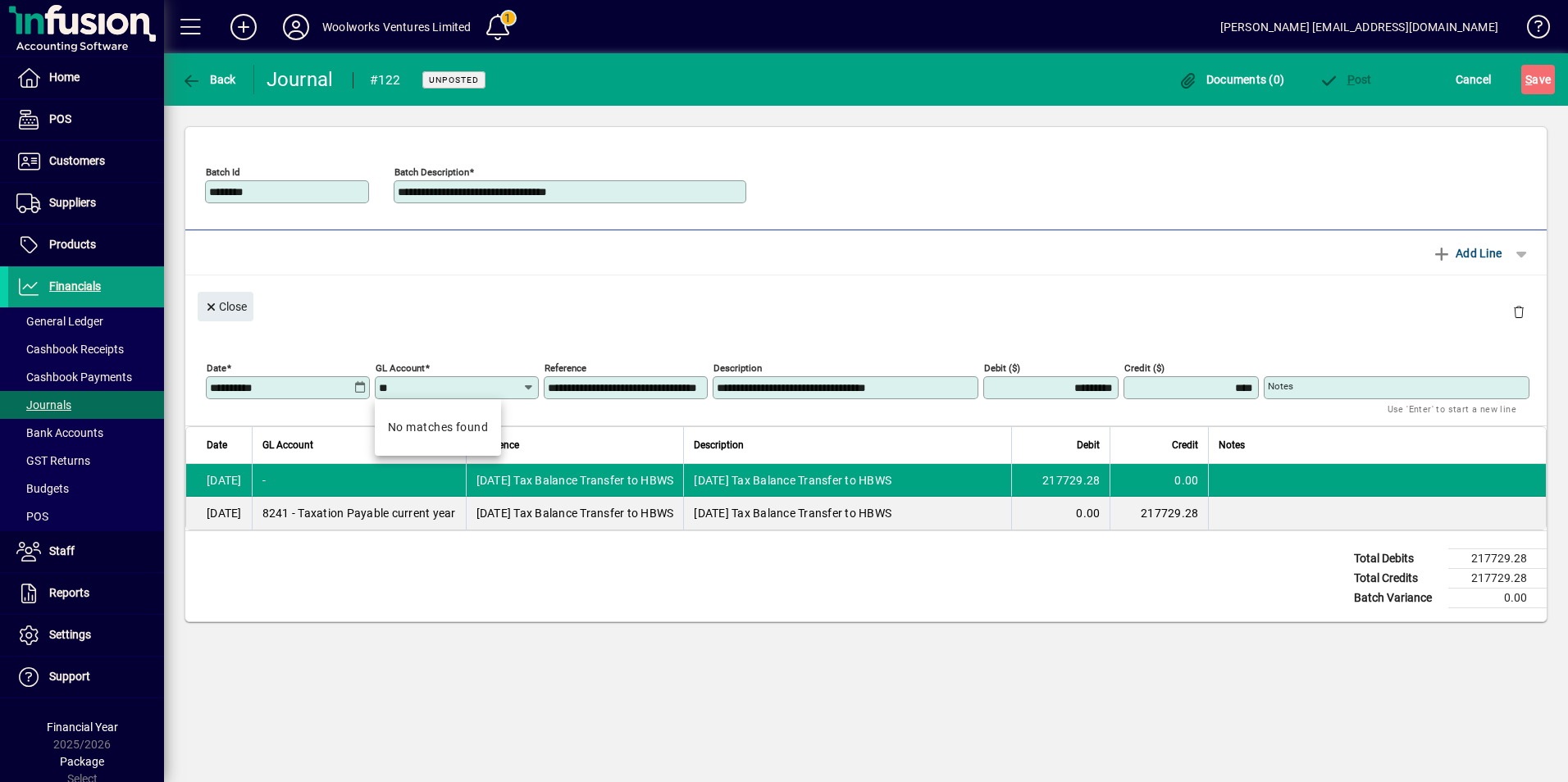
type input "*"
type input "****"
click at [464, 304] on div "Close" at bounding box center [865, 305] width 1361 height 60
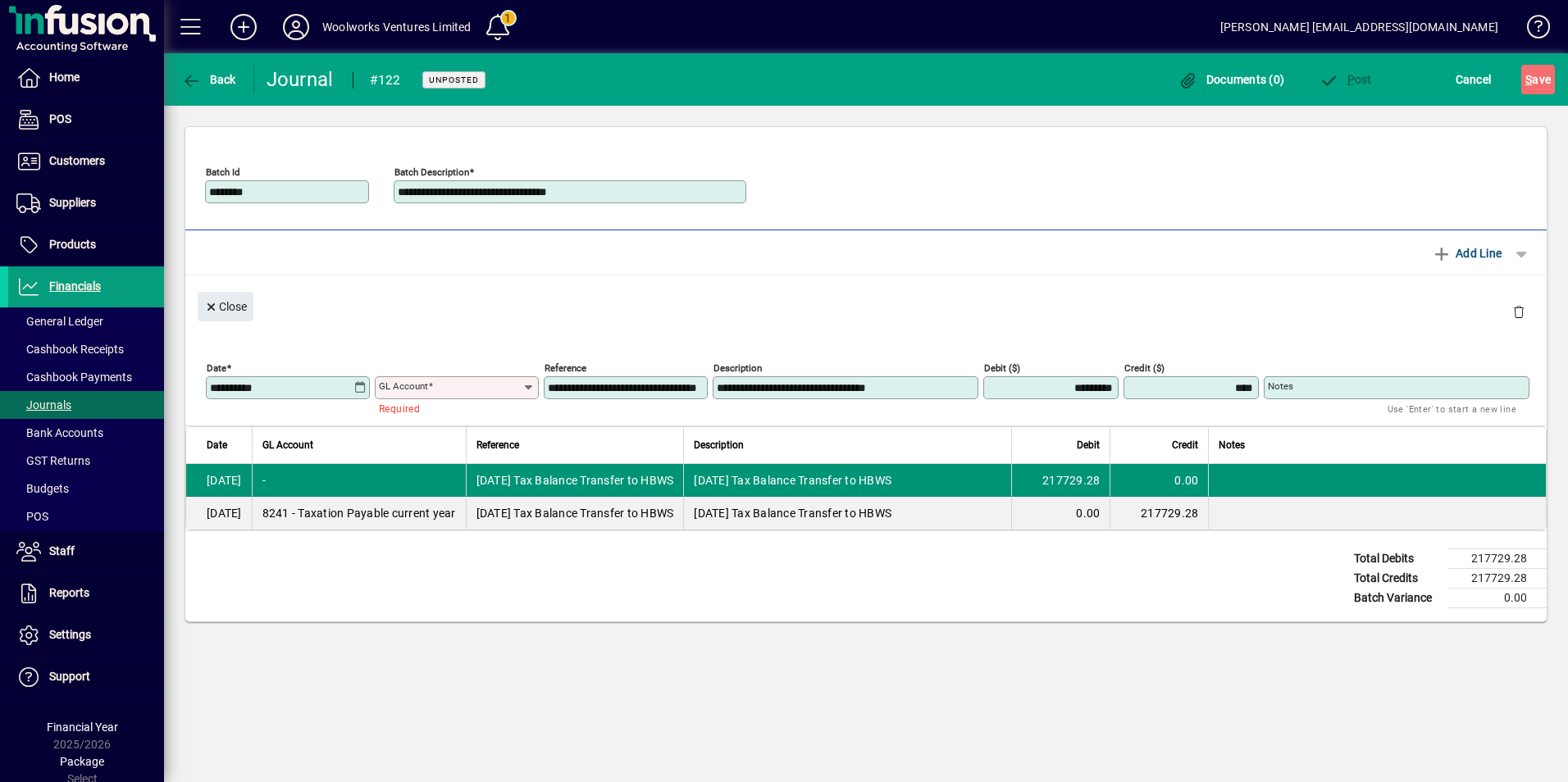
click at [359, 478] on div "-" at bounding box center [359, 481] width 194 height 16
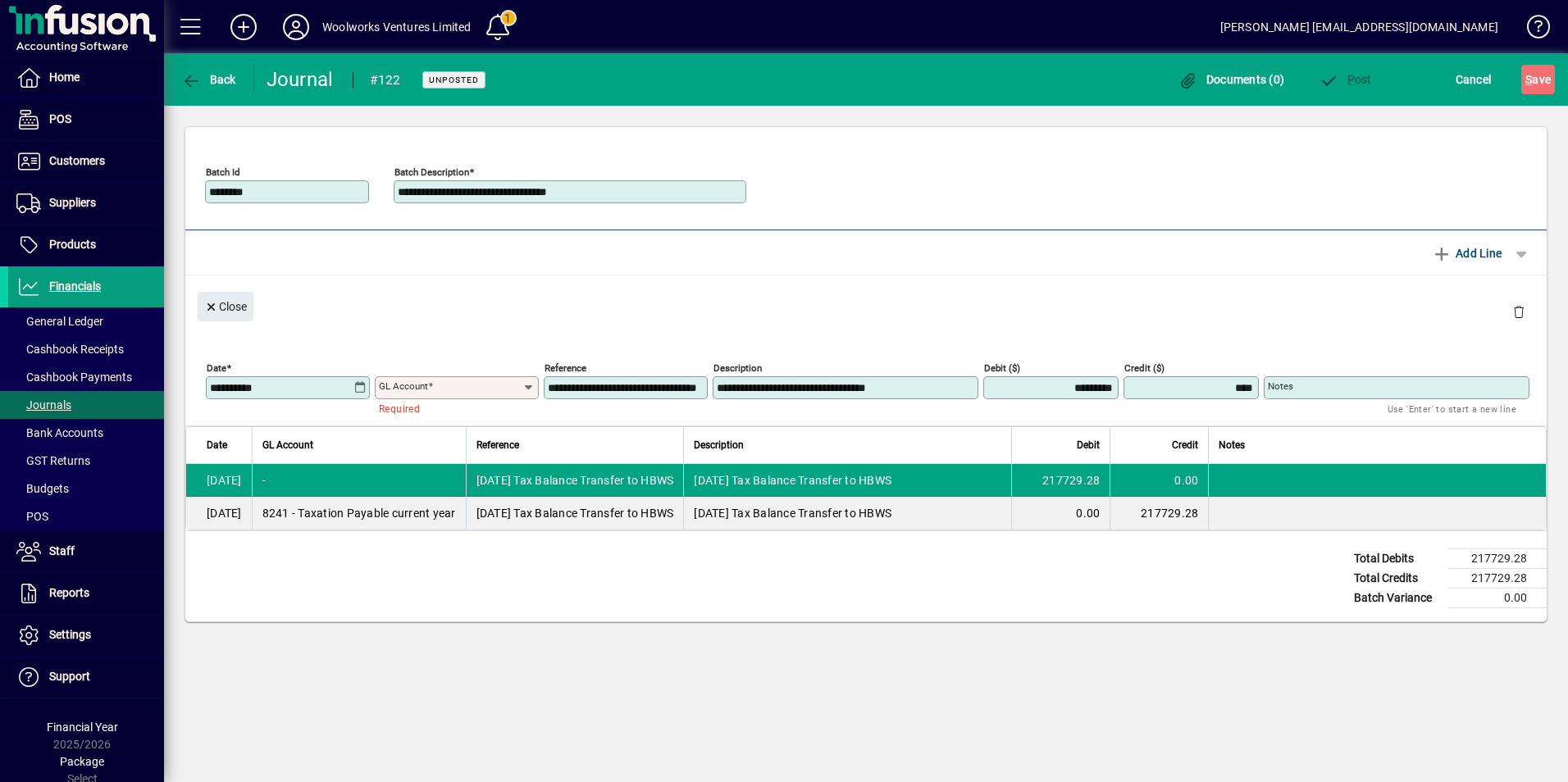
click at [452, 382] on input "GL Account" at bounding box center [450, 388] width 143 height 14
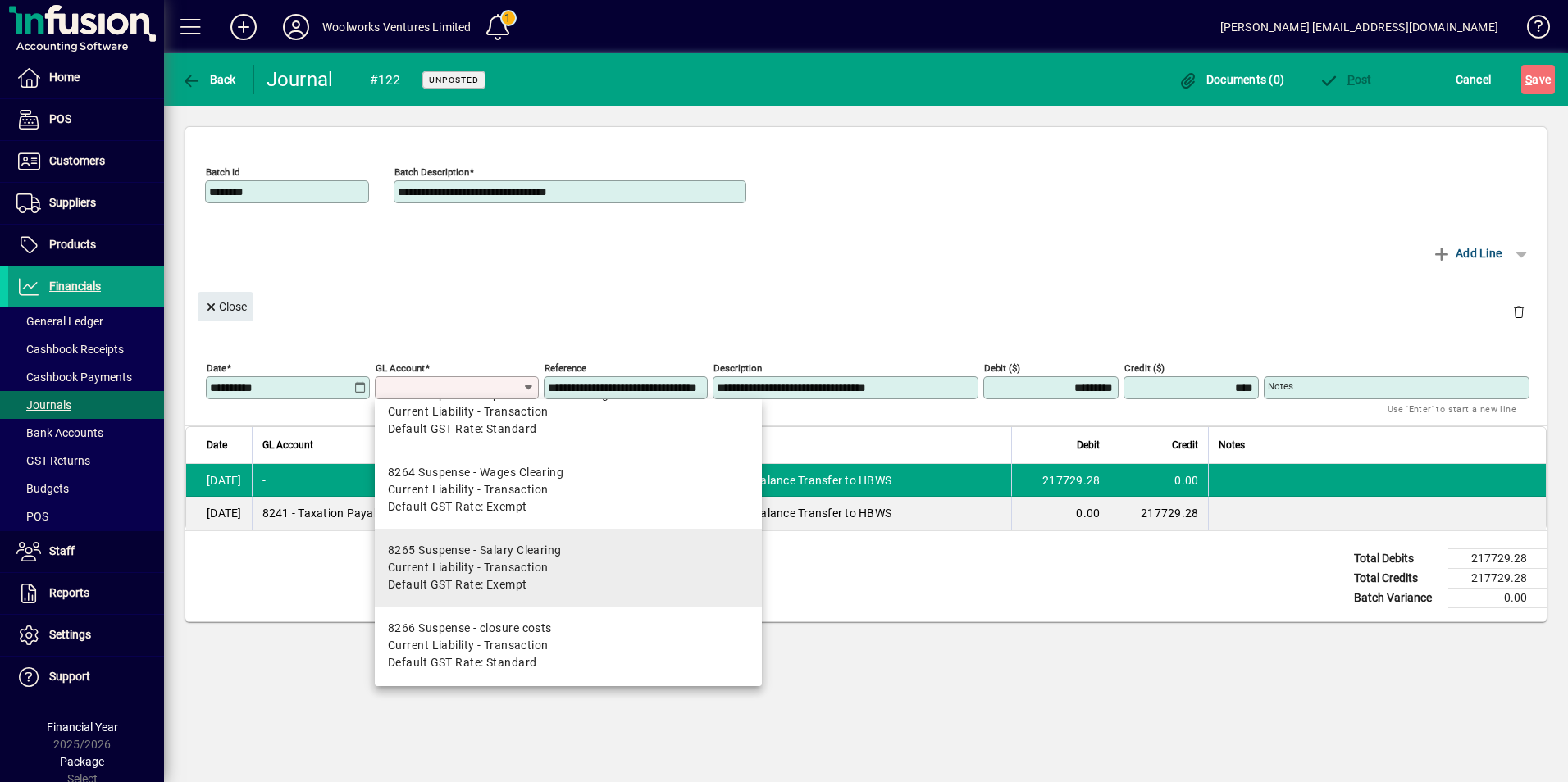
scroll to position [11216, 0]
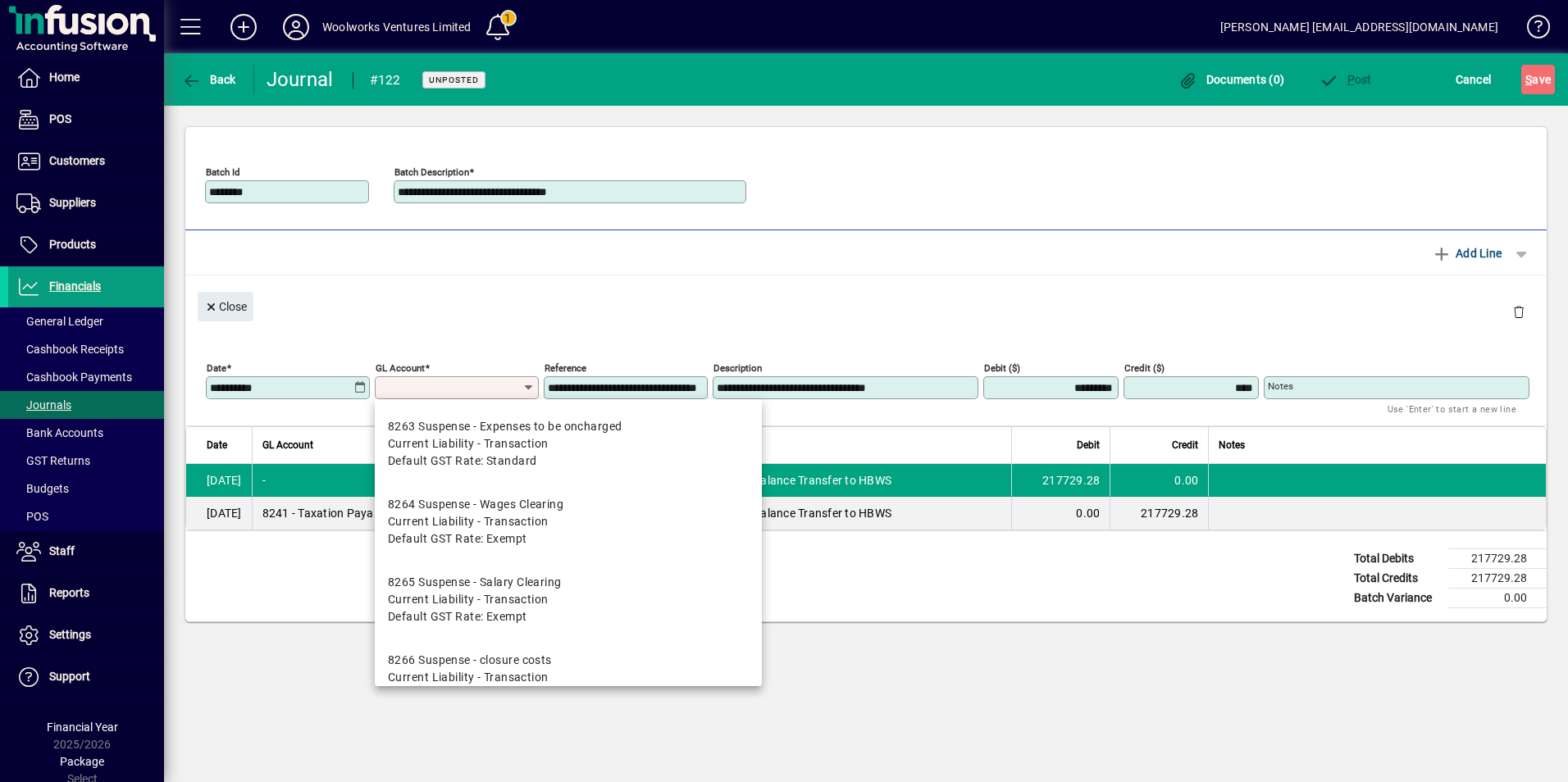
click at [438, 385] on input "GL Account" at bounding box center [450, 388] width 143 height 14
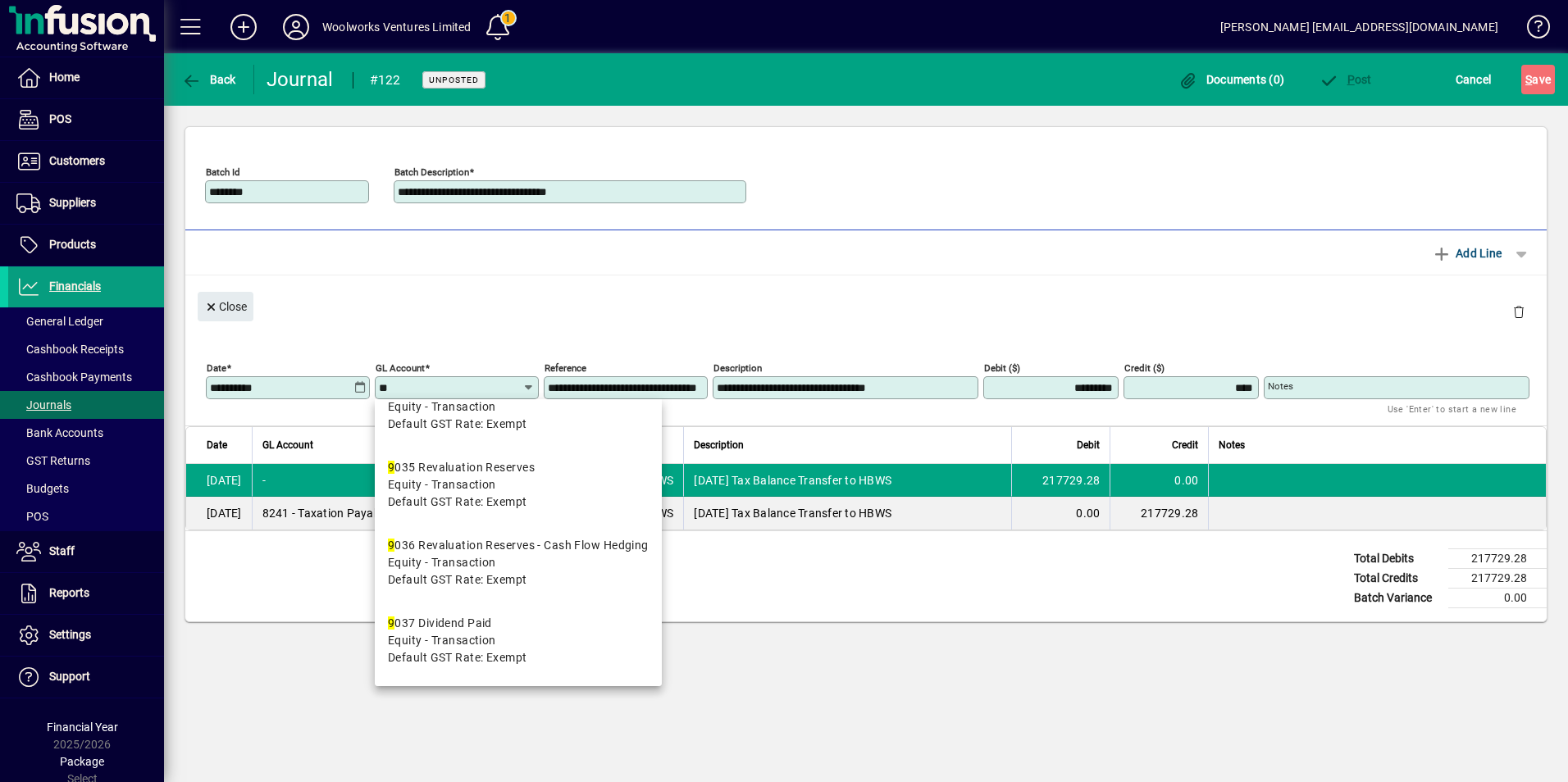
scroll to position [0, 0]
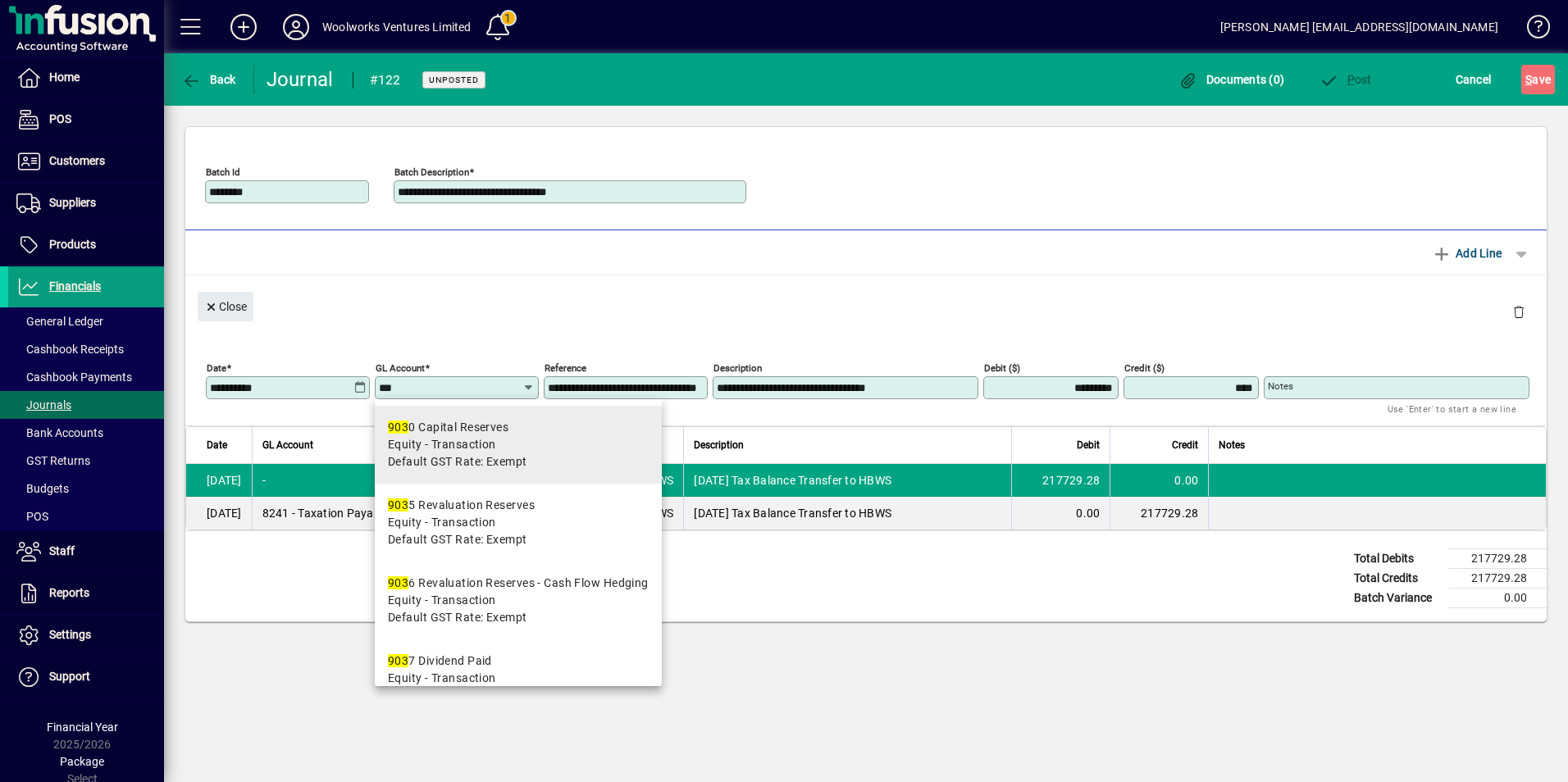
click at [442, 434] on div "903 0 Capital Reserves" at bounding box center [457, 427] width 140 height 17
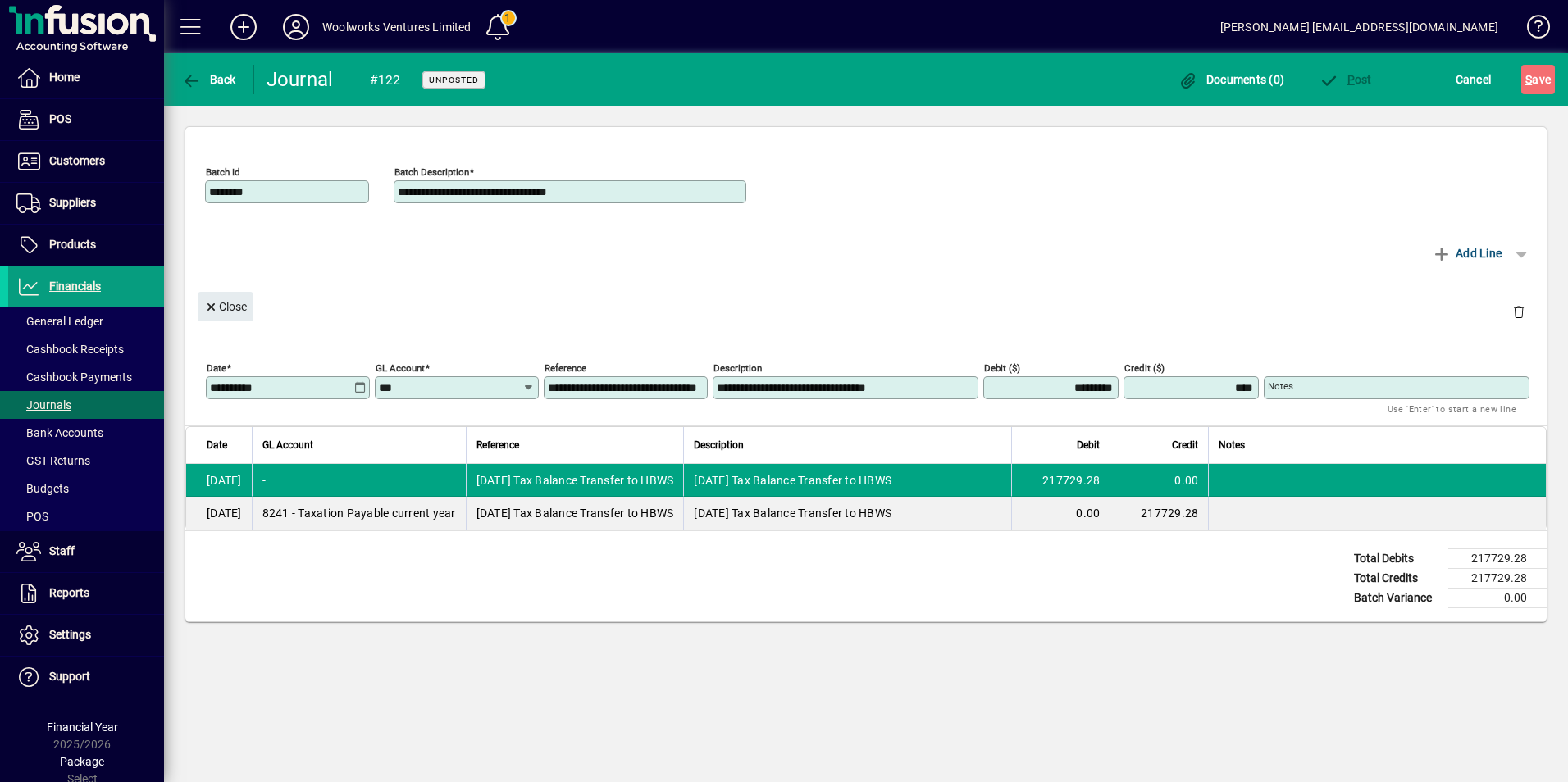
type input "**********"
click at [1472, 248] on span "Add Line" at bounding box center [1467, 253] width 70 height 26
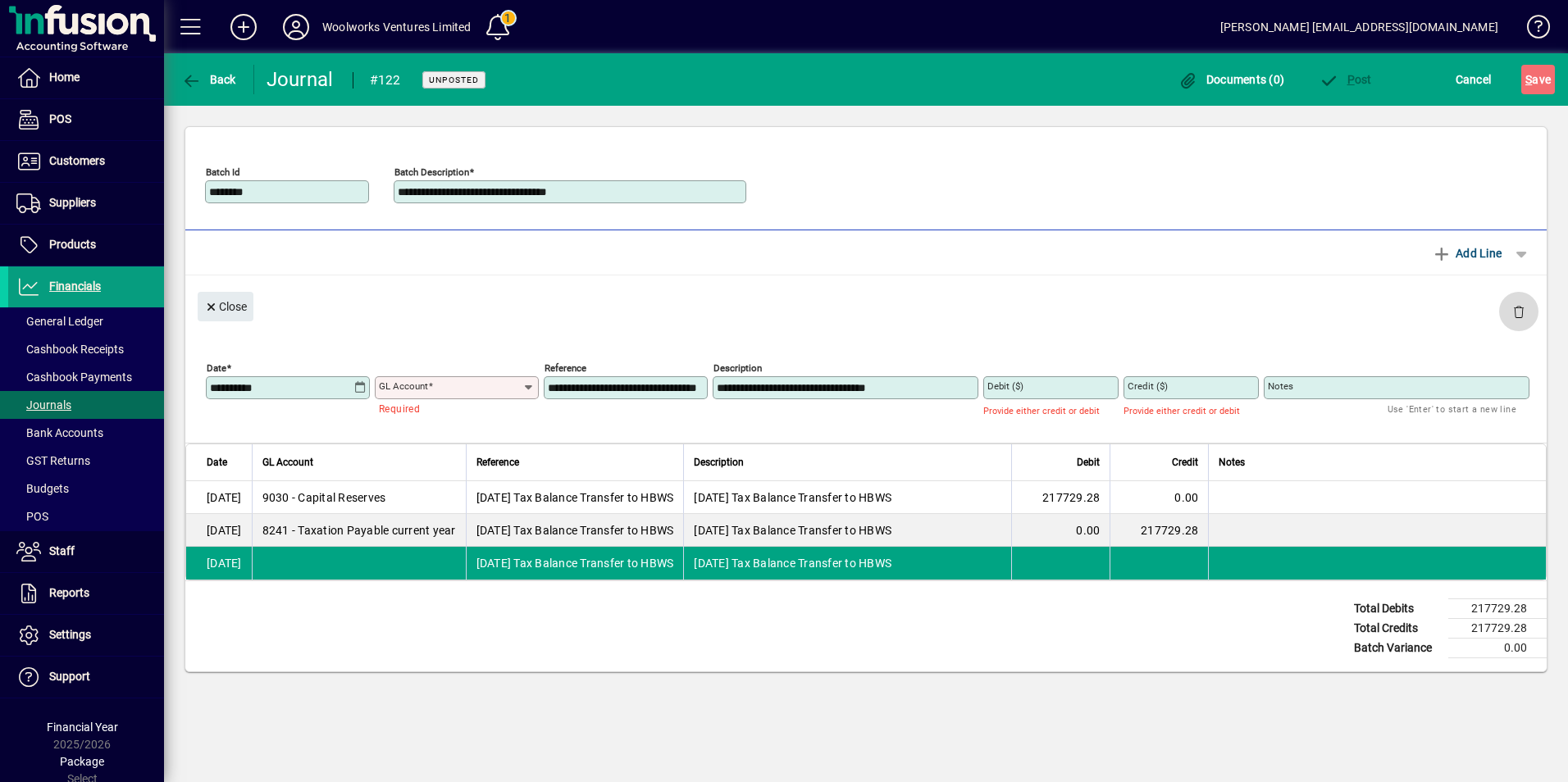
click at [1512, 311] on span "button" at bounding box center [1519, 312] width 40 height 40
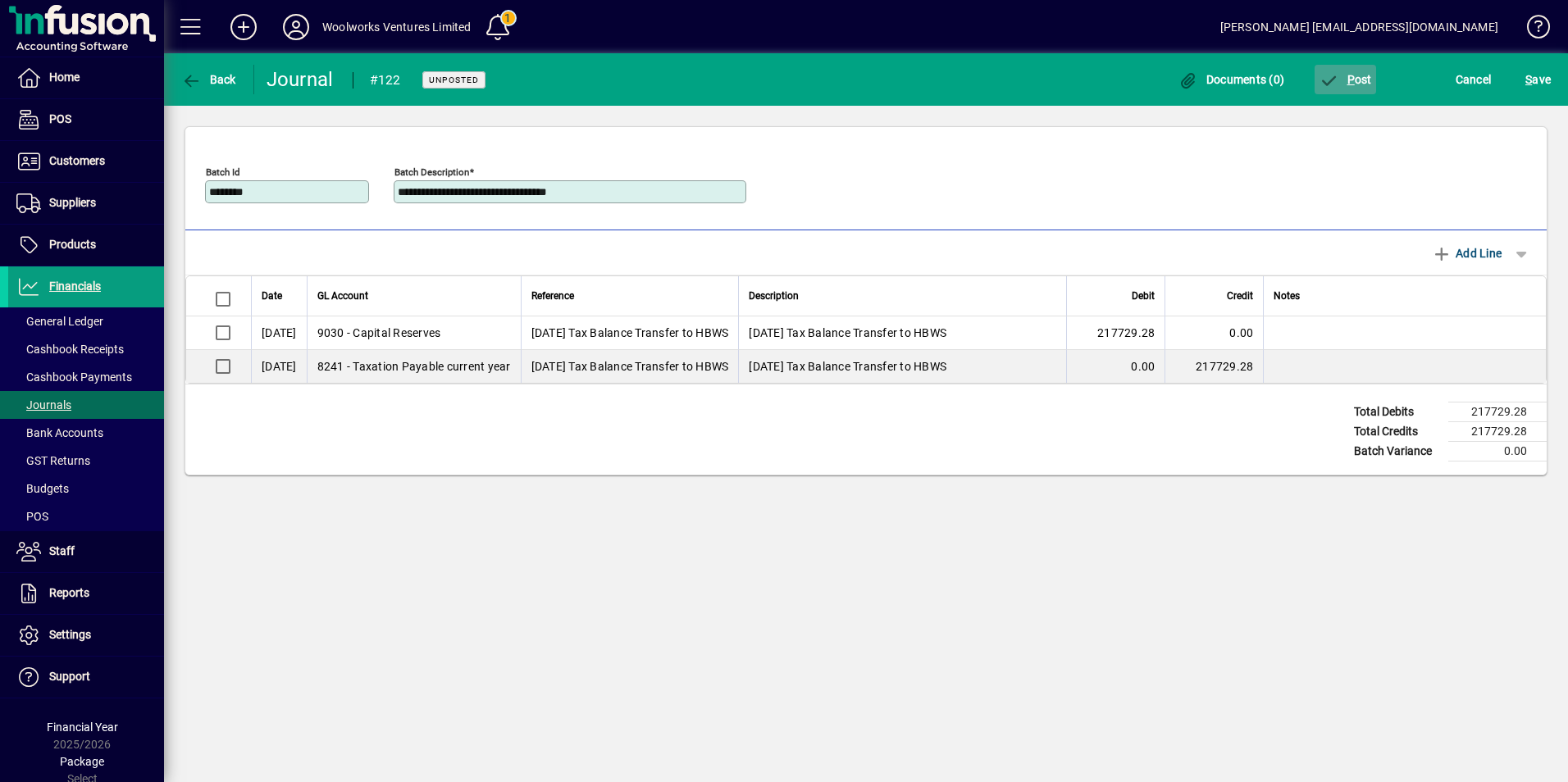
click at [1359, 79] on span "P ost" at bounding box center [1345, 79] width 53 height 14
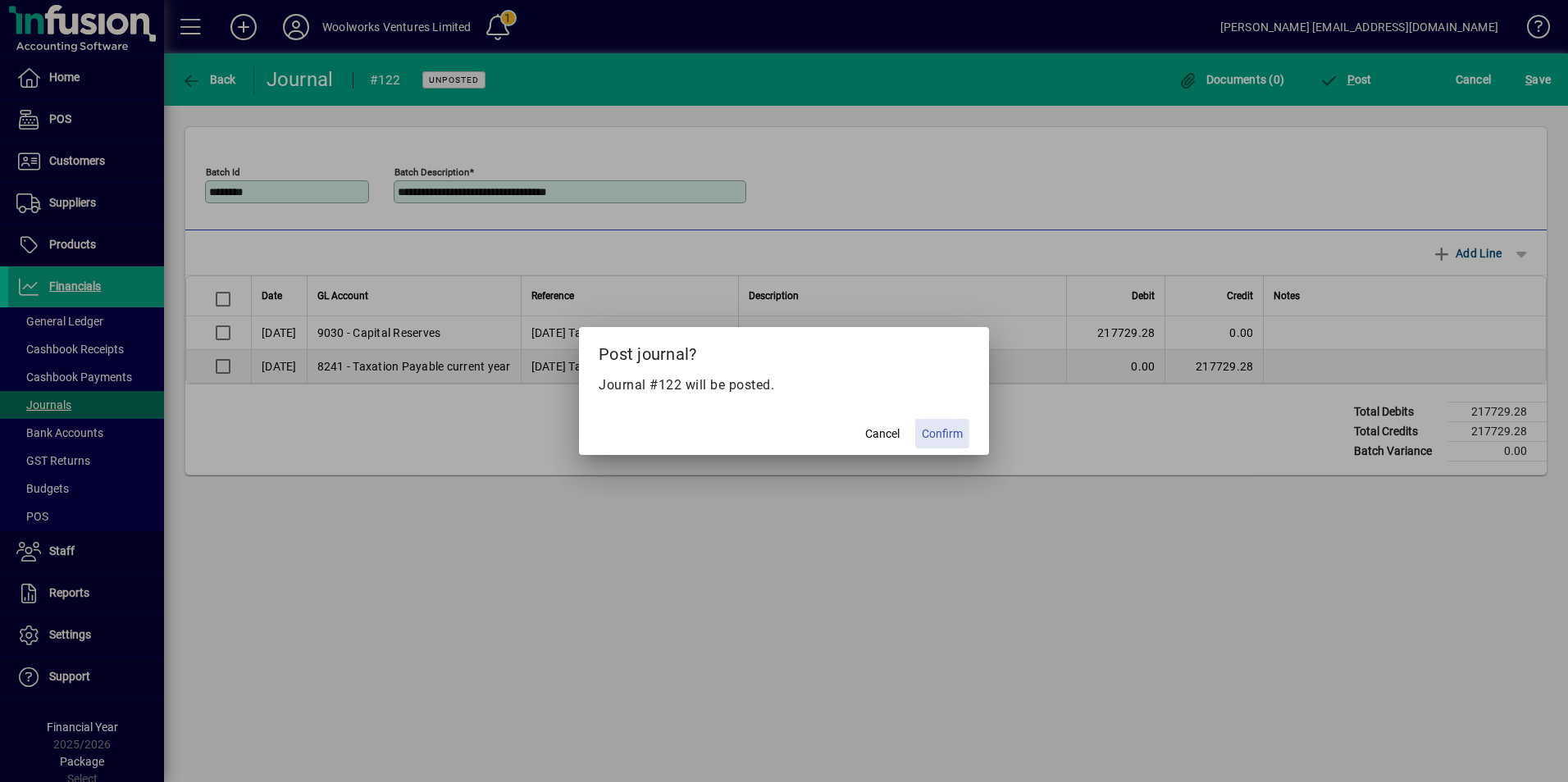
click at [940, 434] on span "Confirm" at bounding box center [942, 434] width 41 height 17
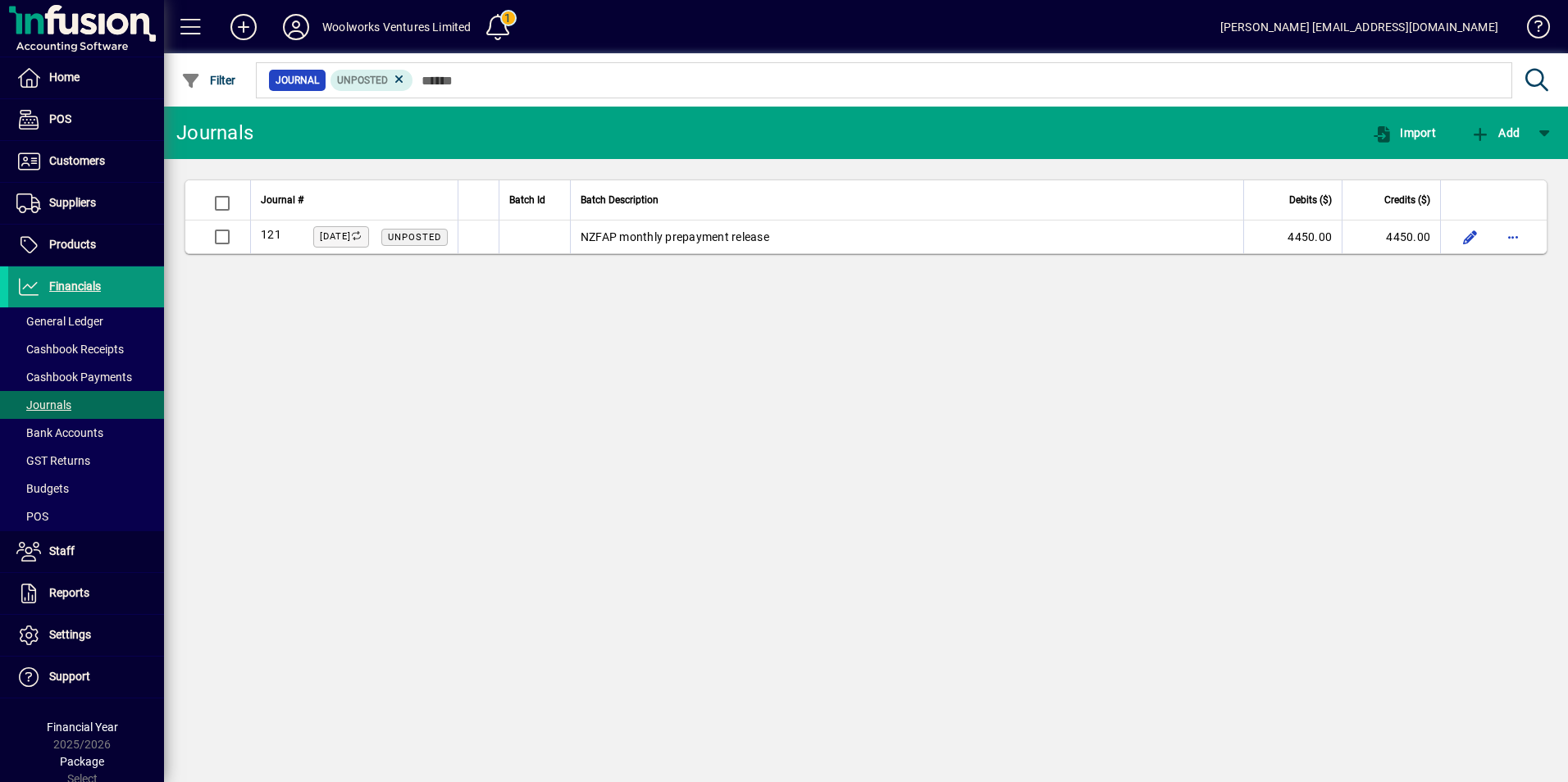
click at [70, 286] on span "Financials" at bounding box center [75, 286] width 51 height 14
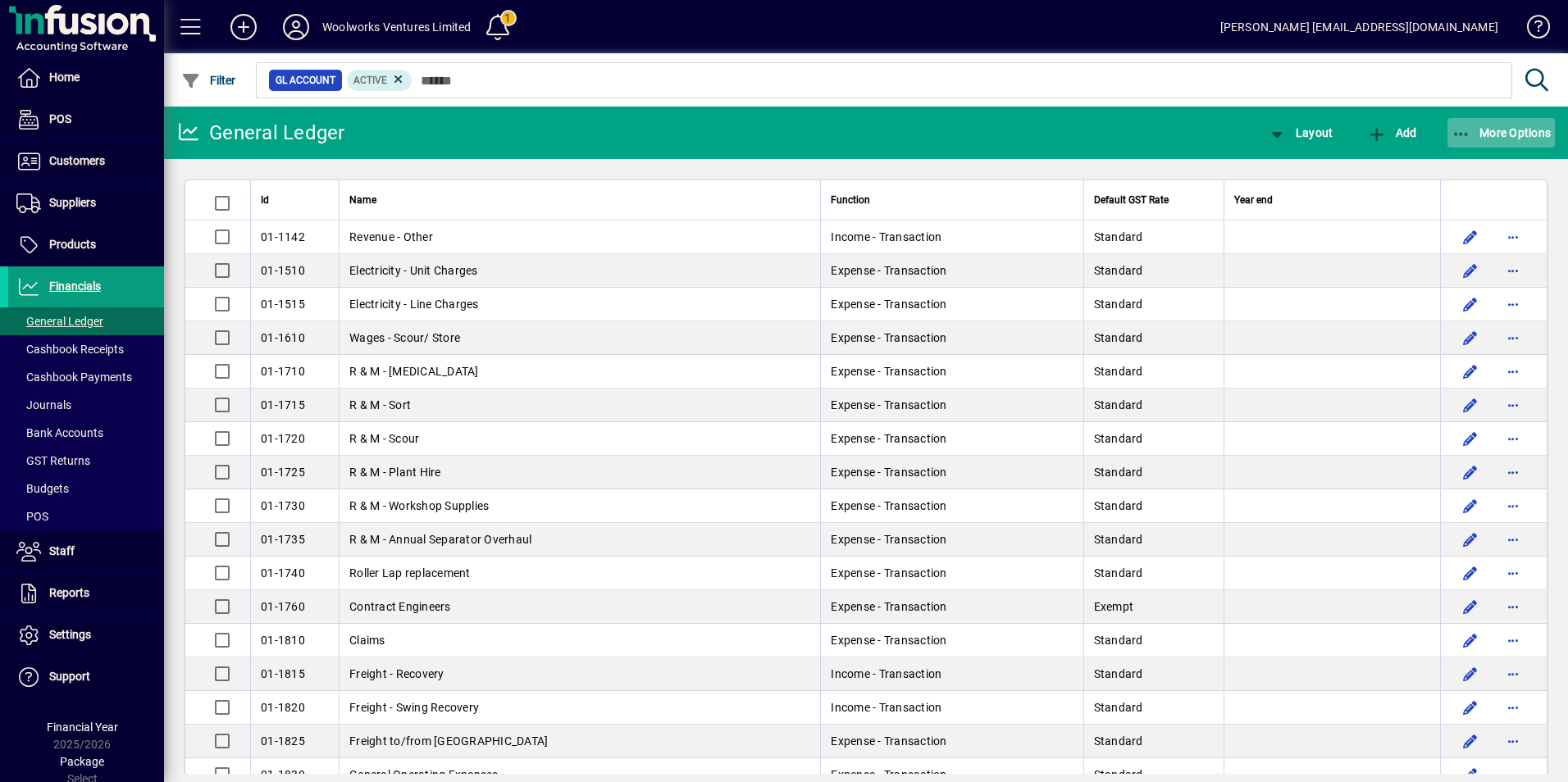
click at [1491, 136] on span "More Options" at bounding box center [1501, 133] width 100 height 14
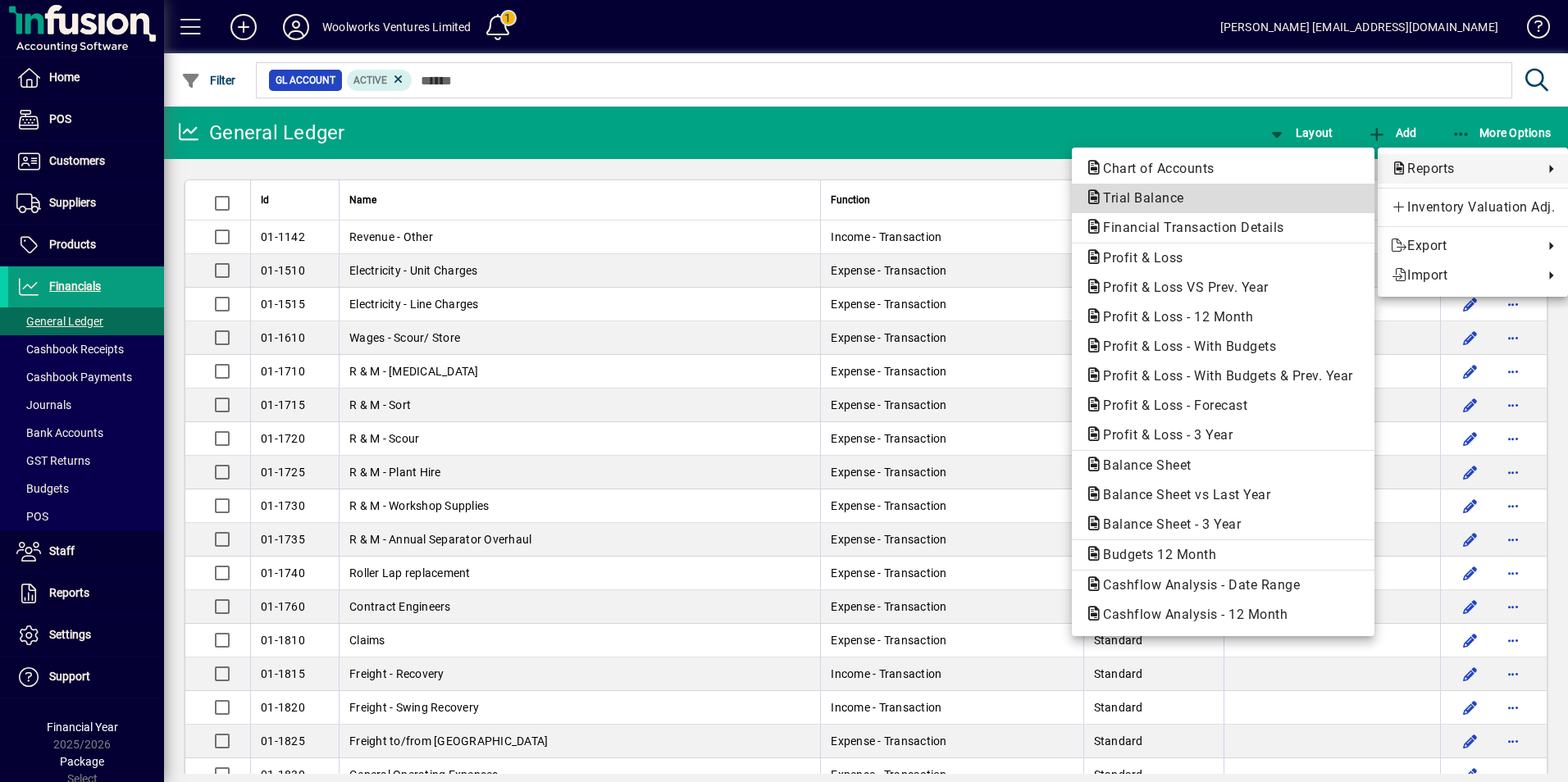
click at [1170, 194] on span "Trial Balance" at bounding box center [1139, 198] width 107 height 15
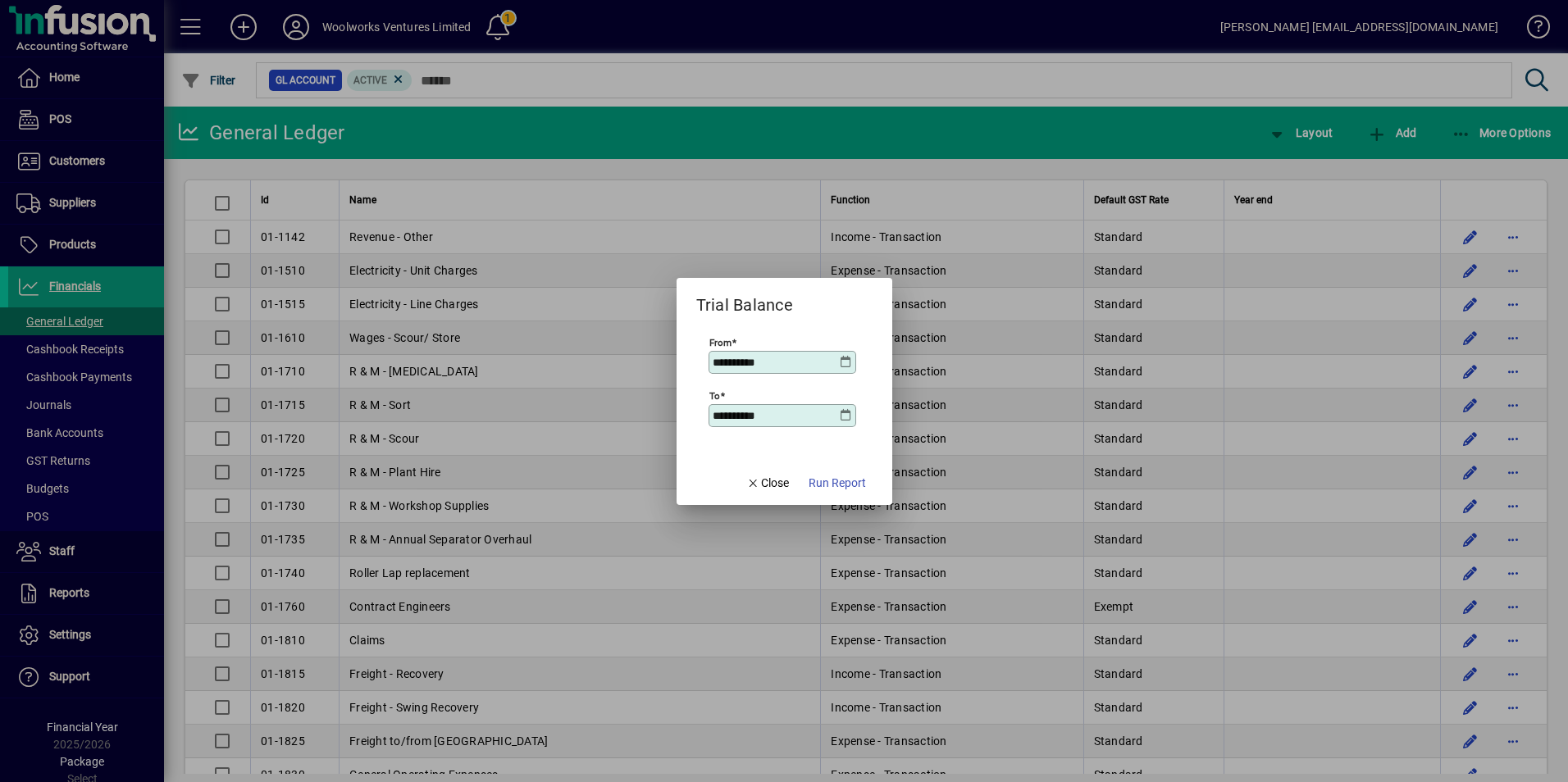
click at [845, 360] on icon at bounding box center [846, 362] width 14 height 14
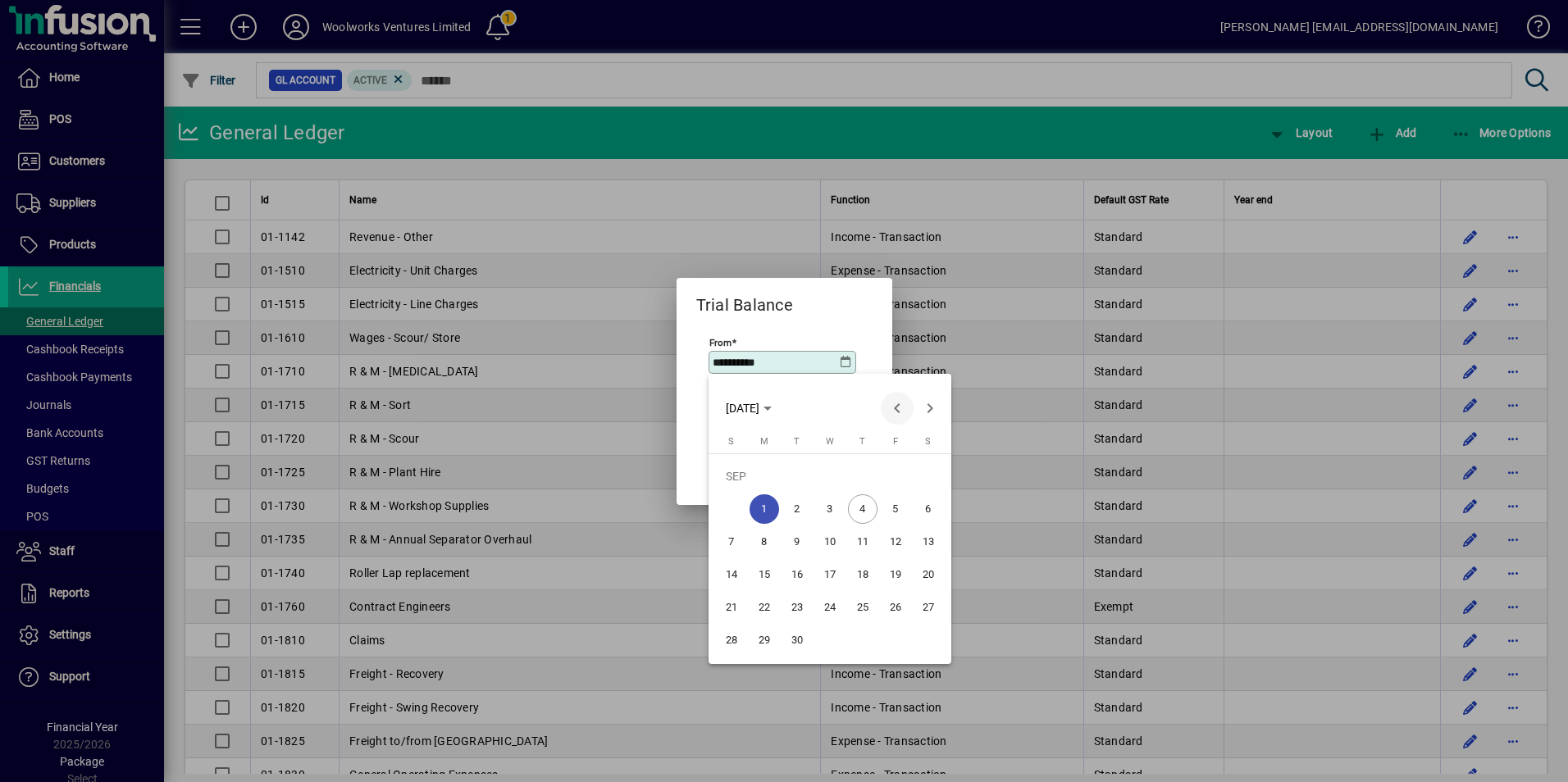
click at [896, 409] on span "Previous month" at bounding box center [897, 408] width 32 height 32
click at [893, 406] on span "Previous month" at bounding box center [897, 408] width 32 height 32
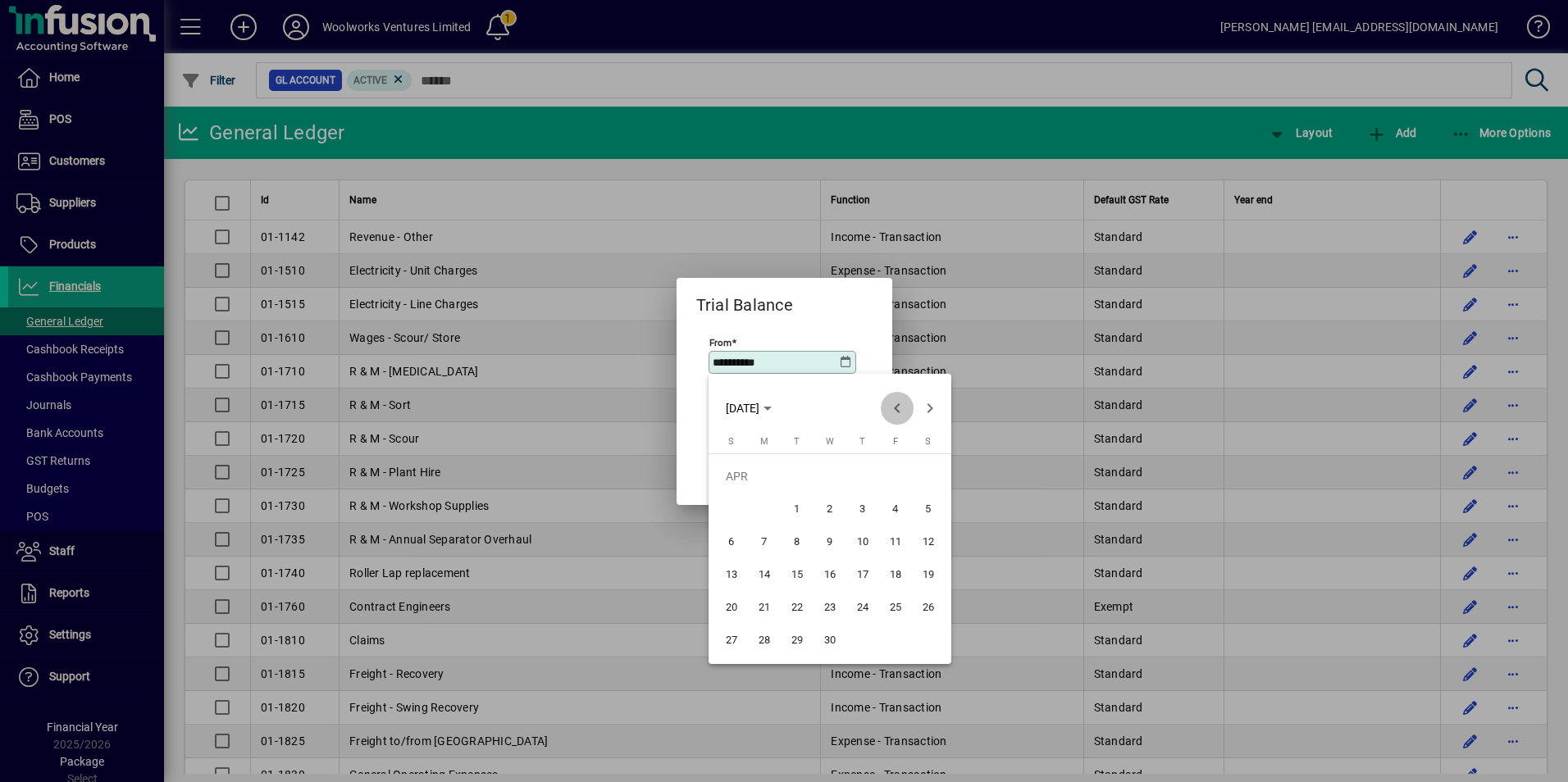
click at [893, 406] on span "Previous month" at bounding box center [897, 408] width 32 height 32
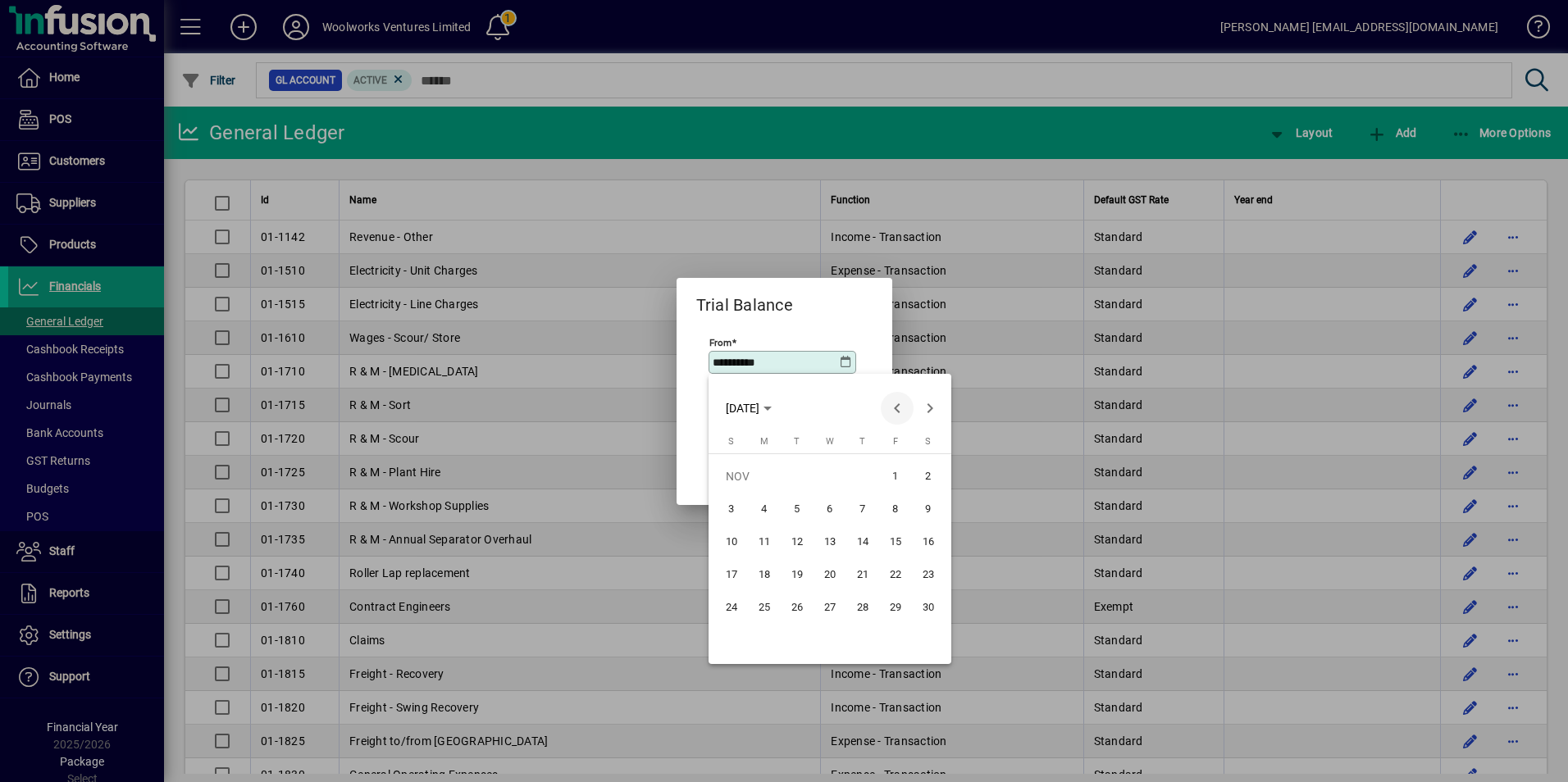
click at [893, 406] on span "Previous month" at bounding box center [897, 408] width 32 height 32
click at [766, 508] on span "1" at bounding box center [764, 509] width 30 height 30
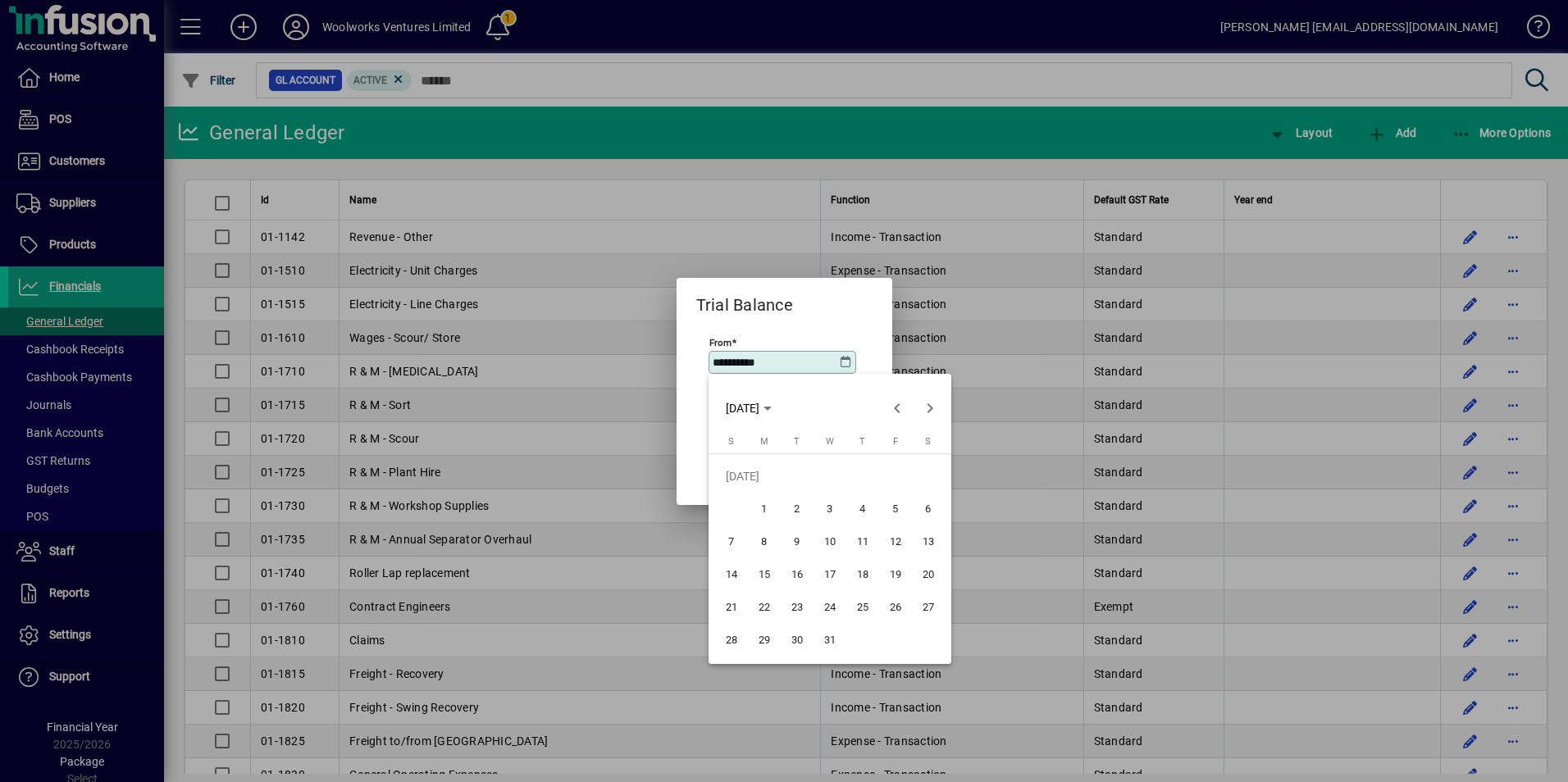
type input "**********"
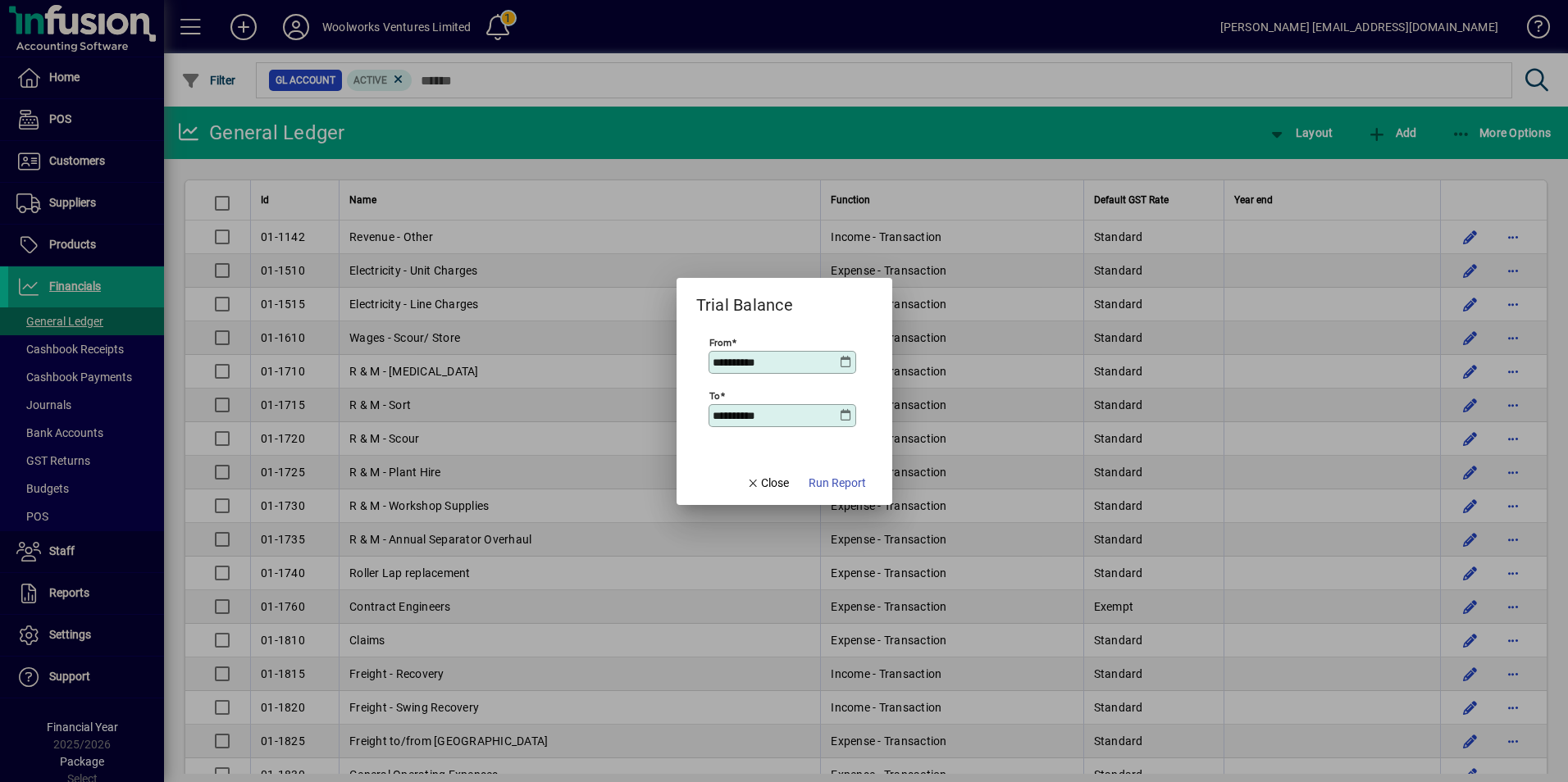
click at [844, 416] on icon at bounding box center [846, 416] width 14 height 14
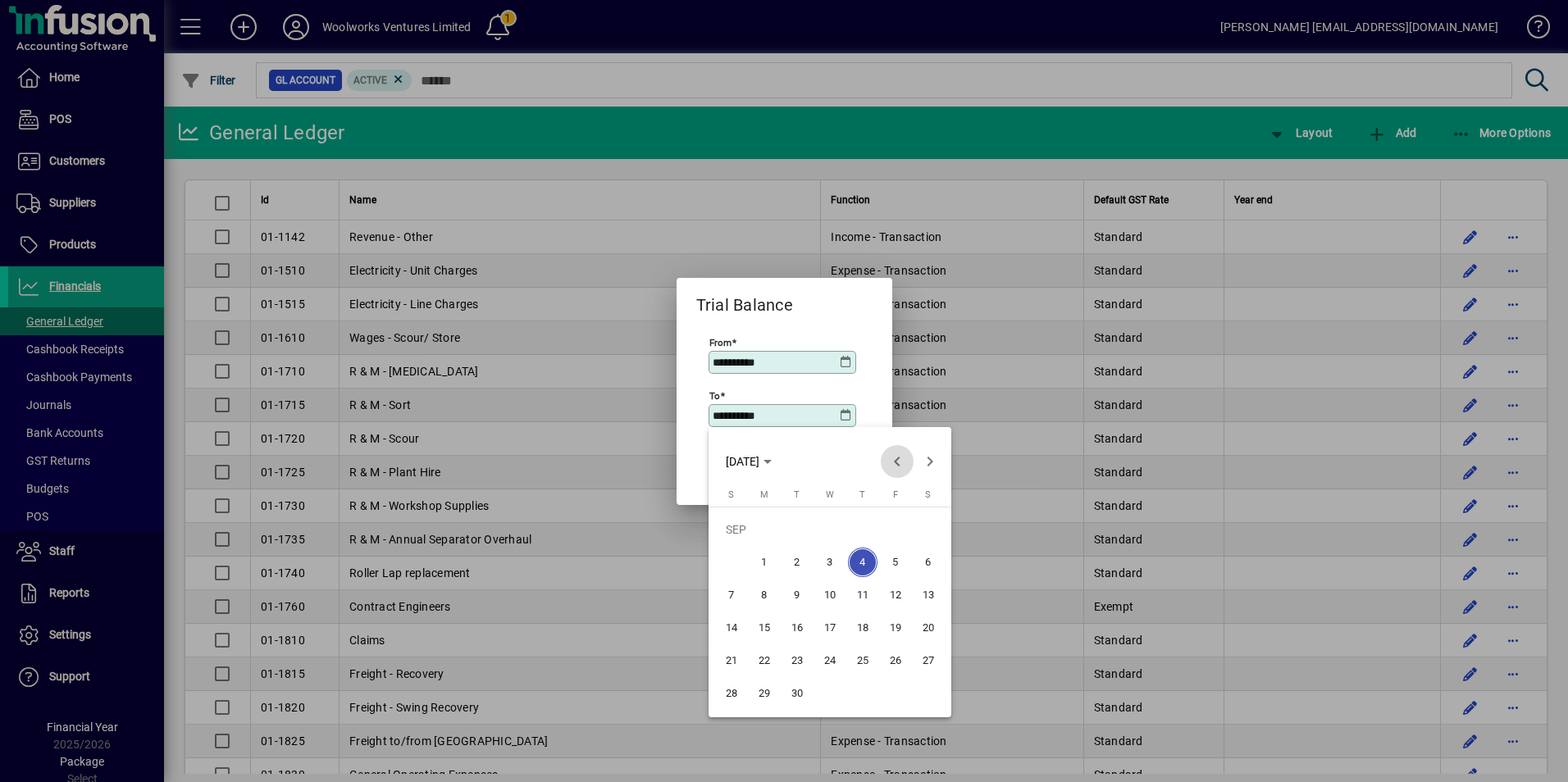
click at [896, 462] on span "Previous month" at bounding box center [897, 462] width 32 height 32
click at [767, 698] on span "30" at bounding box center [764, 694] width 30 height 30
type input "**********"
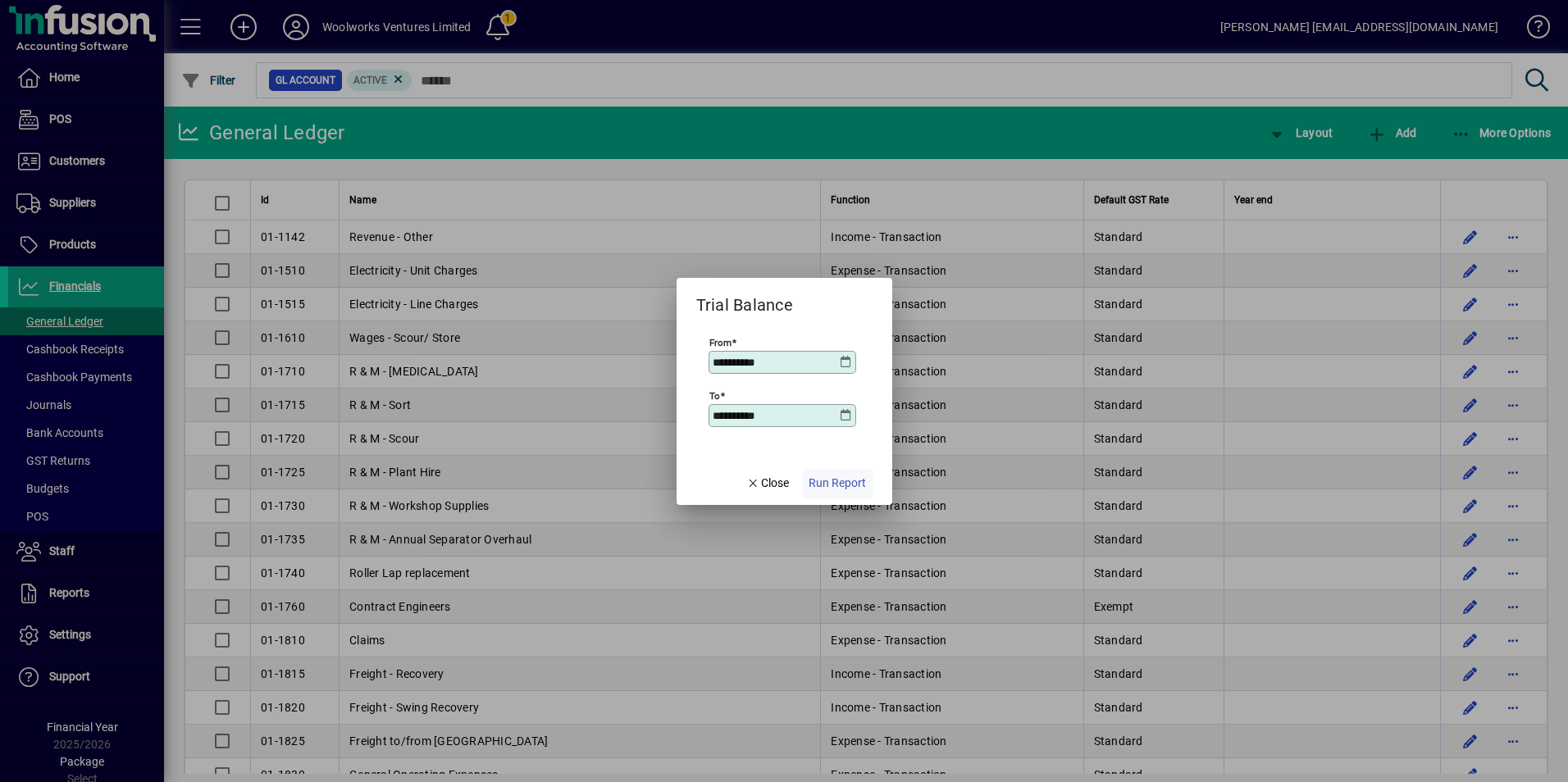
click at [835, 481] on span "Run Report" at bounding box center [837, 483] width 58 height 17
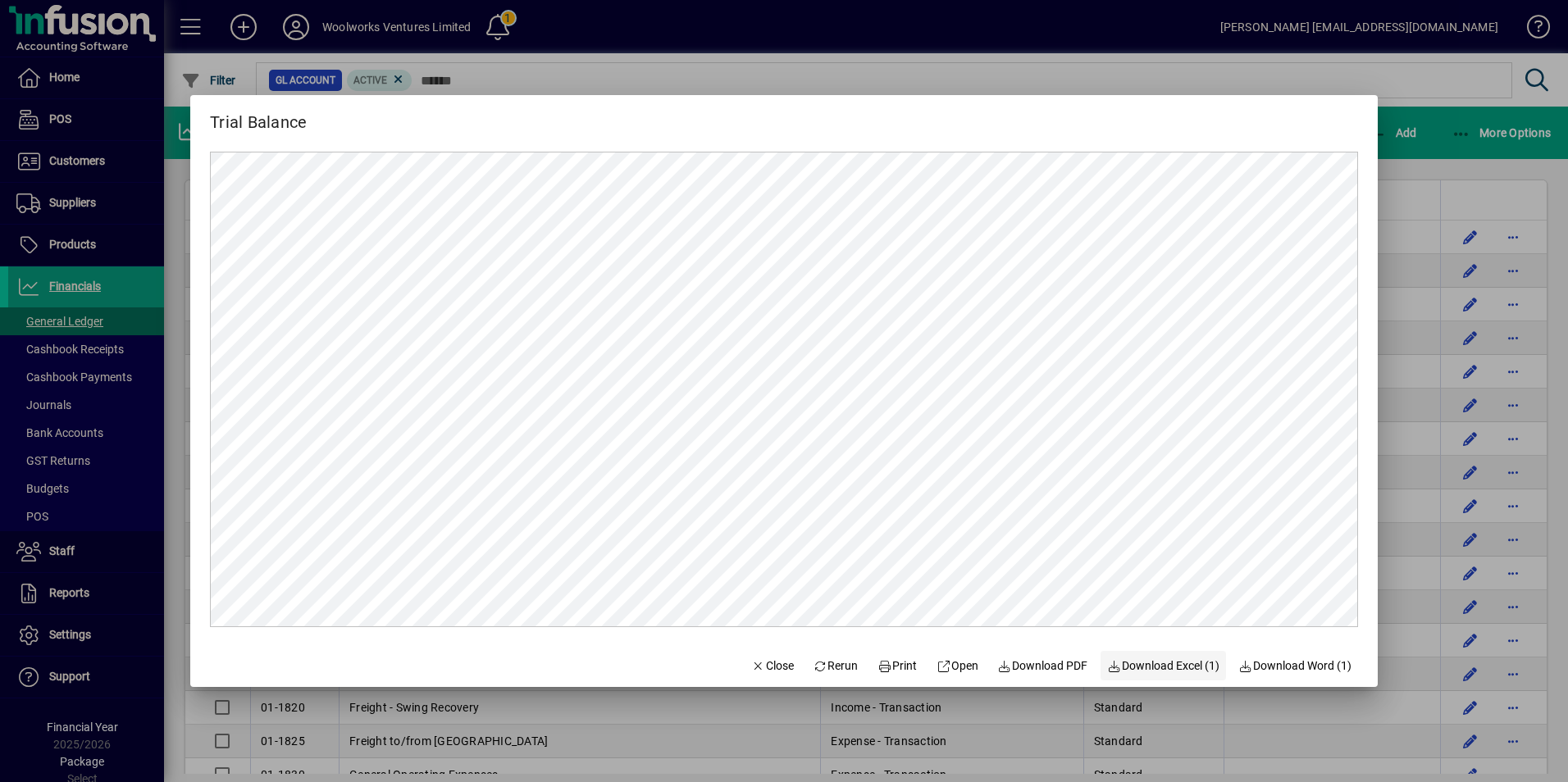
click at [1172, 667] on span "Download Excel (1)" at bounding box center [1163, 666] width 113 height 17
